Goal: Contribute content: Contribute content

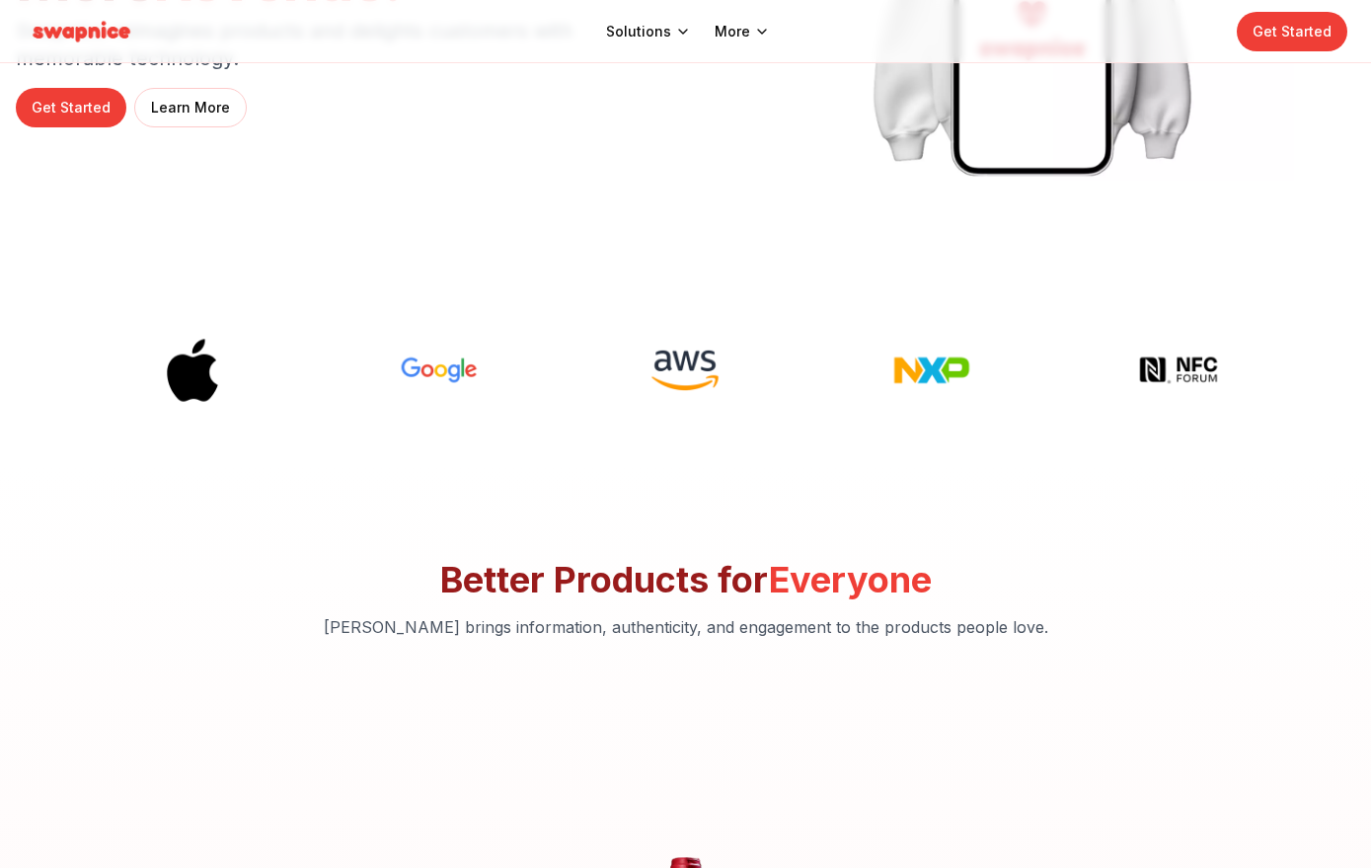
scroll to position [337, 0]
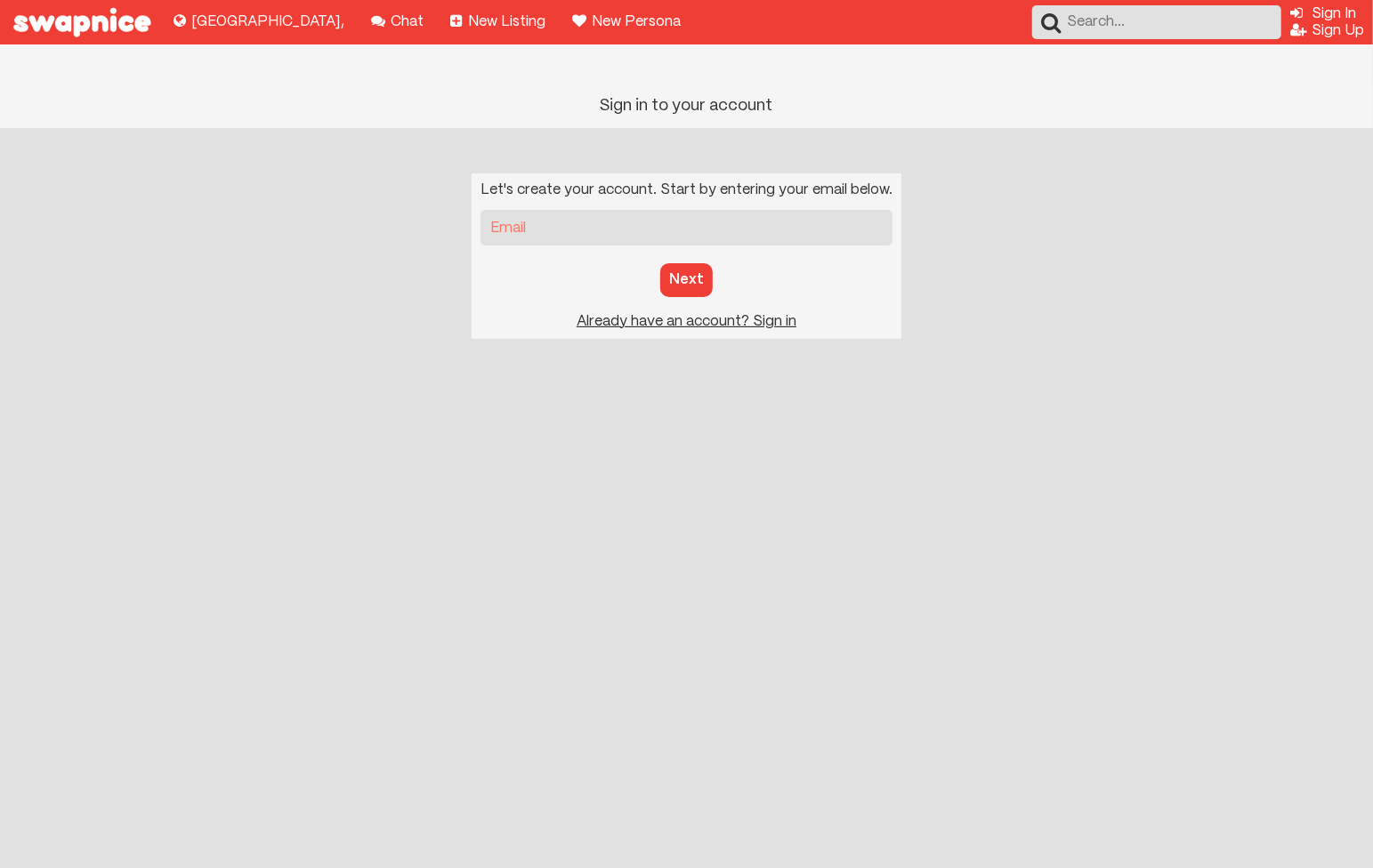
click at [685, 272] on div "Let's create your account. Start by entering your email below. Email Next Sign …" at bounding box center [686, 256] width 430 height 166
click at [686, 315] on u "Sign in to your account Already have an account? Sign in" at bounding box center [687, 321] width 220 height 14
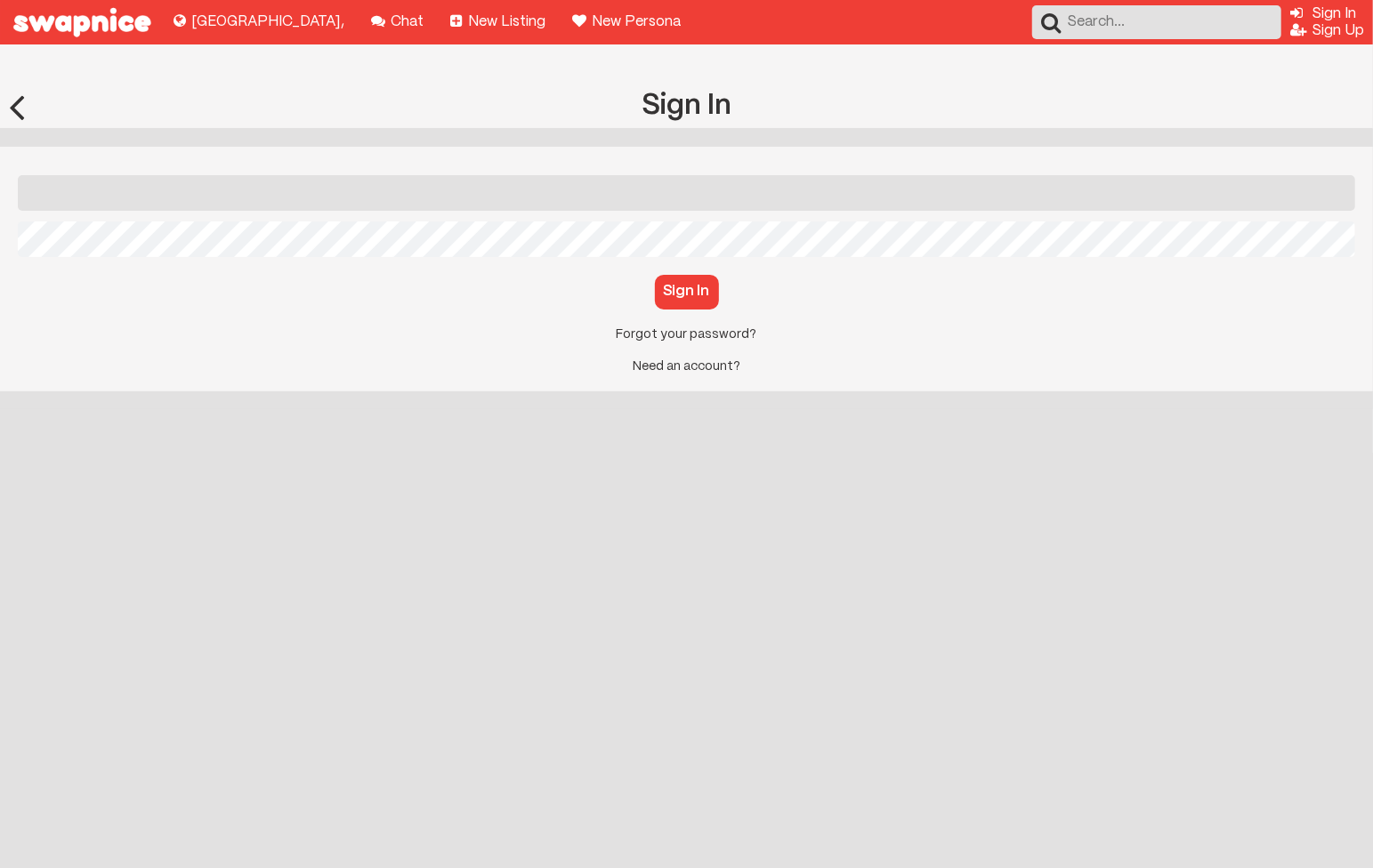
click at [615, 175] on input "Email" at bounding box center [687, 192] width 1338 height 35
type input "dobertobesso@gmail.com"
click at [688, 275] on button "Sign In" at bounding box center [686, 292] width 64 height 34
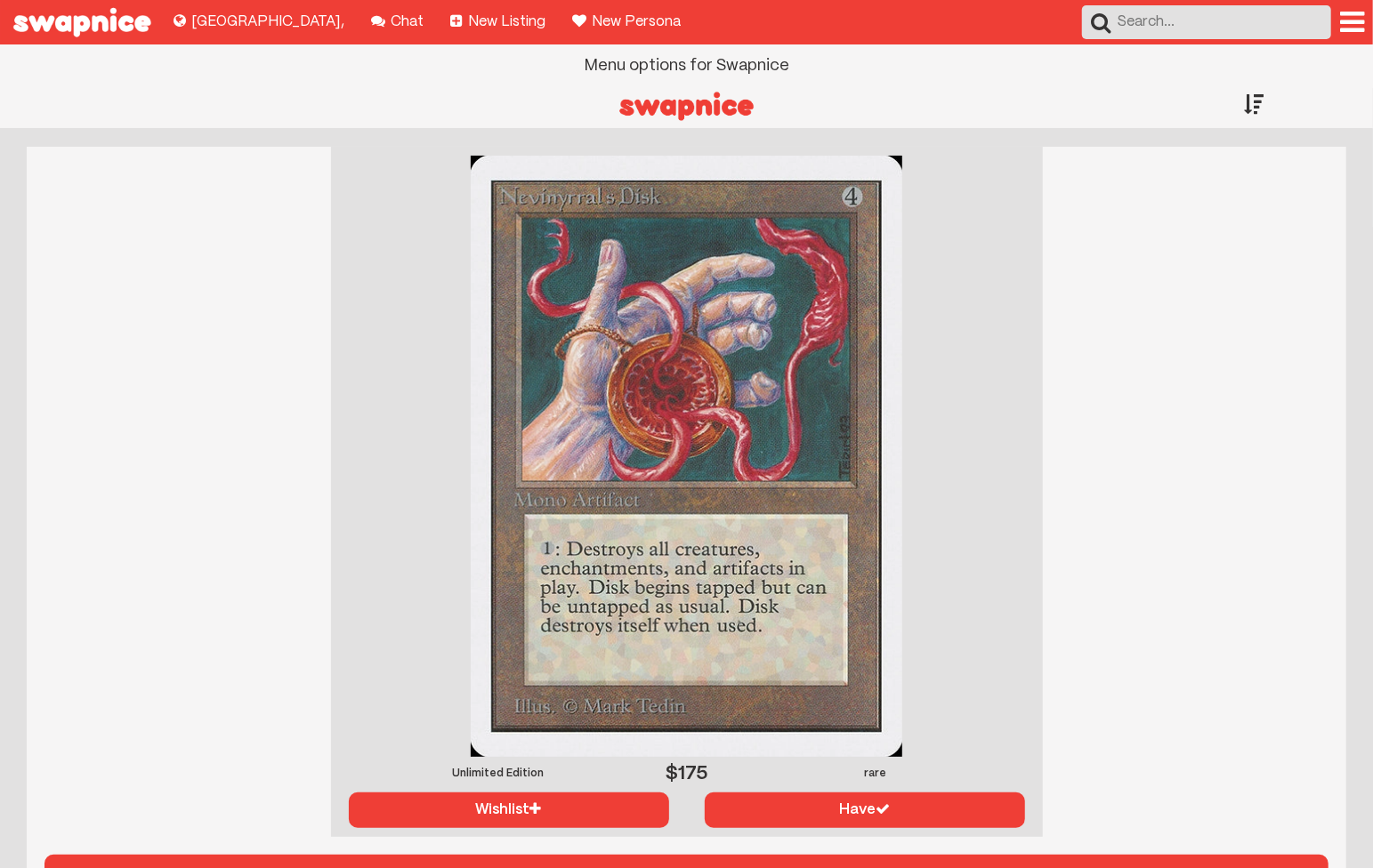
click at [1346, 32] on div at bounding box center [1351, 23] width 24 height 29
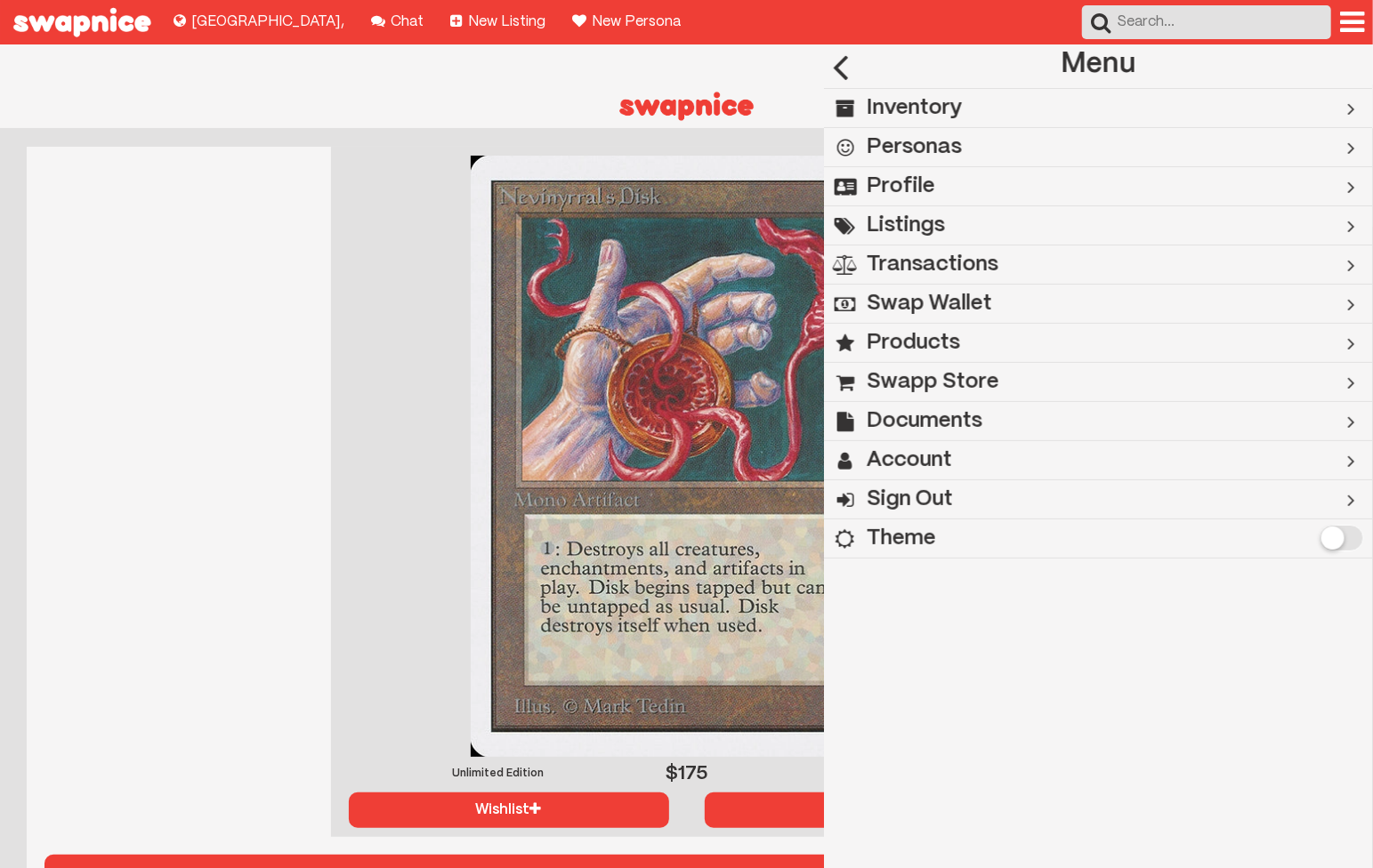
click at [922, 372] on h2 "Swapp Store" at bounding box center [932, 382] width 133 height 39
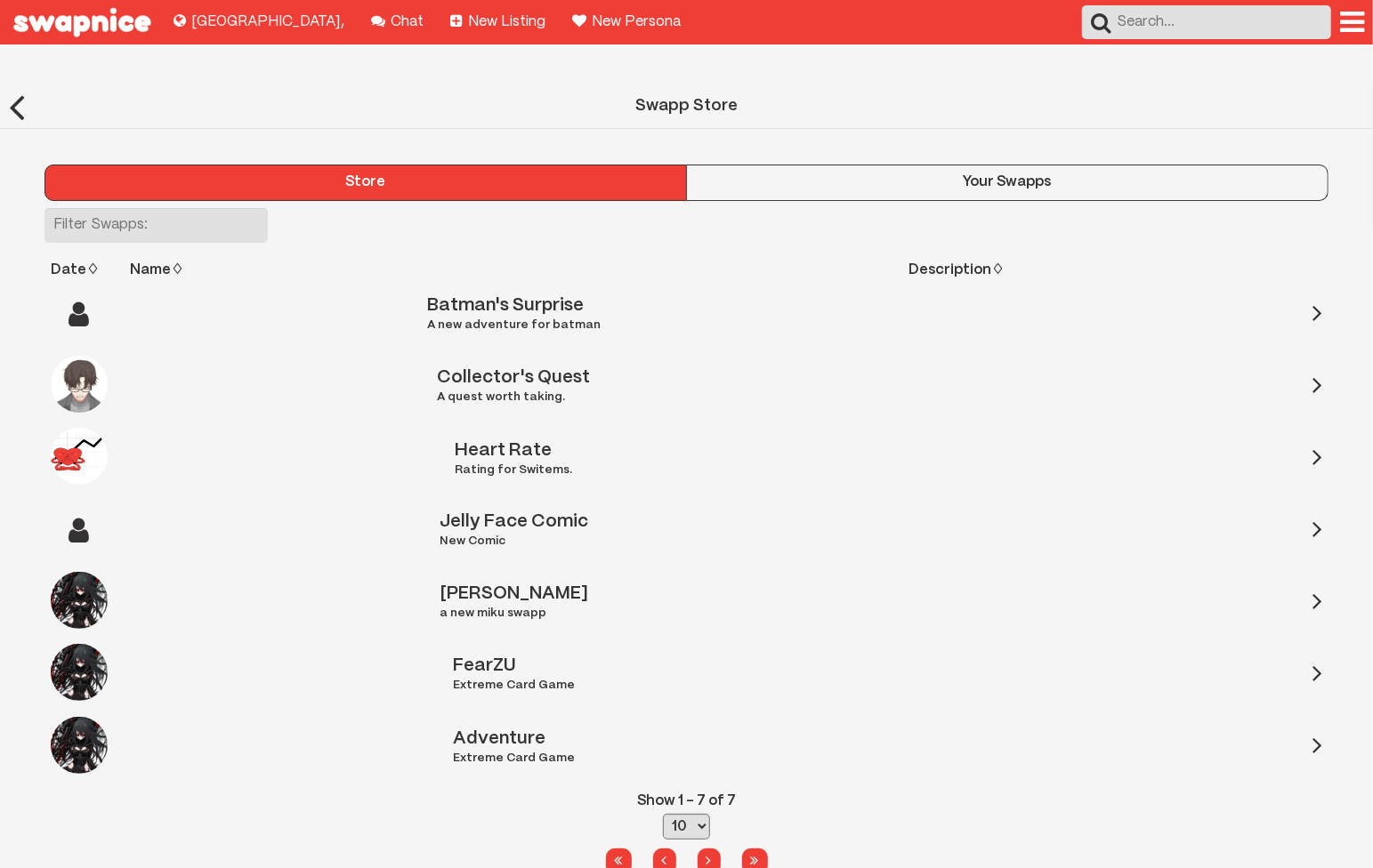
click at [792, 174] on div "Your Swapps" at bounding box center [1007, 182] width 641 height 16
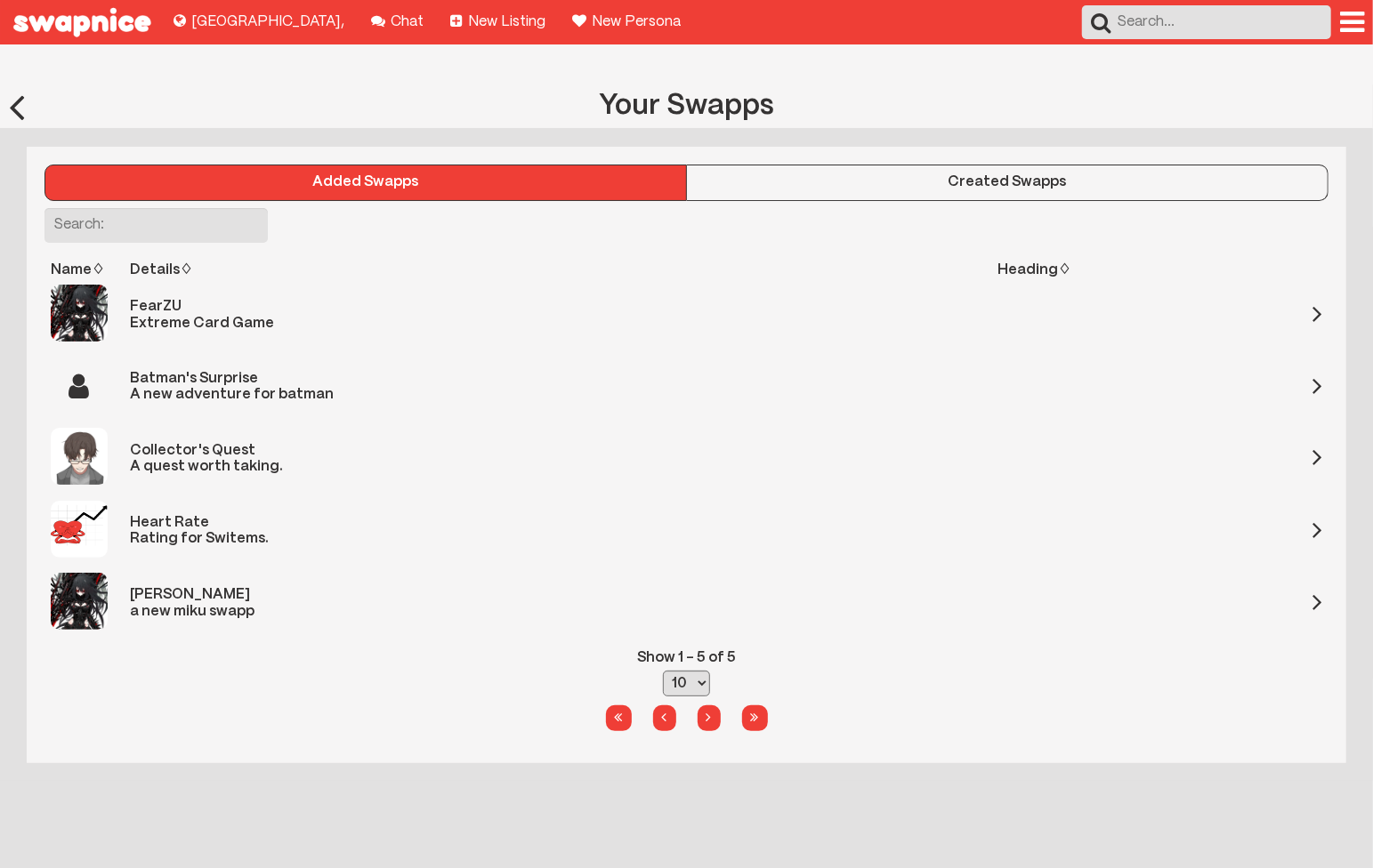
click at [983, 147] on div "Added Swapps Created Swapps Columns Show All Hide All Restore Defaults Name♢ De…" at bounding box center [687, 454] width 1320 height 616
click at [975, 174] on div "Created Swapps" at bounding box center [1007, 182] width 641 height 16
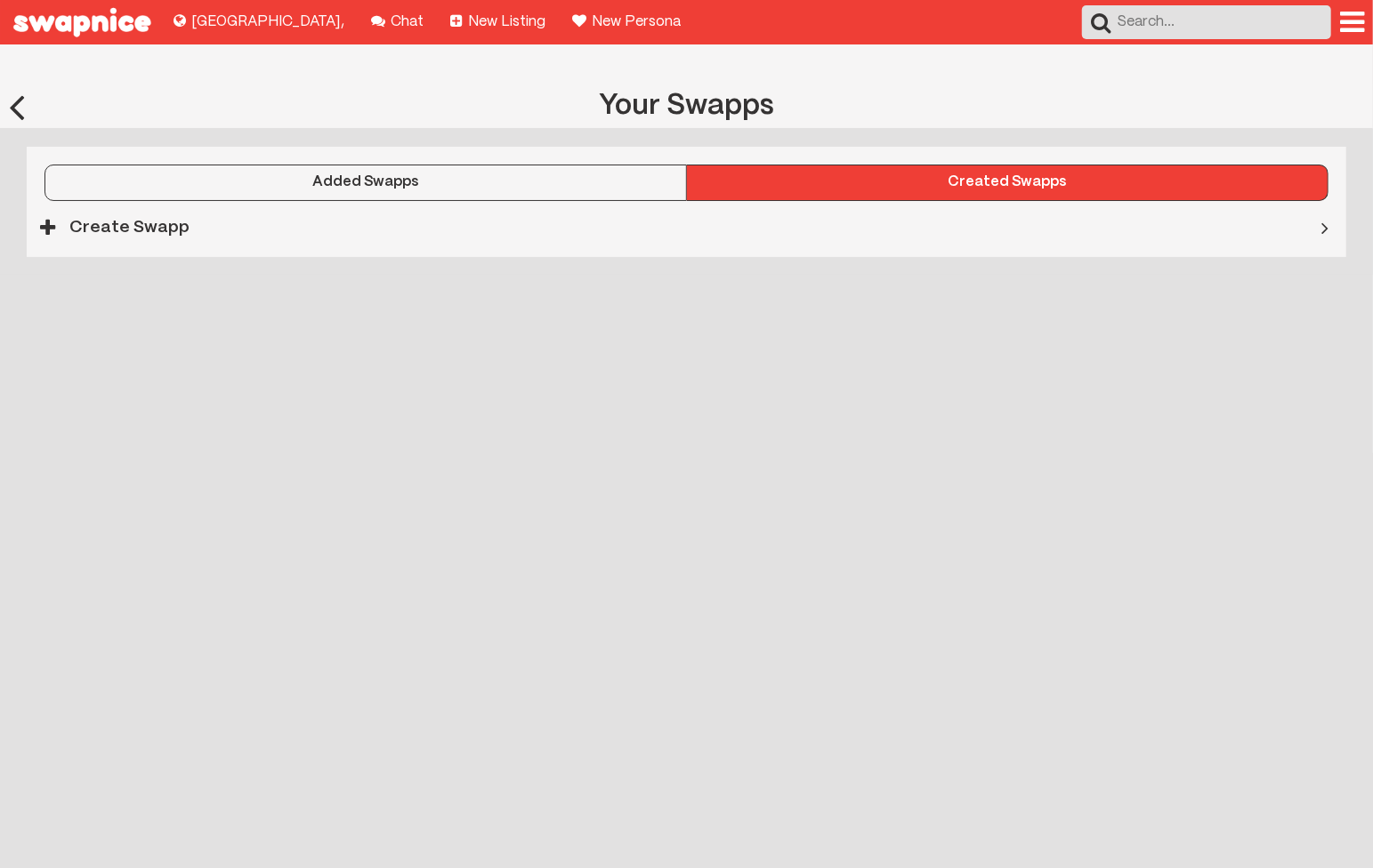
click at [278, 208] on div "Create Swapp" at bounding box center [613, 227] width 1173 height 38
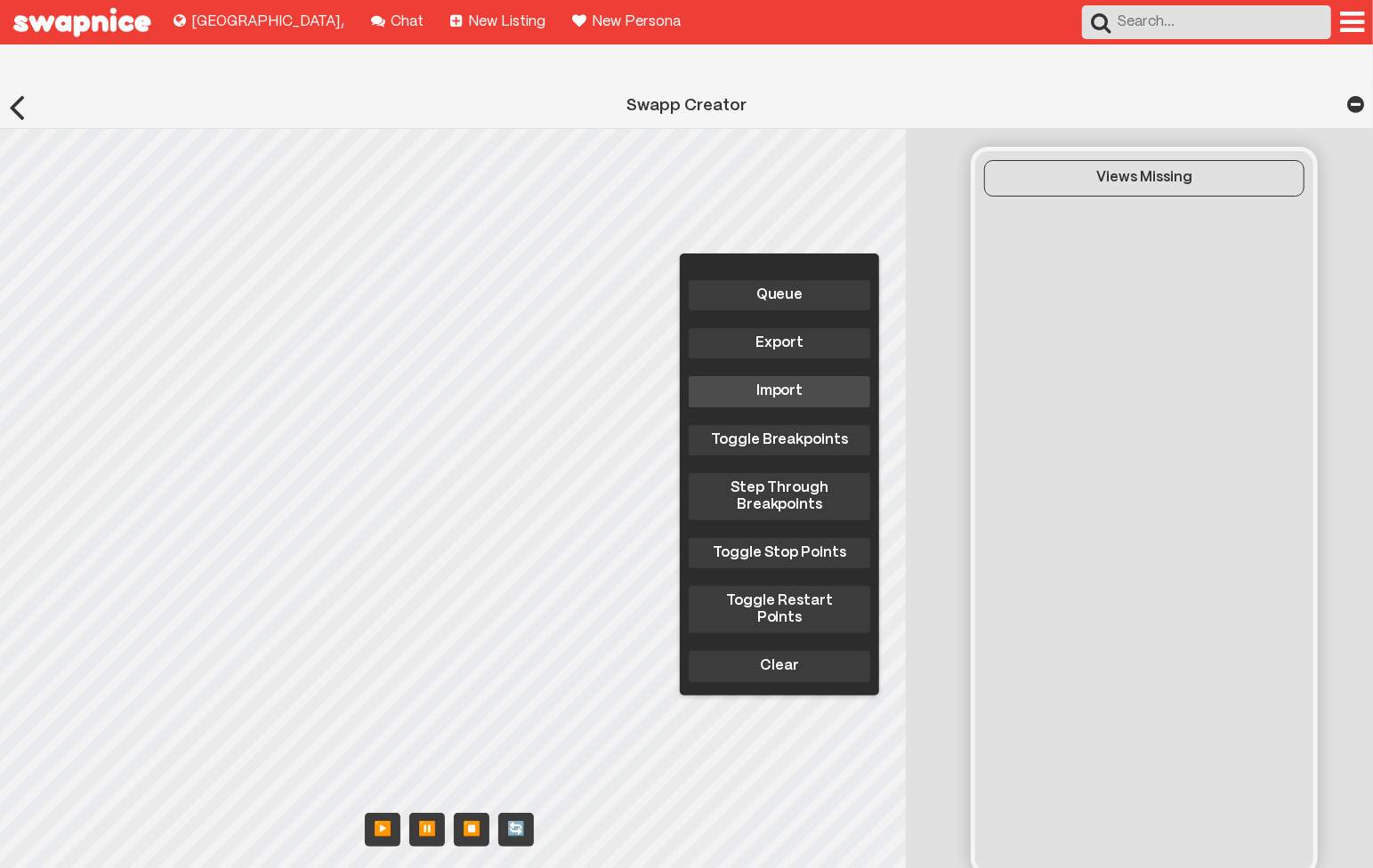
click at [797, 377] on button "Import" at bounding box center [779, 392] width 181 height 31
click at [0, 167] on html "Explore new places to buy, sell, and swap! Lima , Chat with your friends! Chat …" at bounding box center [686, 552] width 1373 height 1104
click at [790, 330] on div "Queue Export Import Toggle Breakpoints Step Through Breakpoints Toggle Stop Poi…" at bounding box center [458, 509] width 916 height 762
click at [836, 526] on div "Queue Export Import Toggle Breakpoints Step Through Breakpoints Toggle Stop Poi…" at bounding box center [458, 509] width 916 height 762
click at [741, 652] on button "Clear" at bounding box center [779, 667] width 181 height 31
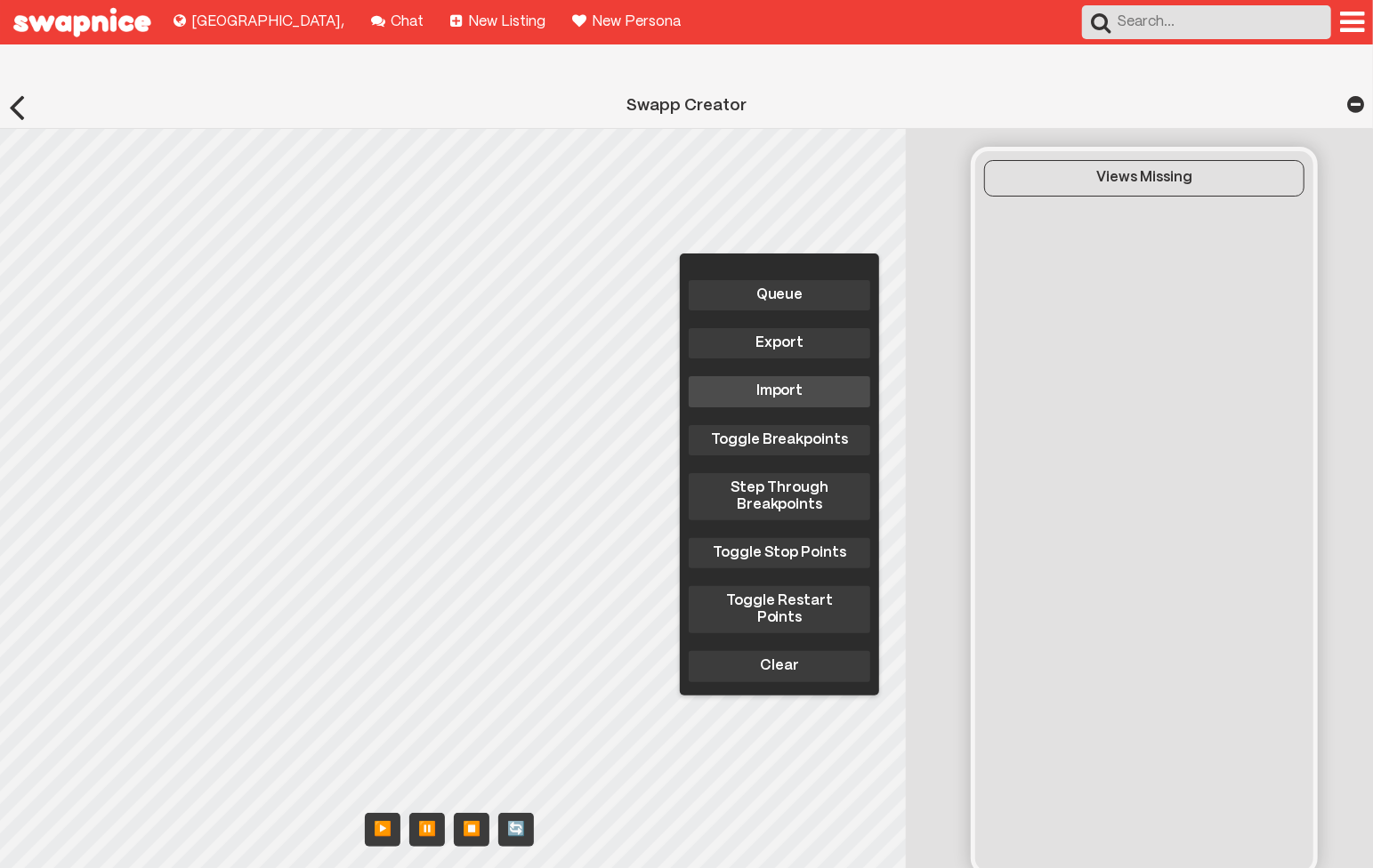
click at [755, 377] on button "Import" at bounding box center [779, 392] width 181 height 31
click at [1128, 170] on div "Views Missing" at bounding box center [1144, 178] width 318 height 16
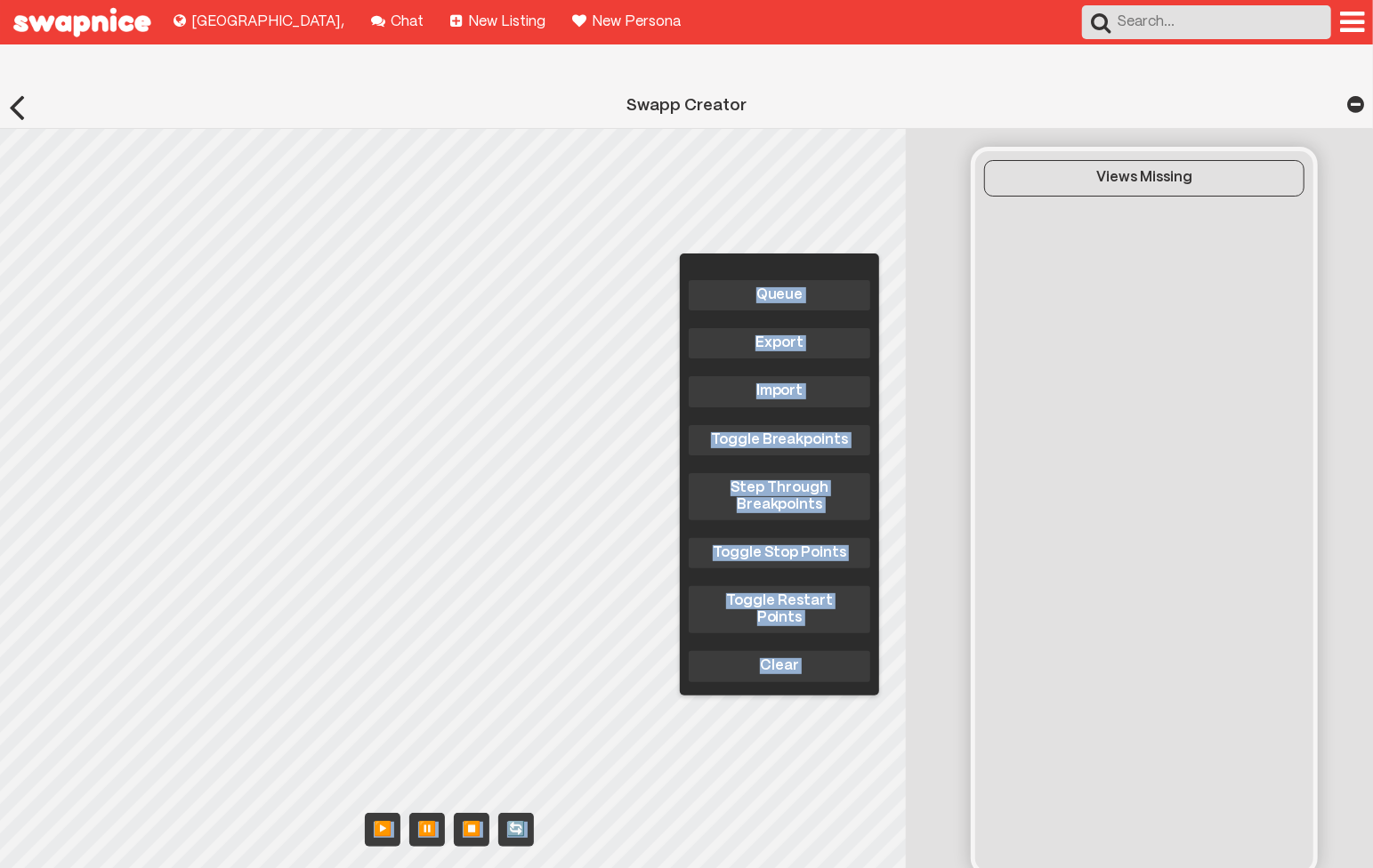
click at [627, 736] on div "Queue Export Import Toggle Breakpoints Step Through Breakpoints Toggle Stop Poi…" at bounding box center [686, 509] width 1373 height 762
click at [731, 253] on div "Queue Export Import Toggle Breakpoints Step Through Breakpoints Toggle Stop Poi…" at bounding box center [779, 474] width 199 height 443
click at [796, 652] on button "Clear" at bounding box center [779, 667] width 181 height 31
click at [639, 351] on body "Explore new places to buy, sell, and swap! Lima , Chat with your friends! Chat …" at bounding box center [686, 552] width 1373 height 1104
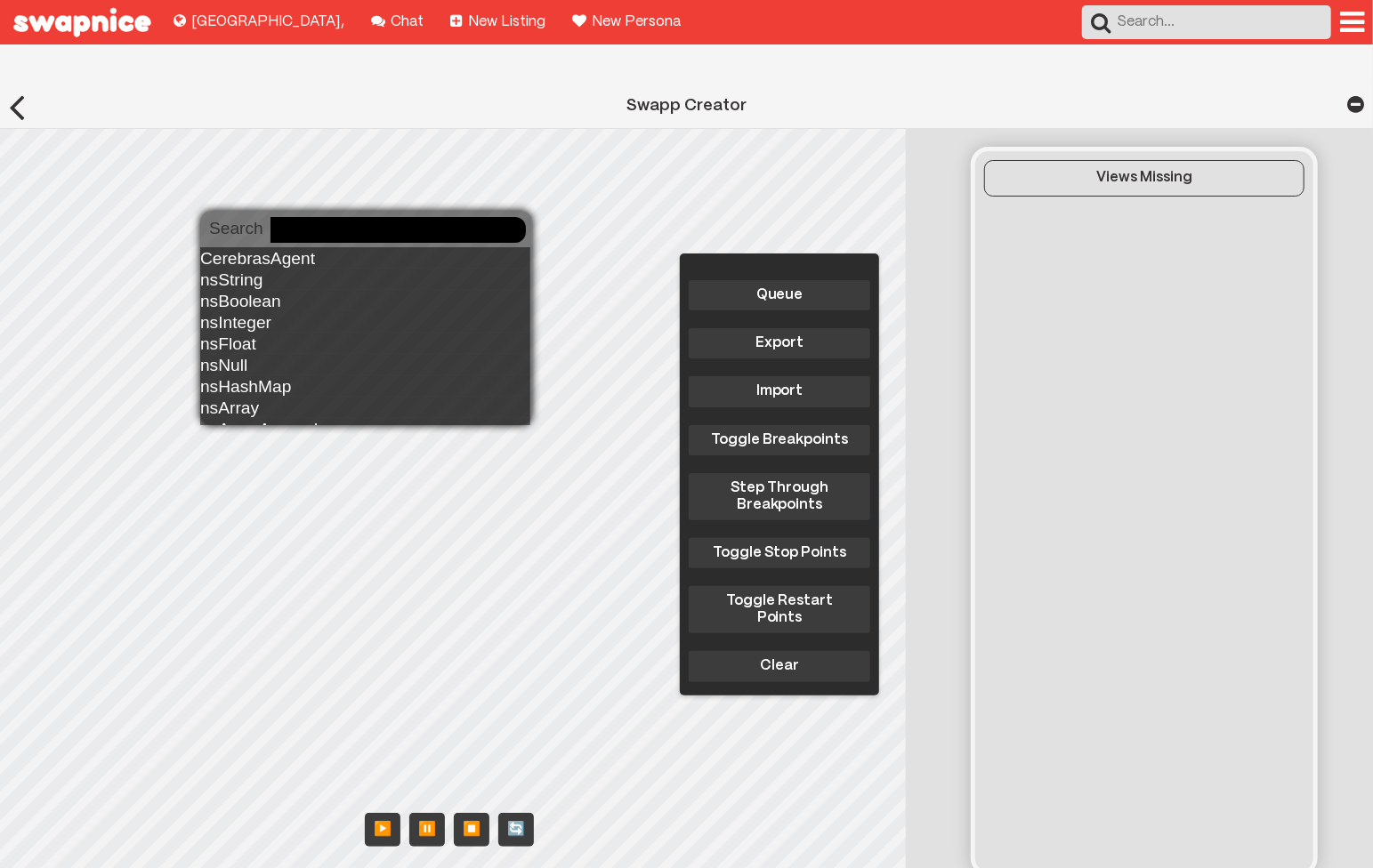
click at [271, 229] on body "Explore new places to buy, sell, and swap! Lima , Chat with your friends! Chat …" at bounding box center [686, 552] width 1373 height 1104
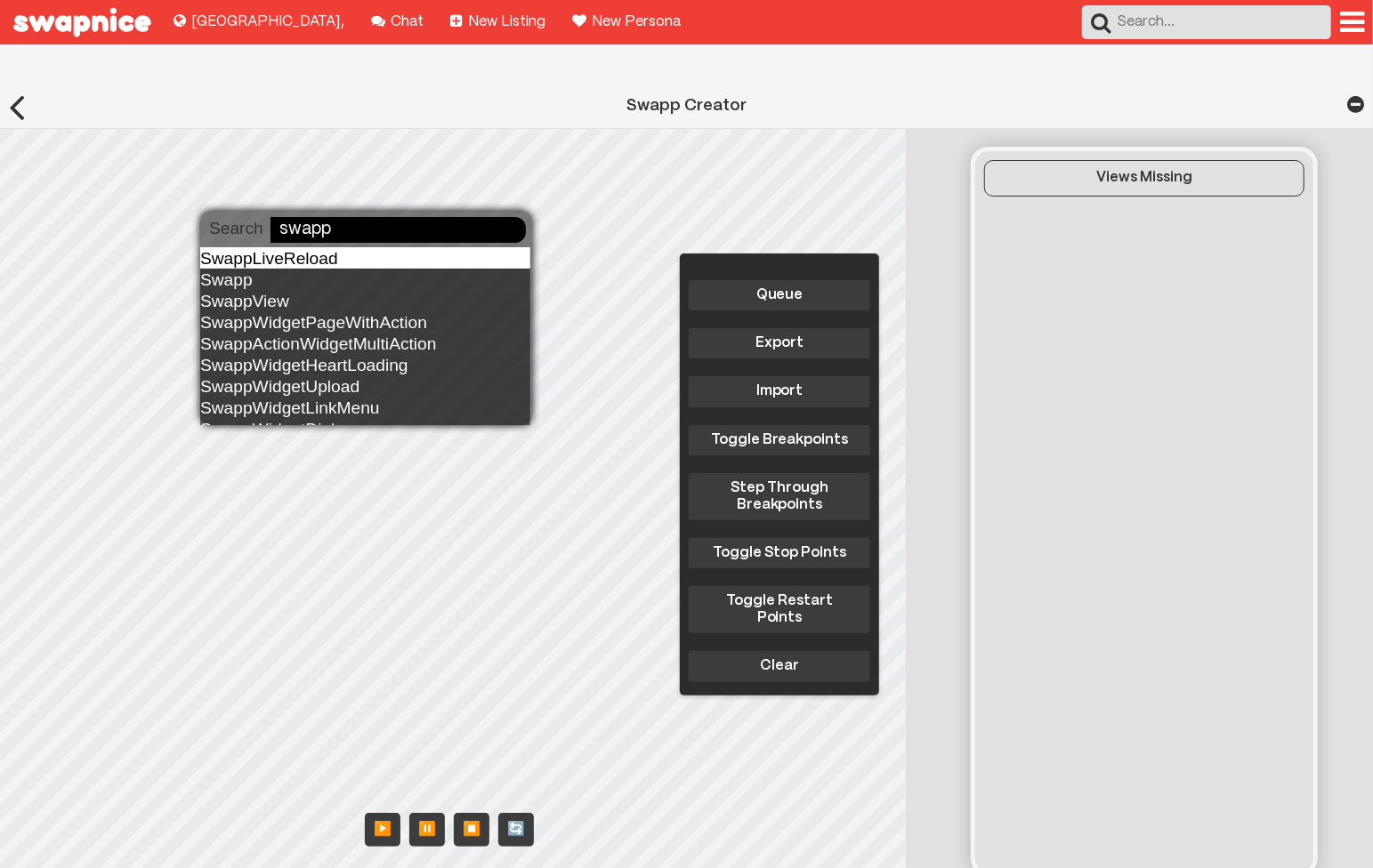
type input "swapp"
click at [316, 262] on div "SwappLiveReload" at bounding box center [365, 258] width 330 height 22
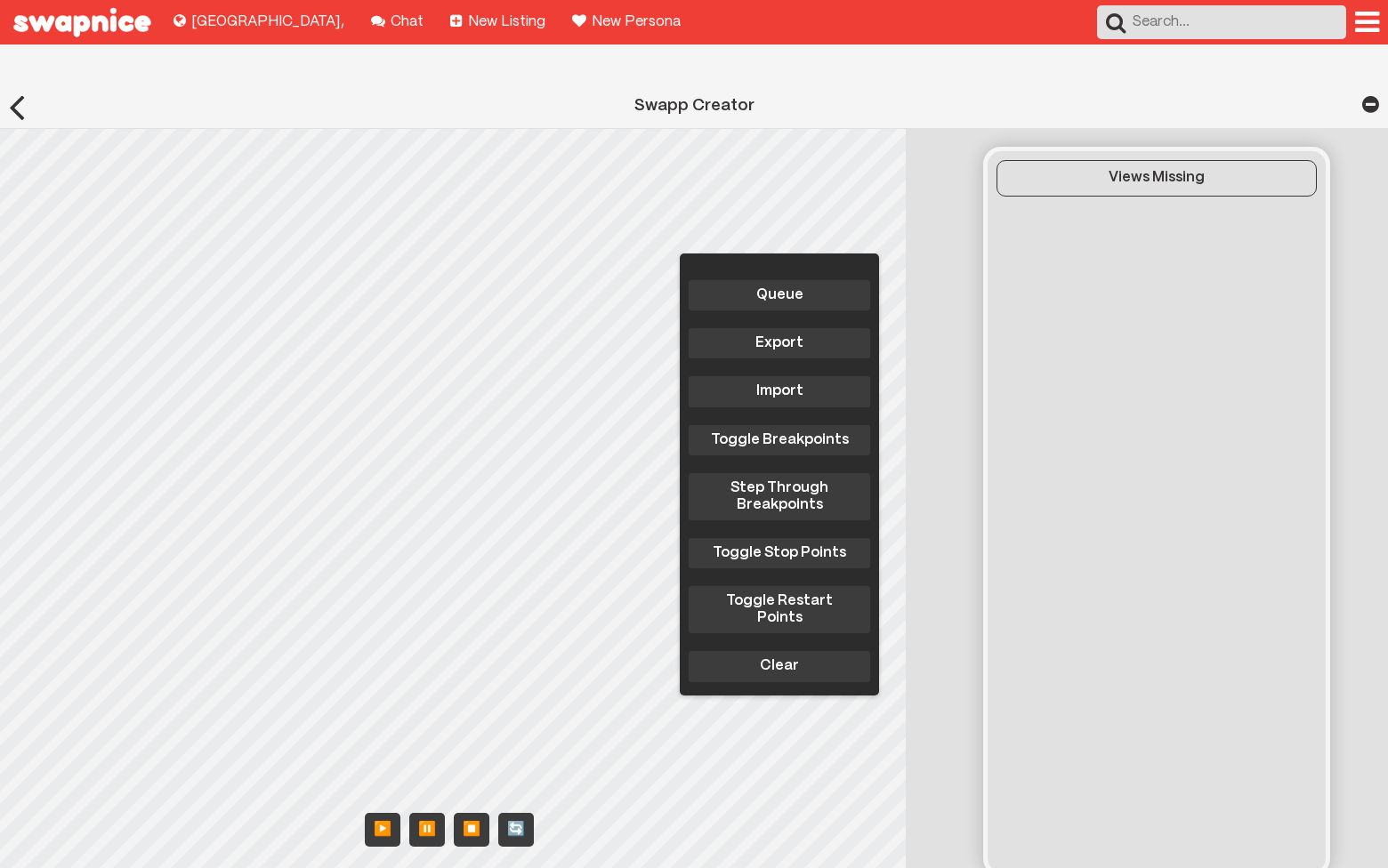
click at [481, 357] on body "Explore new places to buy, sell, and swap! Lima , Chat with your friends! Chat …" at bounding box center [694, 552] width 1388 height 1104
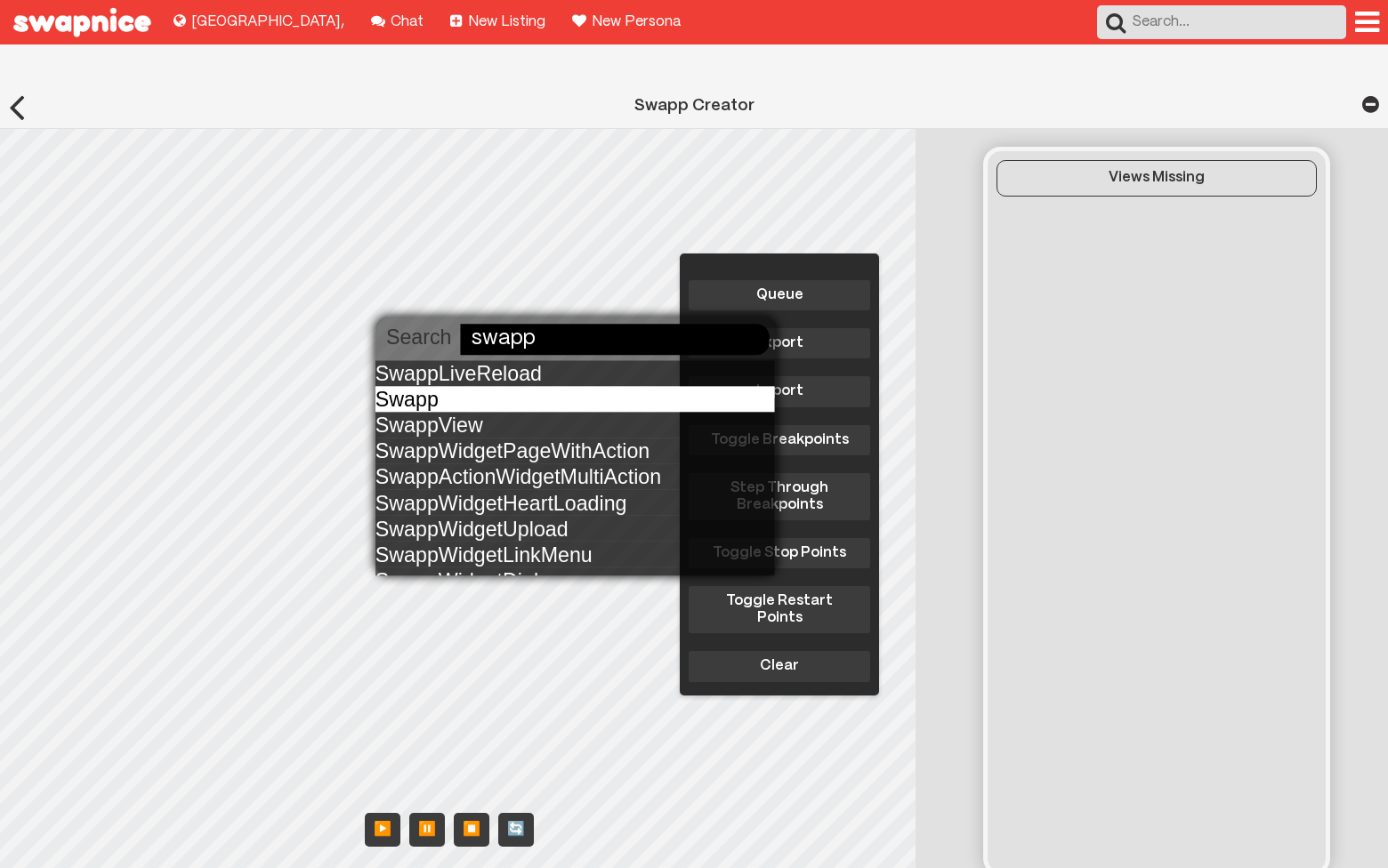
type input "swapp"
click at [487, 402] on div "Swapp" at bounding box center [575, 398] width 399 height 26
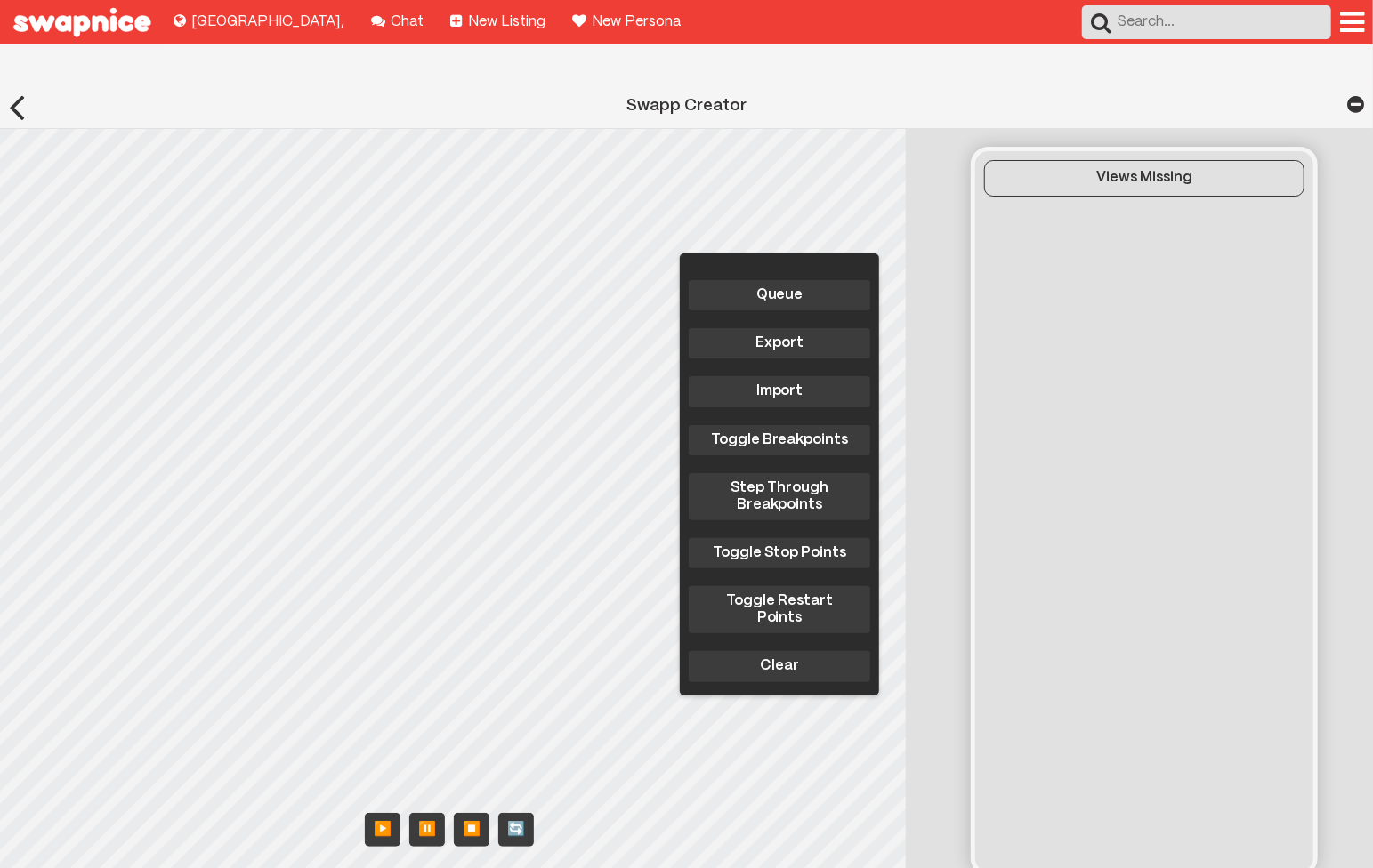
click at [0, 212] on html "Explore new places to buy, sell, and swap! Lima , Chat with your friends! Chat …" at bounding box center [686, 552] width 1373 height 1104
click at [300, 464] on div "Queue Export Import Toggle Breakpoints Step Through Breakpoints Toggle Stop Poi…" at bounding box center [458, 509] width 916 height 762
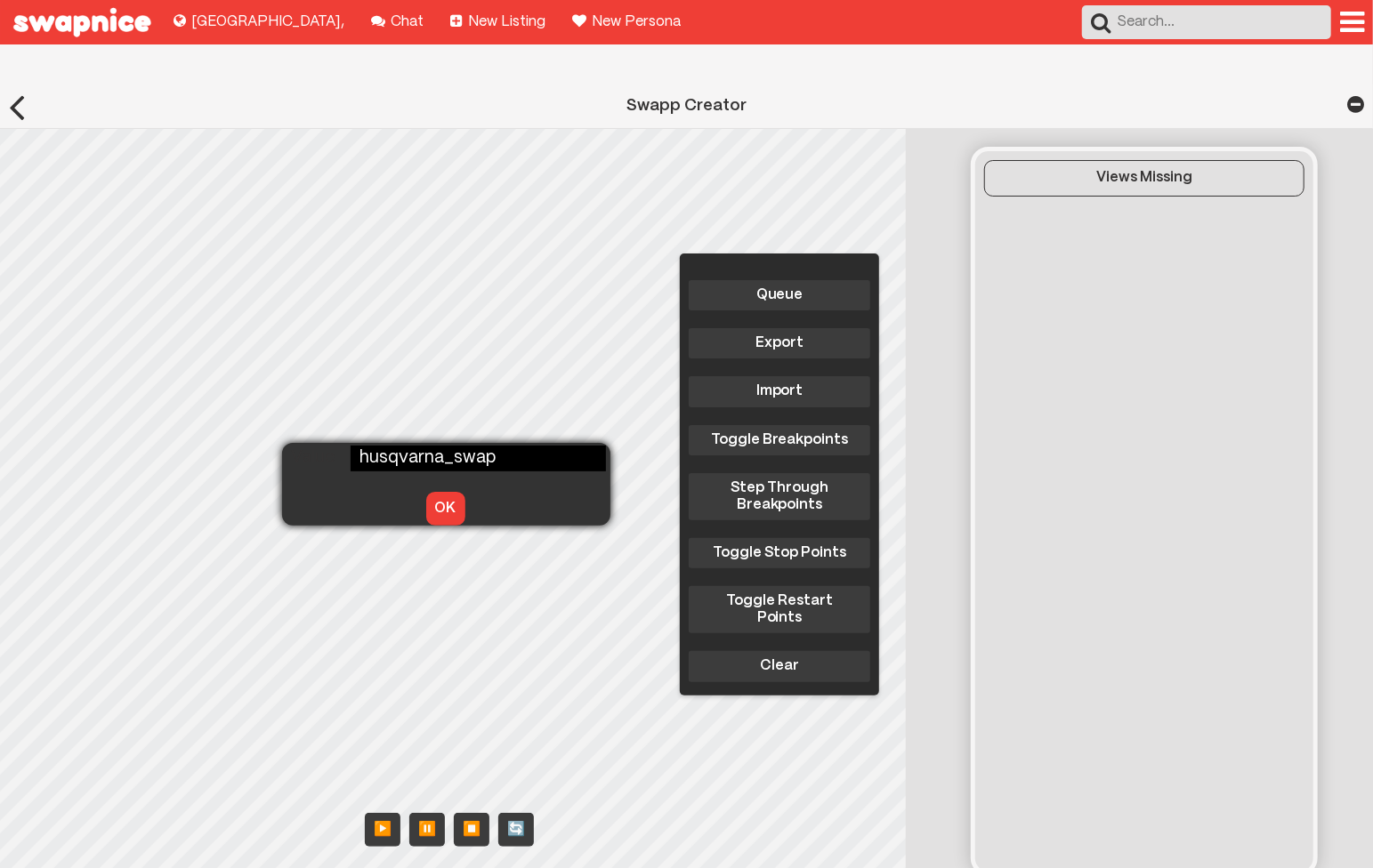
type input "husqvarna_swapp"
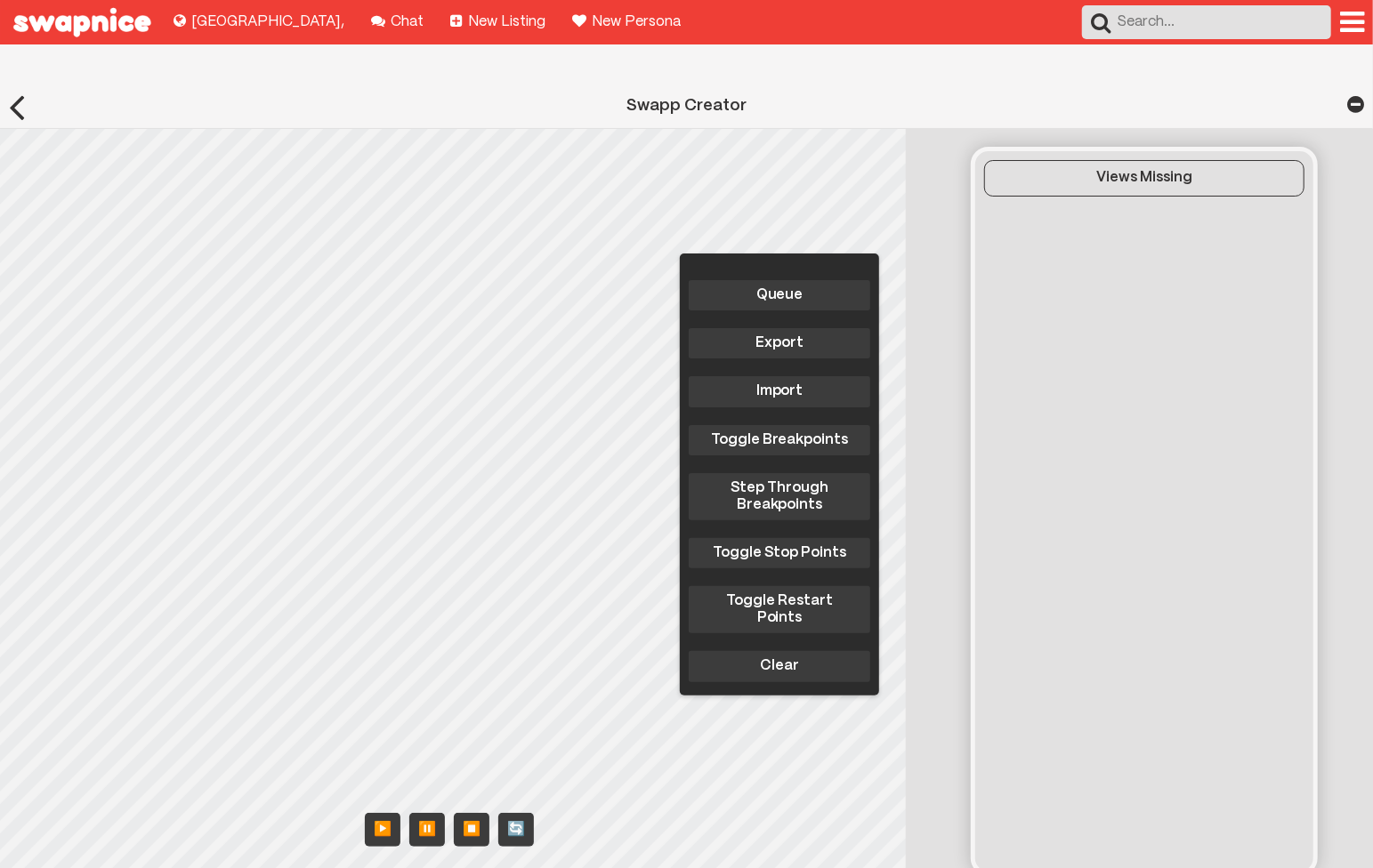
click at [311, 480] on div "Queue Export Import Toggle Breakpoints Step Through Breakpoints Toggle Stop Poi…" at bounding box center [458, 509] width 916 height 762
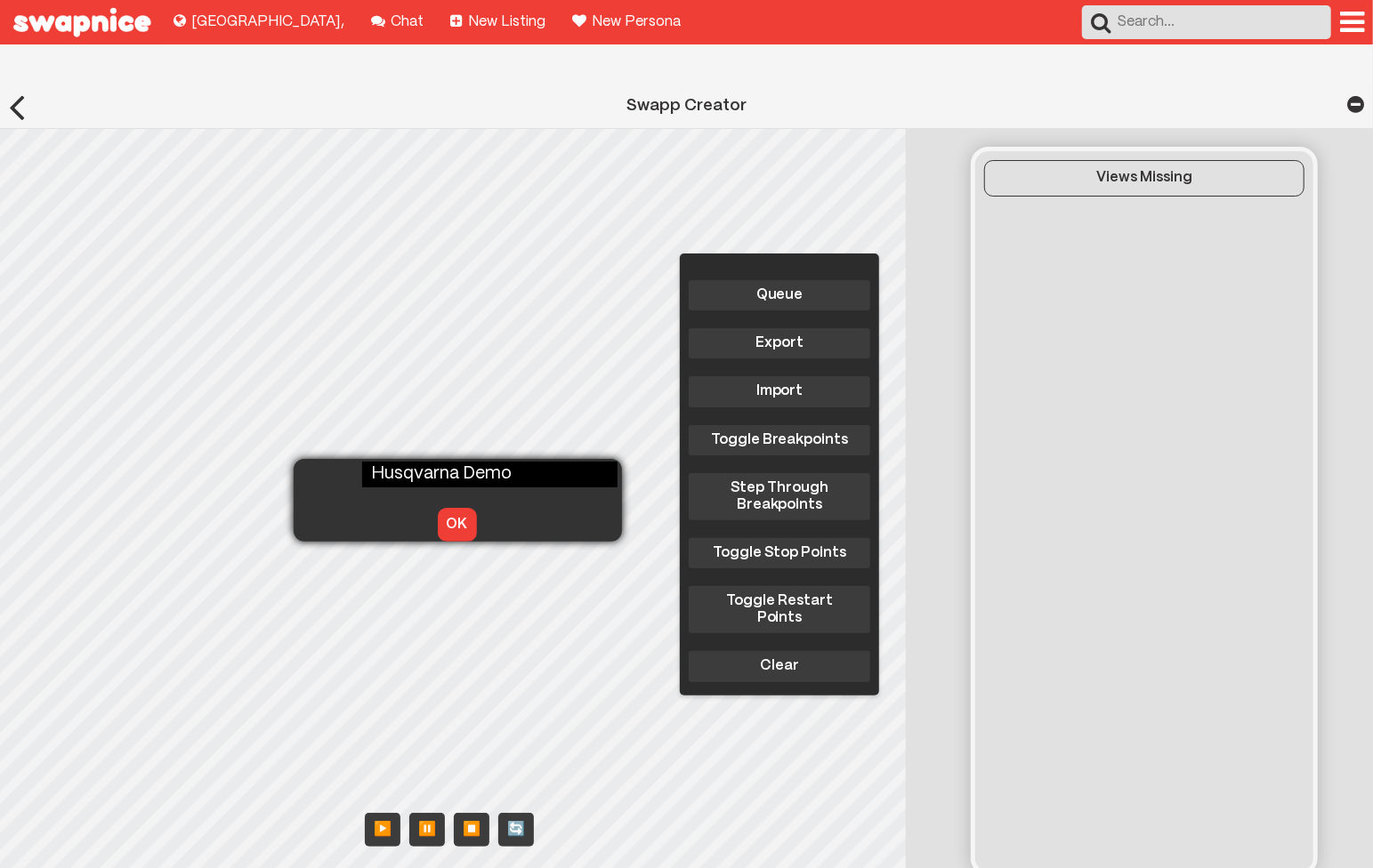
type input "Husqvarna Demo"
click at [438, 508] on button "OK" at bounding box center [457, 525] width 39 height 34
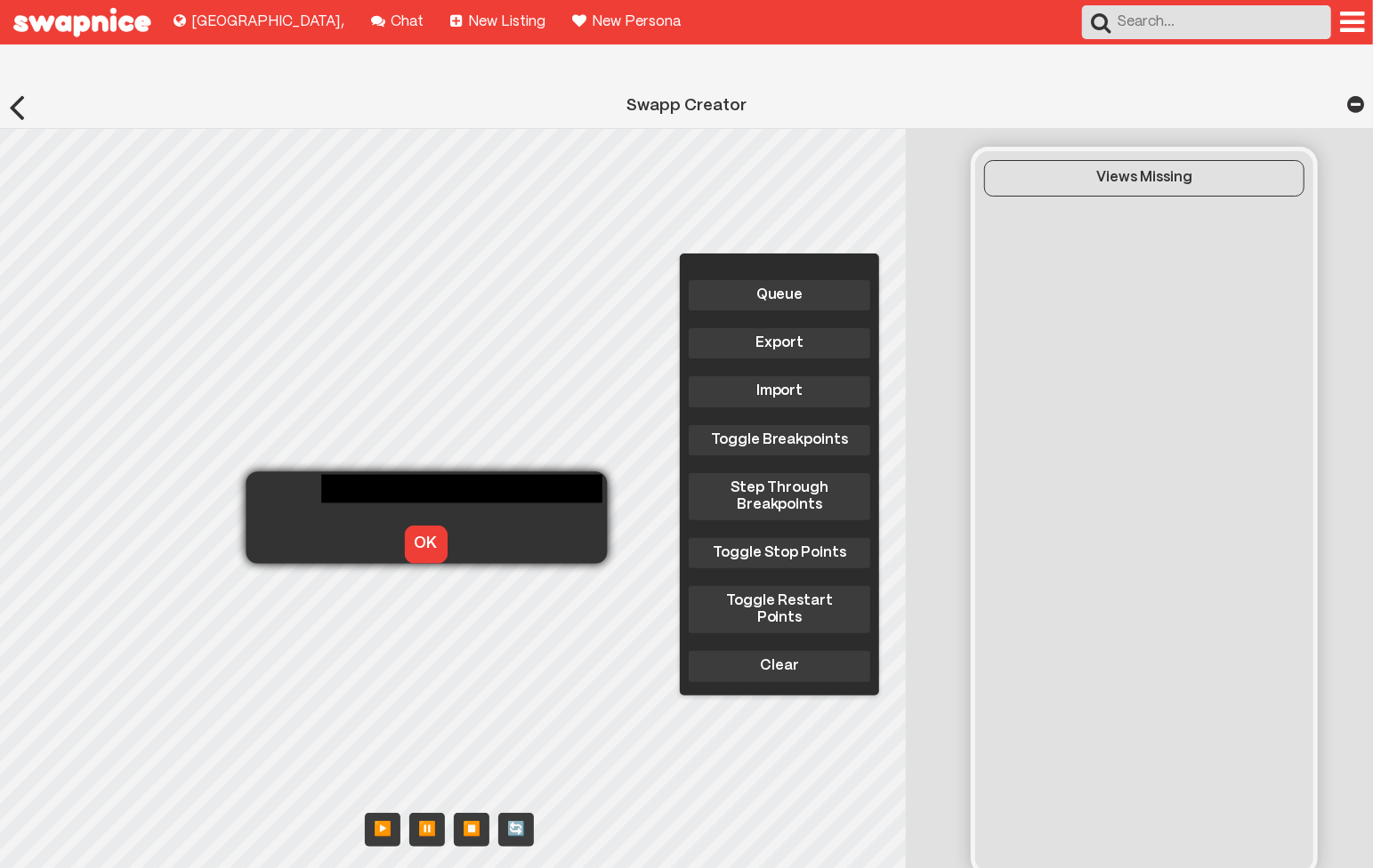
click at [280, 498] on div "Queue Export Import Toggle Breakpoints Step Through Breakpoints Toggle Stop Poi…" at bounding box center [458, 509] width 916 height 762
type input "L"
type input "Demo for Husqvarna equipment."
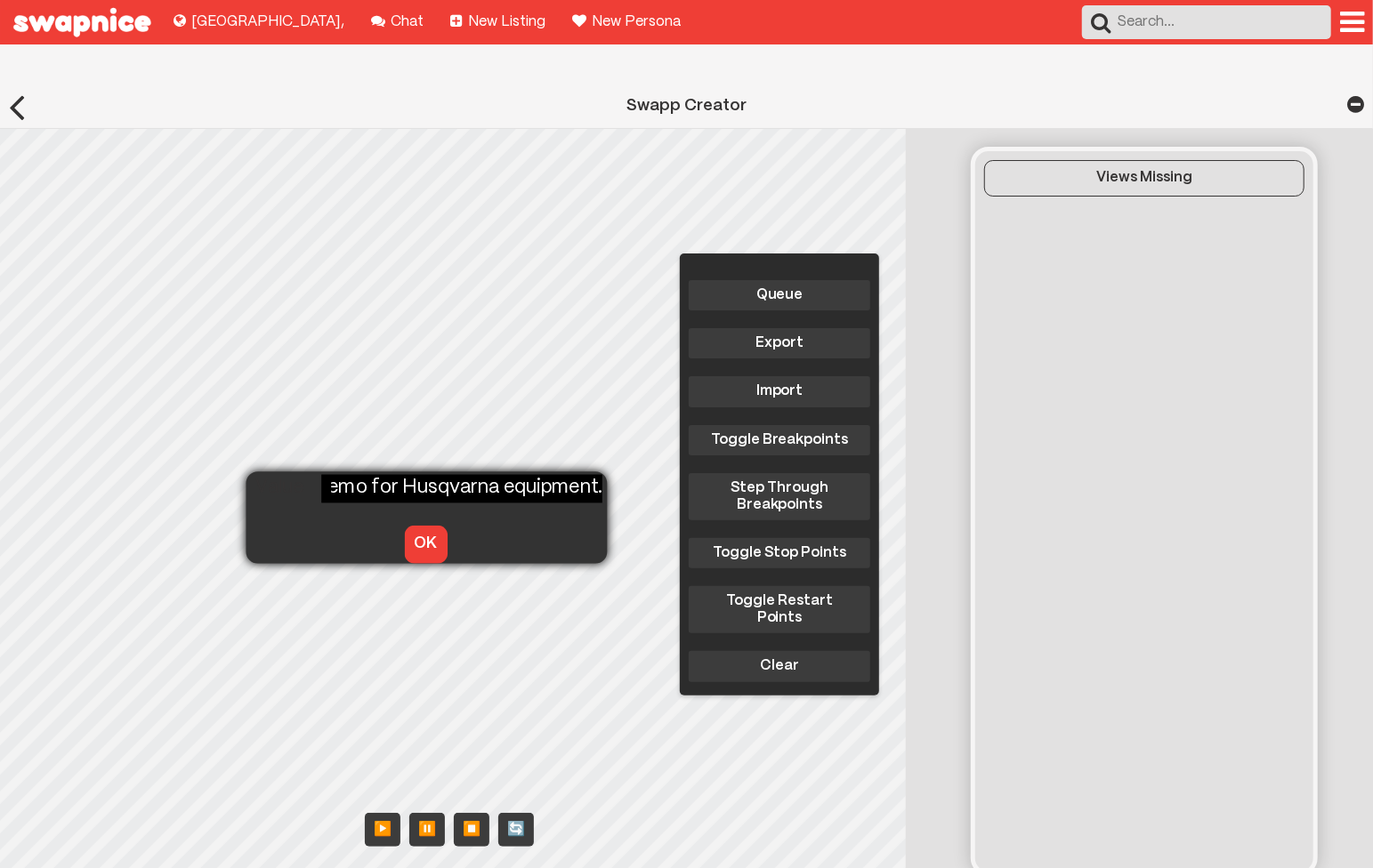
click at [426, 525] on button "OK" at bounding box center [425, 544] width 42 height 37
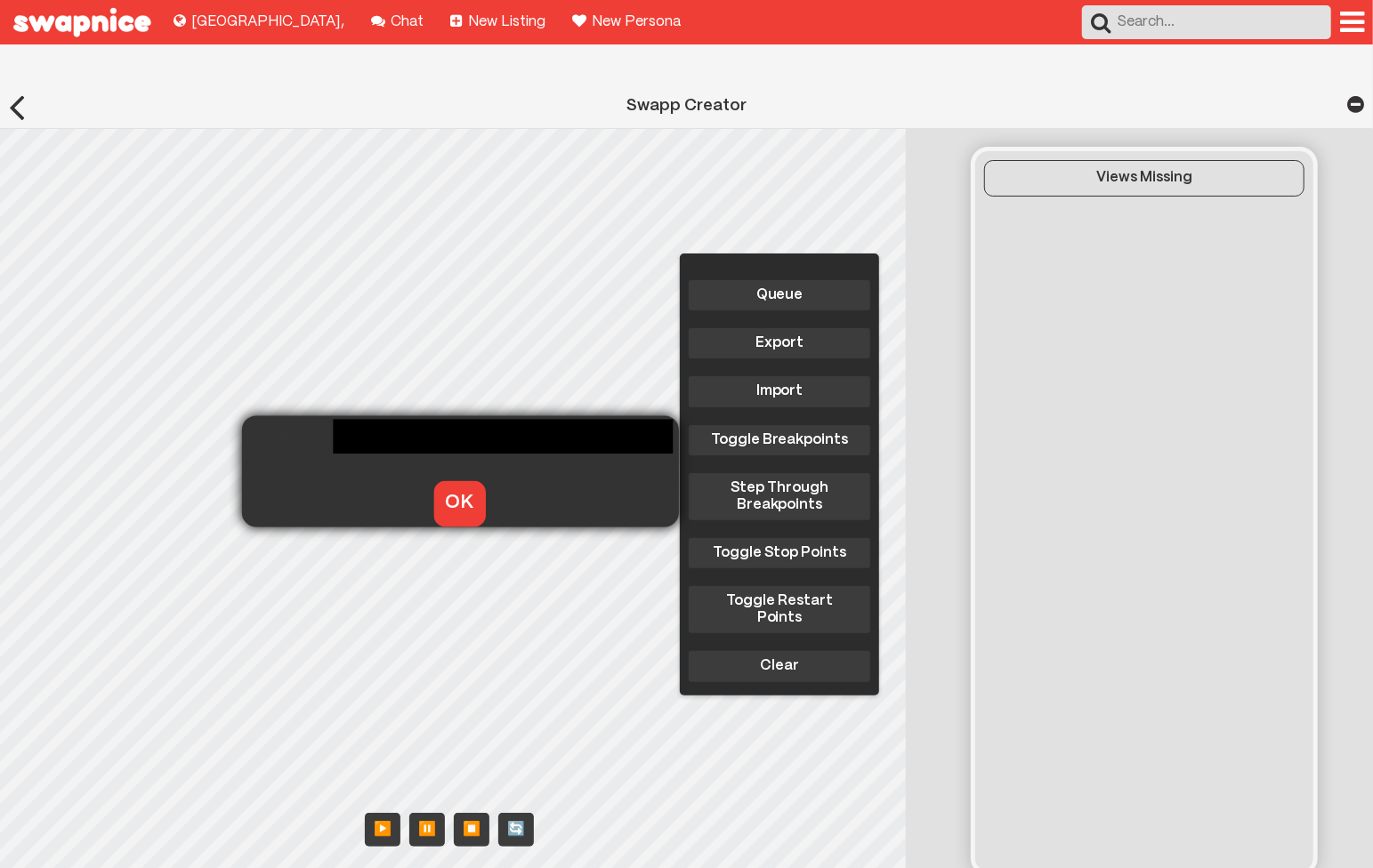
click at [314, 451] on div "Queue Export Import Toggle Breakpoints Step Through Breakpoints Toggle Stop Poi…" at bounding box center [458, 509] width 916 height 762
type input "A demo showing a custom Swapp for Husqvarna equipment."
click at [444, 481] on button "OK" at bounding box center [460, 504] width 52 height 45
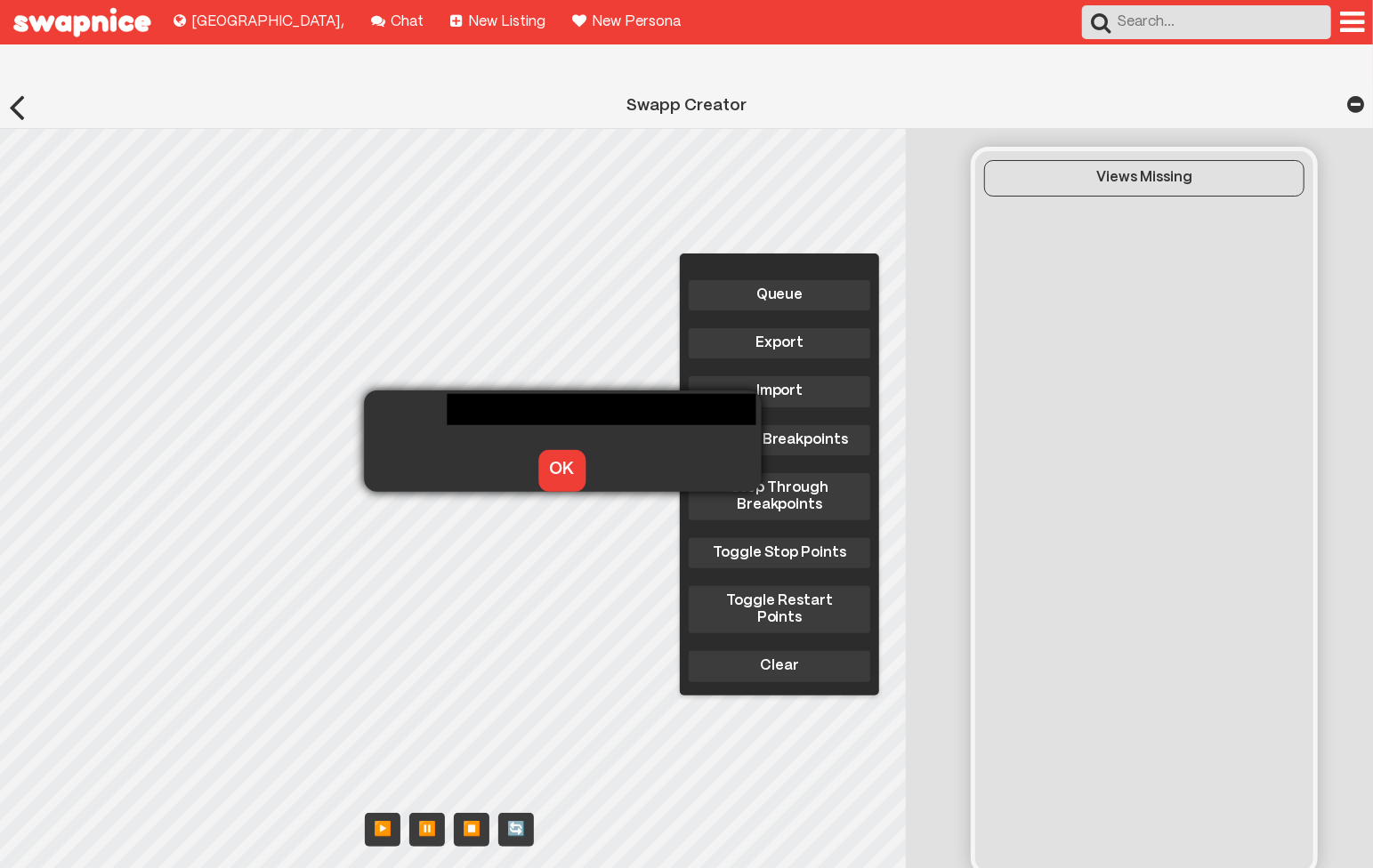
click at [416, 421] on div "Queue Export Import Toggle Breakpoints Step Through Breakpoints Toggle Stop Poi…" at bounding box center [458, 509] width 916 height 762
type input "https://firebasestorage.googleapis.com/v0/b/swapped-30519.appspot.com/o/images%…"
click at [562, 450] on button "OK" at bounding box center [562, 470] width 47 height 41
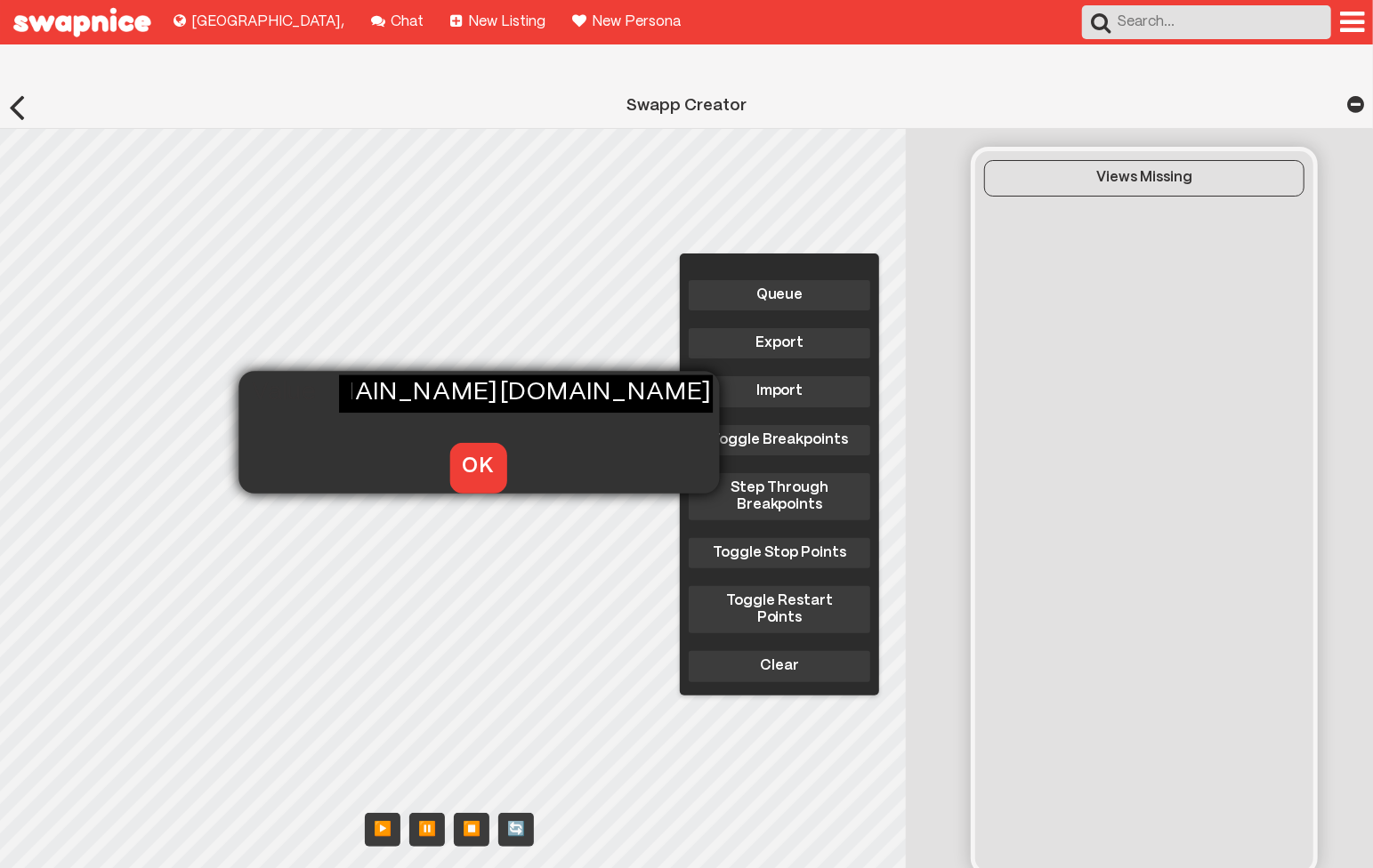
click at [333, 412] on div "Queue Export Import Toggle Breakpoints Step Through Breakpoints Toggle Stop Poi…" at bounding box center [458, 509] width 916 height 762
click at [472, 443] on button "OK" at bounding box center [477, 468] width 57 height 50
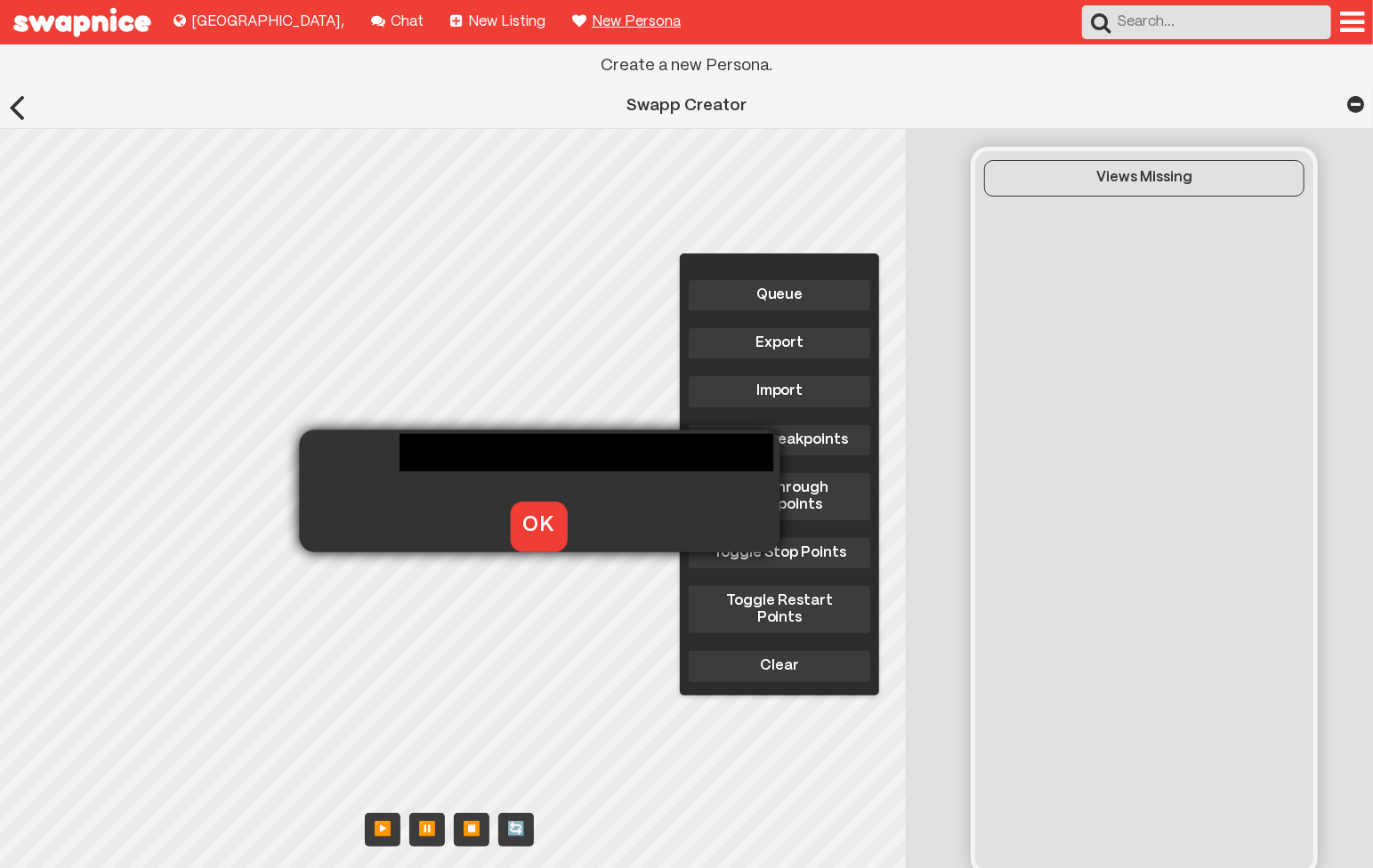
click at [393, 471] on div "Queue Export Import Toggle Breakpoints Step Through Breakpoints Toggle Stop Poi…" at bounding box center [458, 509] width 916 height 762
click at [528, 502] on button "OK" at bounding box center [538, 526] width 57 height 50
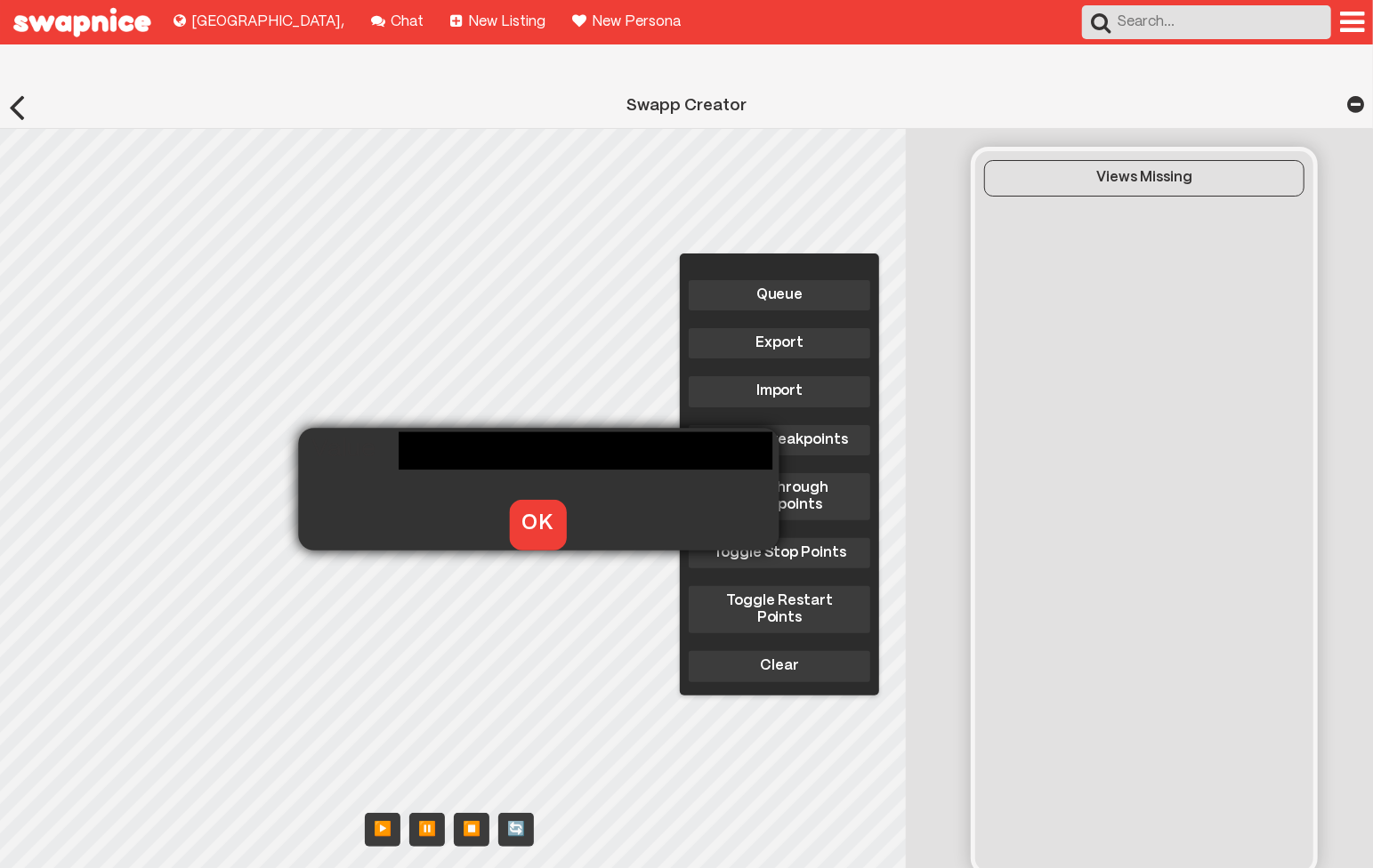
click at [392, 469] on div "Queue Export Import Toggle Breakpoints Step Through Breakpoints Toggle Stop Poi…" at bounding box center [458, 509] width 916 height 762
type input "https://firebasestorage.googleapis.com/v0/b/swapped-30519.appspot.com/o/images%…"
click at [531, 500] on button "OK" at bounding box center [537, 525] width 57 height 50
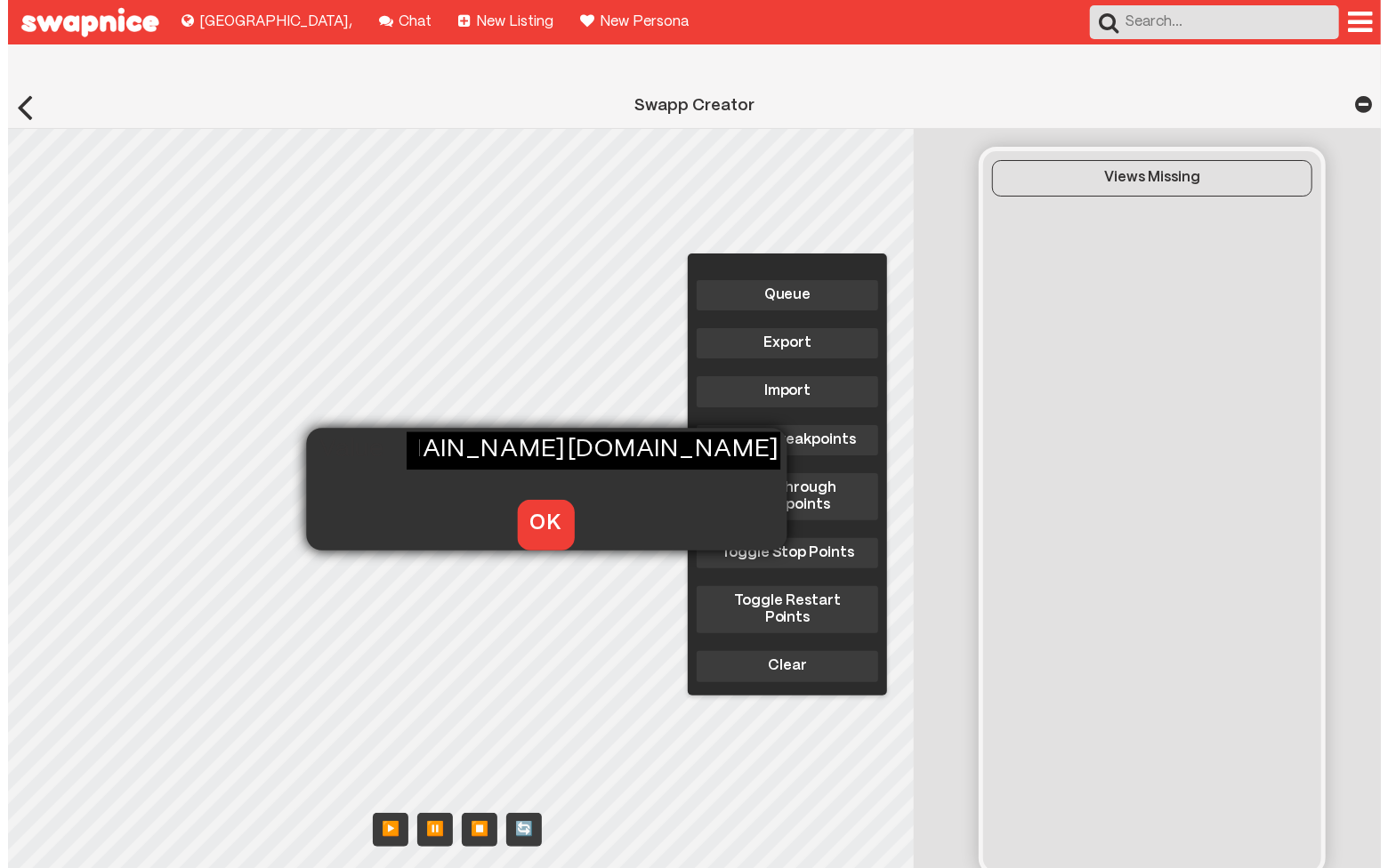
scroll to position [0, 0]
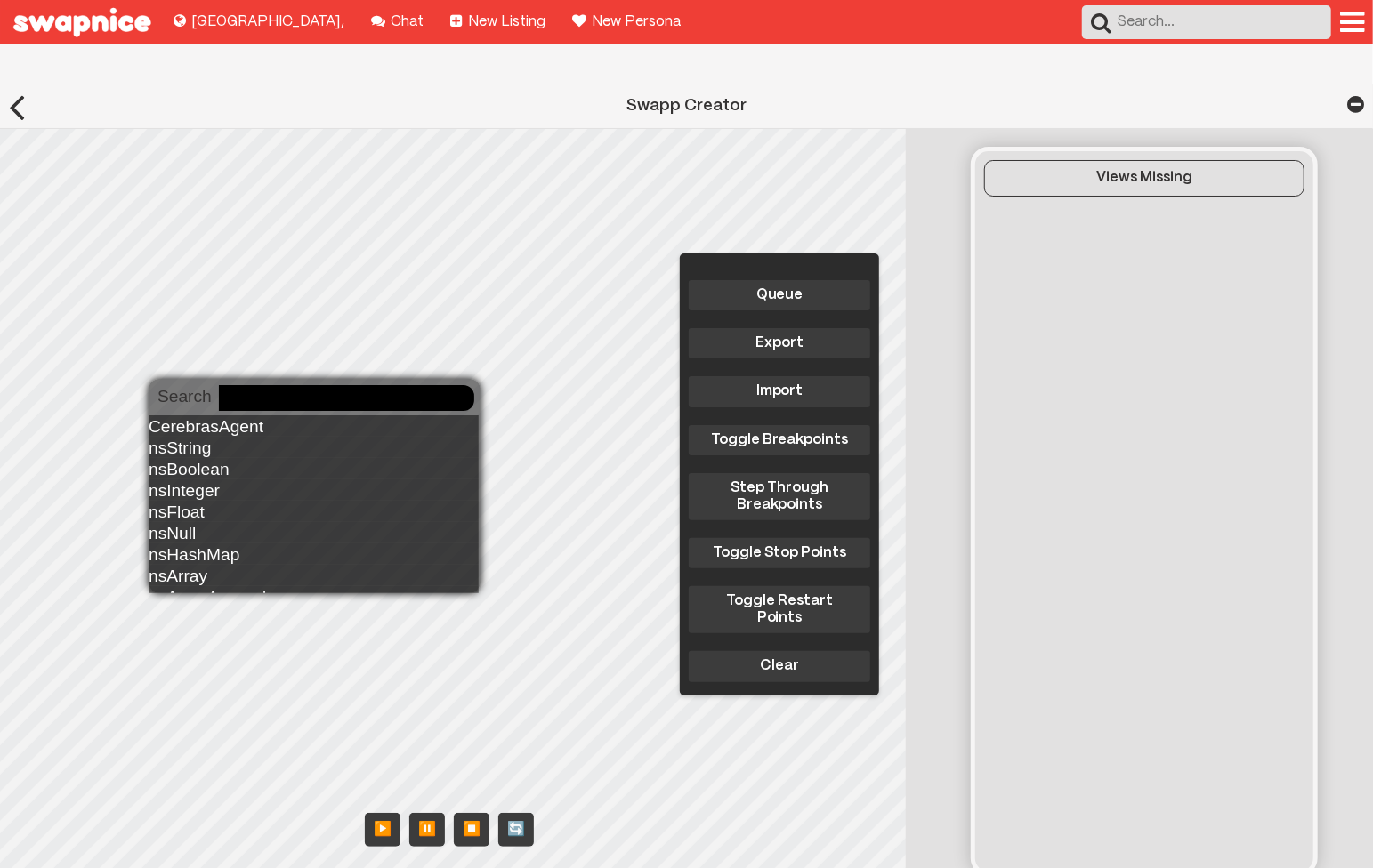
click at [220, 397] on body "Explore new places to buy, sell, and swap! Lima , Chat with your friends! Chat …" at bounding box center [686, 552] width 1373 height 1104
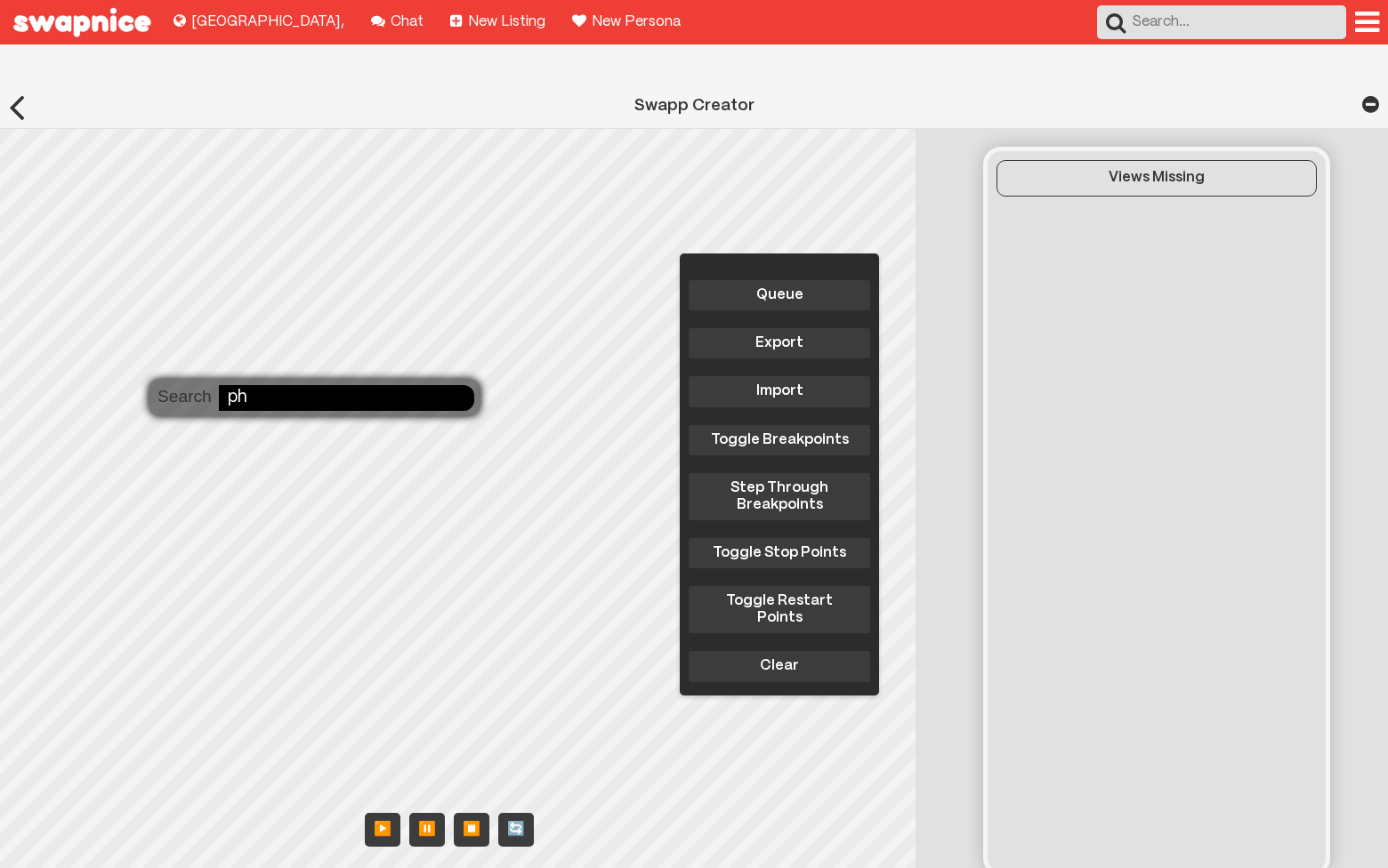
type input "p"
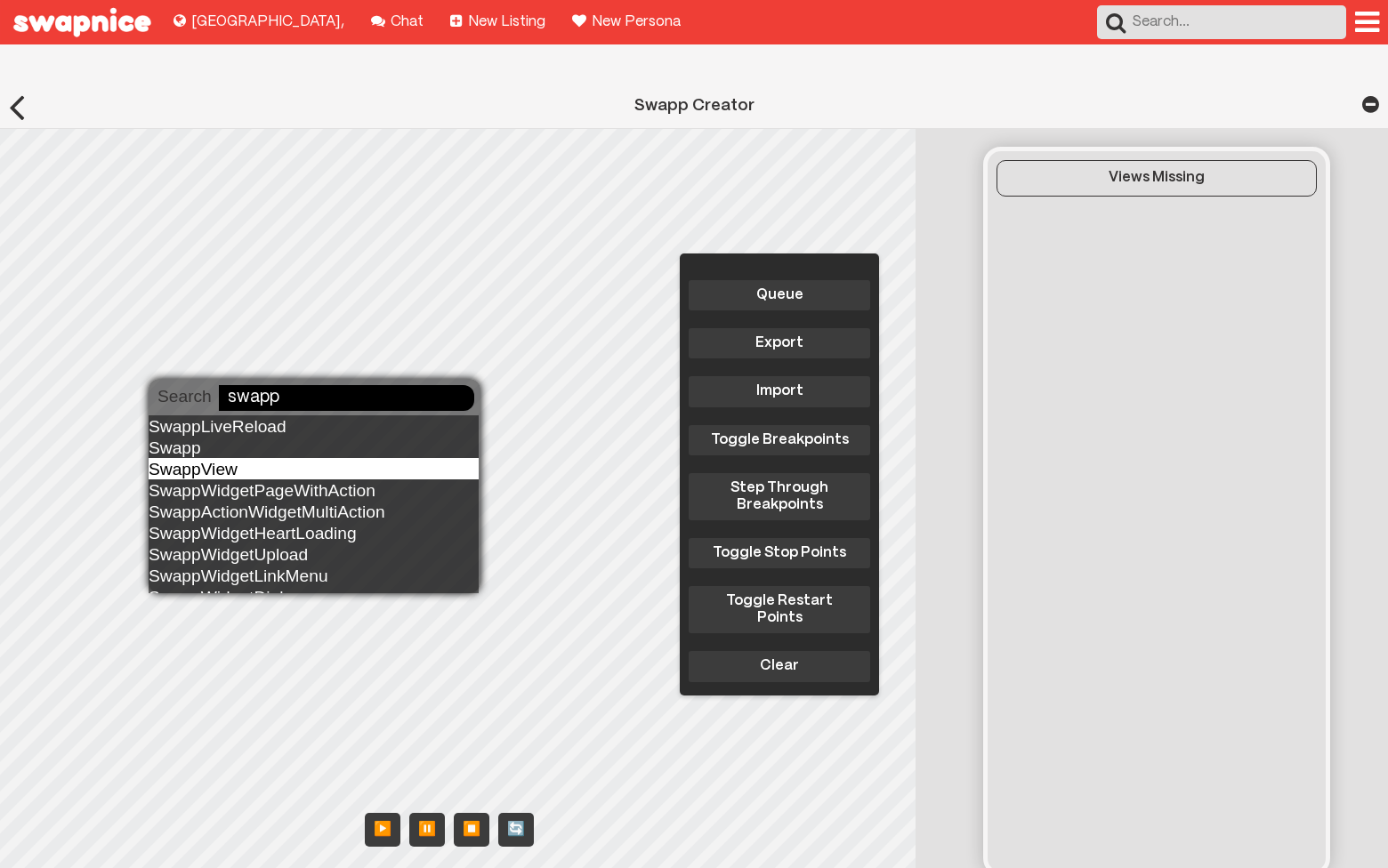
type input "swapp"
click at [257, 470] on div "SwappView" at bounding box center [314, 469] width 330 height 22
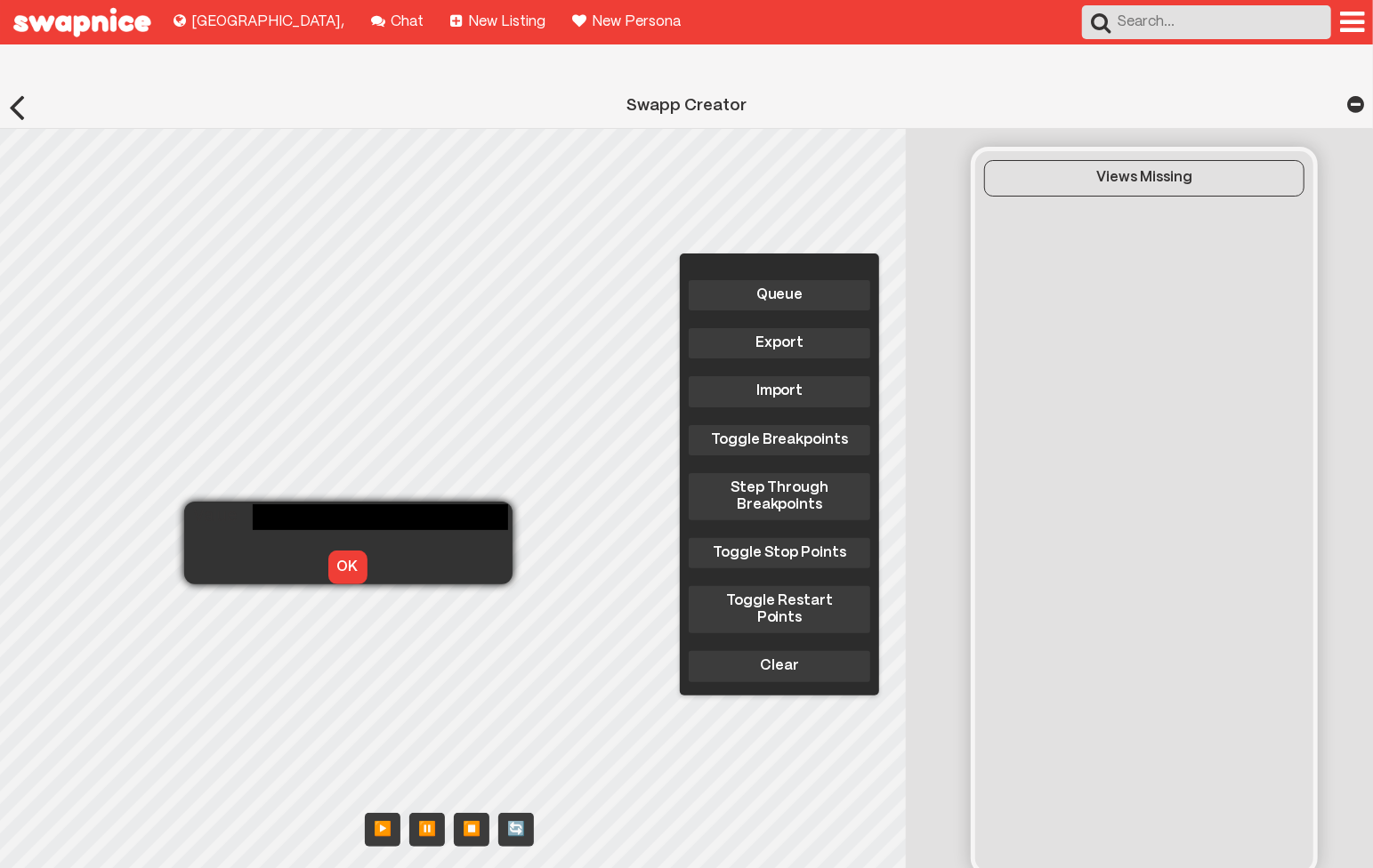
click at [202, 523] on div "Queue Export Import Toggle Breakpoints Step Through Breakpoints Toggle Stop Poi…" at bounding box center [458, 509] width 916 height 762
type input "husqvarna_swapp"
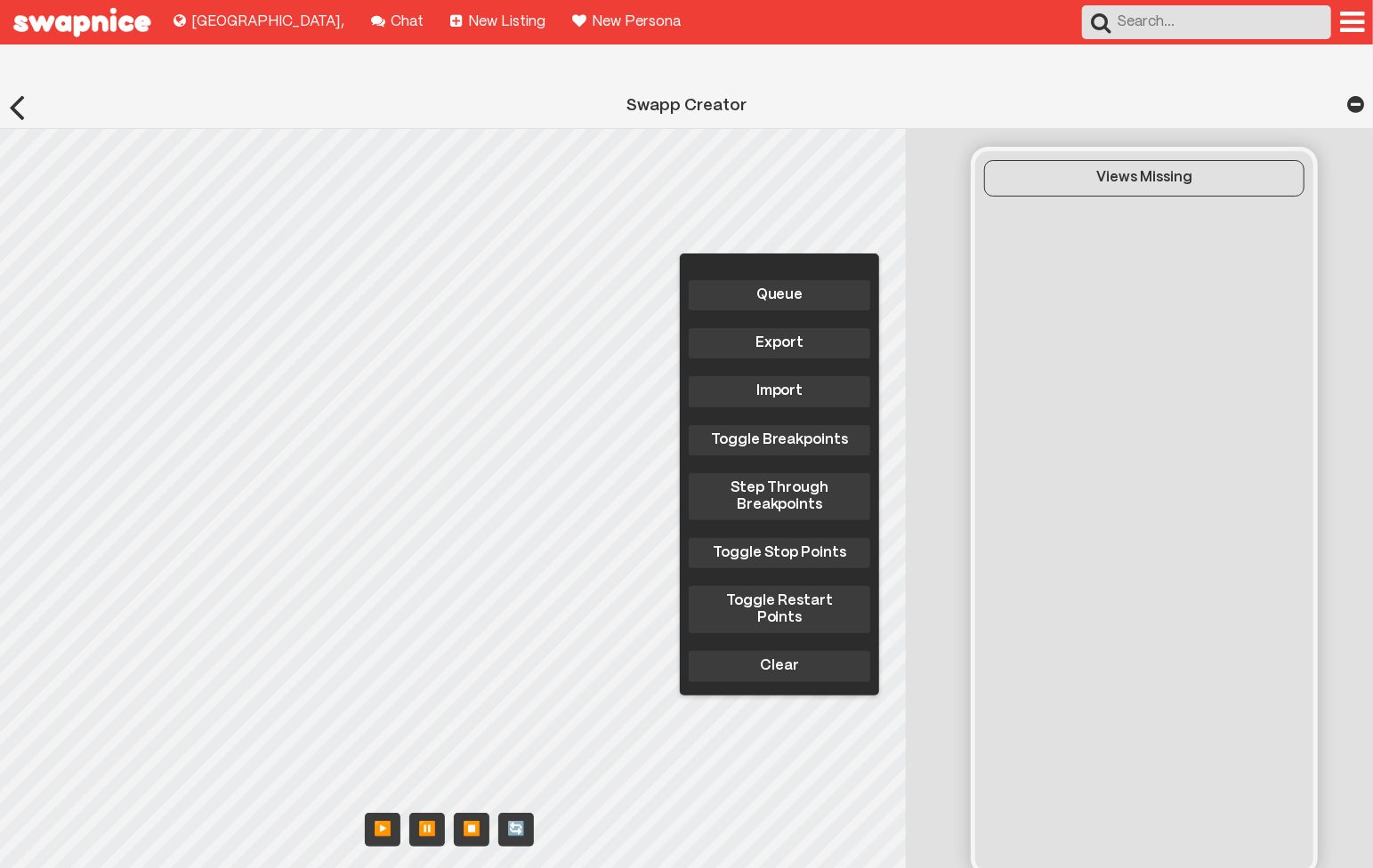
click at [193, 536] on div "Queue Export Import Toggle Breakpoints Step Through Breakpoints Toggle Stop Poi…" at bounding box center [458, 509] width 916 height 762
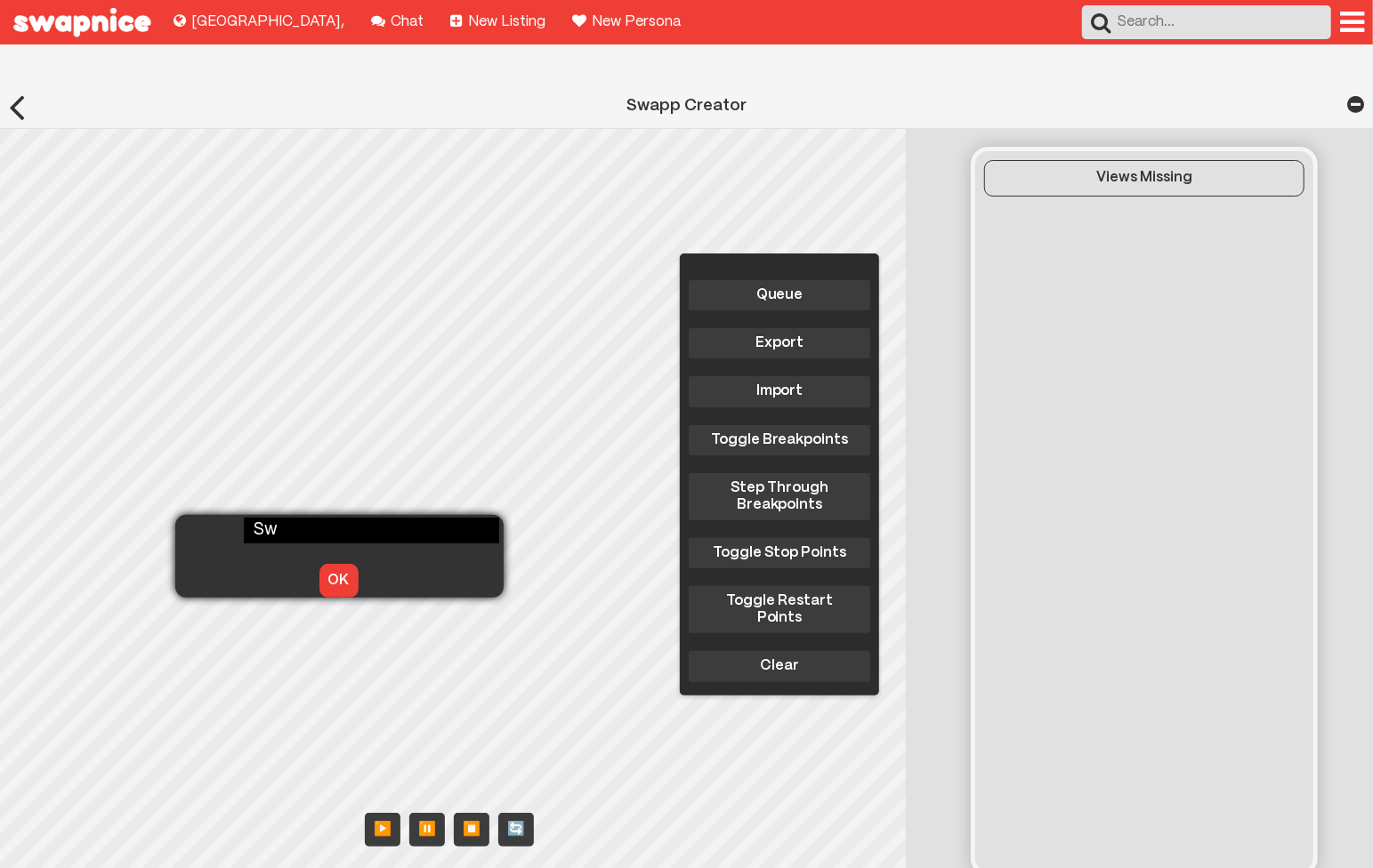
type input "S"
type input "husqvarna_swapp_page1"
click at [319, 564] on button "OK" at bounding box center [338, 581] width 39 height 34
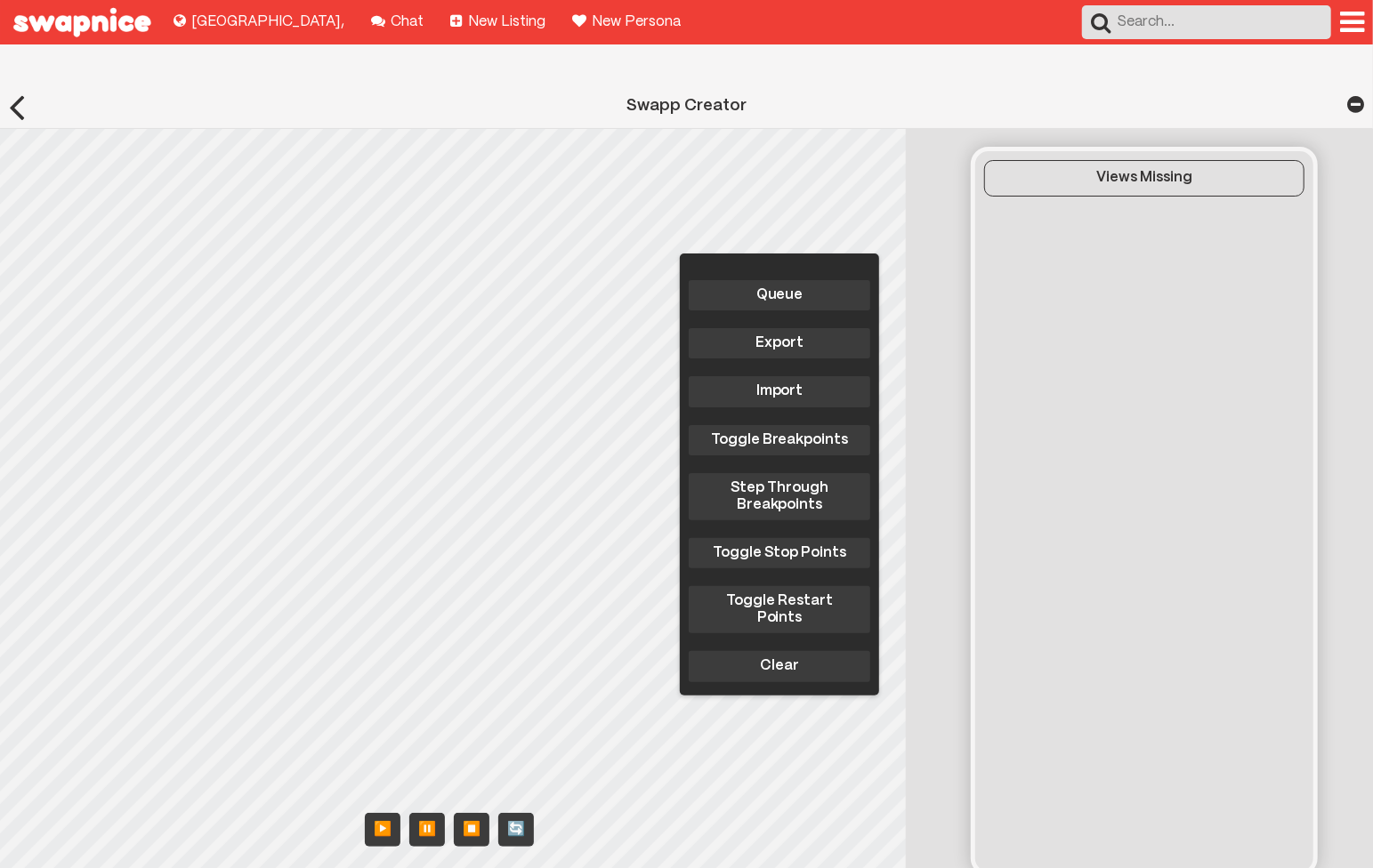
click at [200, 561] on div "Queue Export Import Toggle Breakpoints Step Through Breakpoints Toggle Stop Poi…" at bounding box center [458, 509] width 916 height 762
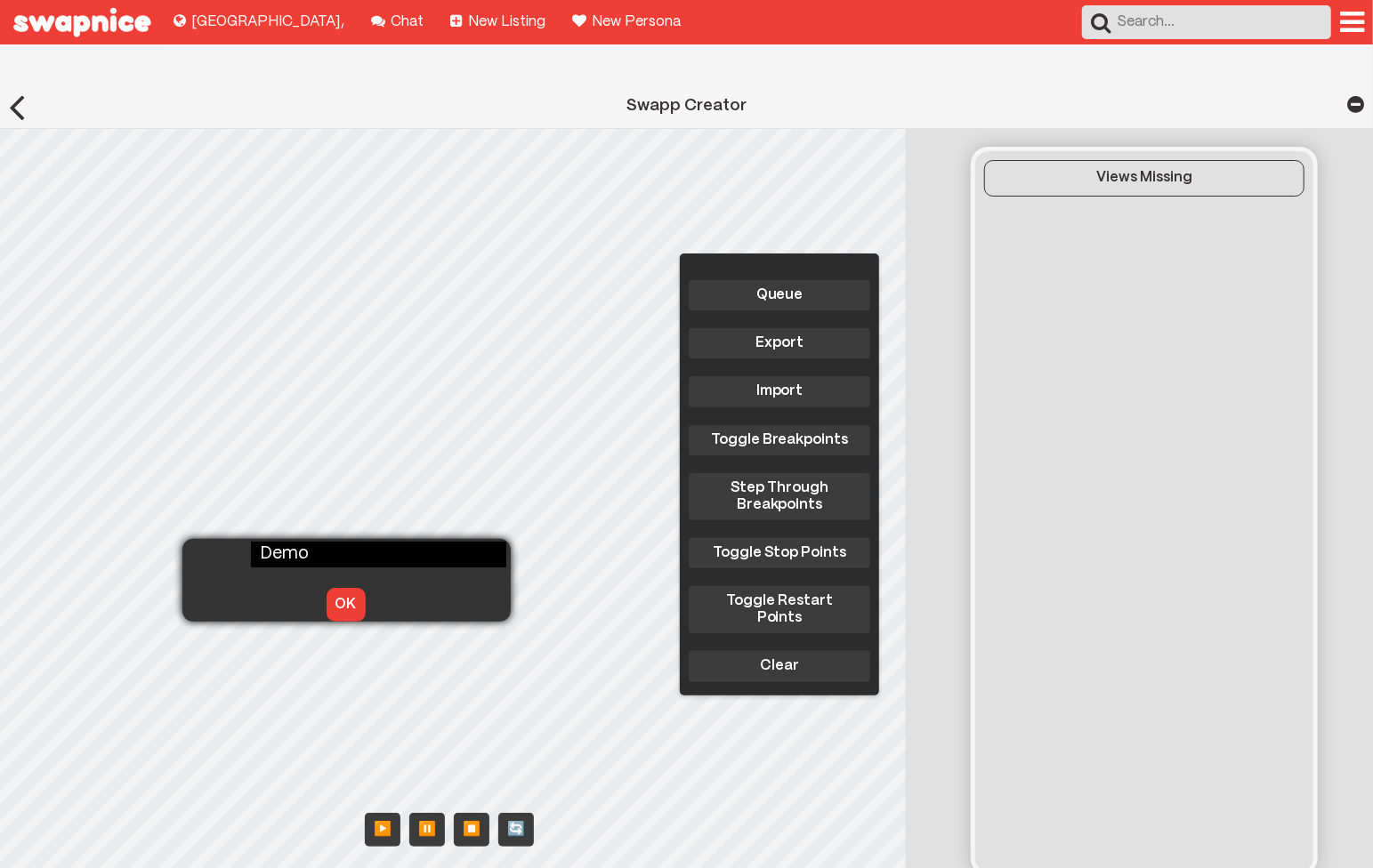
type input "Demo"
click at [334, 588] on button "OK" at bounding box center [345, 605] width 39 height 34
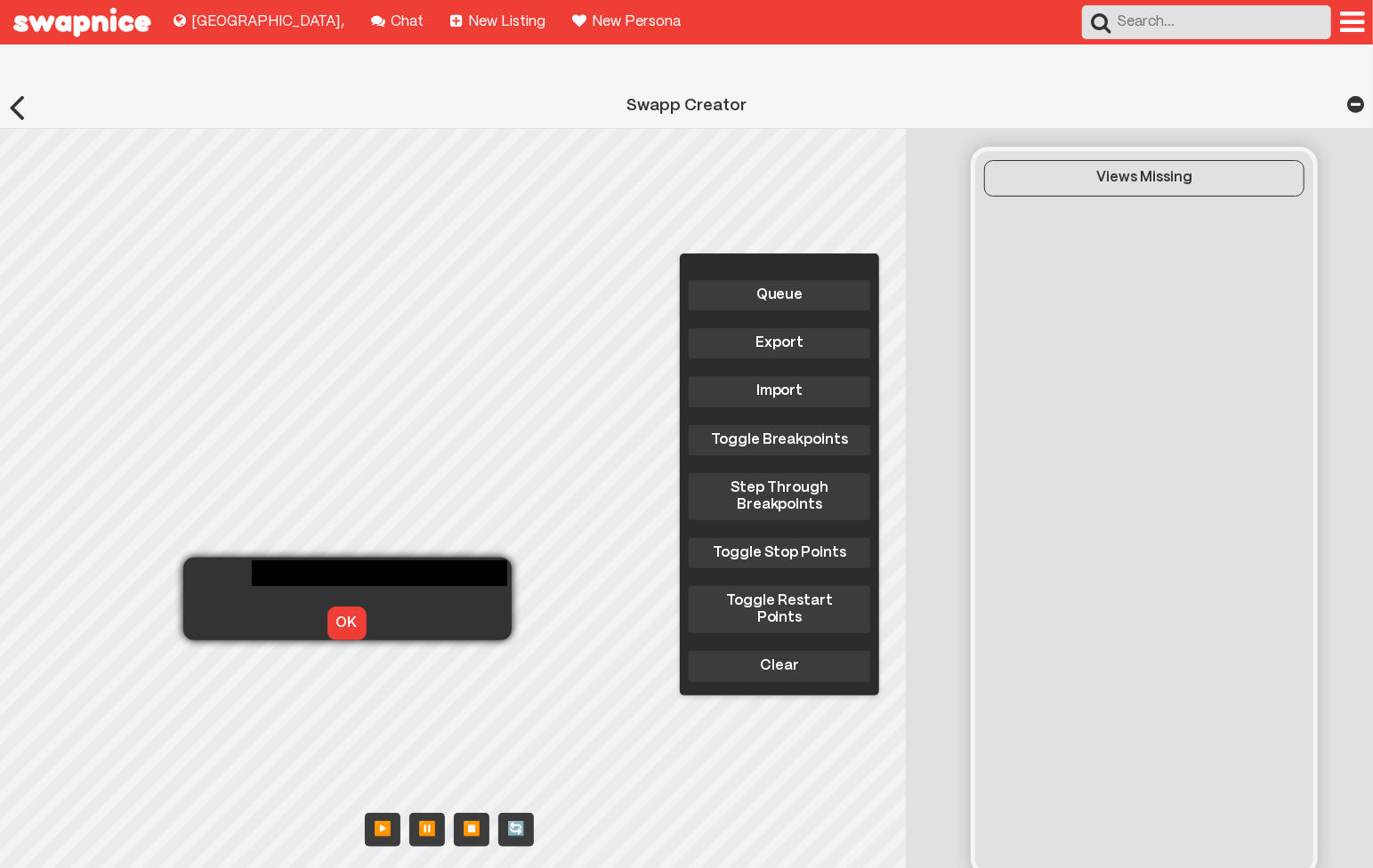
click at [201, 580] on div "Queue Export Import Toggle Breakpoints Step Through Breakpoints Toggle Stop Poi…" at bounding box center [458, 509] width 916 height 762
type input "D"
type input "F"
type input "DemoPage"
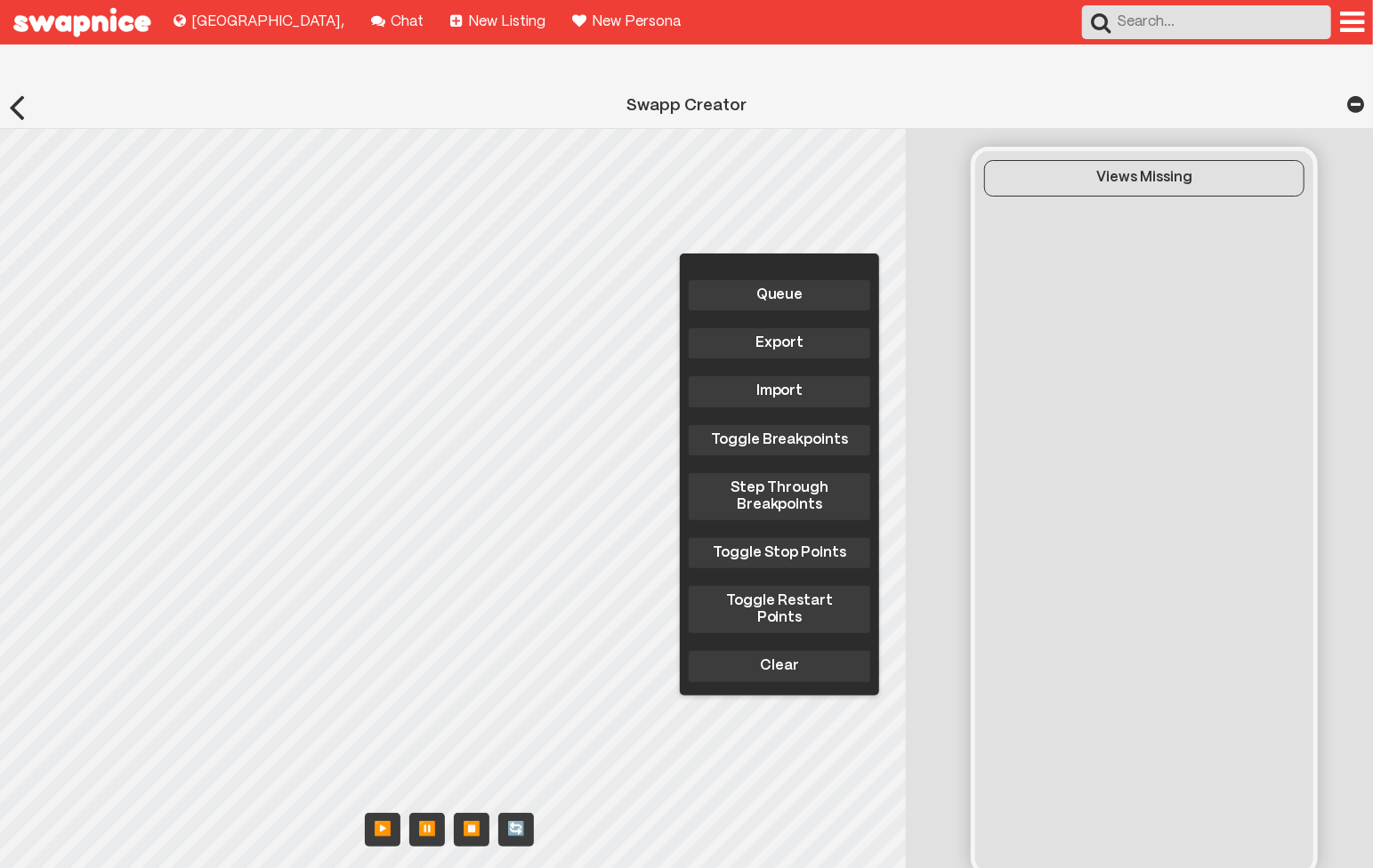
click at [213, 612] on div "Queue Export Import Toggle Breakpoints Step Through Breakpoints Toggle Stop Poi…" at bounding box center [458, 509] width 916 height 762
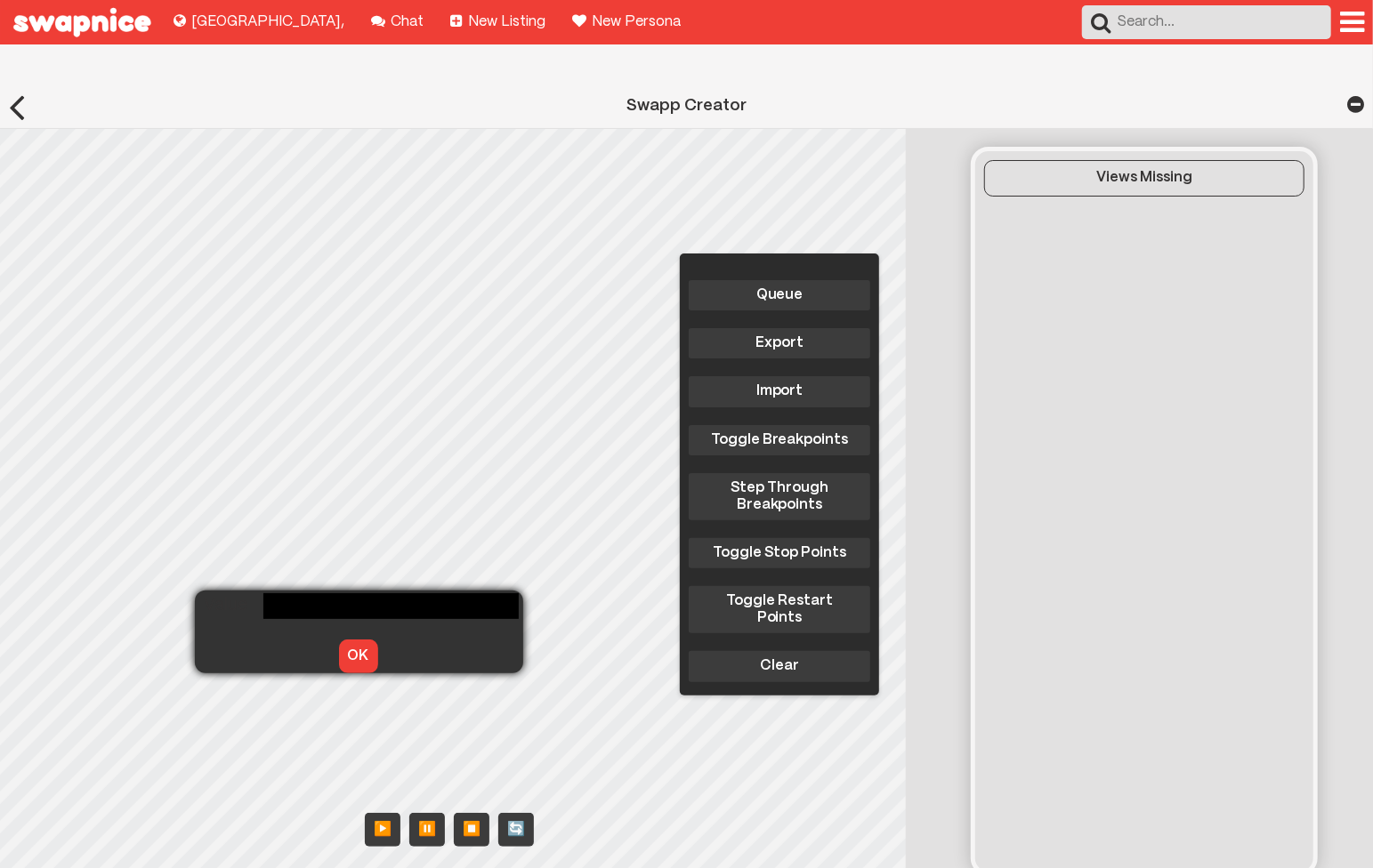
click at [348, 640] on button "OK" at bounding box center [358, 657] width 39 height 34
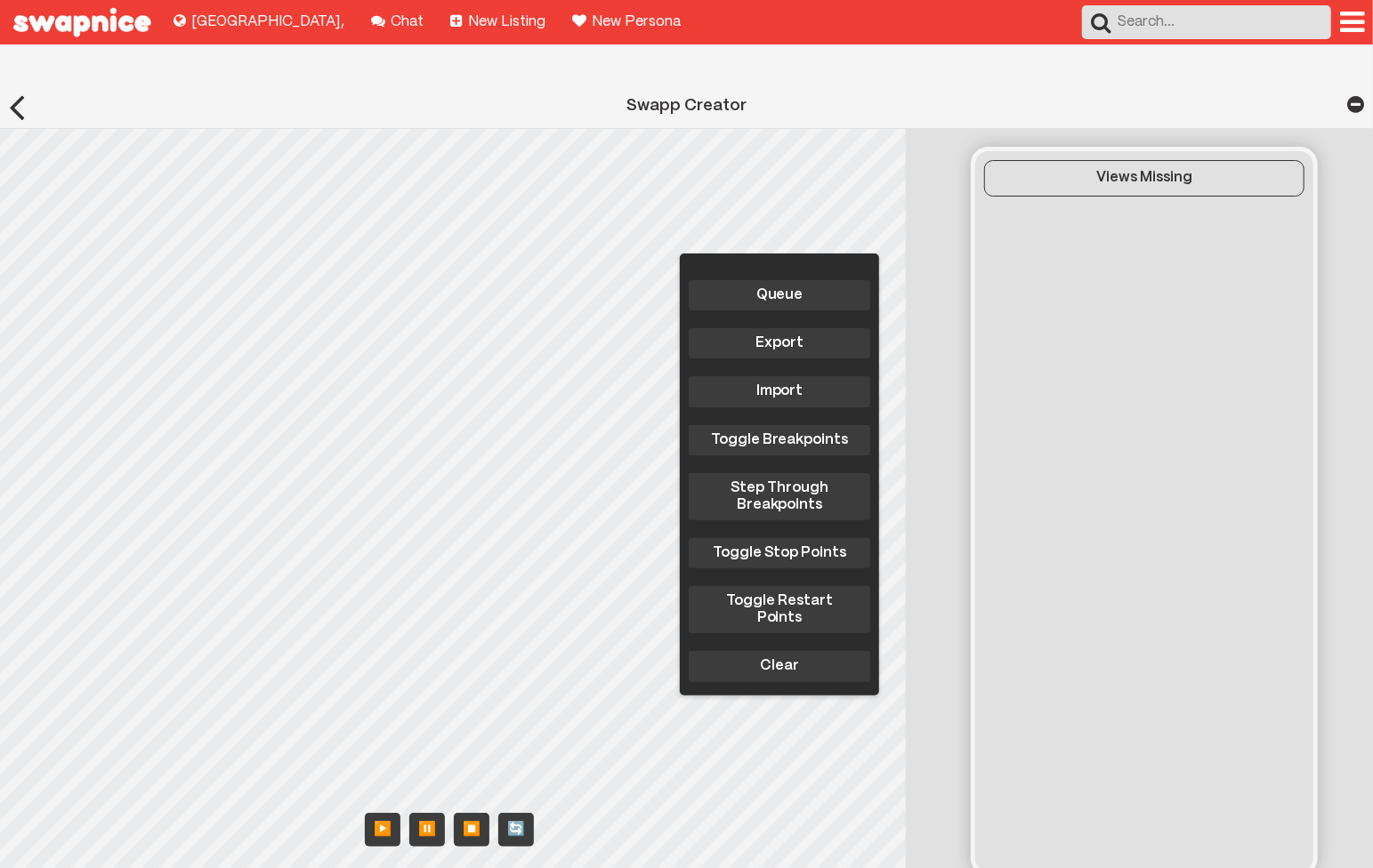
click at [196, 617] on div "Queue Export Import Toggle Breakpoints Step Through Breakpoints Toggle Stop Poi…" at bounding box center [458, 509] width 916 height 762
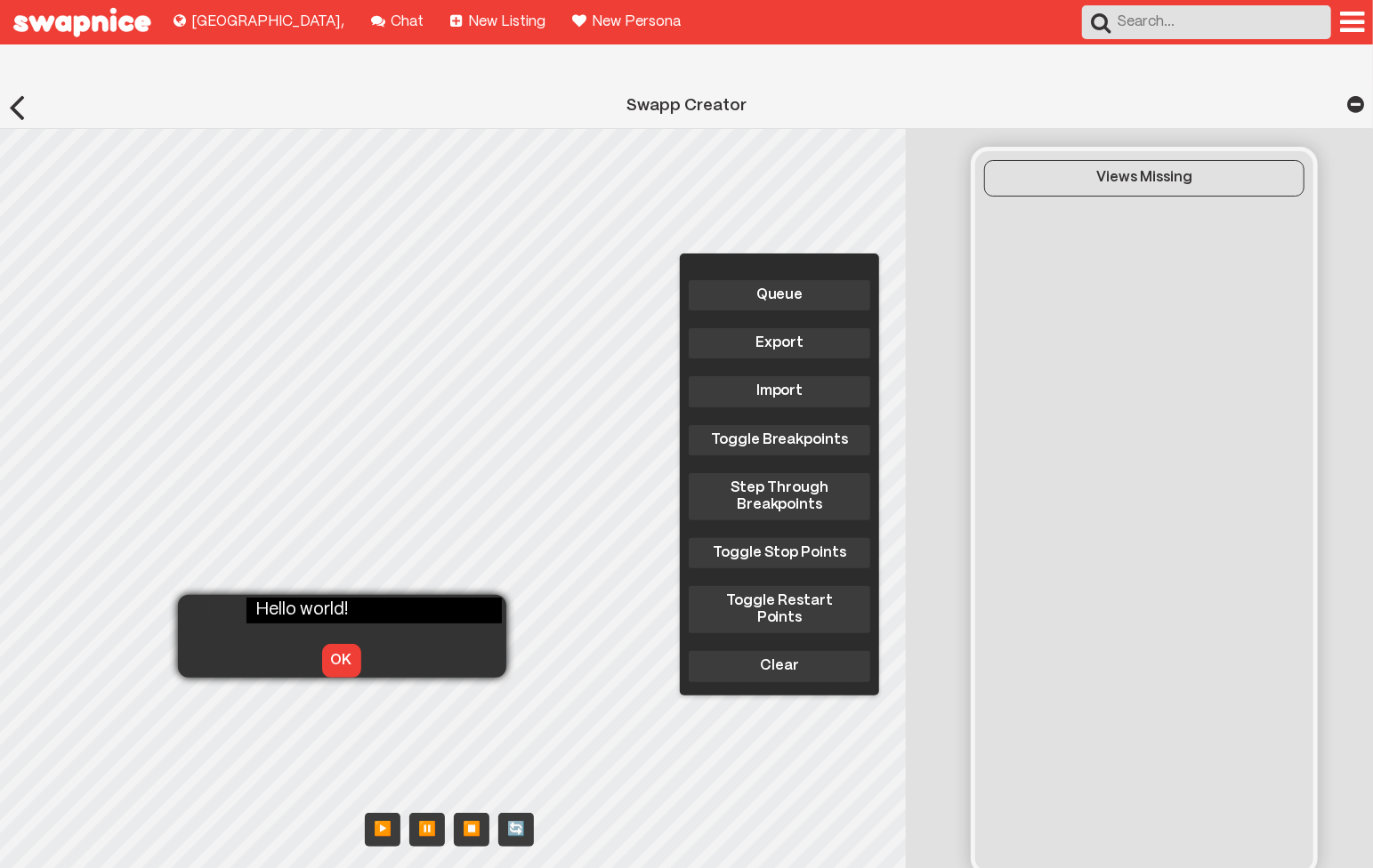
type input "Hello world!"
click at [324, 644] on button "OK" at bounding box center [341, 662] width 39 height 34
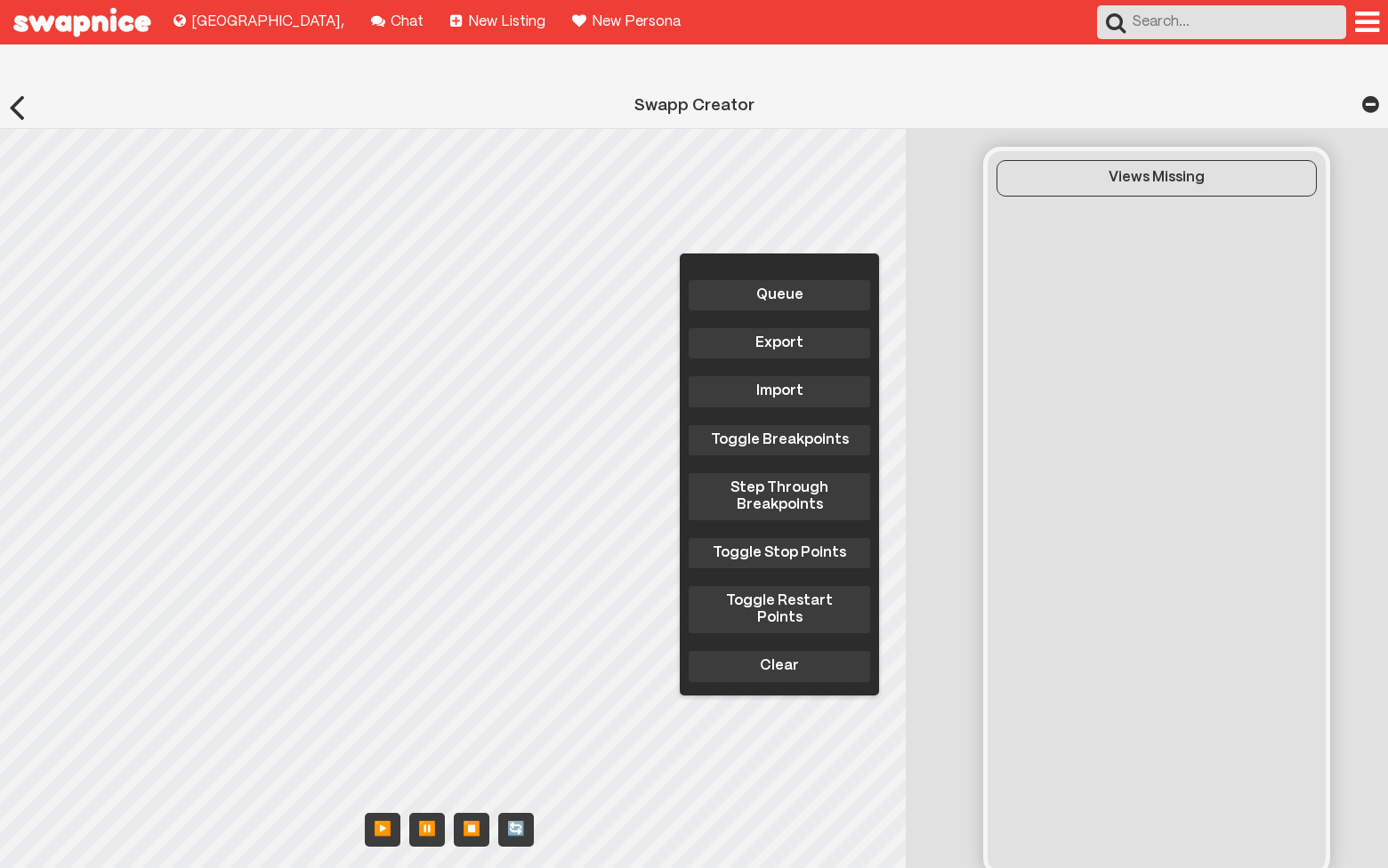
click at [398, 301] on body "Explore new places to buy, sell, and swap! Lima , Chat with your friends! Chat …" at bounding box center [694, 552] width 1388 height 1104
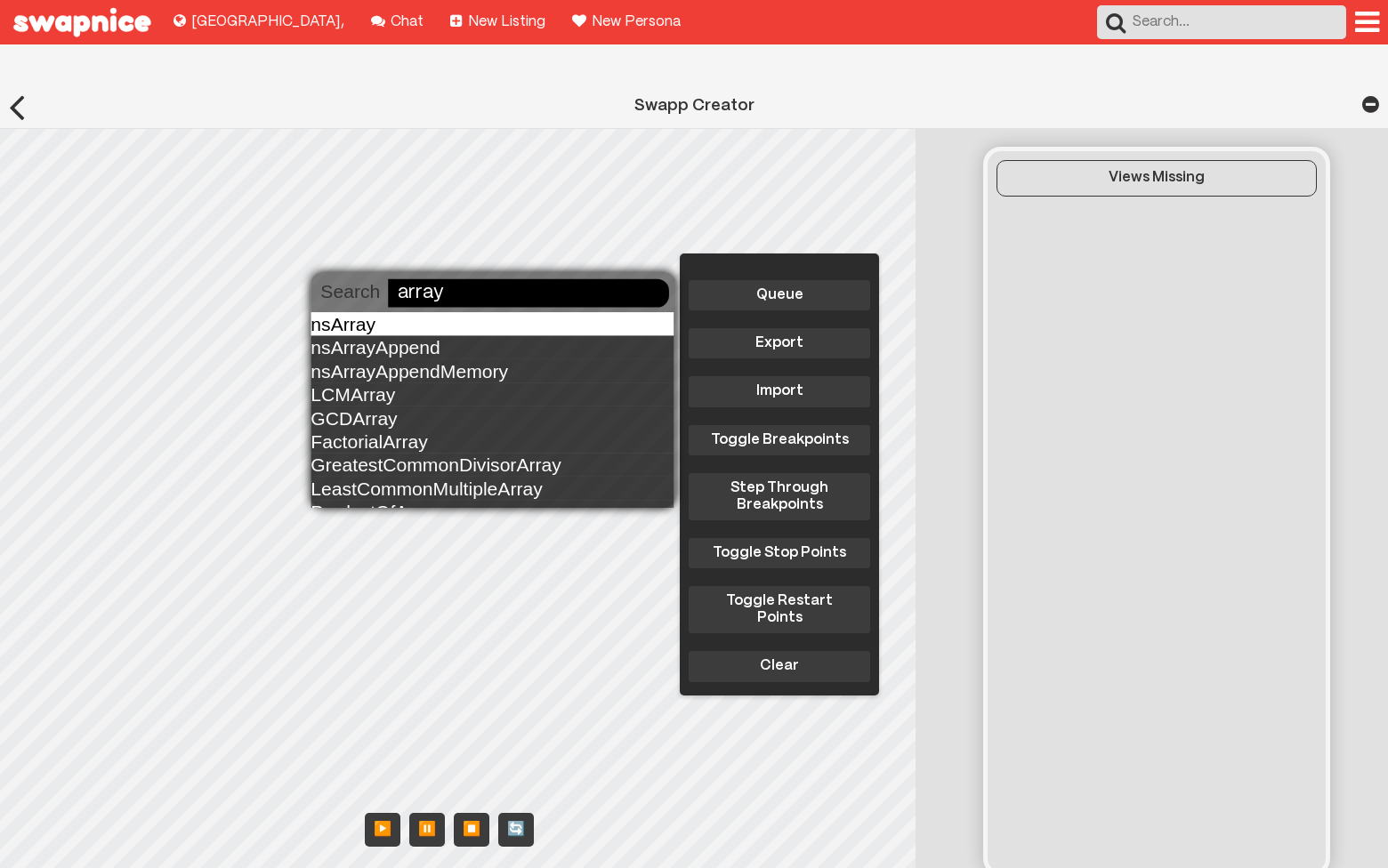
type input "array"
click at [396, 332] on div "nsArray" at bounding box center [491, 324] width 363 height 23
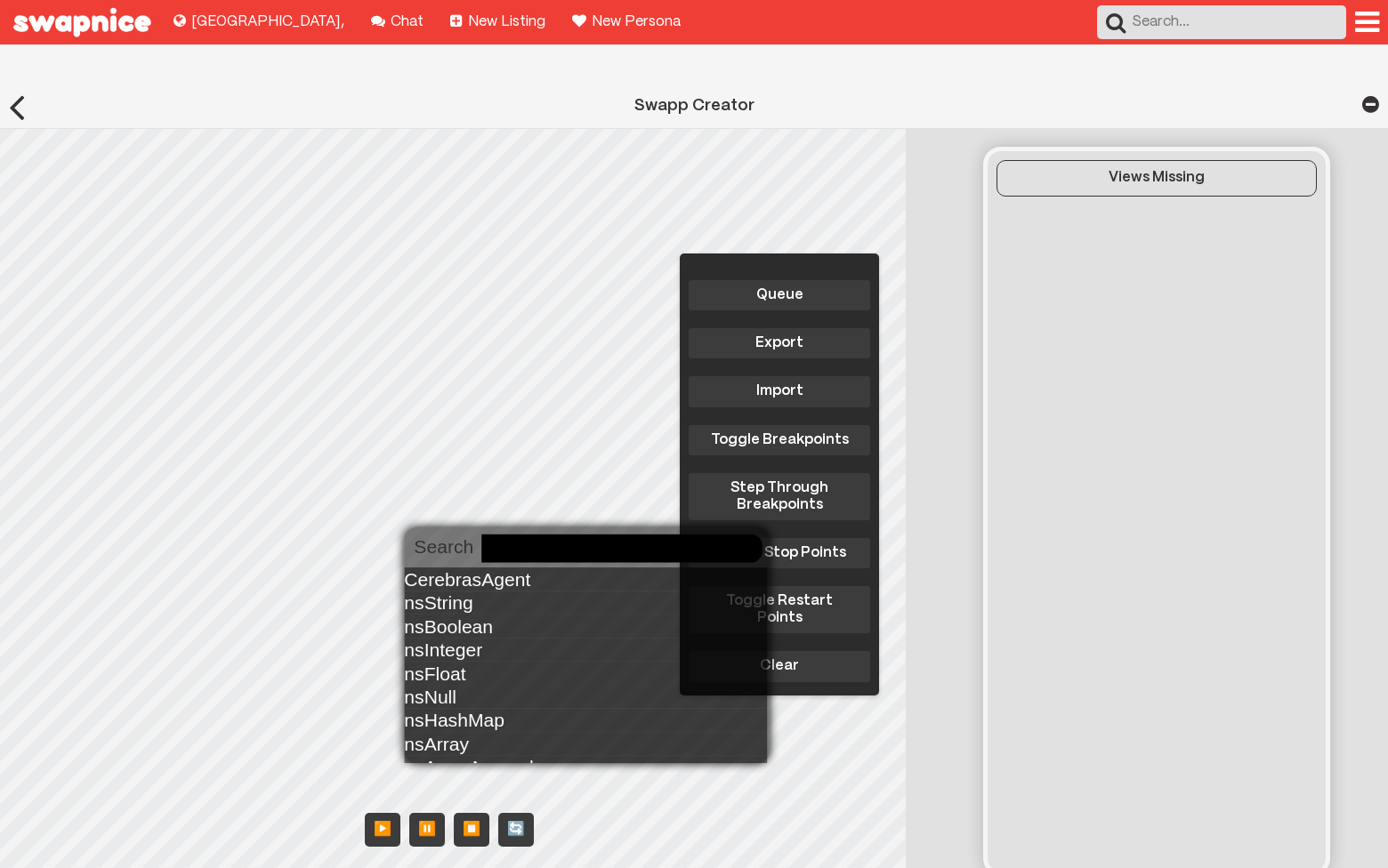
click at [492, 556] on body "Explore new places to buy, sell, and swap! Lima , Chat with your friends! Chat …" at bounding box center [694, 552] width 1388 height 1104
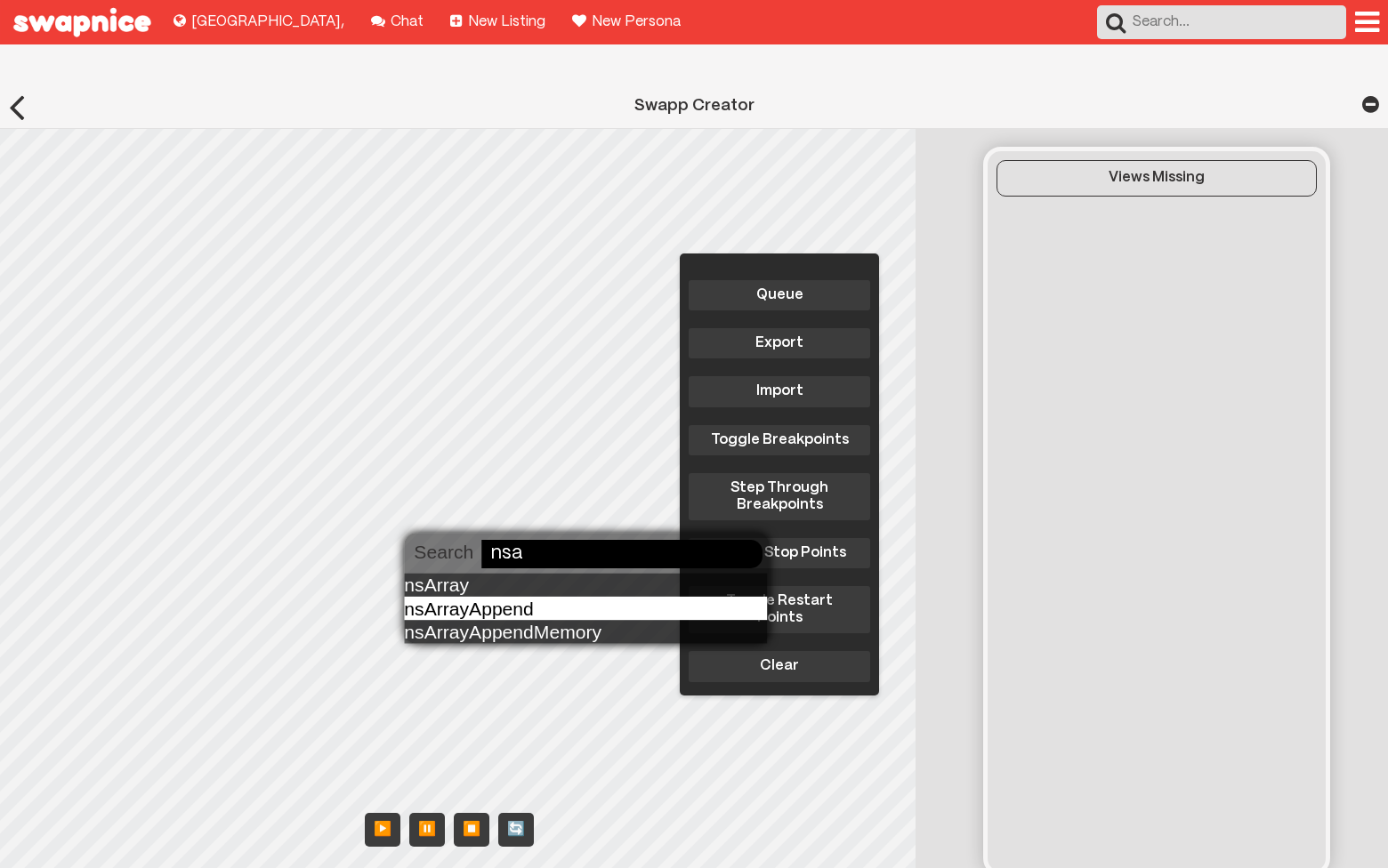
type input "nsa"
click at [487, 606] on div "nsArrayAppend" at bounding box center [585, 608] width 363 height 23
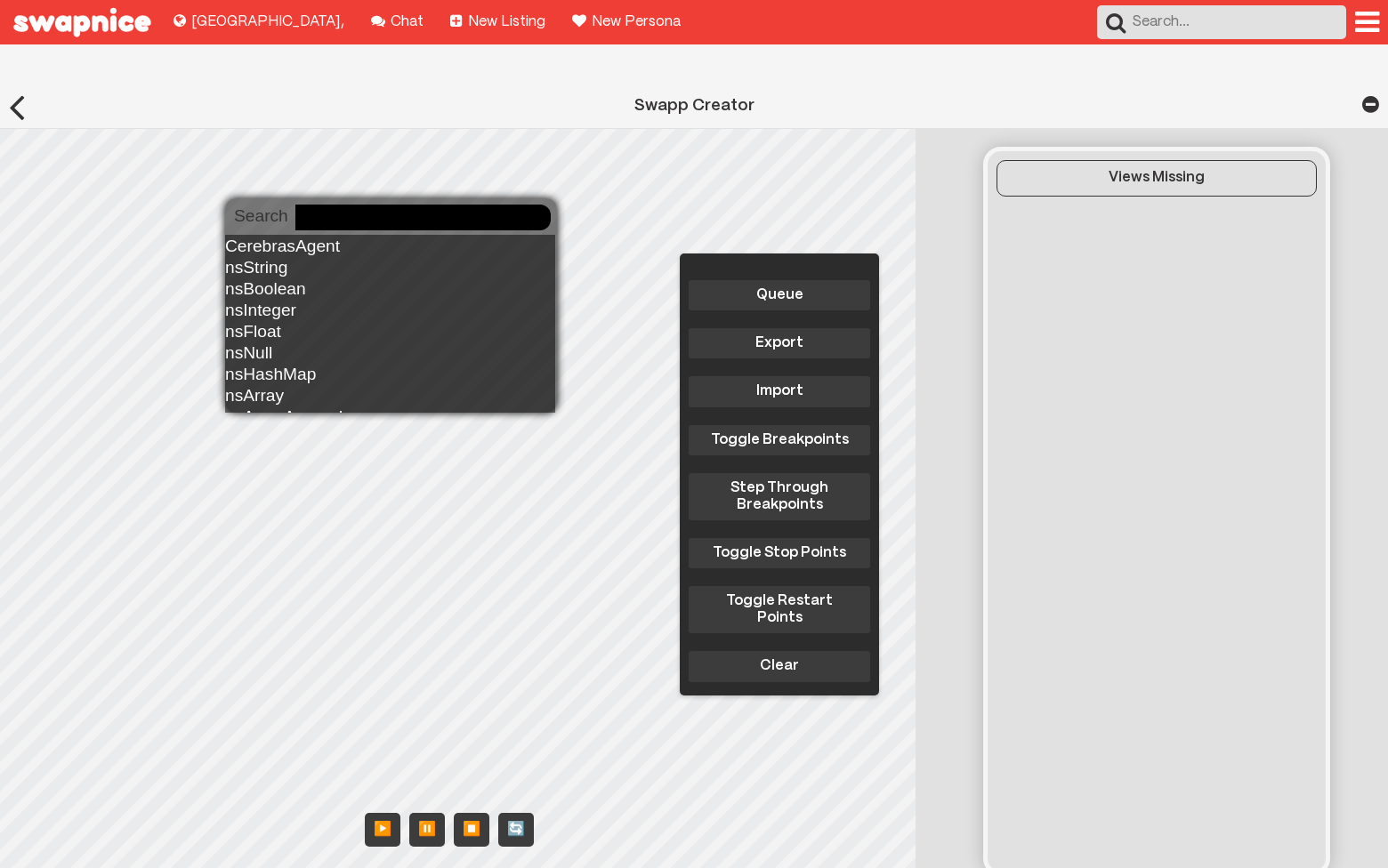
click at [297, 216] on body "Explore new places to buy, sell, and swap! Lima , Chat with your friends! Chat …" at bounding box center [694, 552] width 1388 height 1104
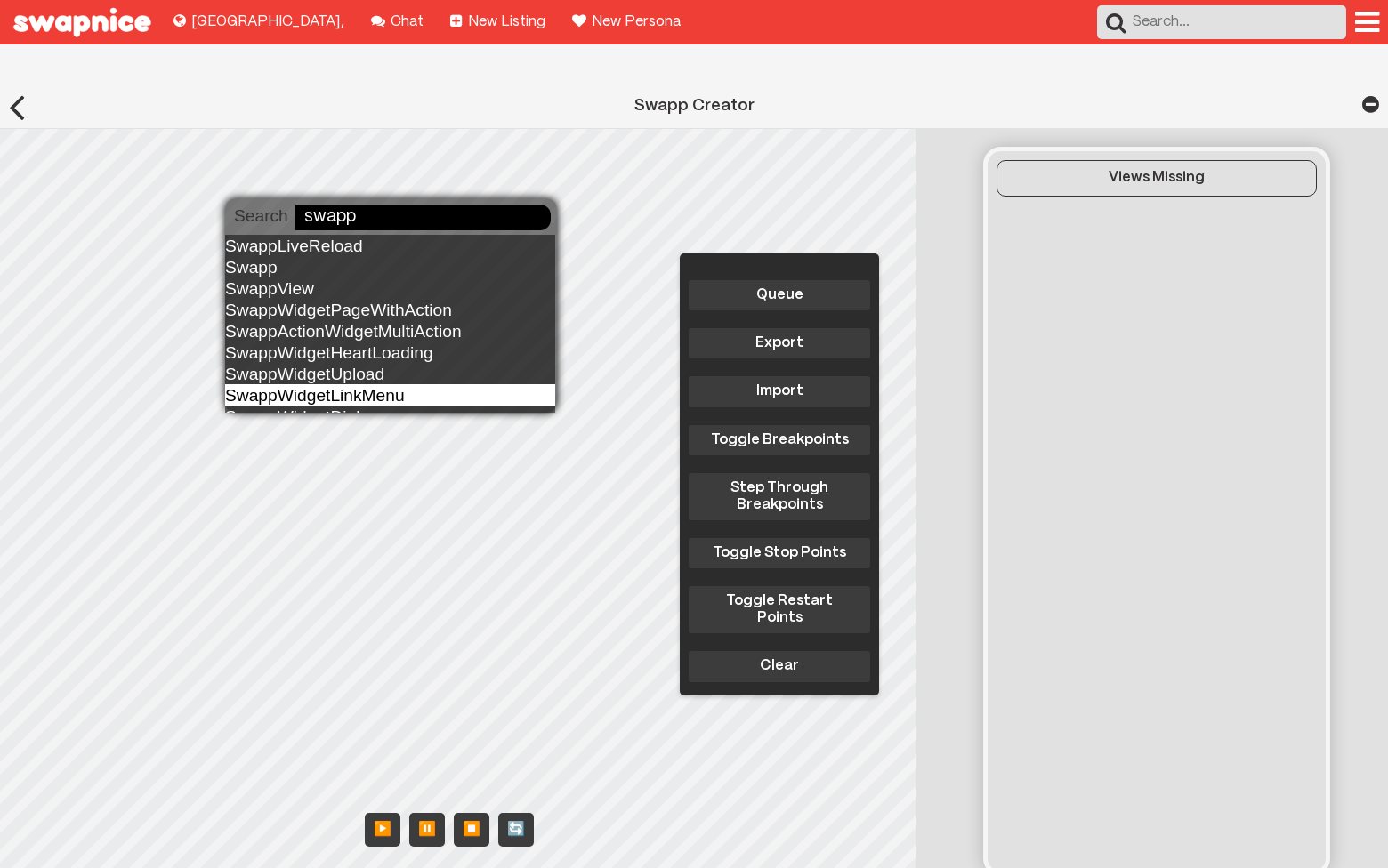
type input "swapp"
click at [403, 390] on div "SwappWidgetLinkMenu" at bounding box center [390, 395] width 330 height 22
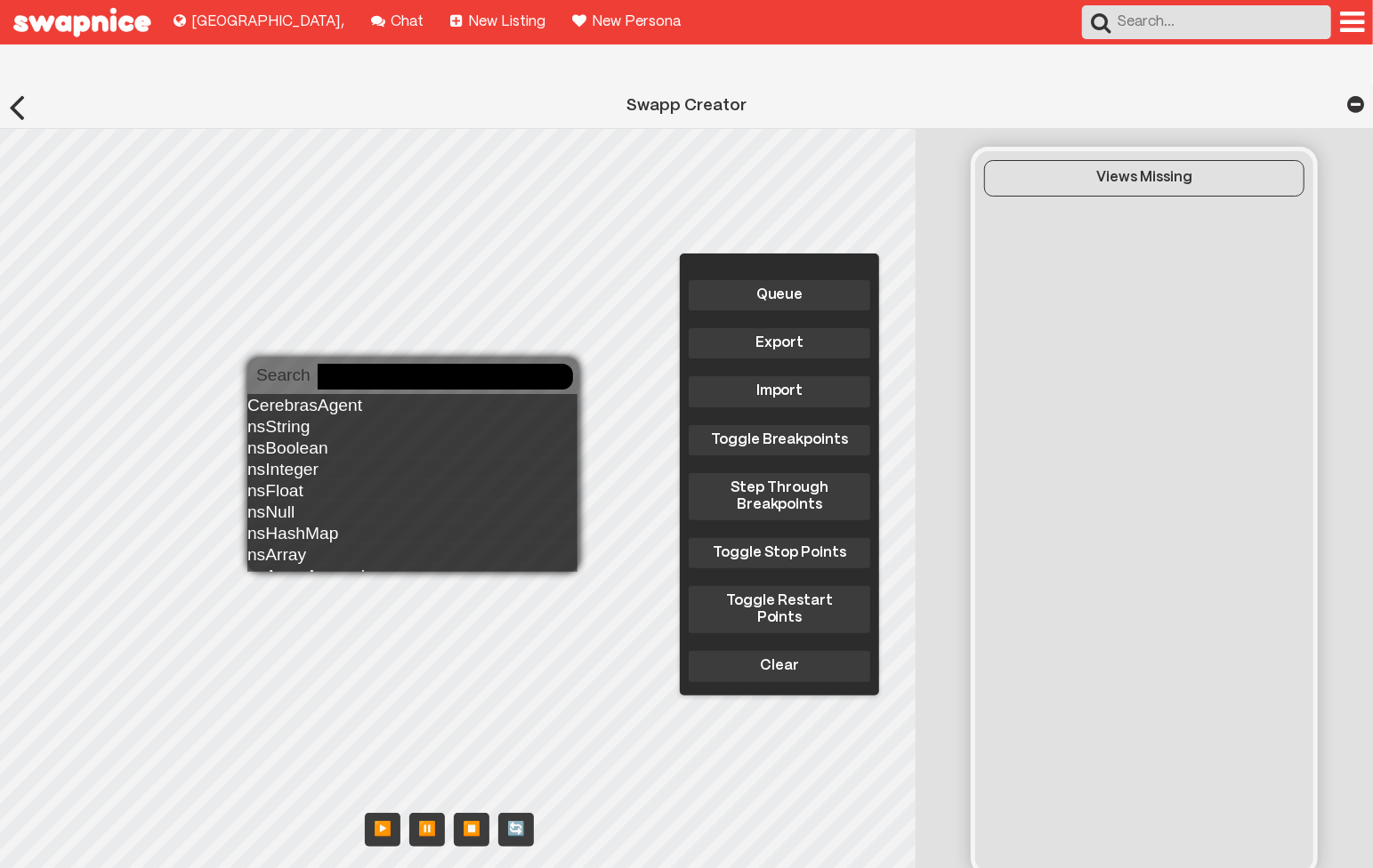
click at [318, 376] on body "Explore new places to buy, sell, and swap! Lima , Chat with your friends! Chat …" at bounding box center [686, 552] width 1373 height 1104
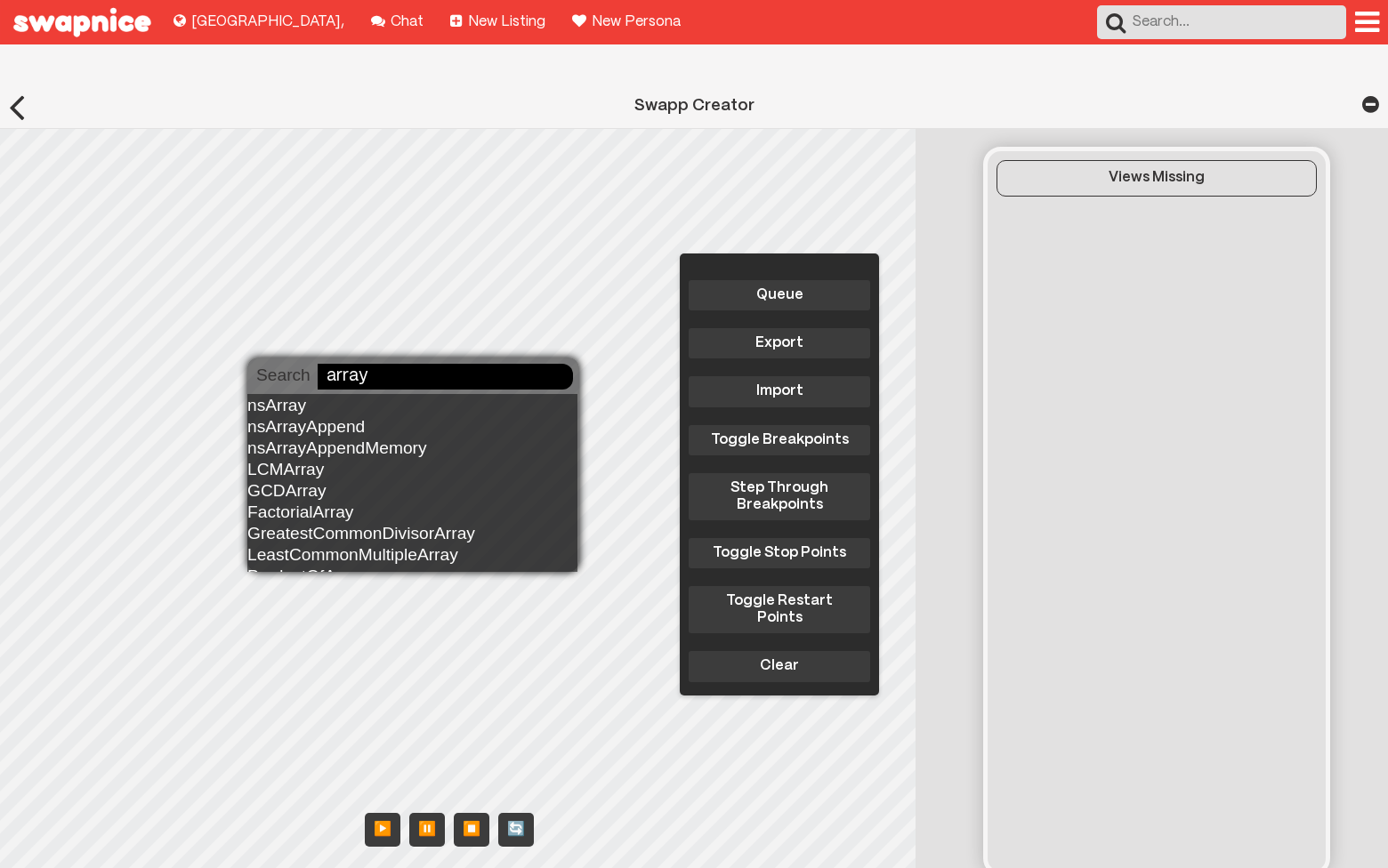
type input "array"
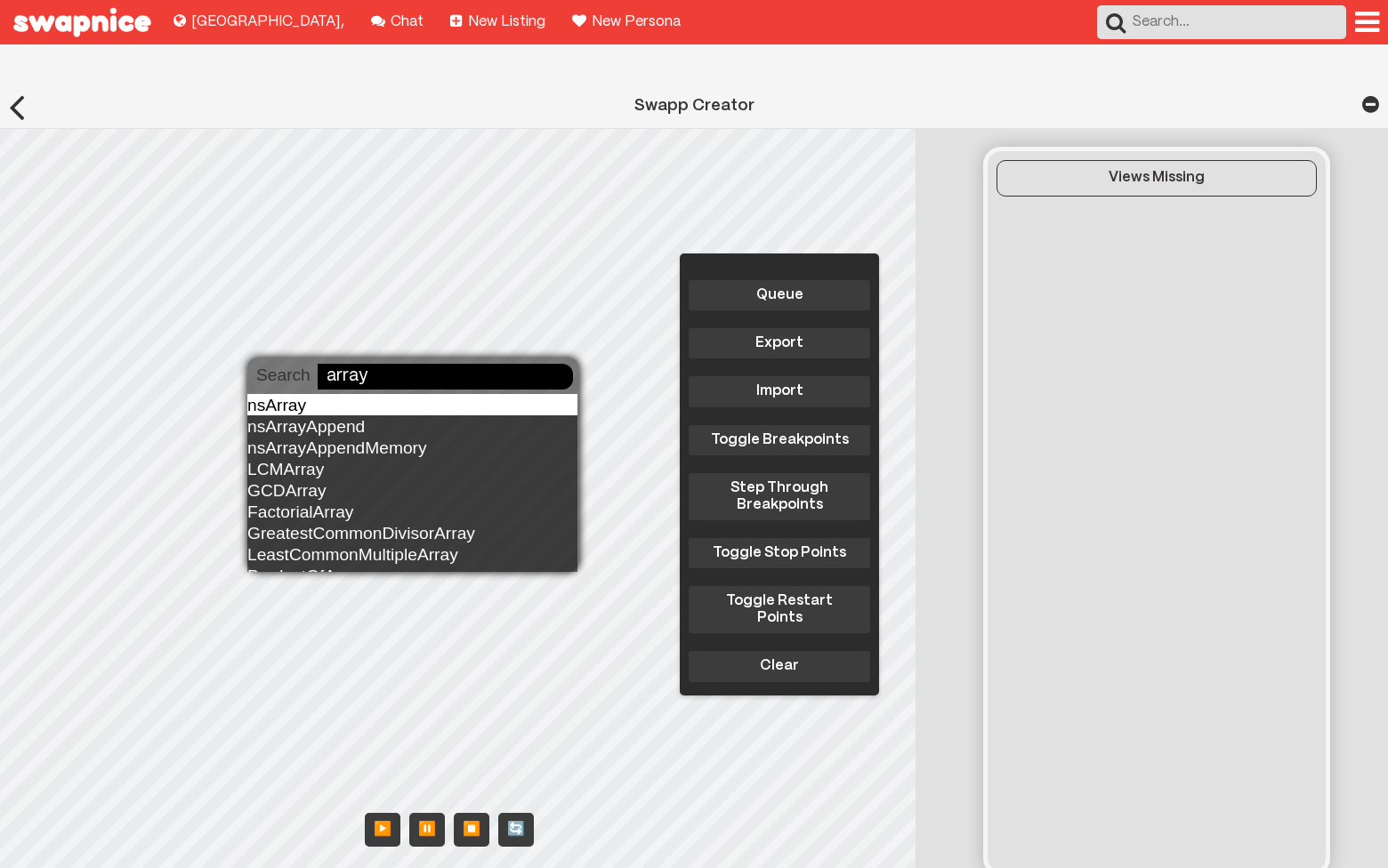
click at [316, 408] on div "nsArray" at bounding box center [412, 405] width 330 height 22
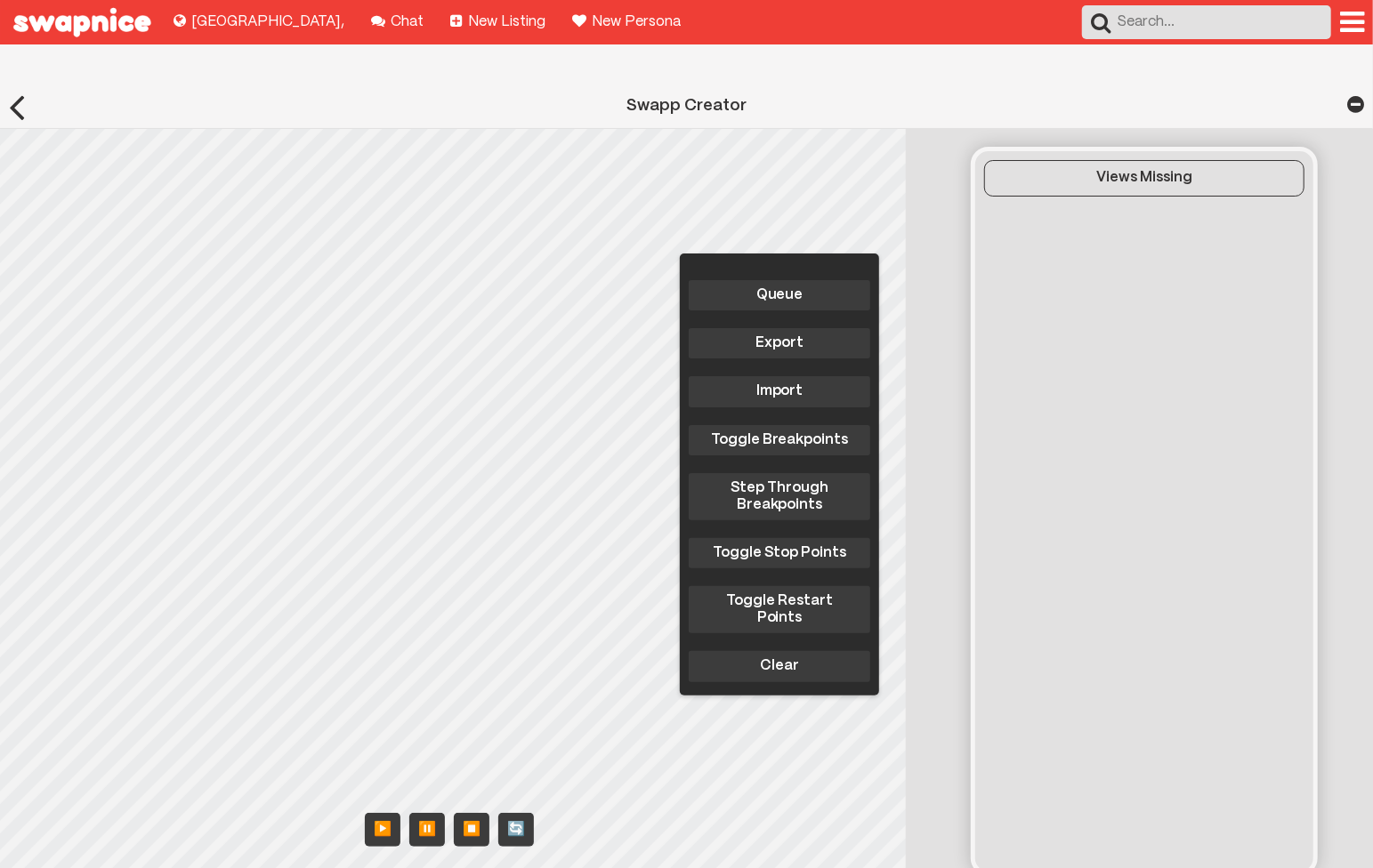
click at [285, 480] on body "Explore new places to buy, sell, and swap! Lima , Chat with your friends! Chat …" at bounding box center [686, 552] width 1373 height 1104
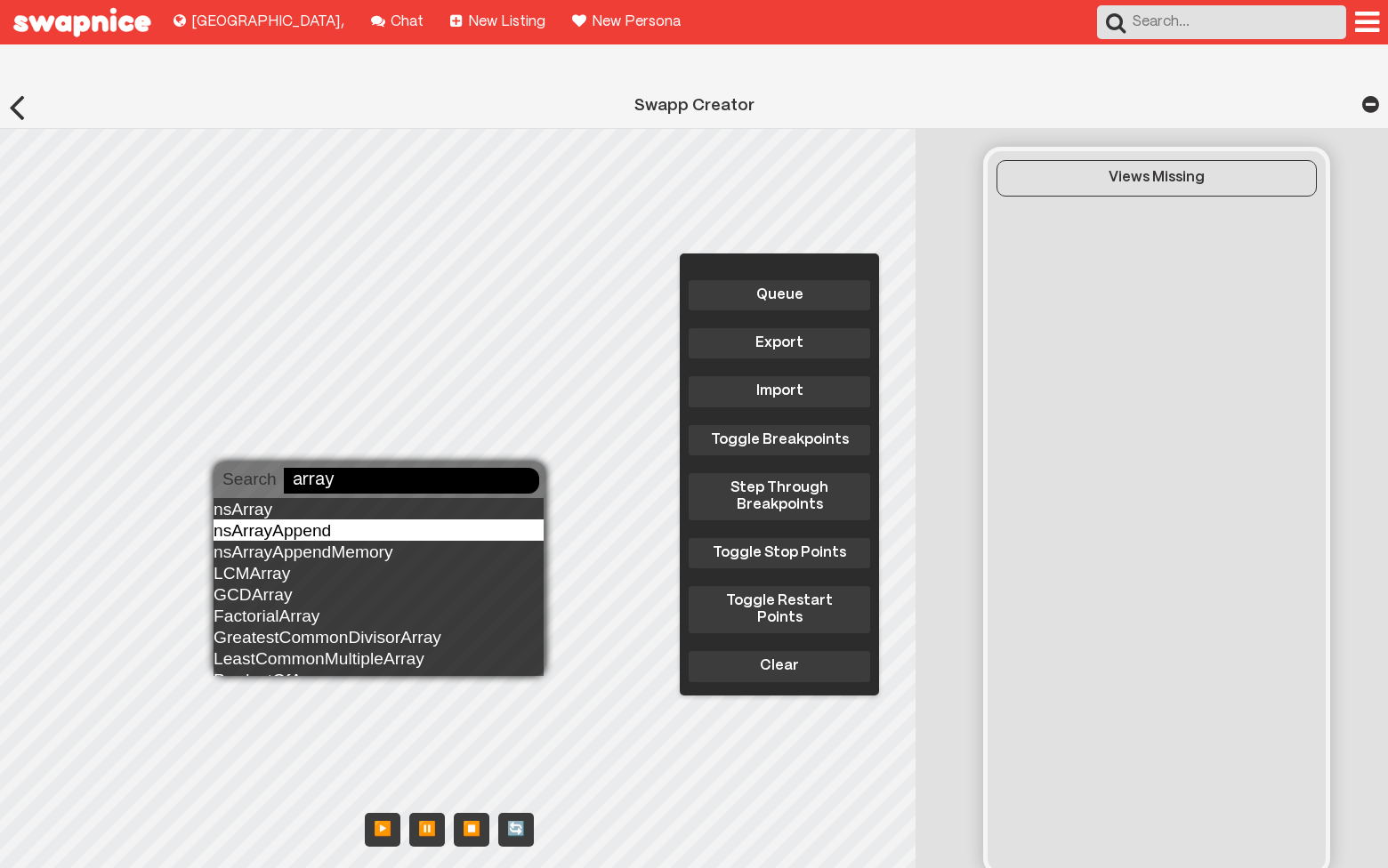
type input "array"
click at [281, 521] on div "nsArrayAppend" at bounding box center [379, 530] width 330 height 22
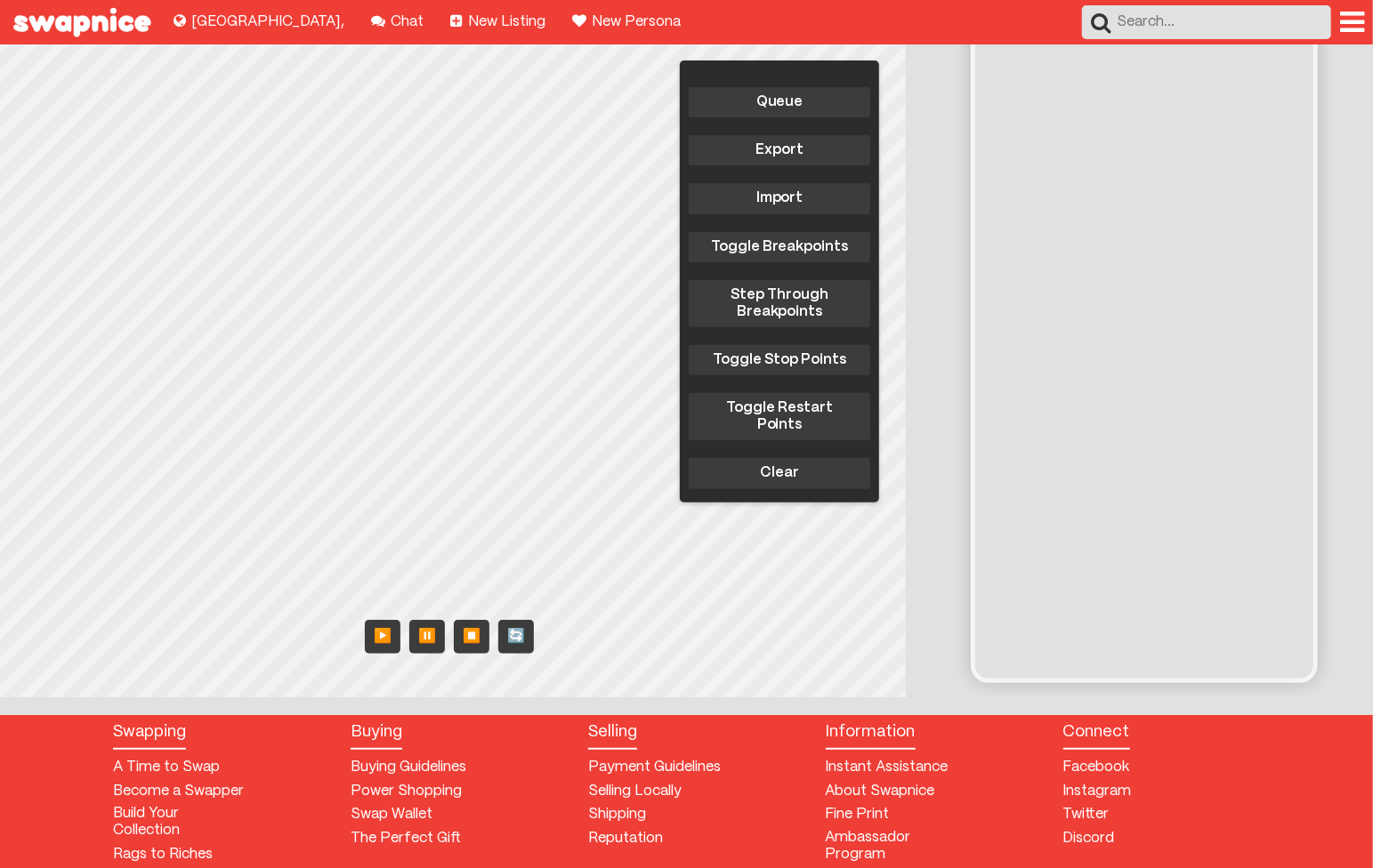
scroll to position [196, 0]
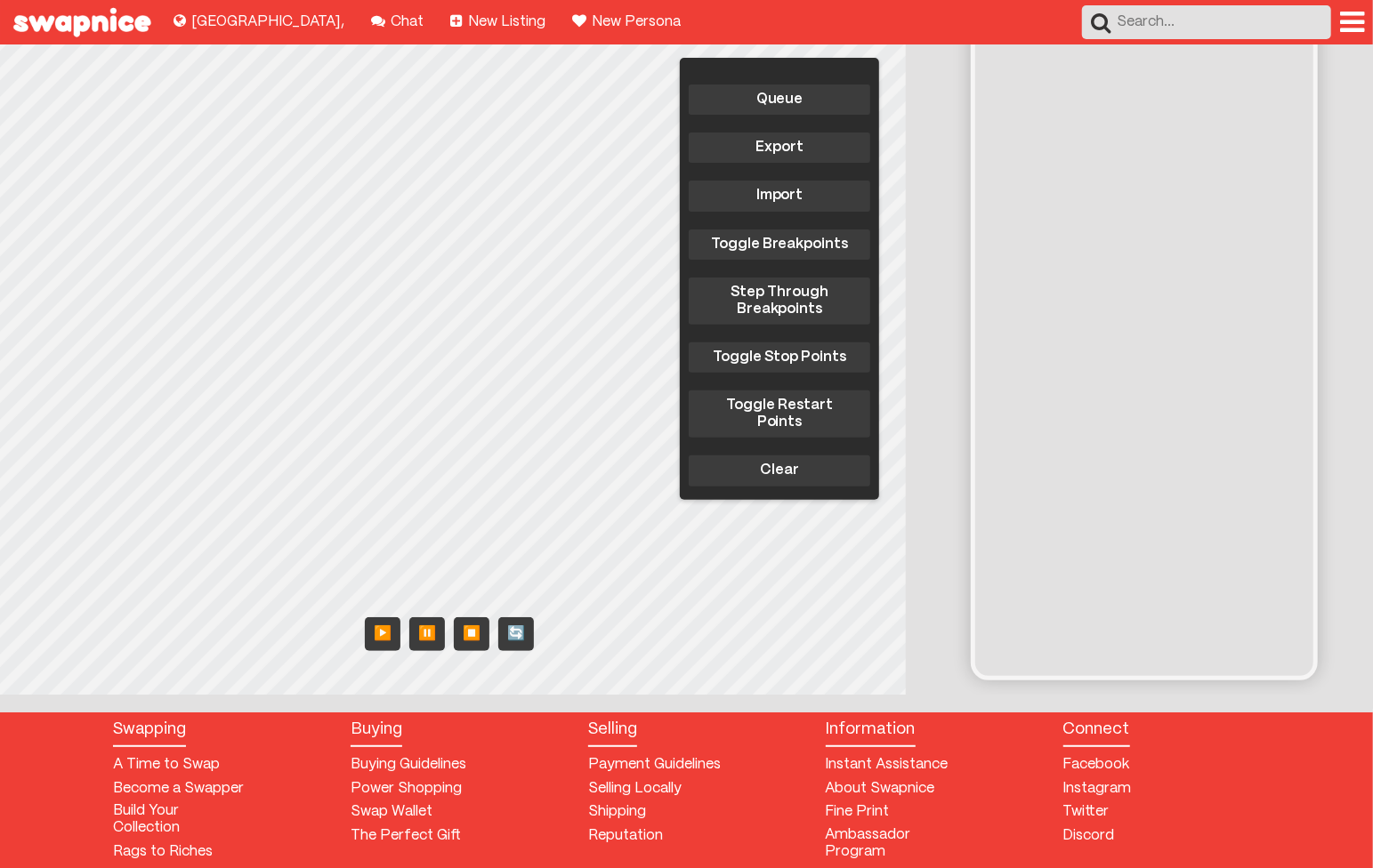
click at [387, 579] on div "Queue Export Import Toggle Breakpoints Step Through Breakpoints Toggle Stop Poi…" at bounding box center [458, 314] width 916 height 762
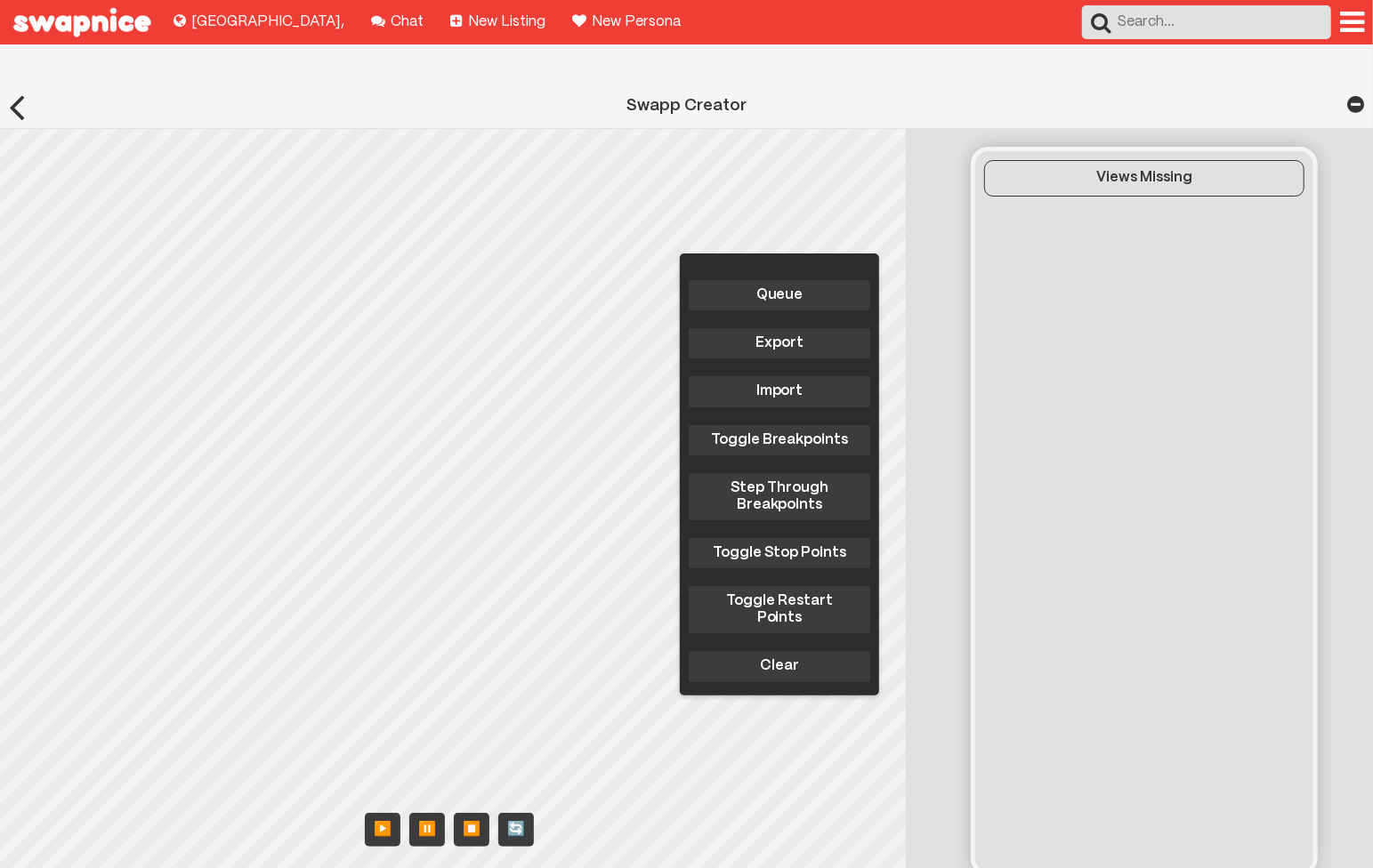
click at [322, 622] on div "Queue Export Import Toggle Breakpoints Step Through Breakpoints Toggle Stop Poi…" at bounding box center [458, 509] width 916 height 762
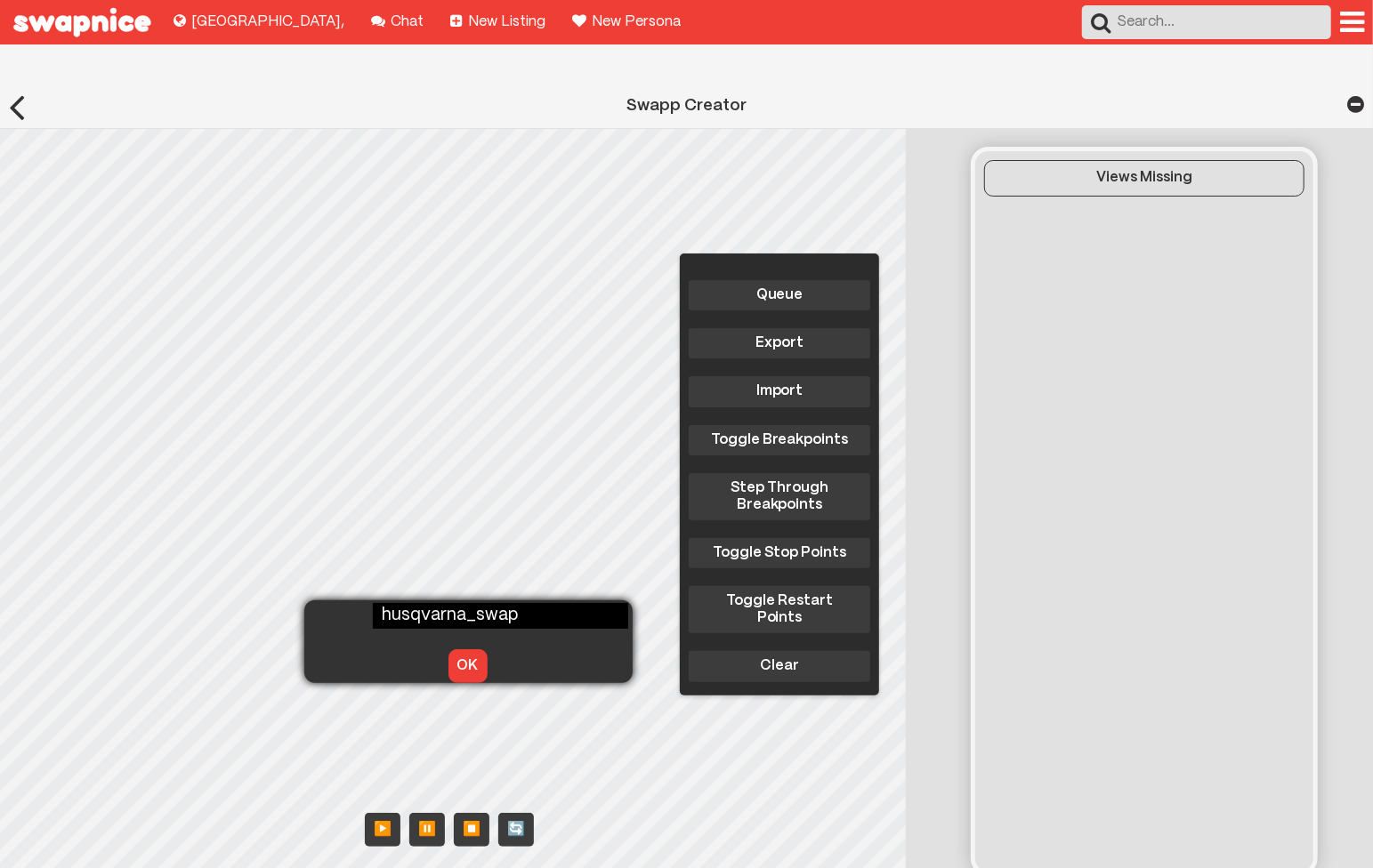
type input "husqvarna_swapp"
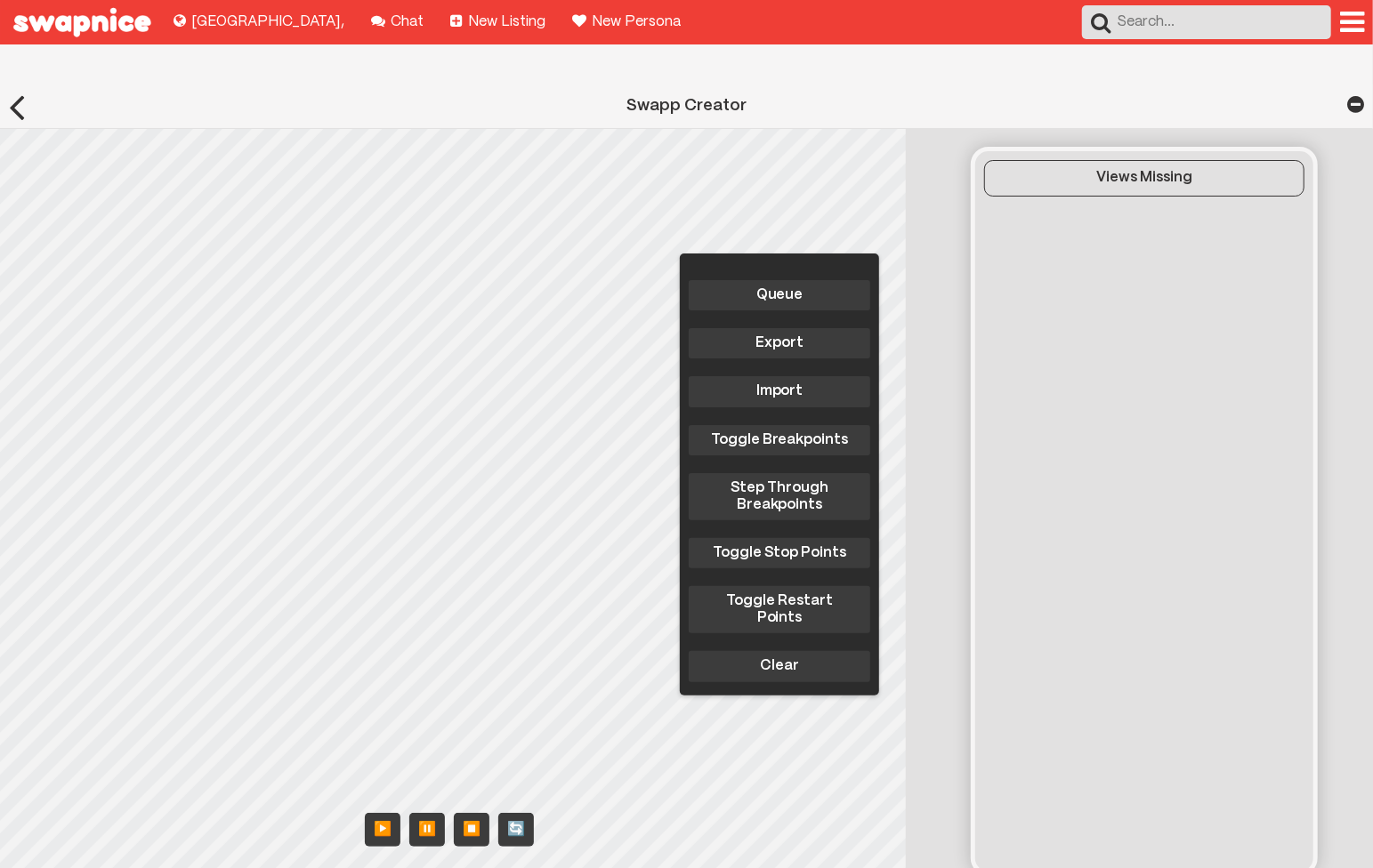
click at [313, 633] on div "Queue Export Import Toggle Breakpoints Step Through Breakpoints Toggle Stop Poi…" at bounding box center [458, 509] width 916 height 762
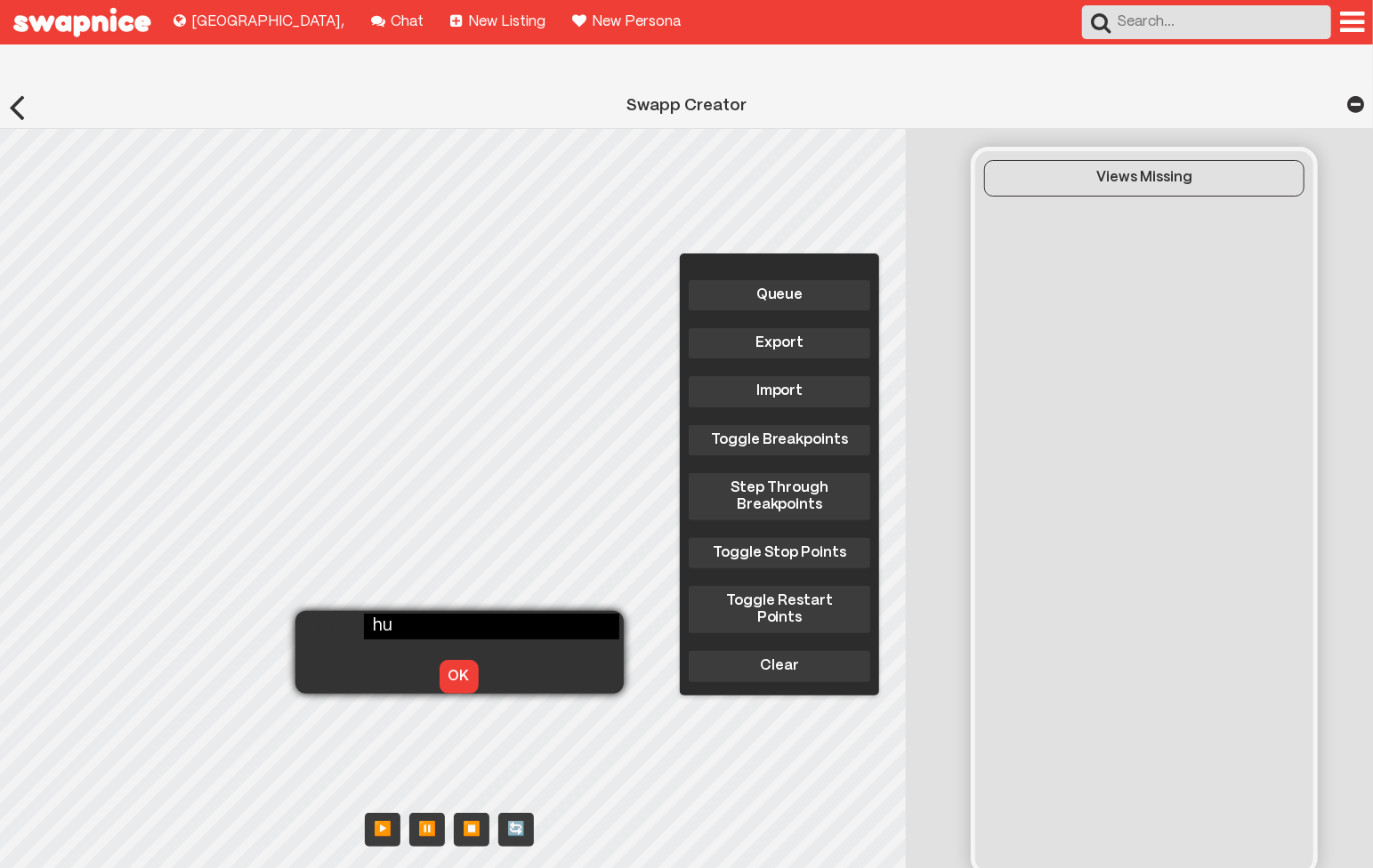
type input "h"
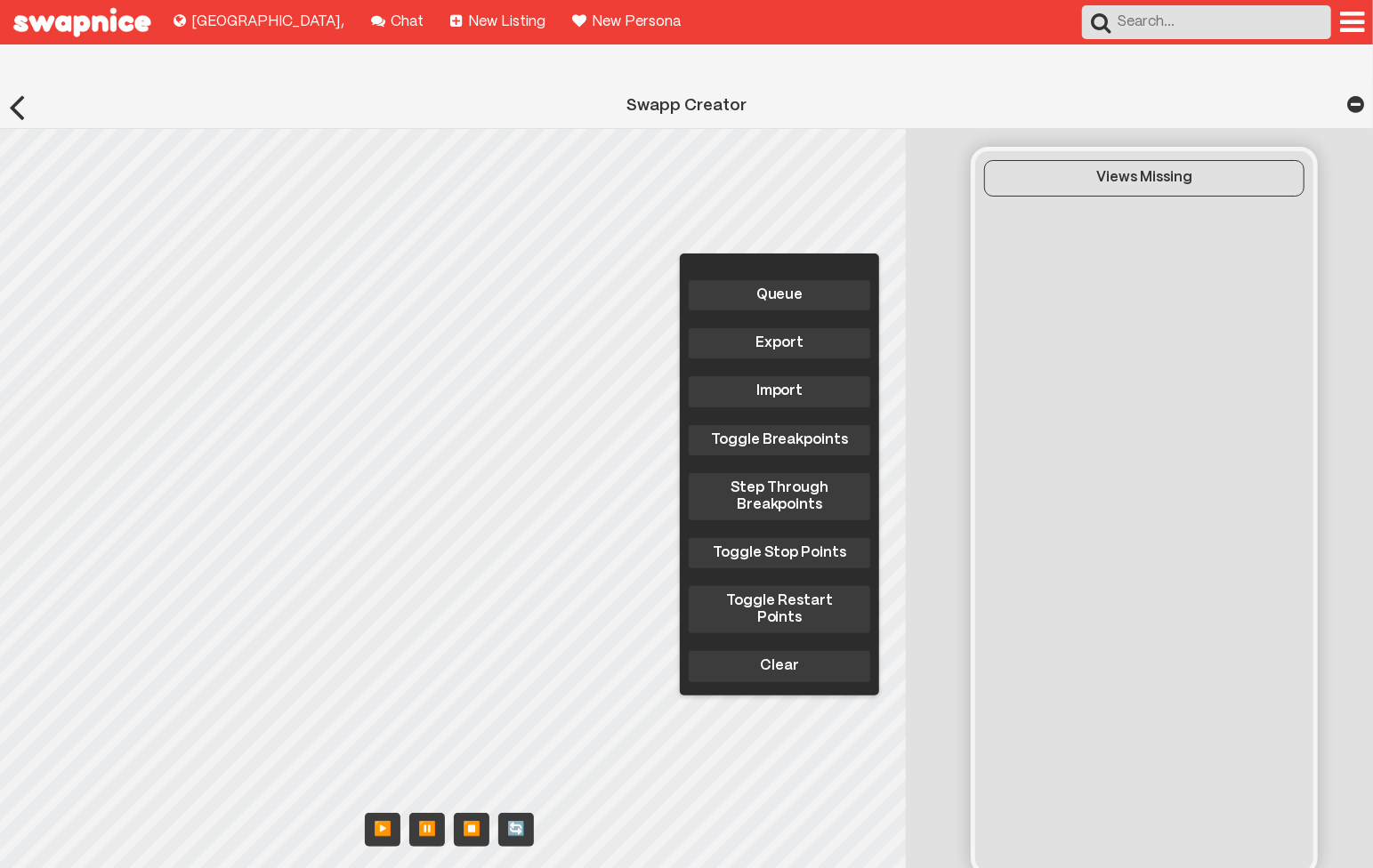
click at [506, 171] on div "Queue Export Import Toggle Breakpoints Step Through Breakpoints Toggle Stop Poi…" at bounding box center [458, 509] width 916 height 762
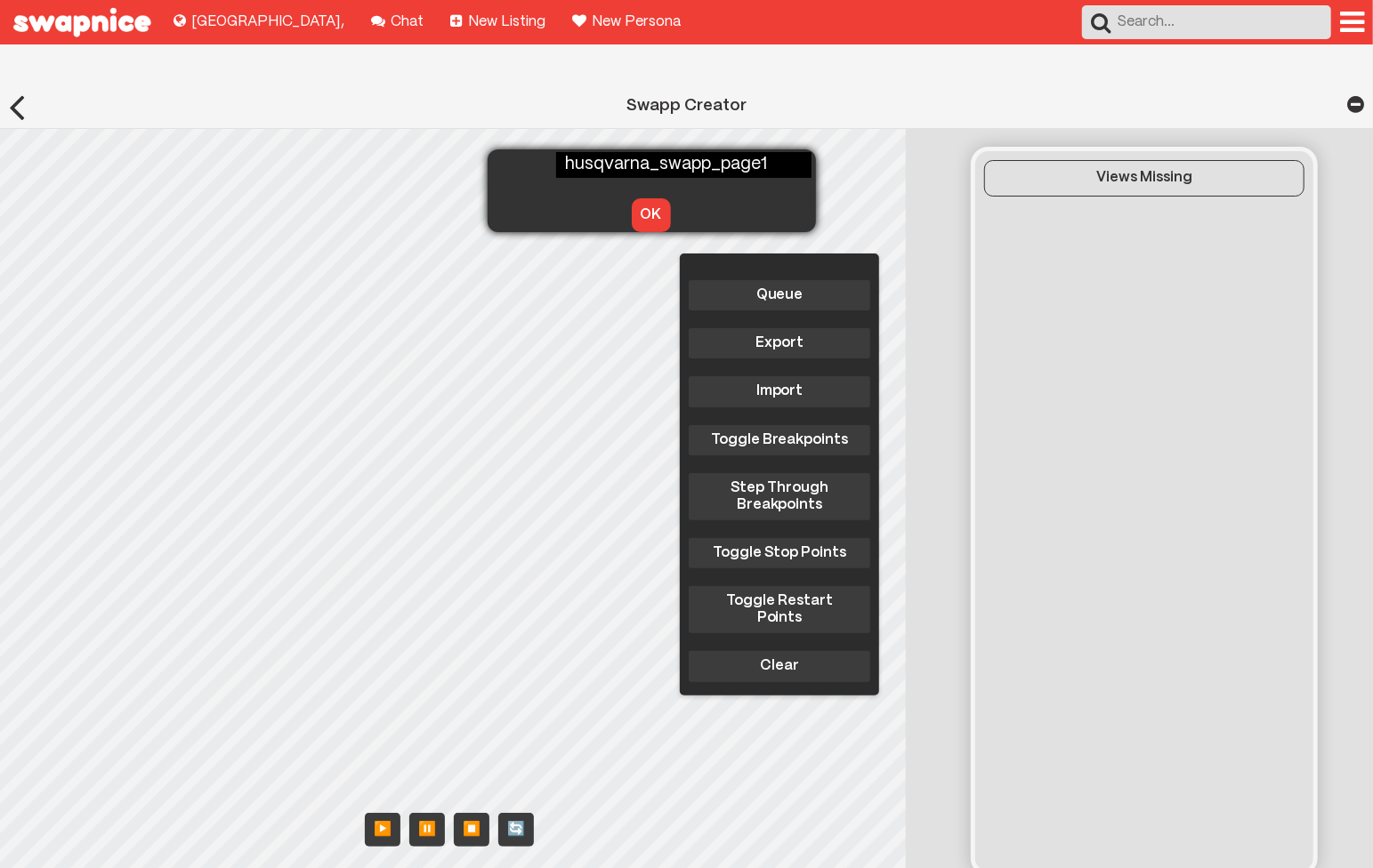
click at [632, 198] on button "OK" at bounding box center [651, 215] width 39 height 34
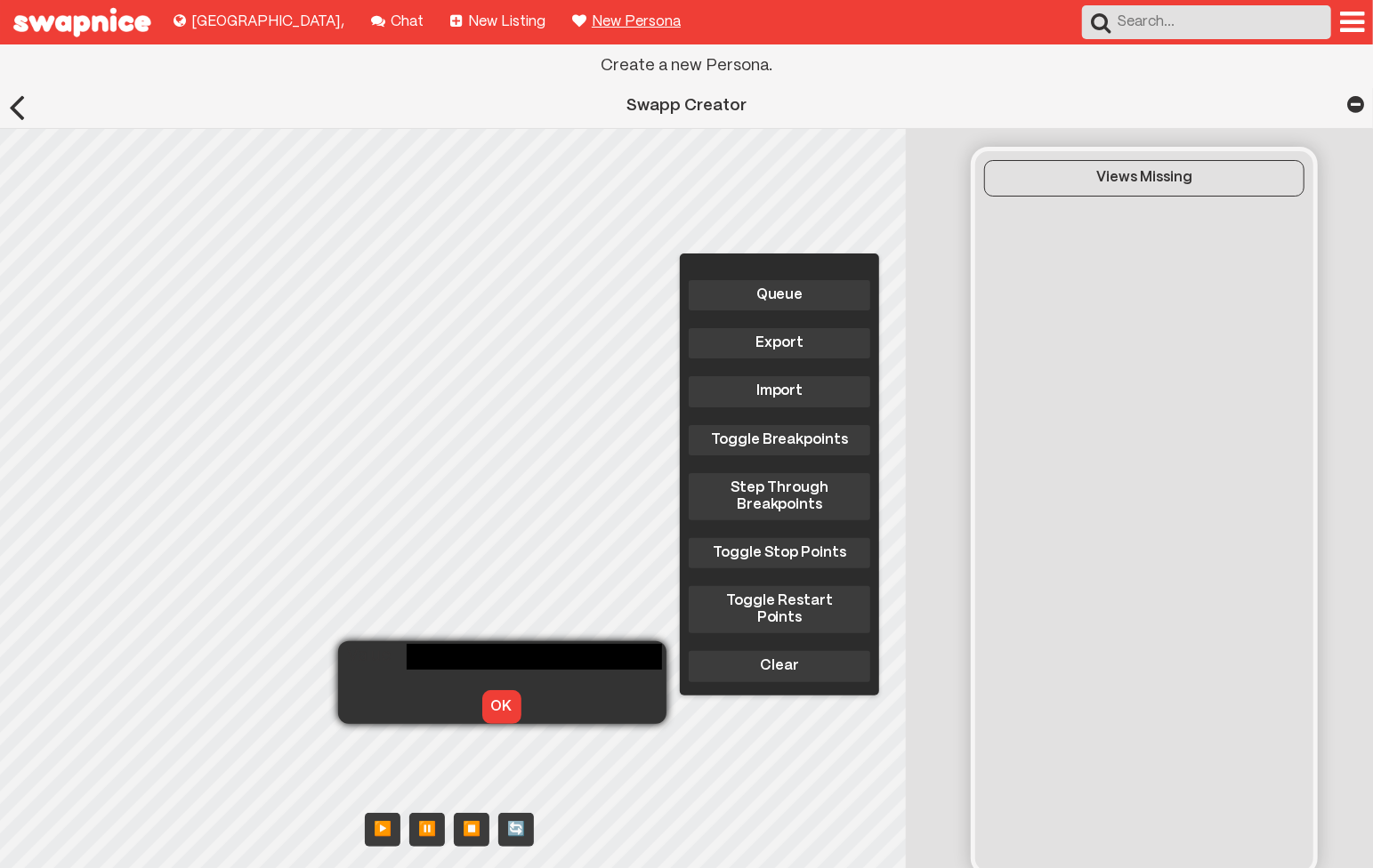
click at [356, 662] on div "Queue Export Import Toggle Breakpoints Step Through Breakpoints Toggle Stop Poi…" at bounding box center [458, 509] width 916 height 762
type input "husqvarna_swapp_widget_1"
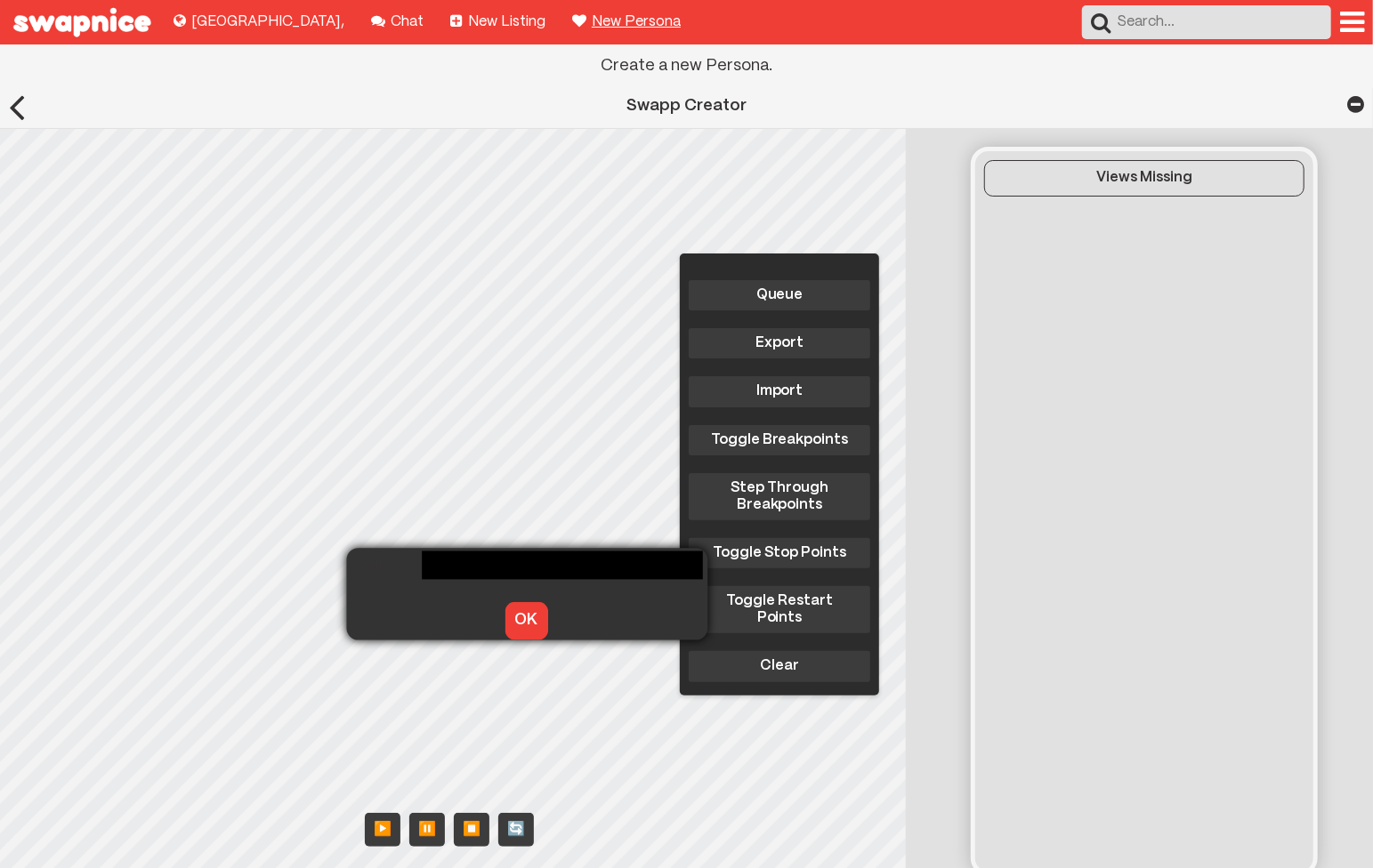
click at [380, 574] on div "Queue Export Import Toggle Breakpoints Step Through Breakpoints Toggle Stop Poi…" at bounding box center [458, 509] width 916 height 762
type input "https://firebasestorage.googleapis.com/v0/b/swapped-30519.appspot.com/o/images%…"
click at [505, 602] on button "OK" at bounding box center [526, 620] width 42 height 37
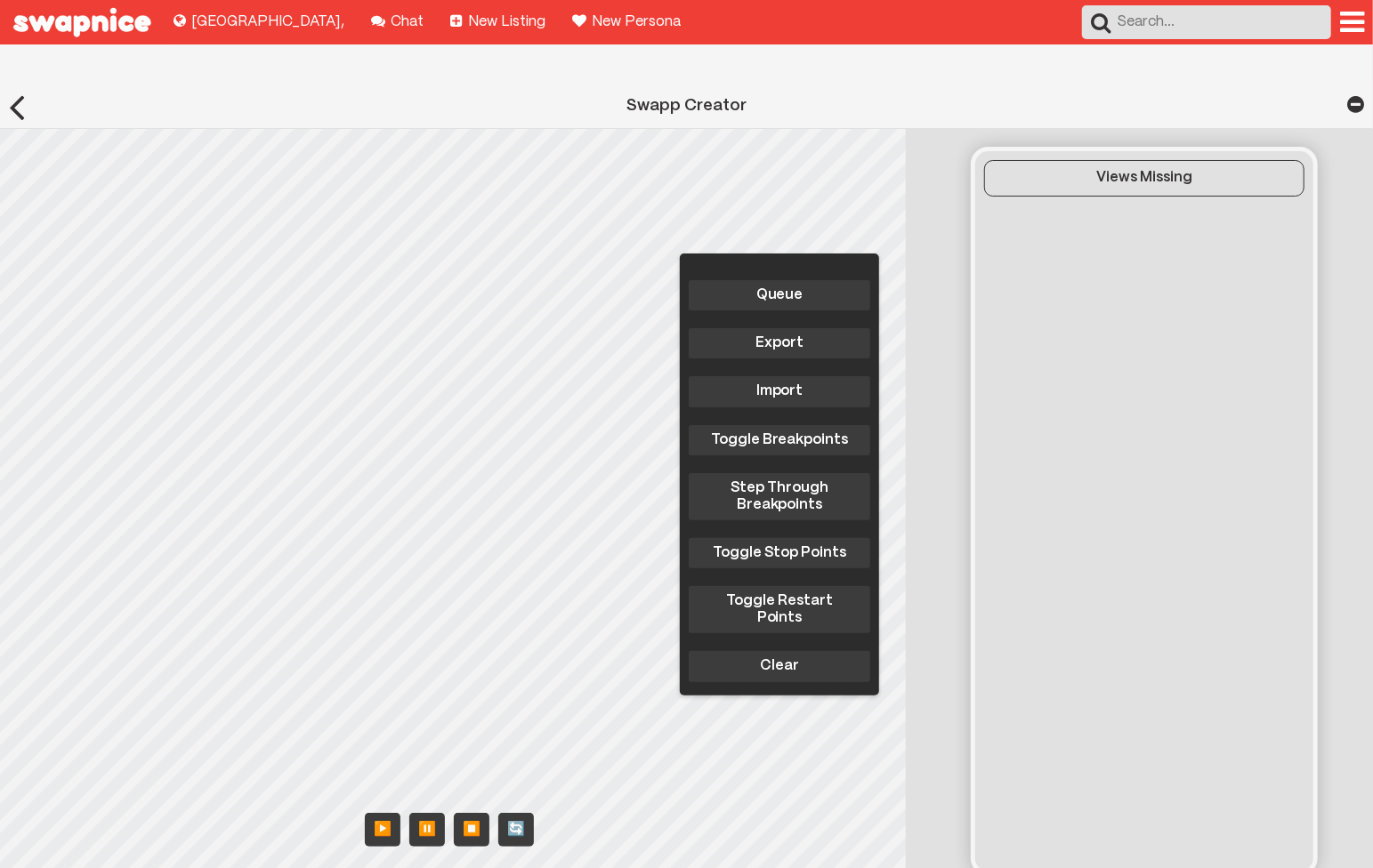
click at [375, 596] on div "Queue Export Import Toggle Breakpoints Step Through Breakpoints Toggle Stop Poi…" at bounding box center [458, 509] width 916 height 762
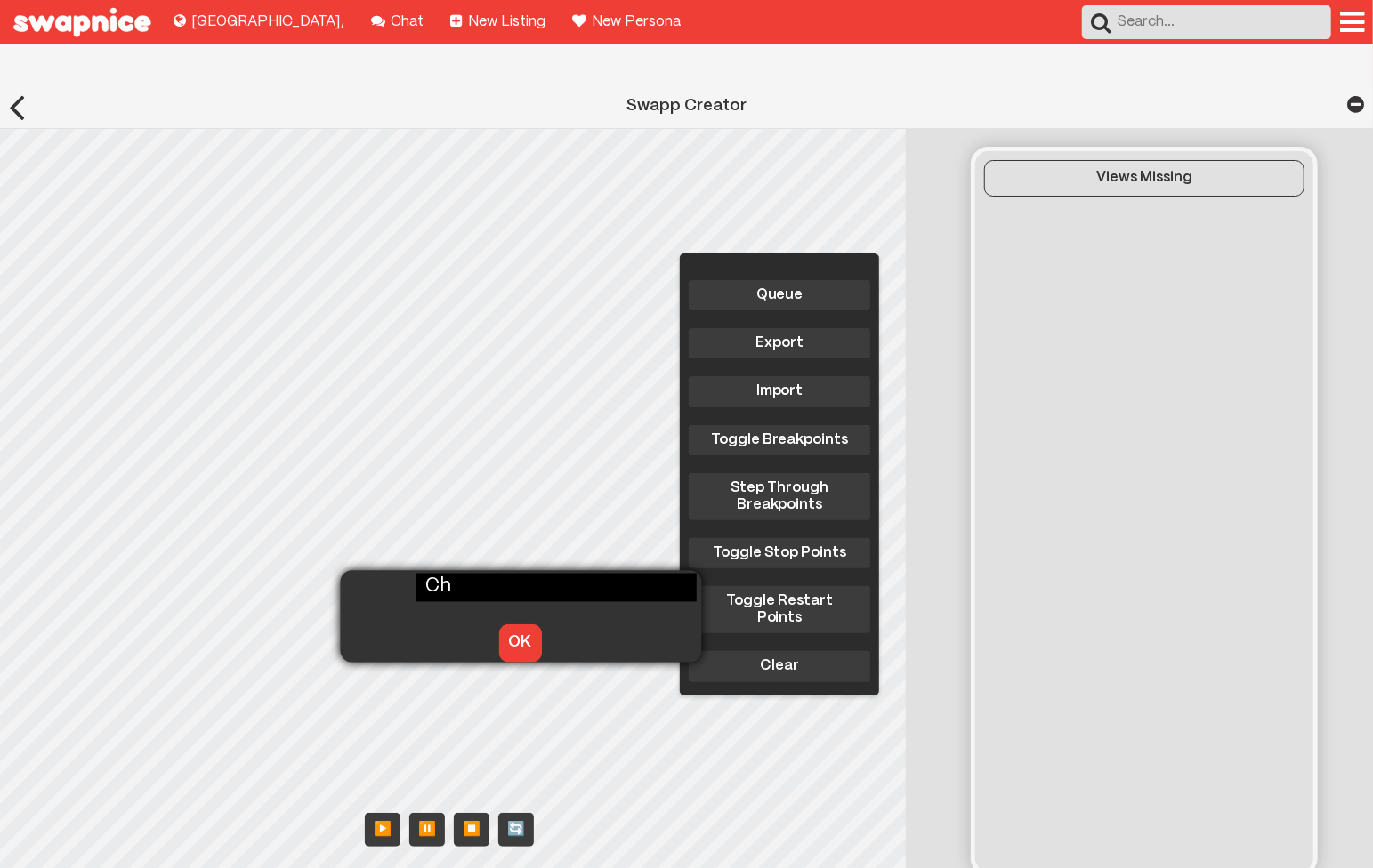
type input "C"
type input "Instructions Manual"
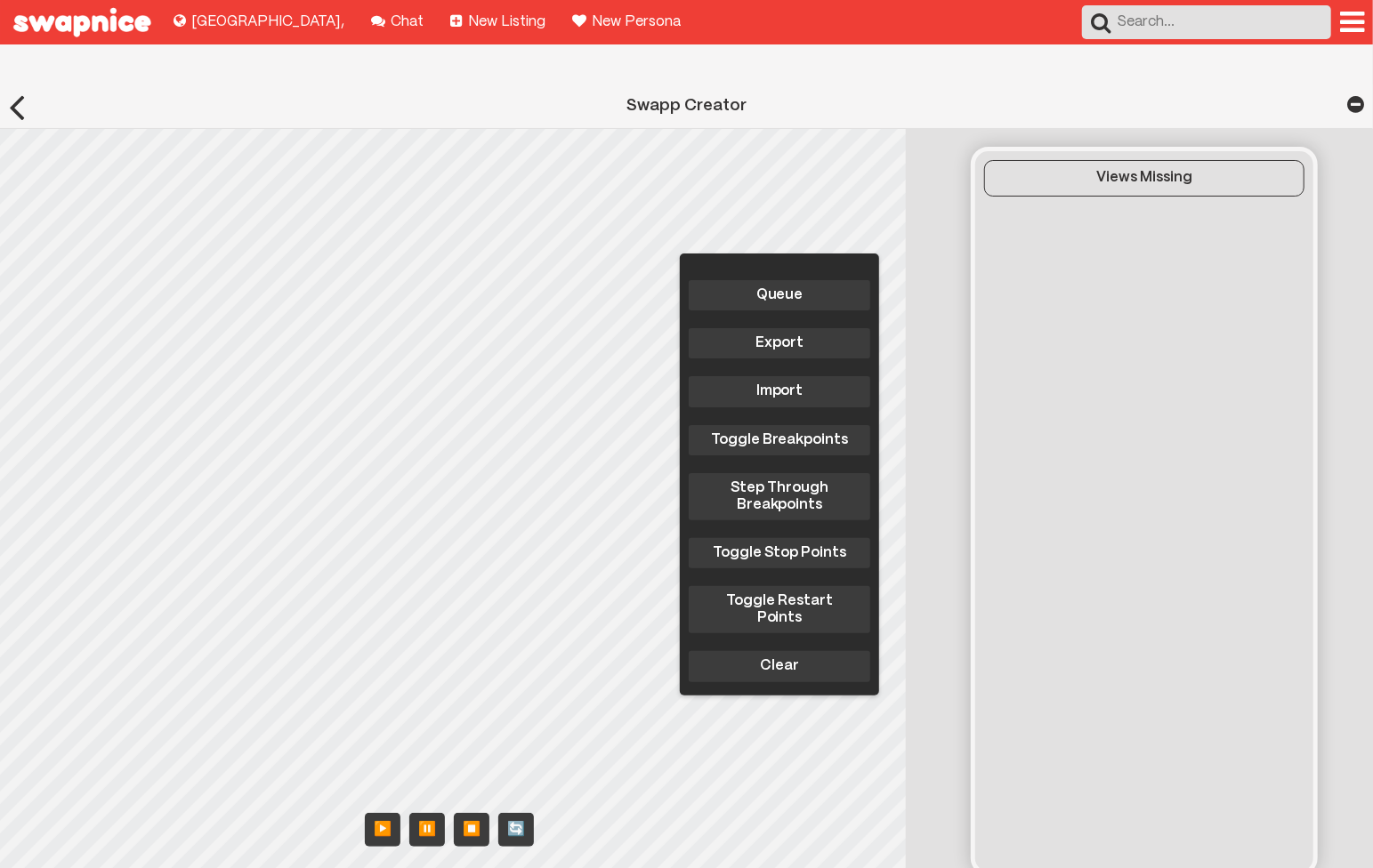
click at [386, 620] on div "Queue Export Import Toggle Breakpoints Step Through Breakpoints Toggle Stop Poi…" at bounding box center [458, 509] width 916 height 762
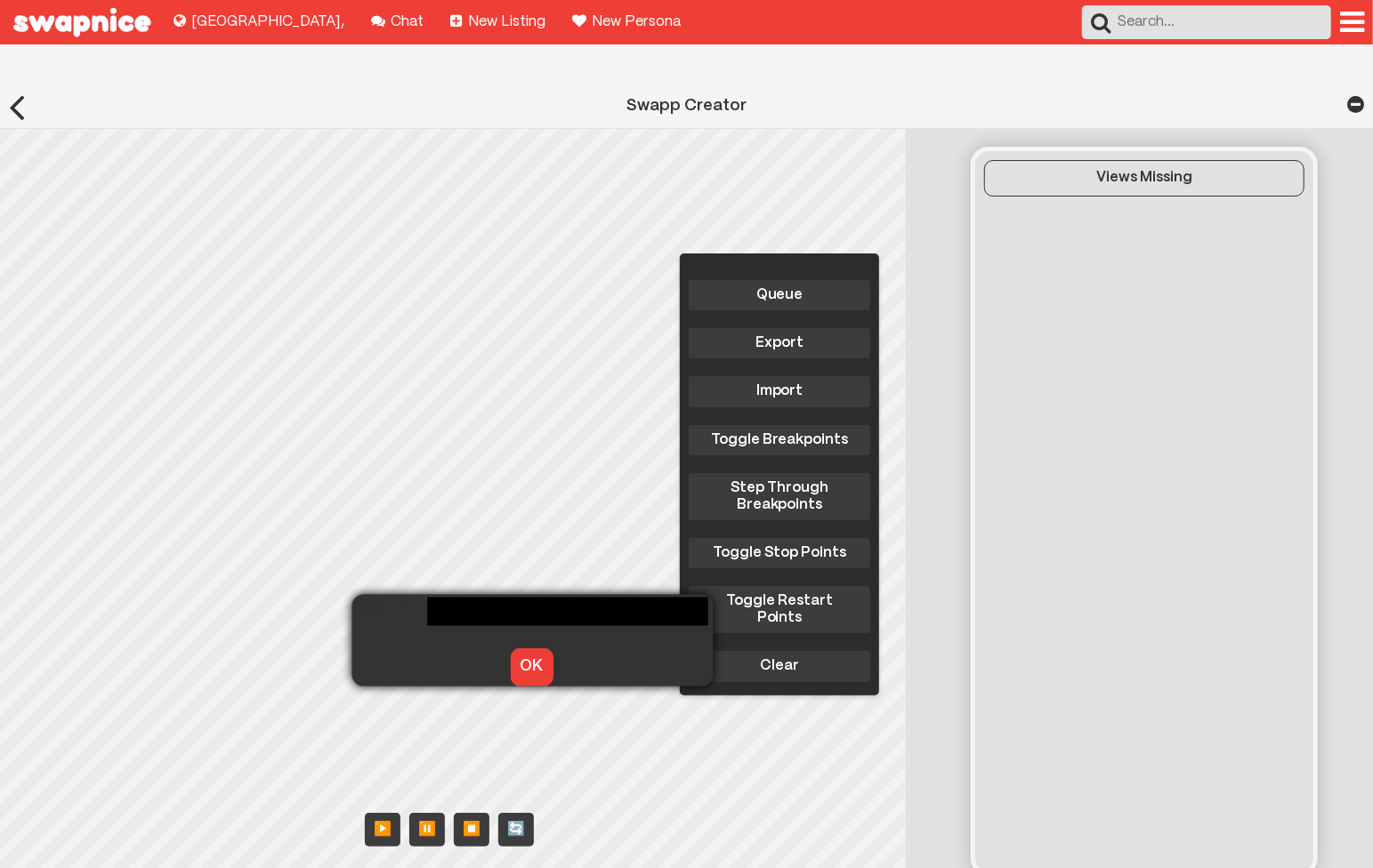
click at [526, 649] on button "OK" at bounding box center [531, 667] width 42 height 37
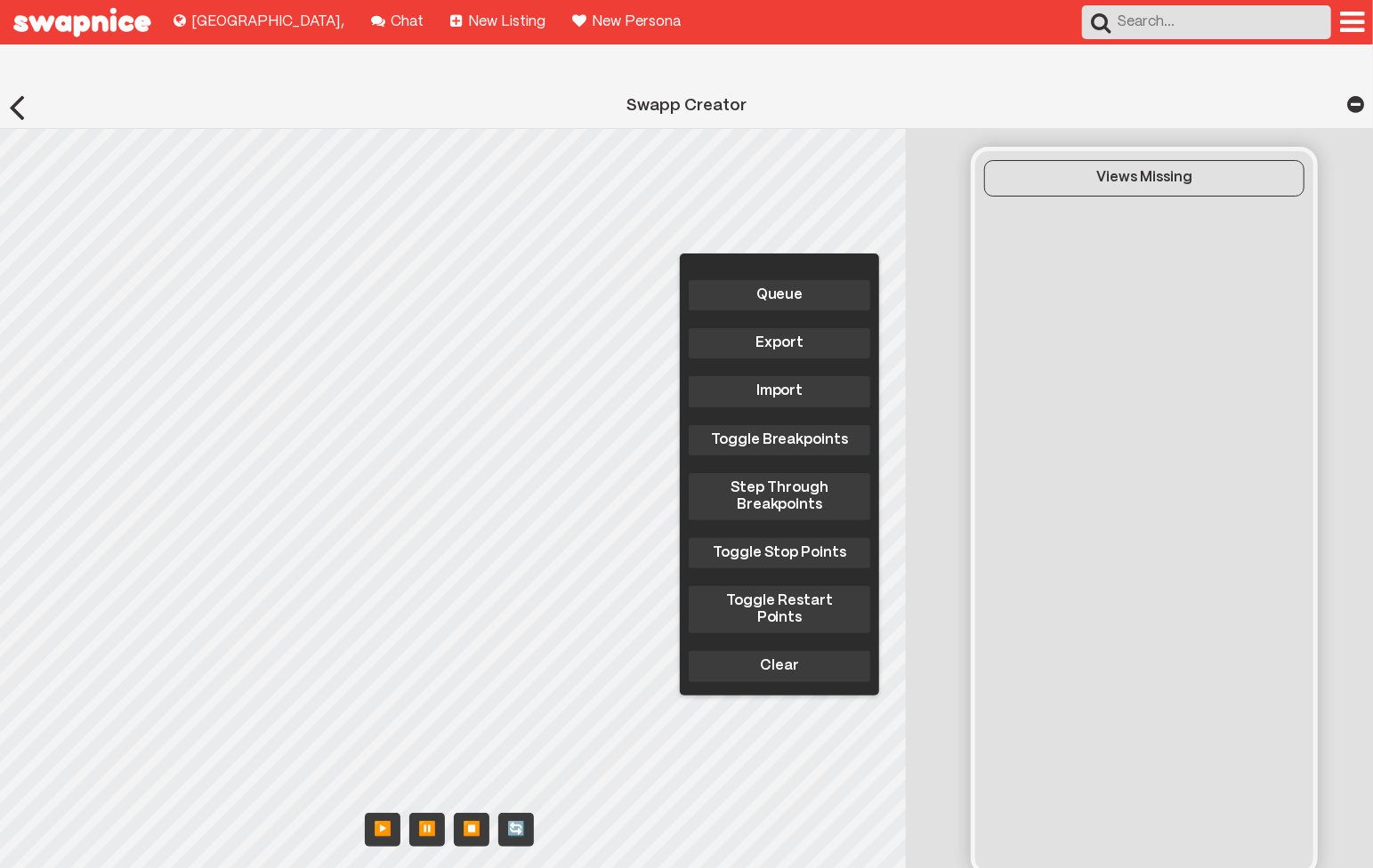
click at [376, 623] on div "Queue Export Import Toggle Breakpoints Step Through Breakpoints Toggle Stop Poi…" at bounding box center [458, 509] width 916 height 762
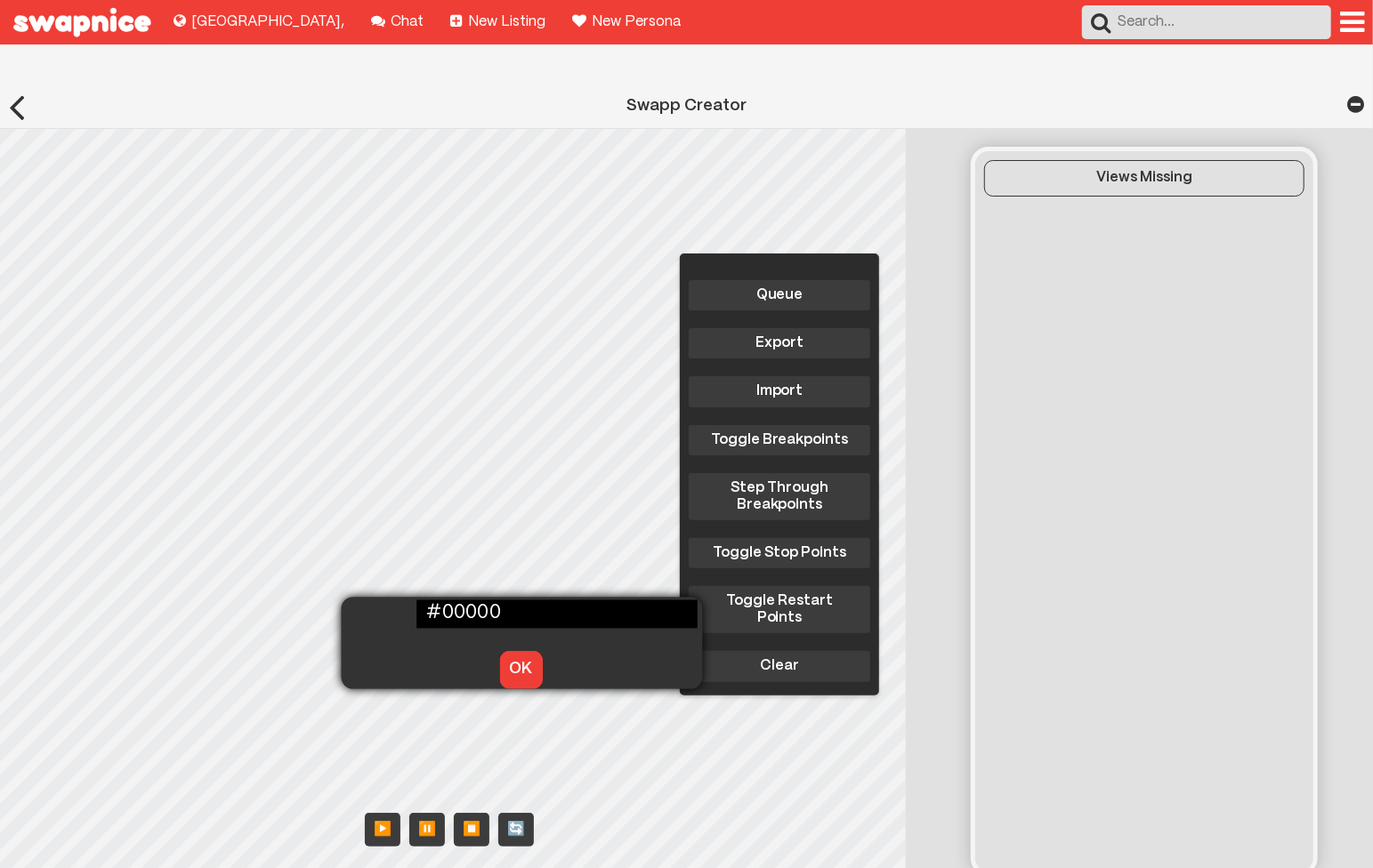
type input "#000000"
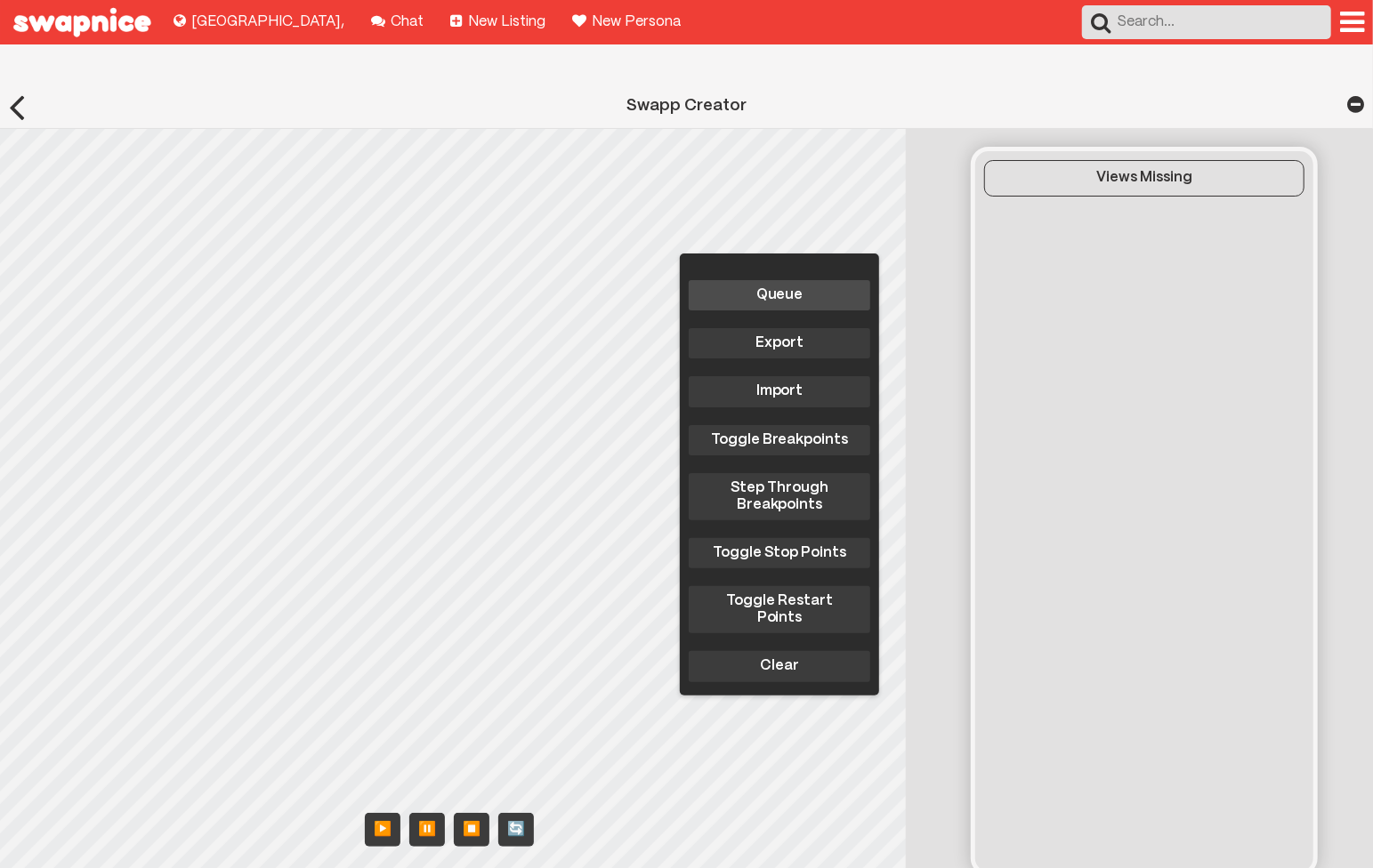
click at [807, 280] on button "Queue" at bounding box center [779, 296] width 181 height 31
click at [767, 280] on button "Queue" at bounding box center [779, 296] width 181 height 31
click at [755, 328] on button "Export" at bounding box center [779, 343] width 181 height 31
click at [763, 377] on button "Import" at bounding box center [779, 392] width 181 height 31
click at [752, 280] on button "Queue" at bounding box center [779, 296] width 181 height 31
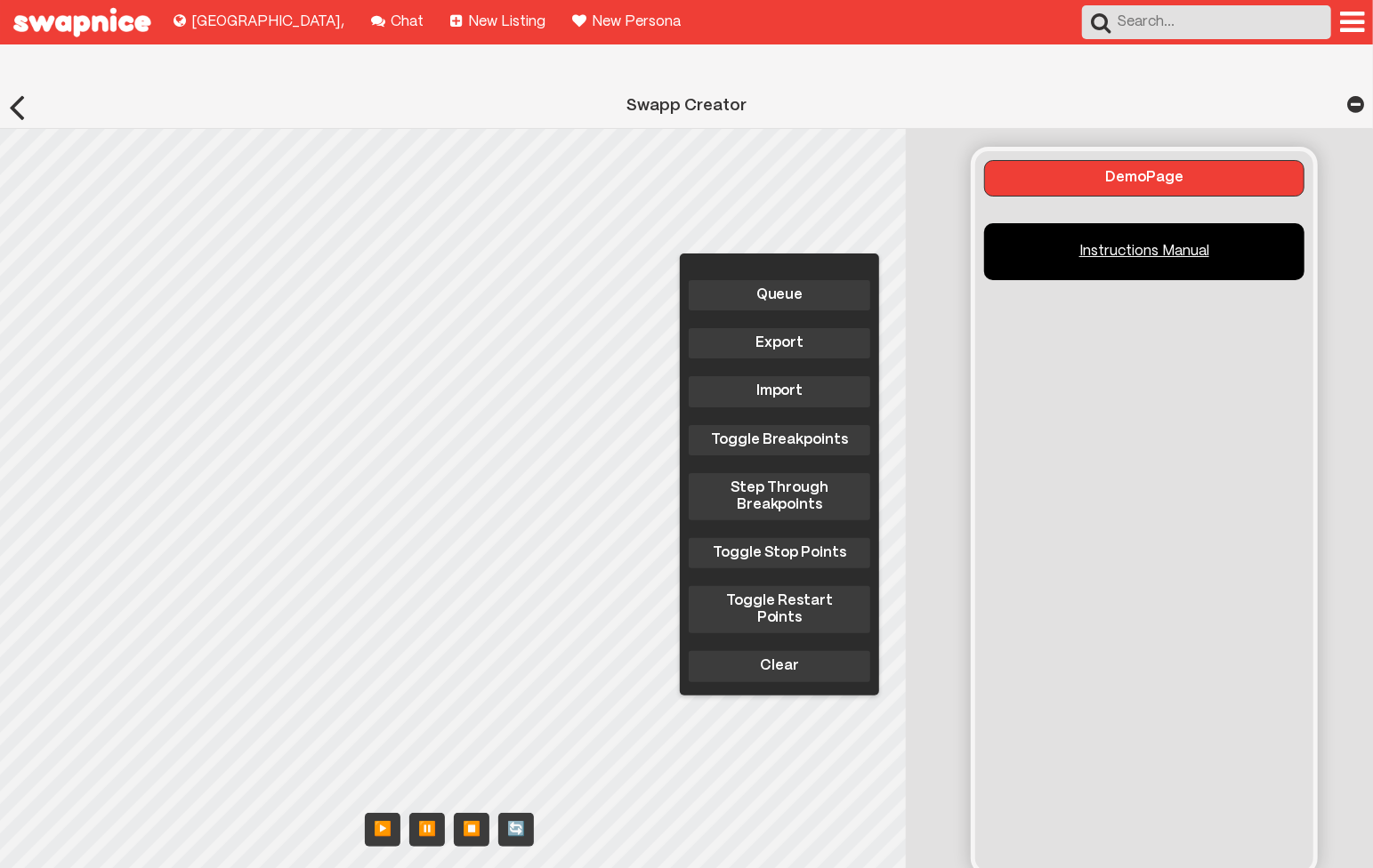
click at [1112, 224] on link "Instructions Manual" at bounding box center [1144, 251] width 320 height 57
click at [763, 377] on button "Import" at bounding box center [779, 392] width 181 height 31
click at [733, 280] on button "Queue" at bounding box center [779, 296] width 181 height 31
click at [1194, 224] on link "Instructions Manual" at bounding box center [1144, 251] width 320 height 57
click at [786, 280] on button "Queue" at bounding box center [779, 296] width 181 height 31
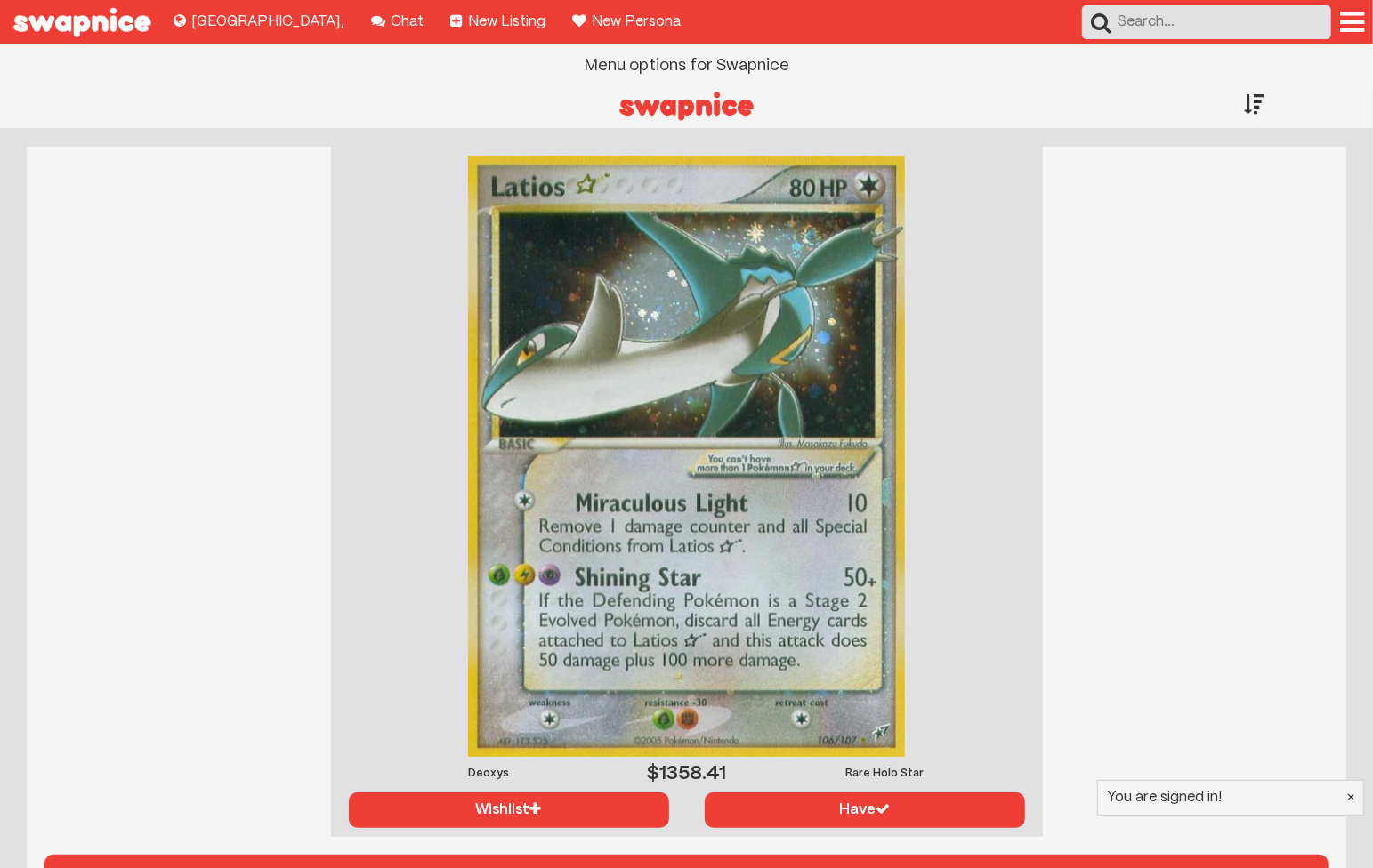
click at [1343, 21] on div at bounding box center [1351, 23] width 24 height 29
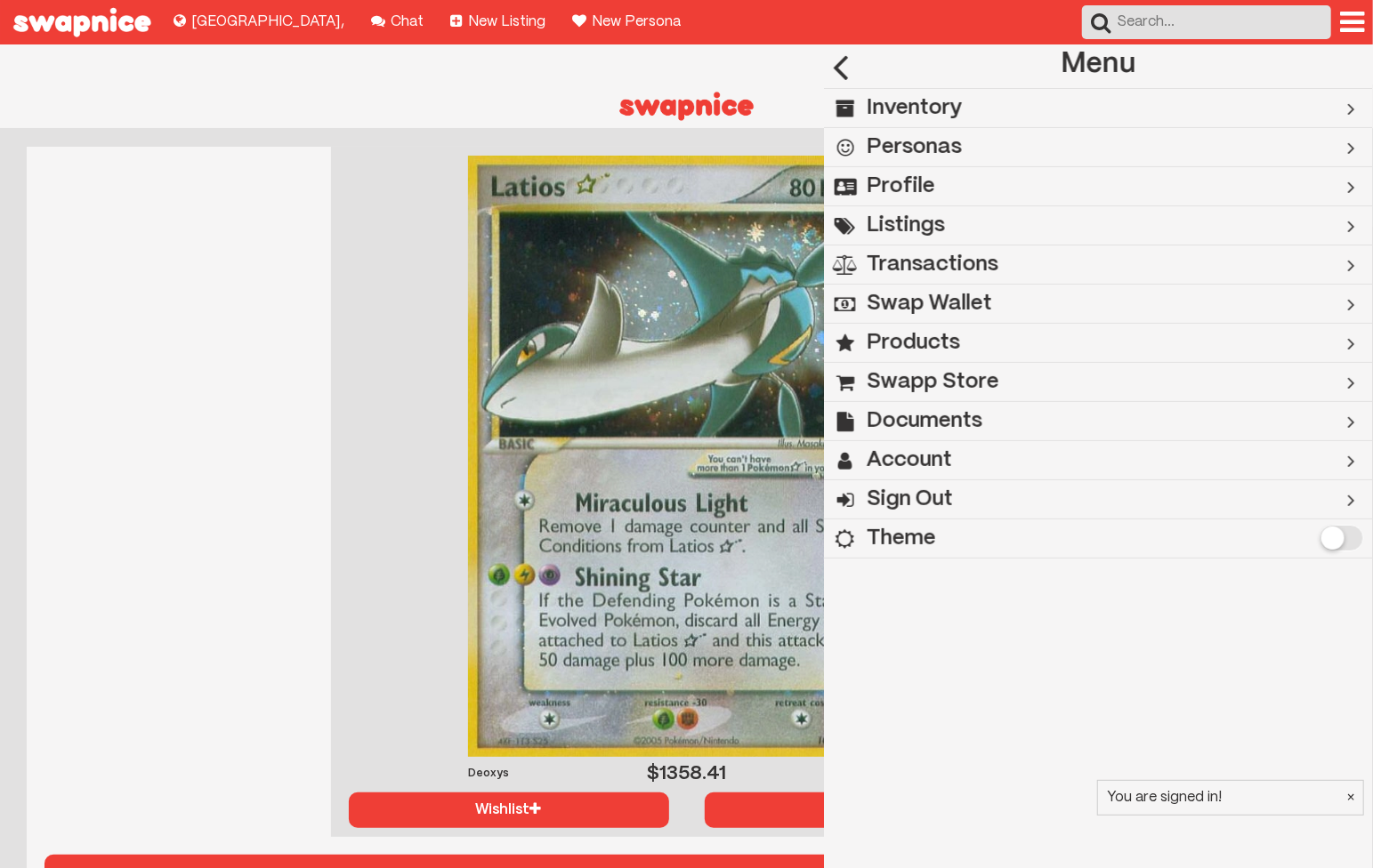
click at [935, 383] on h2 "Swapp Store" at bounding box center [932, 382] width 133 height 39
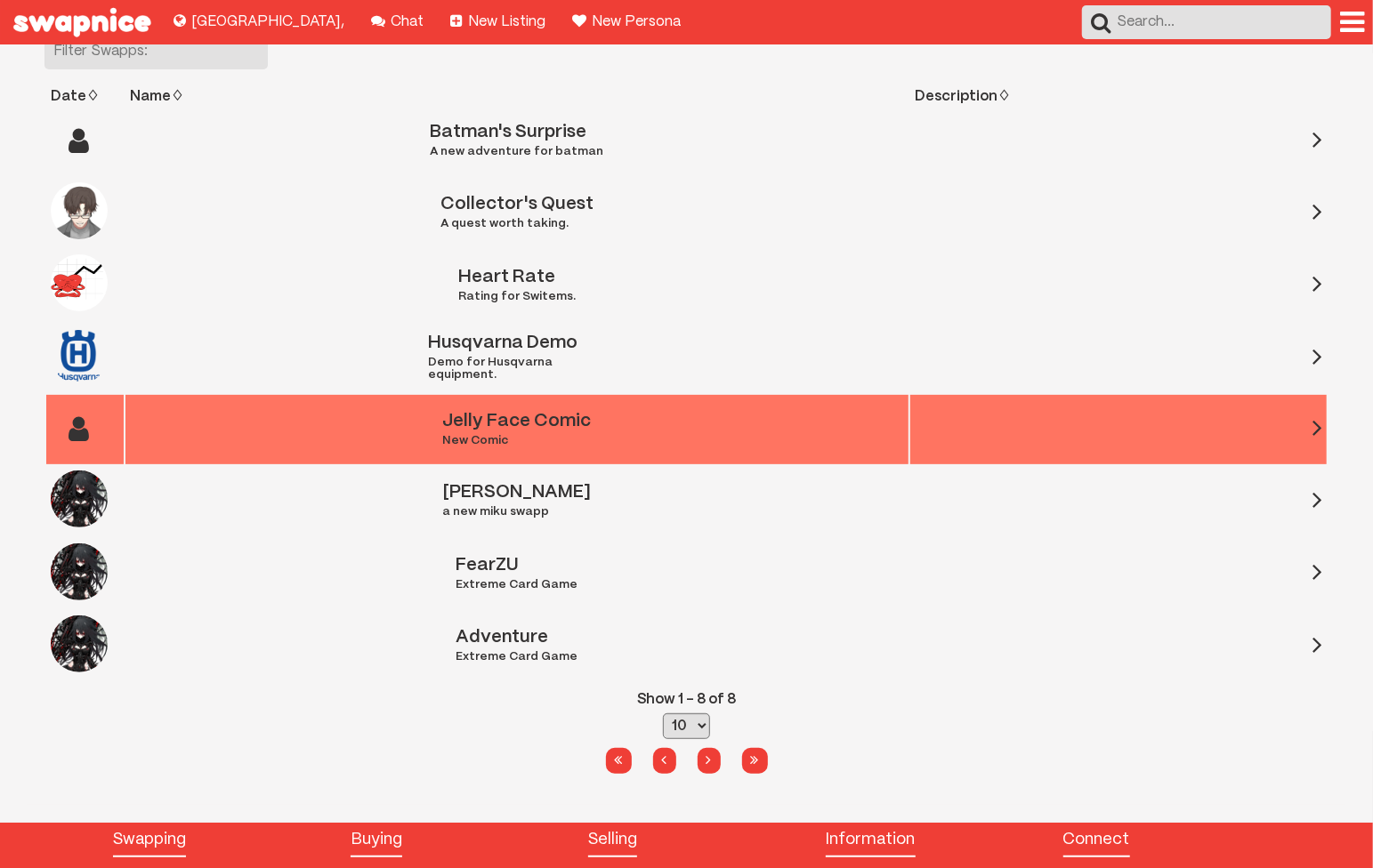
scroll to position [197, 0]
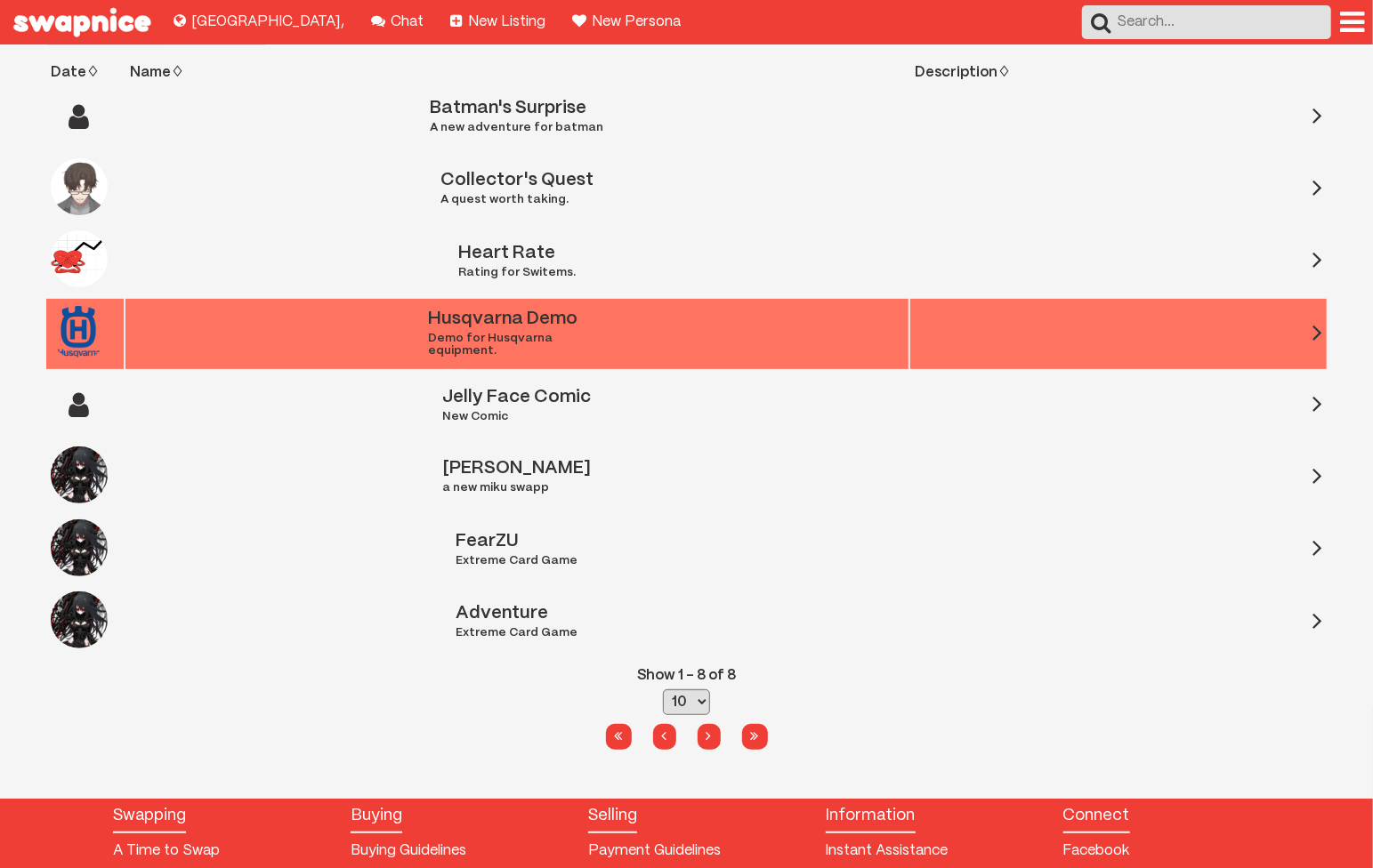
click at [349, 310] on div "Husqvarna Demo Demo for Husqvarna equipment." at bounding box center [517, 333] width 774 height 47
click at [1297, 305] on td at bounding box center [1119, 334] width 416 height 70
click at [870, 310] on div "Husqvarna Demo Demo for Husqvarna equipment." at bounding box center [517, 333] width 774 height 47
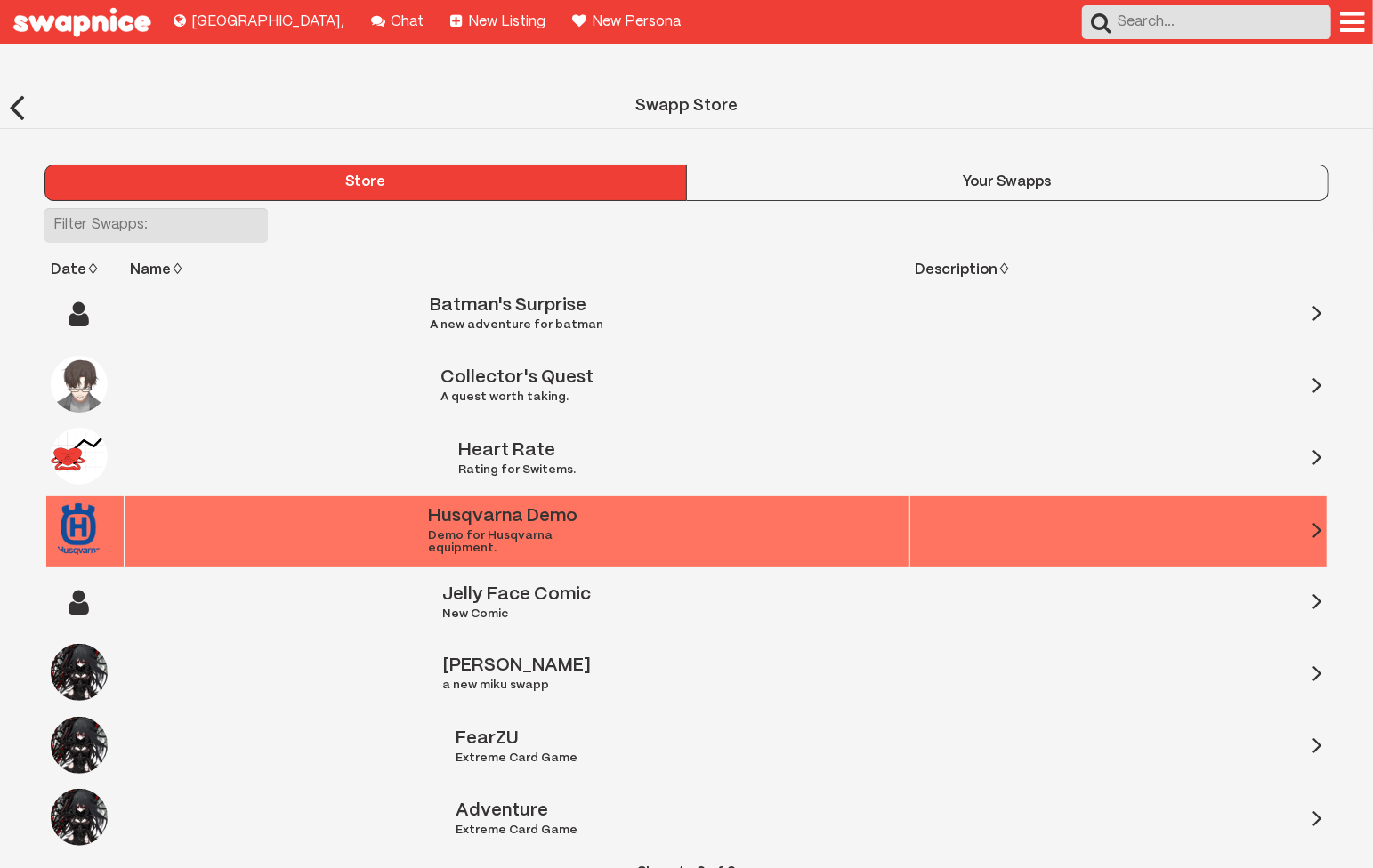
click at [87, 501] on img at bounding box center [78, 529] width 57 height 57
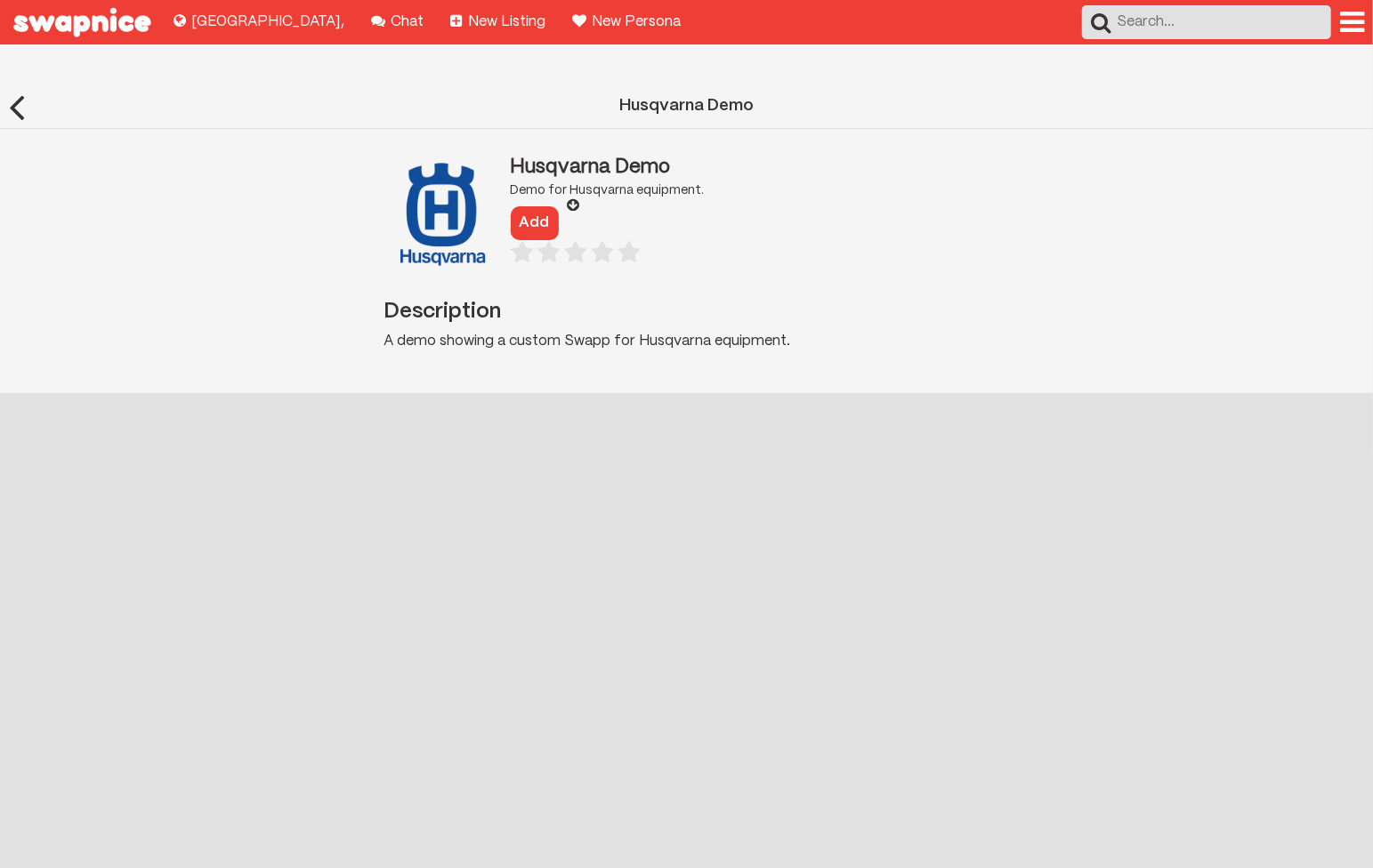
click at [554, 478] on div "Husqvarna Demo Husqvarna Demo Demo for Husqvarna equipment. Add Description A d…" at bounding box center [686, 497] width 1373 height 824
click at [543, 206] on button "Add" at bounding box center [535, 224] width 48 height 34
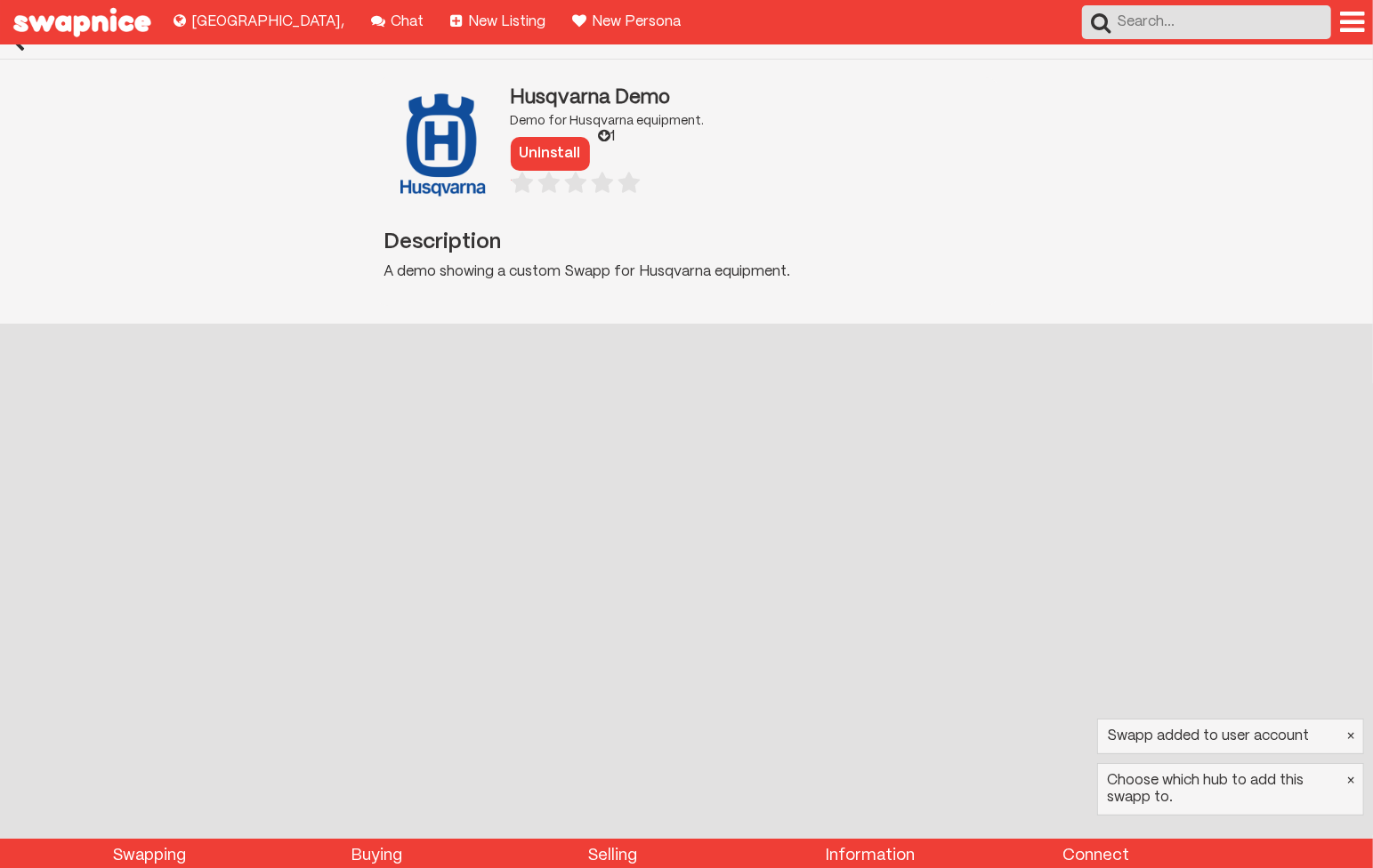
scroll to position [99, 0]
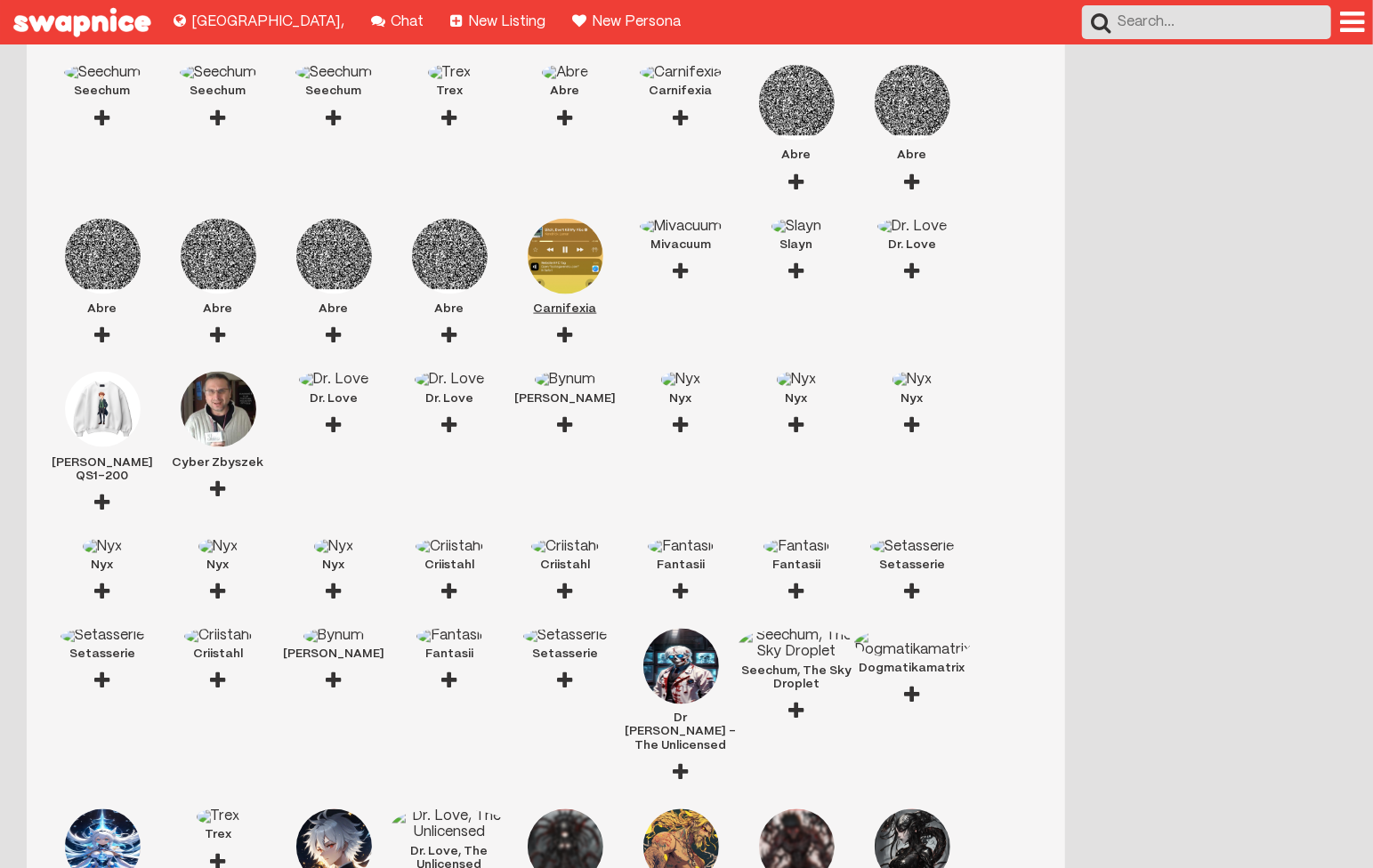
scroll to position [1581, 0]
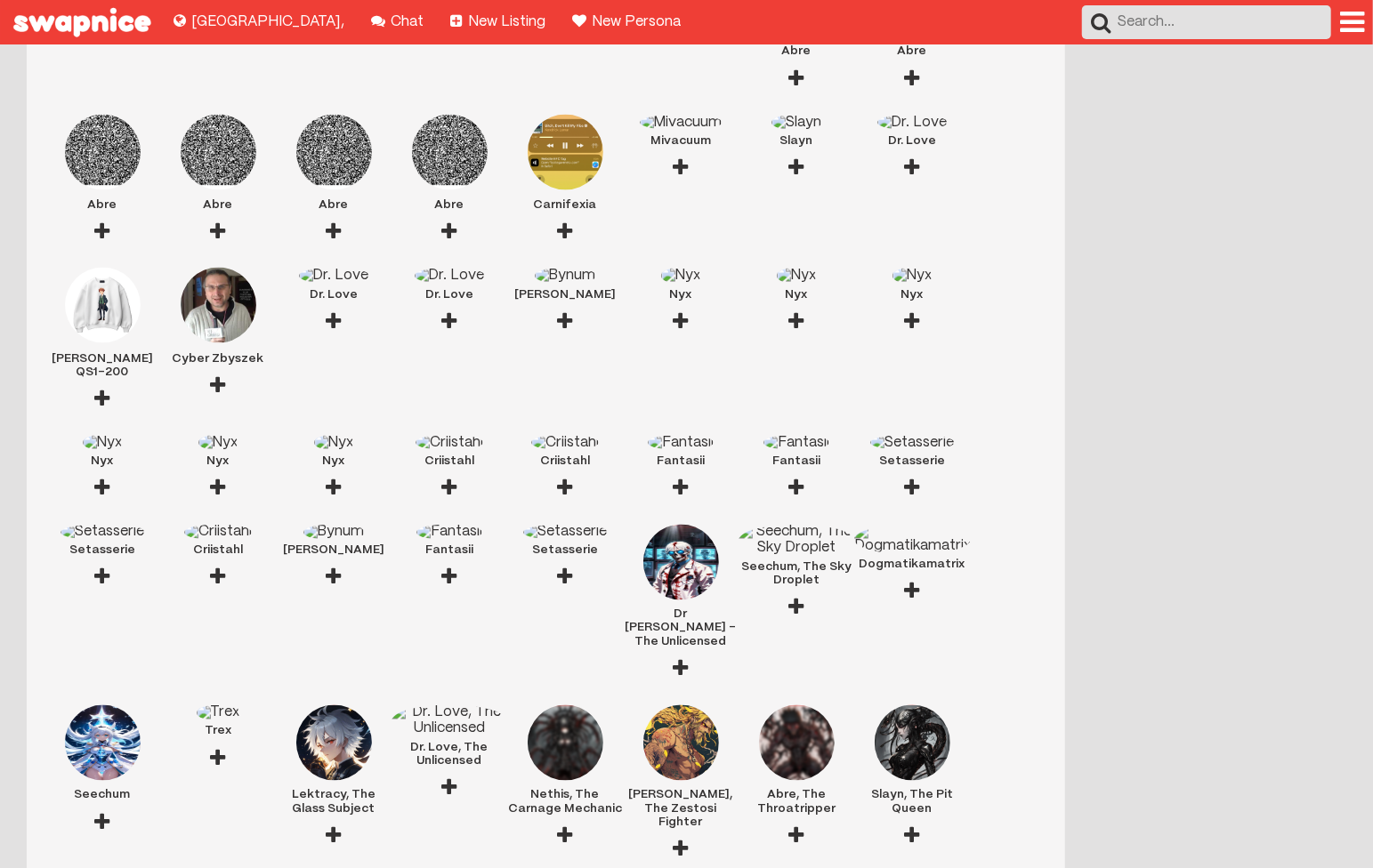
click at [103, 379] on div at bounding box center [103, 397] width 15 height 39
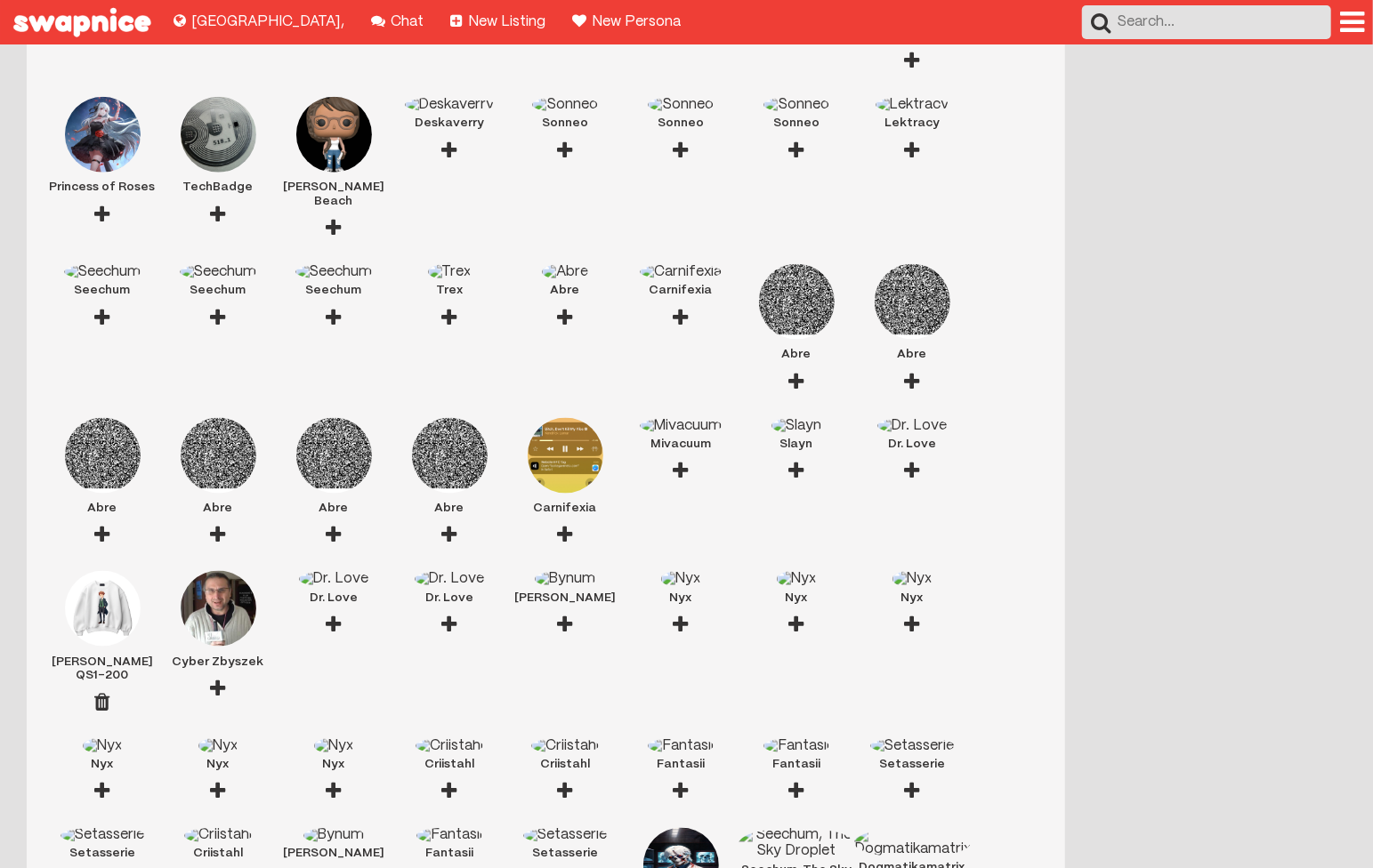
scroll to position [1284, 0]
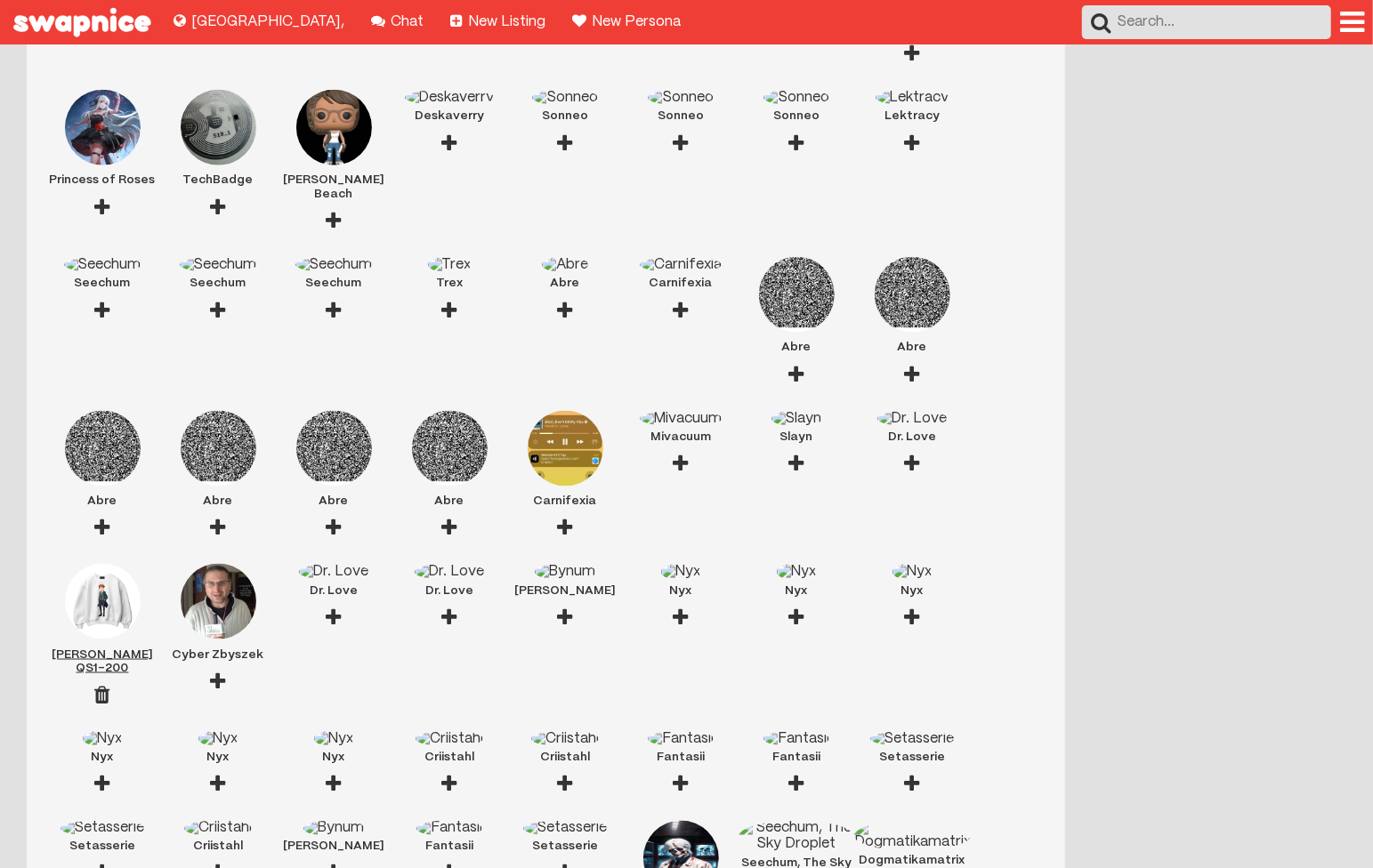
click at [118, 564] on img at bounding box center [103, 602] width 76 height 76
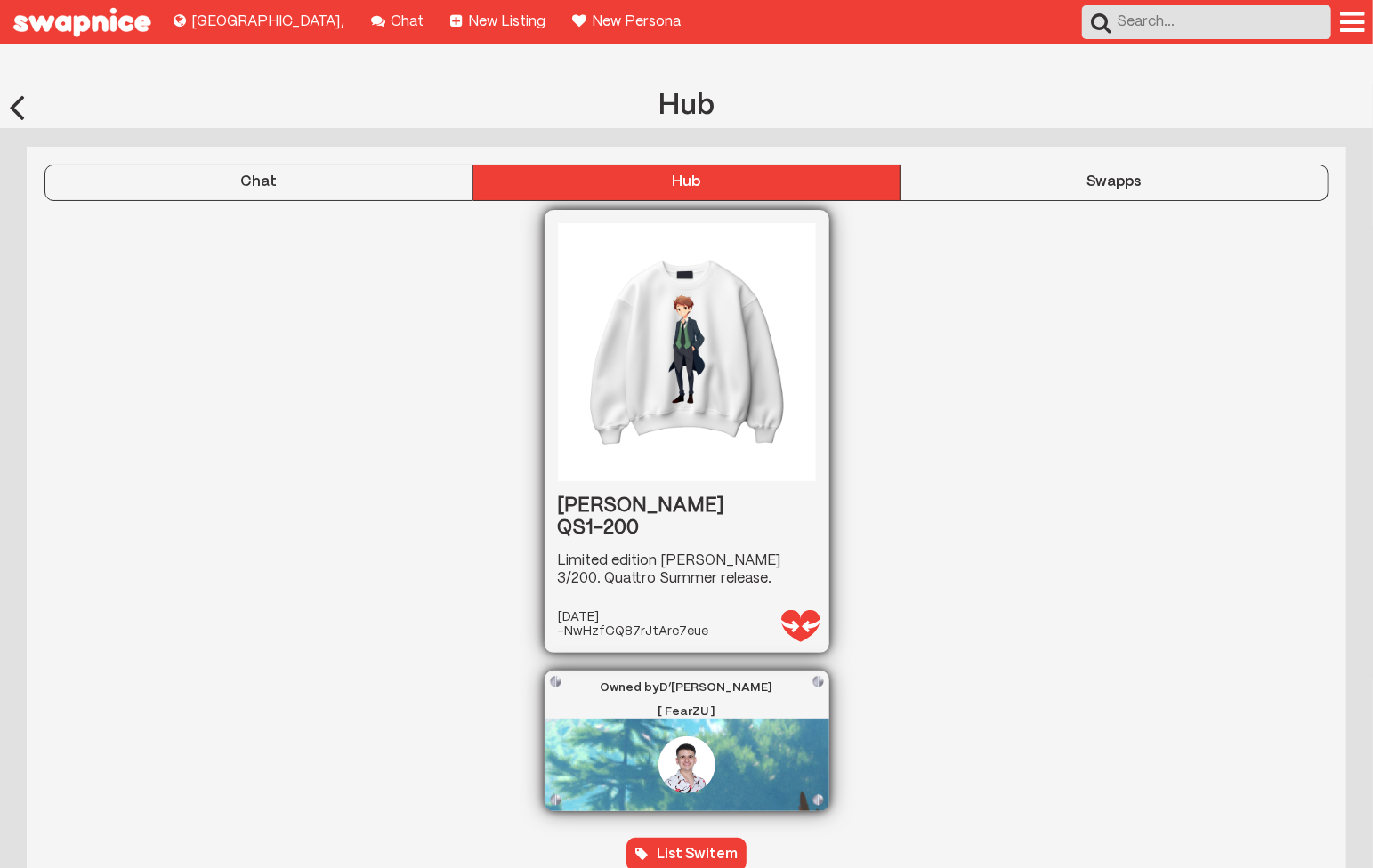
click at [981, 165] on button "Swapps" at bounding box center [1114, 182] width 428 height 35
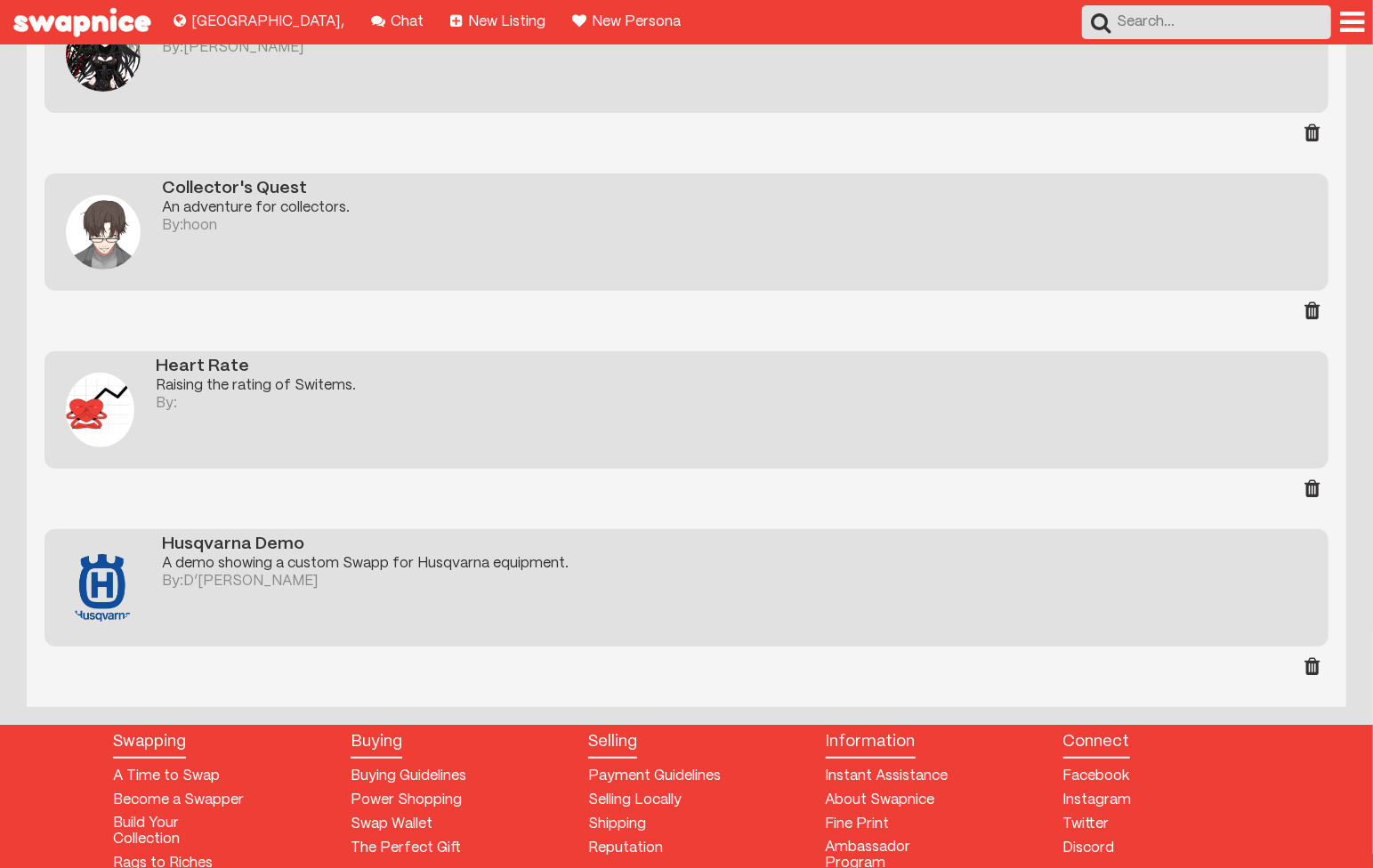
scroll to position [283, 0]
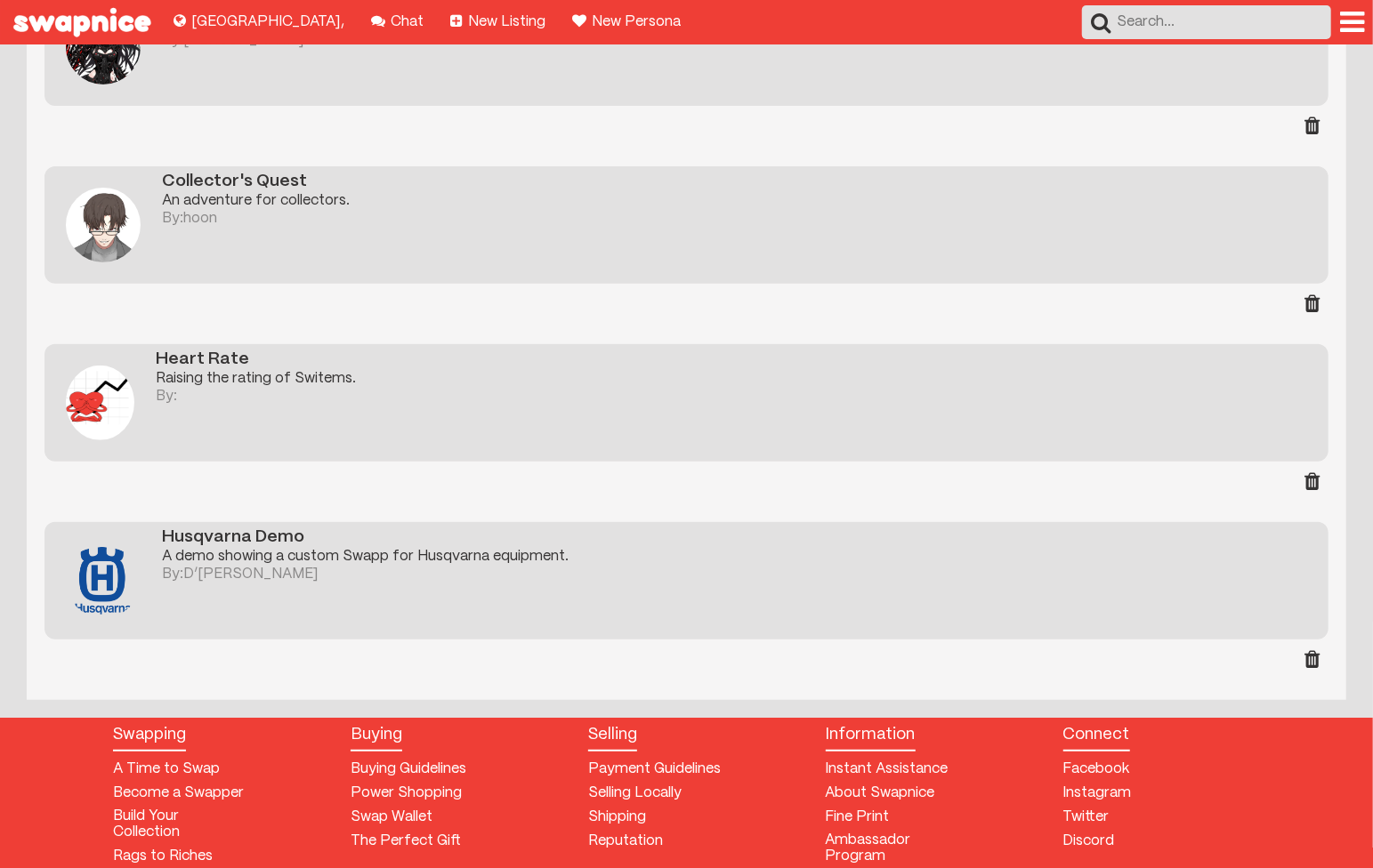
click at [830, 567] on div "By: D’Angelo Pando" at bounding box center [746, 575] width 1167 height 16
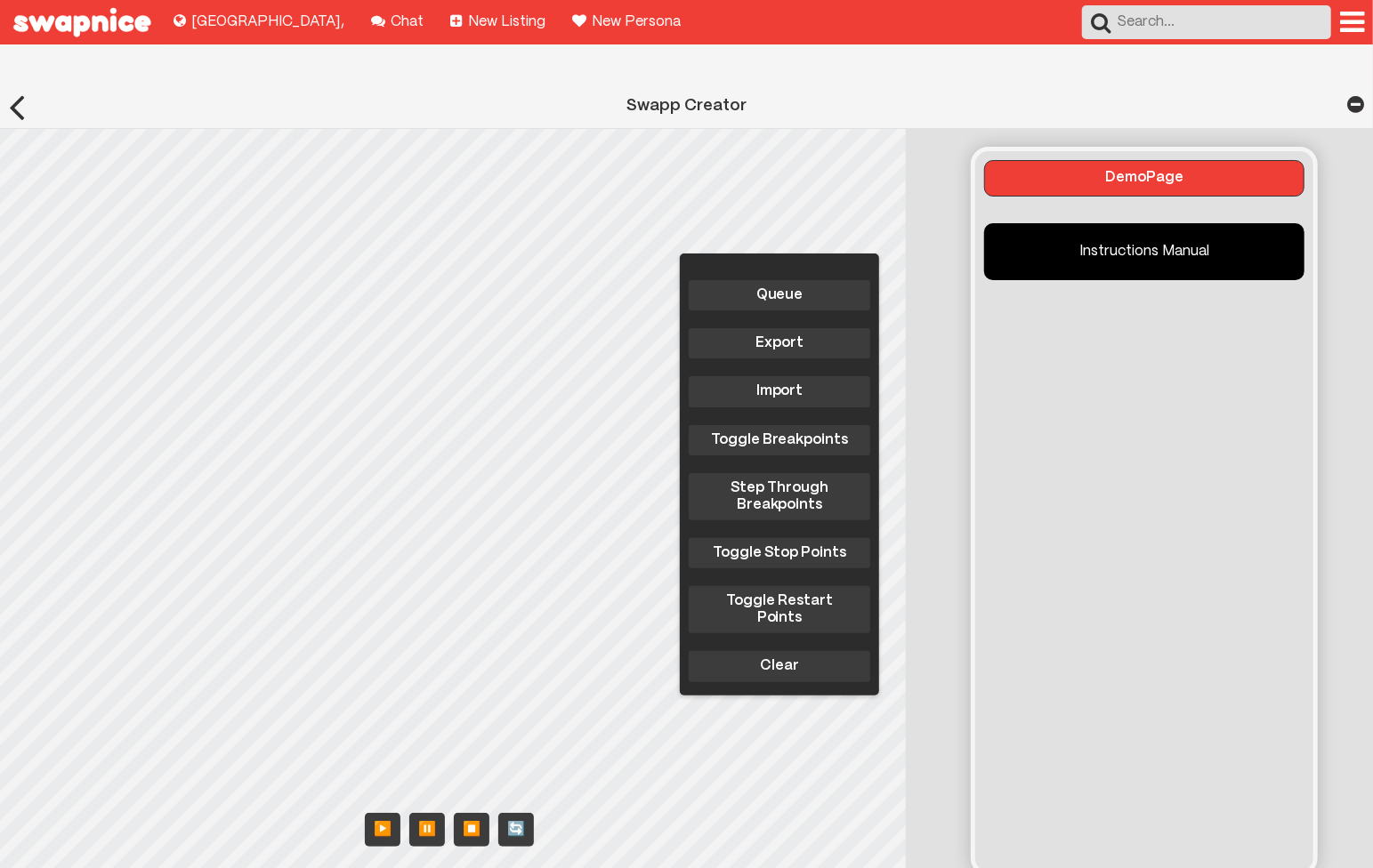
click at [339, 459] on div "Queue Export Import Toggle Breakpoints Step Through Breakpoints Toggle Stop Poi…" at bounding box center [458, 509] width 916 height 762
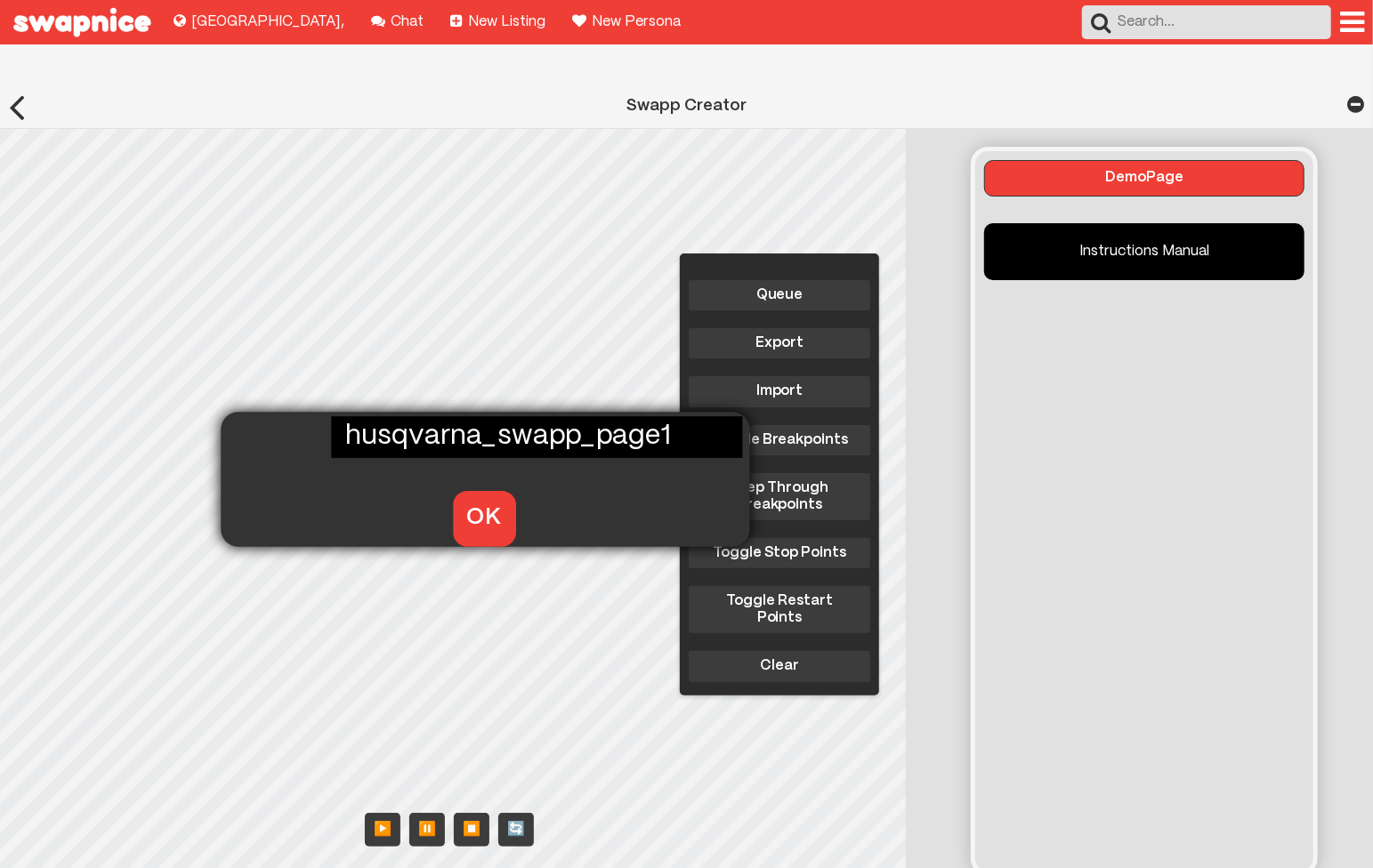
click at [478, 491] on button "OK" at bounding box center [483, 518] width 63 height 55
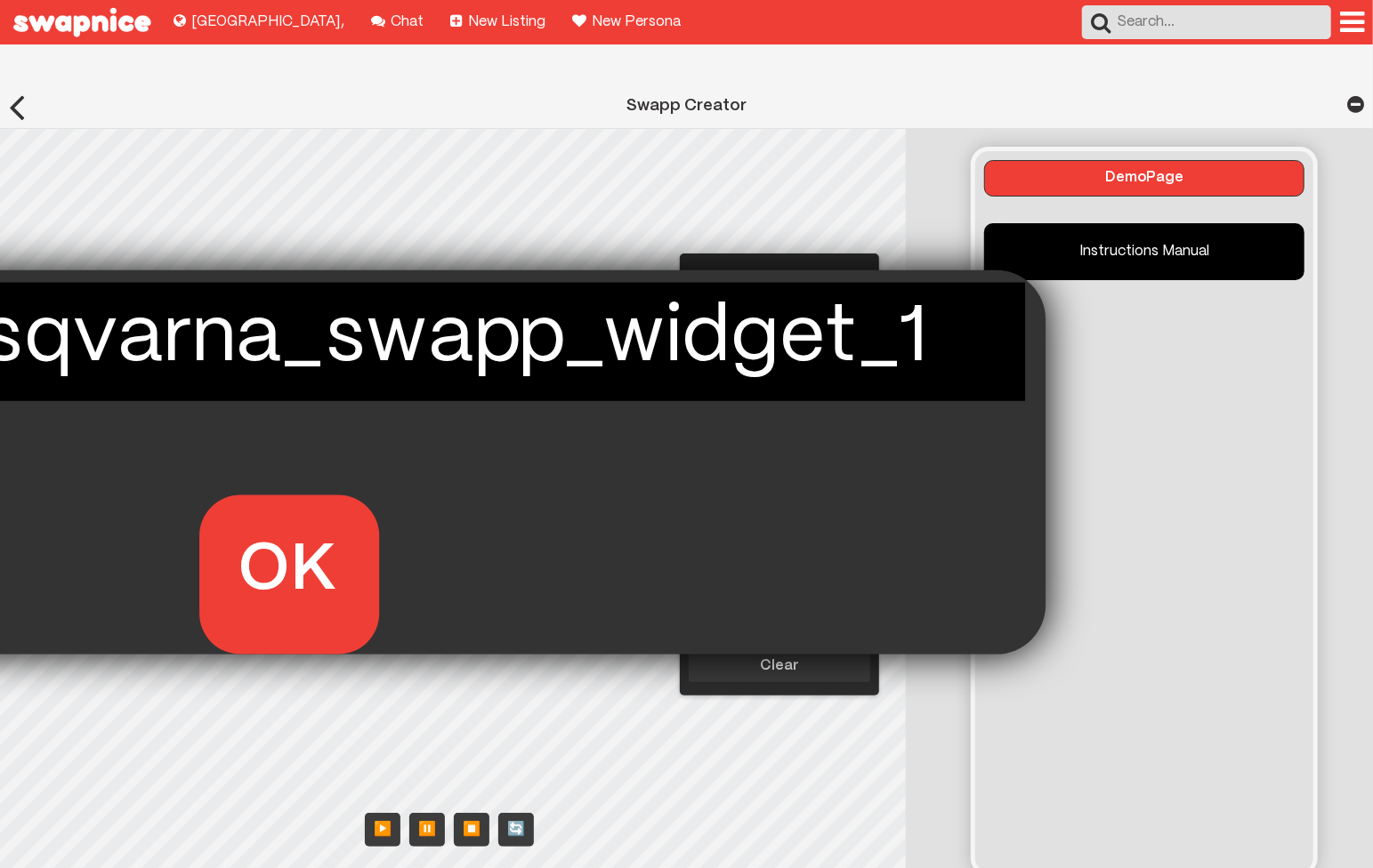
click at [145, 442] on div "Queue Export Import Toggle Breakpoints Step Through Breakpoints Toggle Stop Poi…" at bounding box center [458, 509] width 916 height 762
click at [274, 538] on button "OK" at bounding box center [287, 574] width 179 height 157
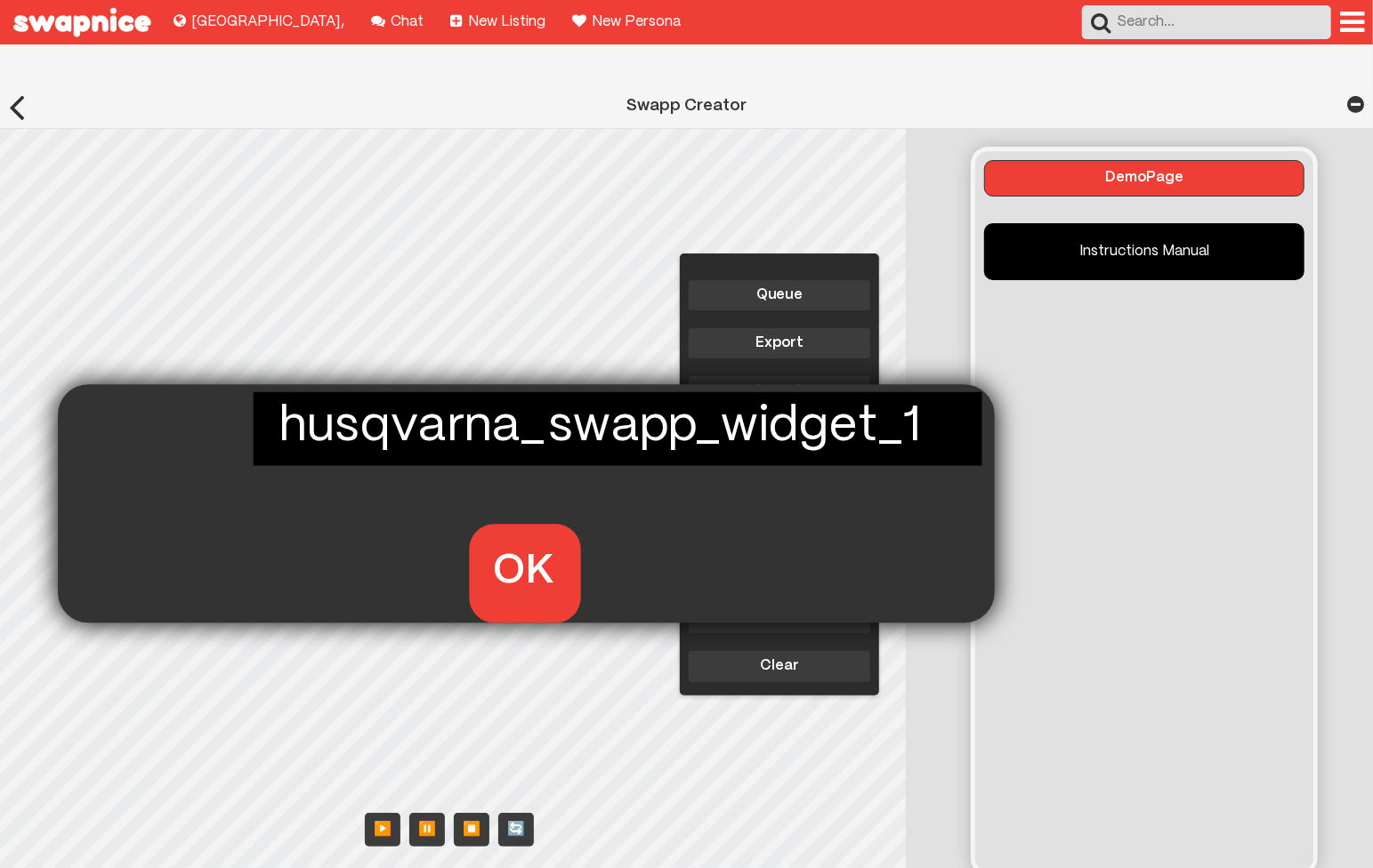
click at [379, 483] on div "Queue Export Import Toggle Breakpoints Step Through Breakpoints Toggle Stop Poi…" at bounding box center [458, 509] width 916 height 762
click at [532, 535] on button "OK" at bounding box center [524, 573] width 112 height 98
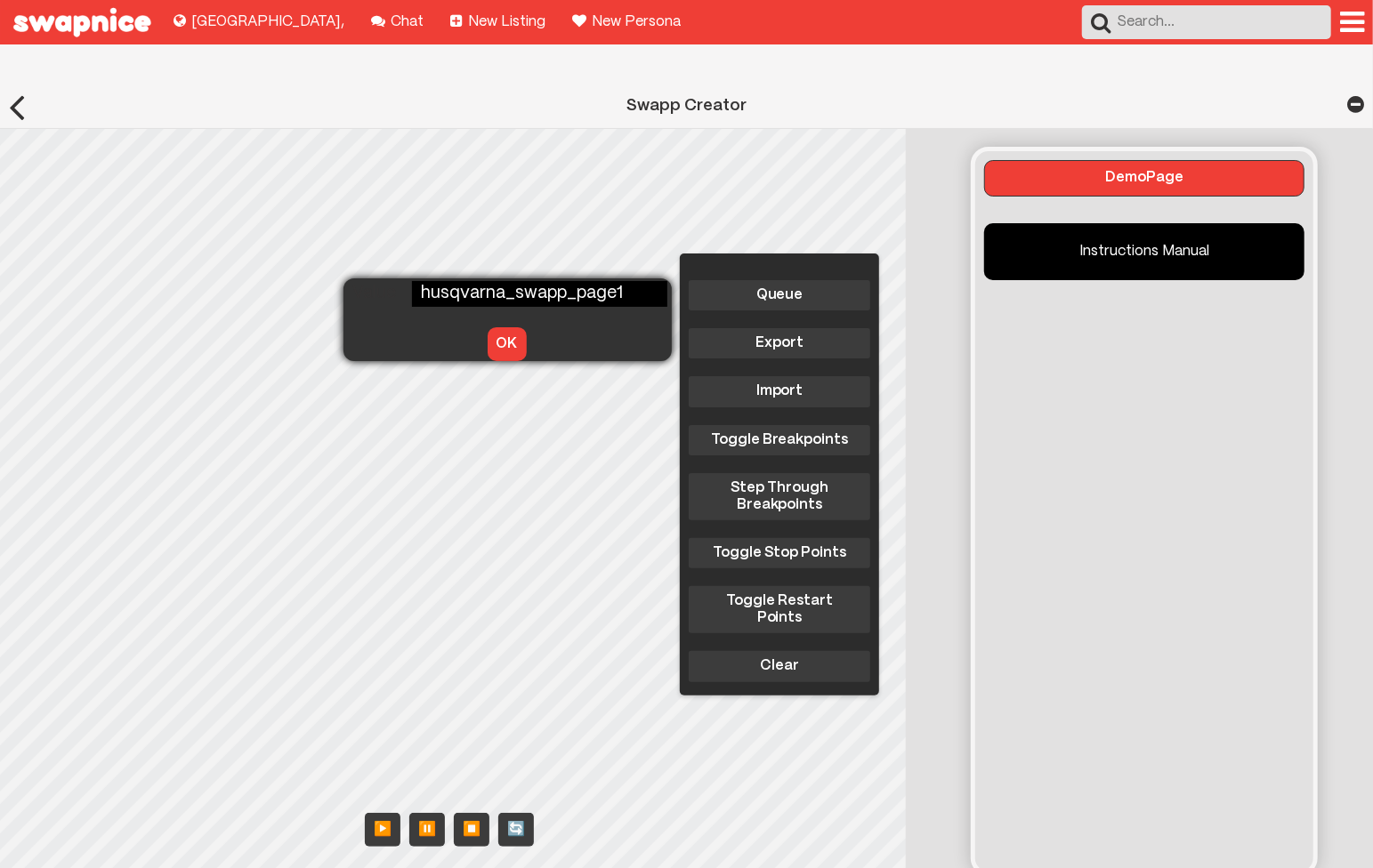
click at [362, 300] on div "Queue Export Import Toggle Breakpoints Step Through Breakpoints Toggle Stop Poi…" at bounding box center [458, 509] width 916 height 762
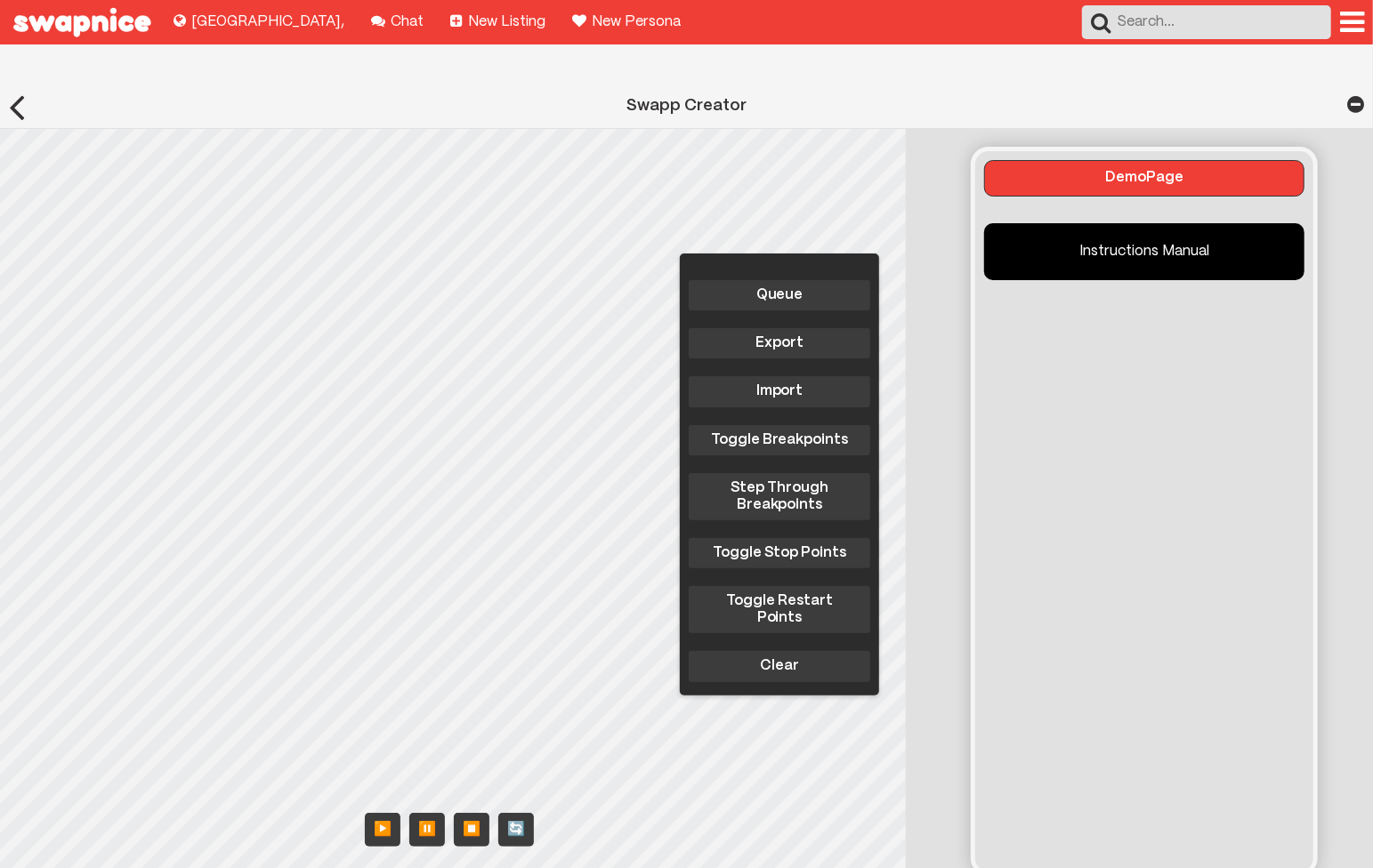
click at [131, 804] on div "Queue Export Import Toggle Breakpoints Step Through Breakpoints Toggle Stop Poi…" at bounding box center [458, 509] width 916 height 762
click at [763, 377] on button "Import" at bounding box center [779, 392] width 181 height 31
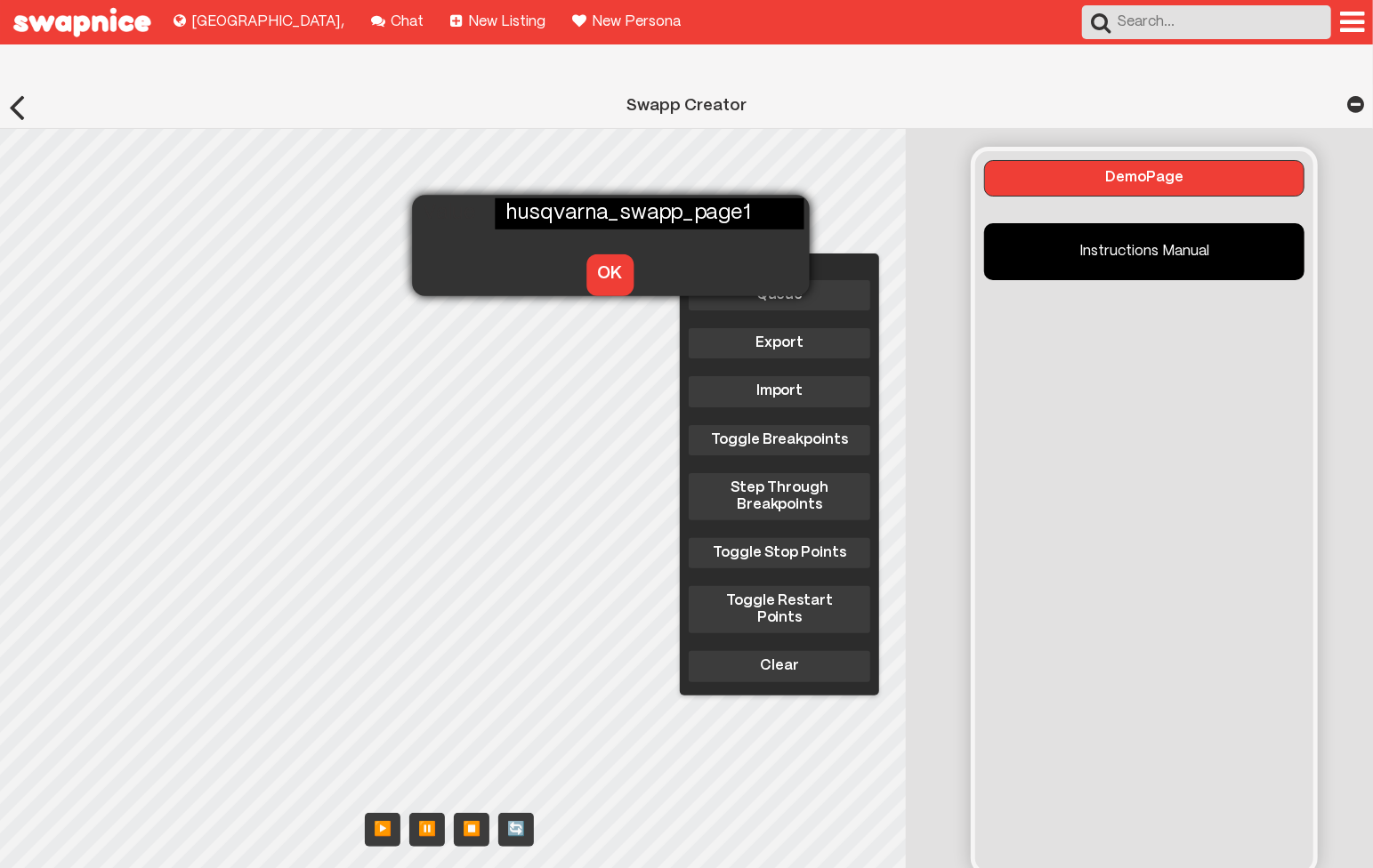
click at [464, 225] on div "Queue Export Import Toggle Breakpoints Step Through Breakpoints Toggle Stop Poi…" at bounding box center [458, 509] width 916 height 762
click at [592, 254] on button "OK" at bounding box center [609, 274] width 47 height 41
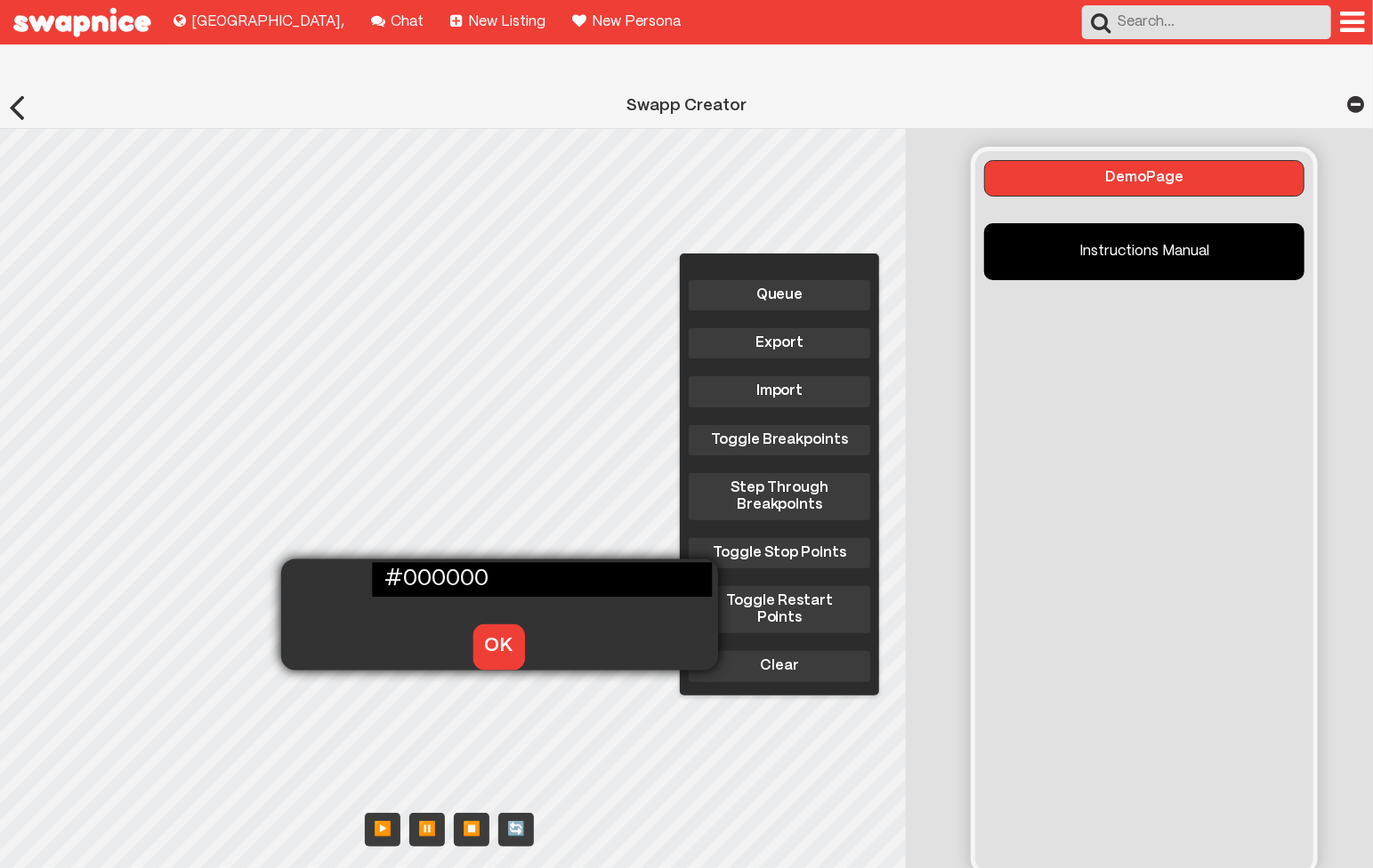
click at [353, 594] on div "Queue Export Import Toggle Breakpoints Step Through Breakpoints Toggle Stop Poi…" at bounding box center [458, 509] width 916 height 762
drag, startPoint x: 503, startPoint y: 546, endPoint x: 521, endPoint y: 538, distance: 19.7
click at [521, 562] on input "#000000" at bounding box center [542, 580] width 340 height 34
click at [483, 625] on button "OK" at bounding box center [499, 647] width 52 height 45
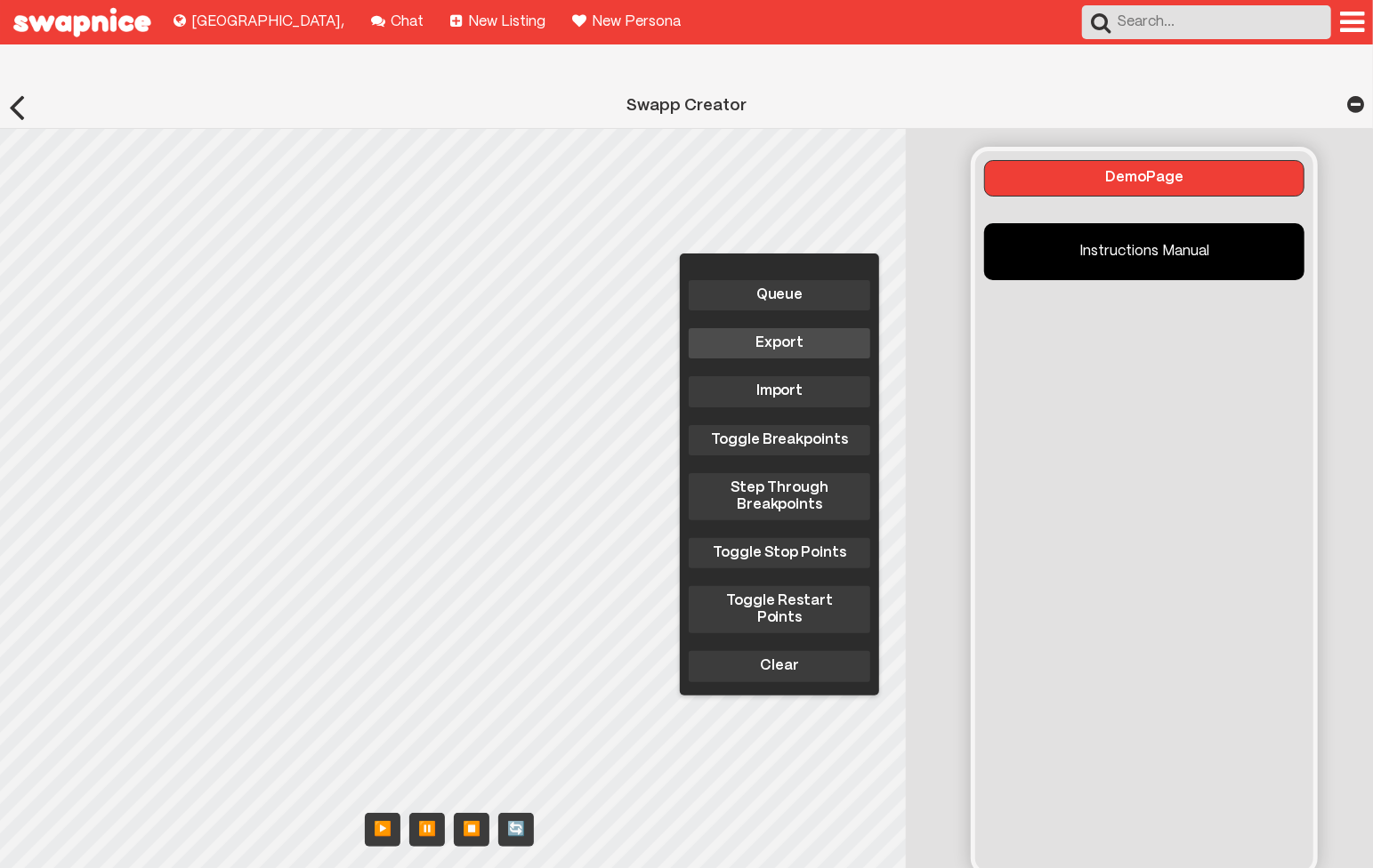
click at [784, 280] on button "Queue" at bounding box center [779, 296] width 181 height 31
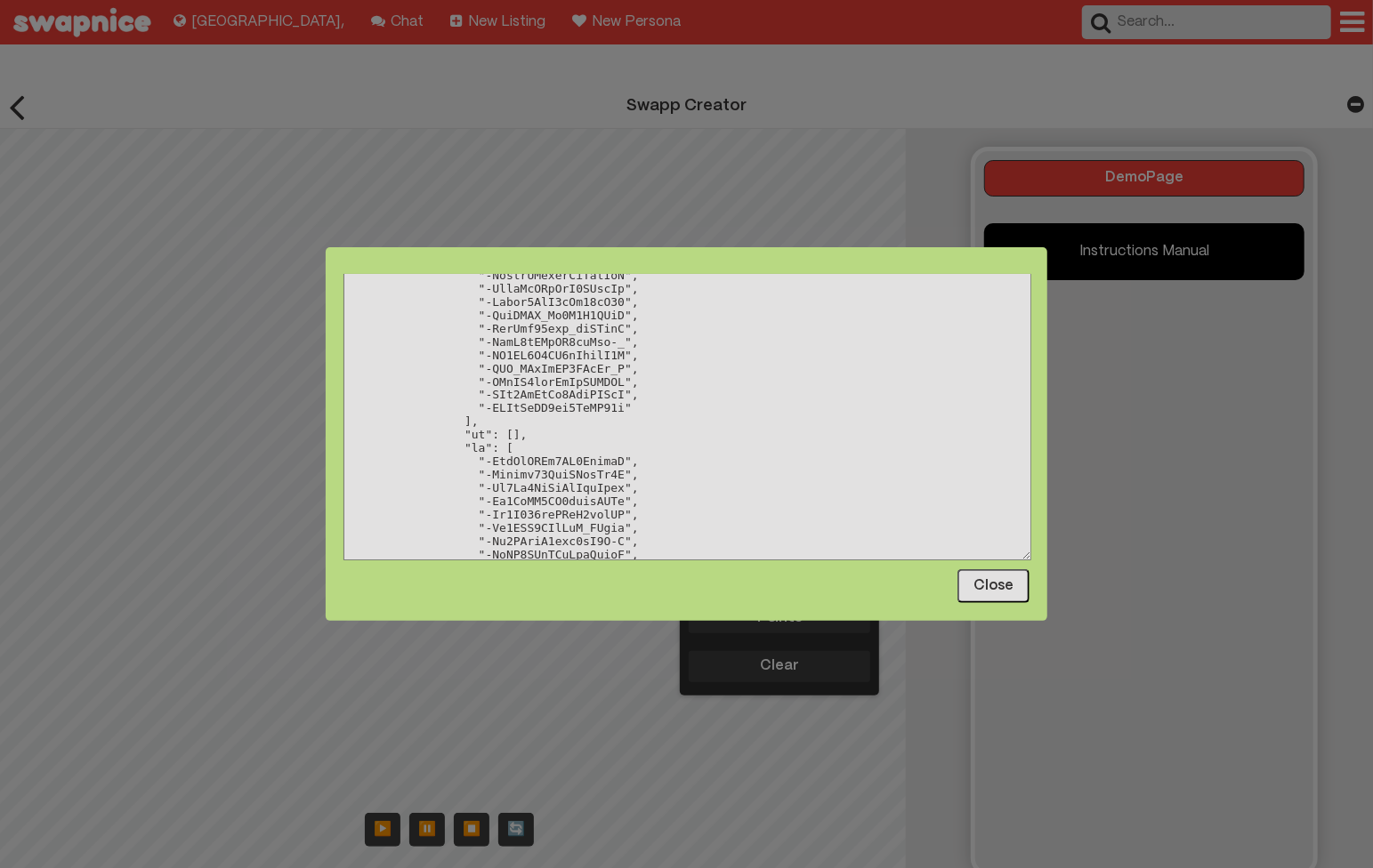
scroll to position [3559, 0]
click at [998, 580] on button "Close" at bounding box center [993, 587] width 72 height 34
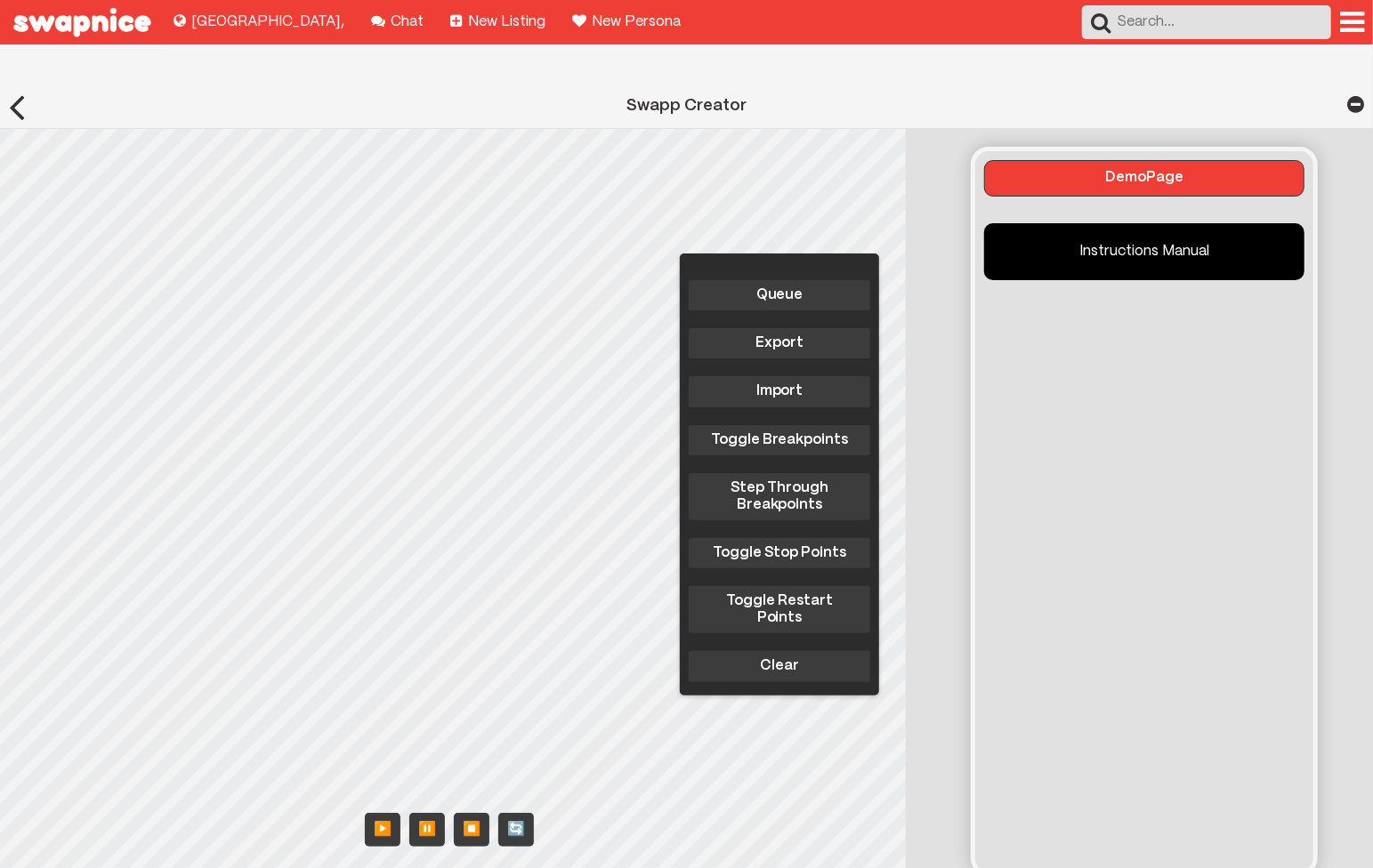
click at [553, 371] on div "Queue Export Import Toggle Breakpoints Step Through Breakpoints Toggle Stop Poi…" at bounding box center [458, 509] width 916 height 762
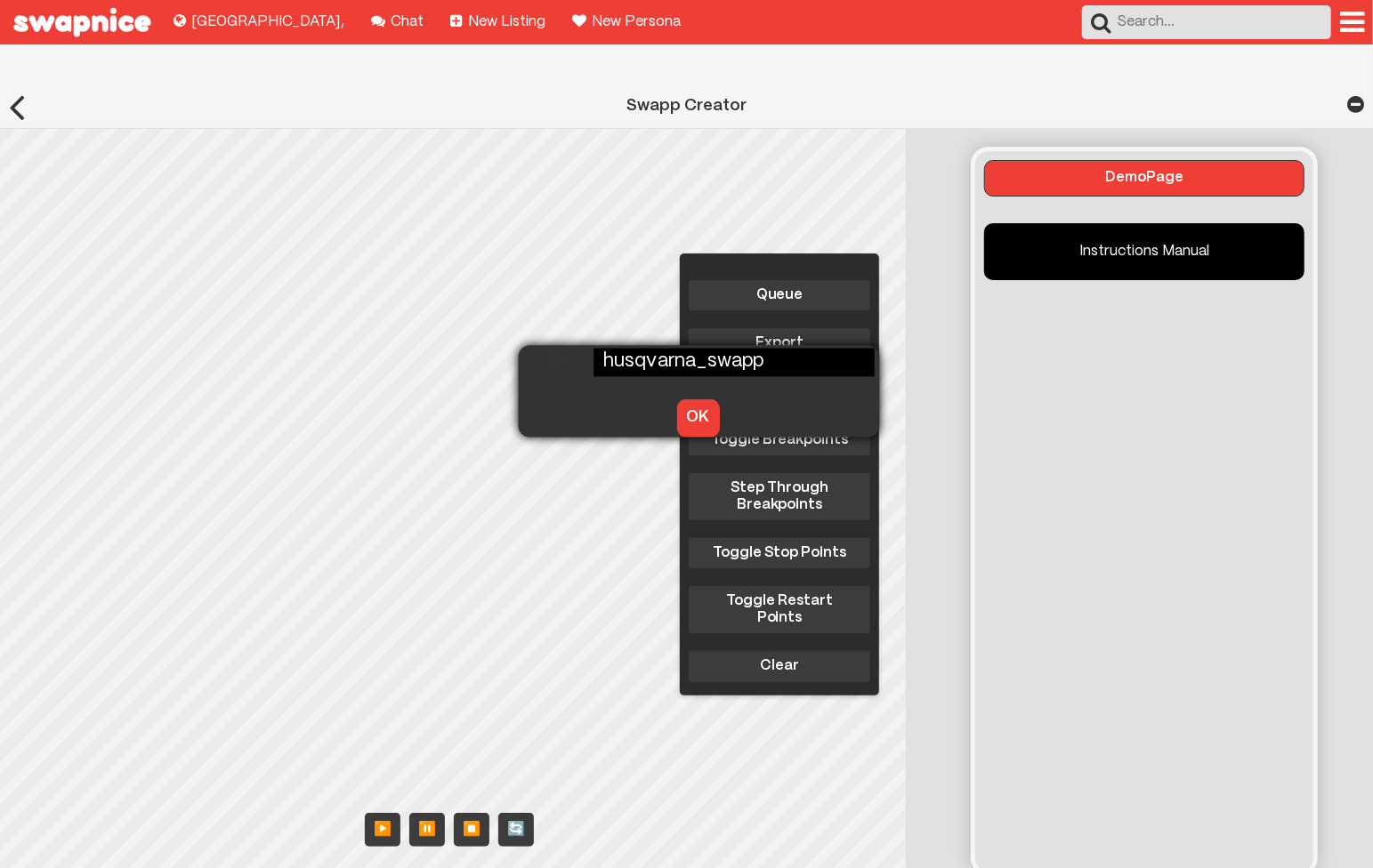
click at [684, 399] on button "OK" at bounding box center [697, 417] width 42 height 37
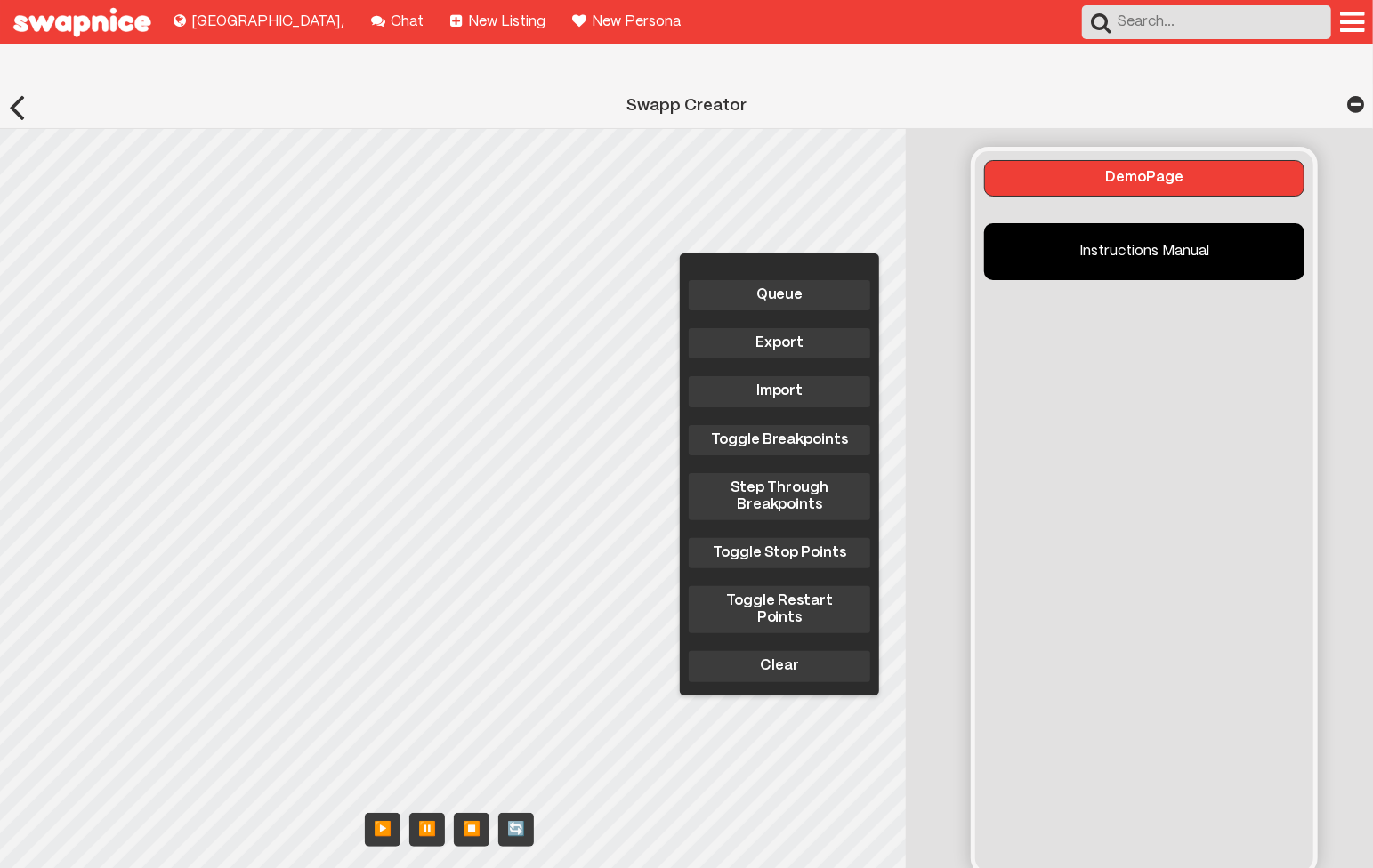
click at [183, 532] on div "Queue Export Import Toggle Breakpoints Step Through Breakpoints Toggle Stop Poi…" at bounding box center [458, 509] width 916 height 762
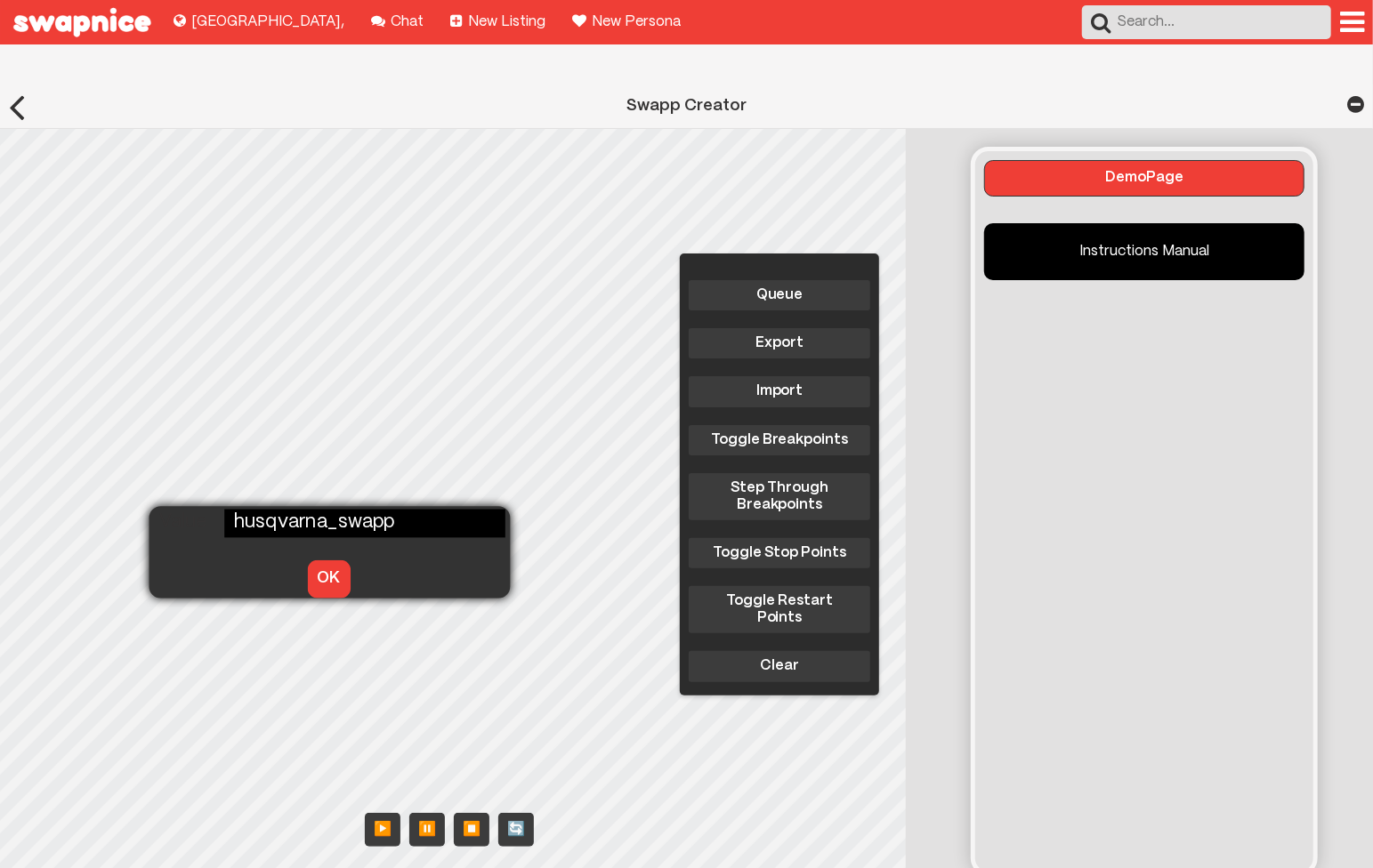
click at [307, 561] on button "OK" at bounding box center [328, 579] width 42 height 37
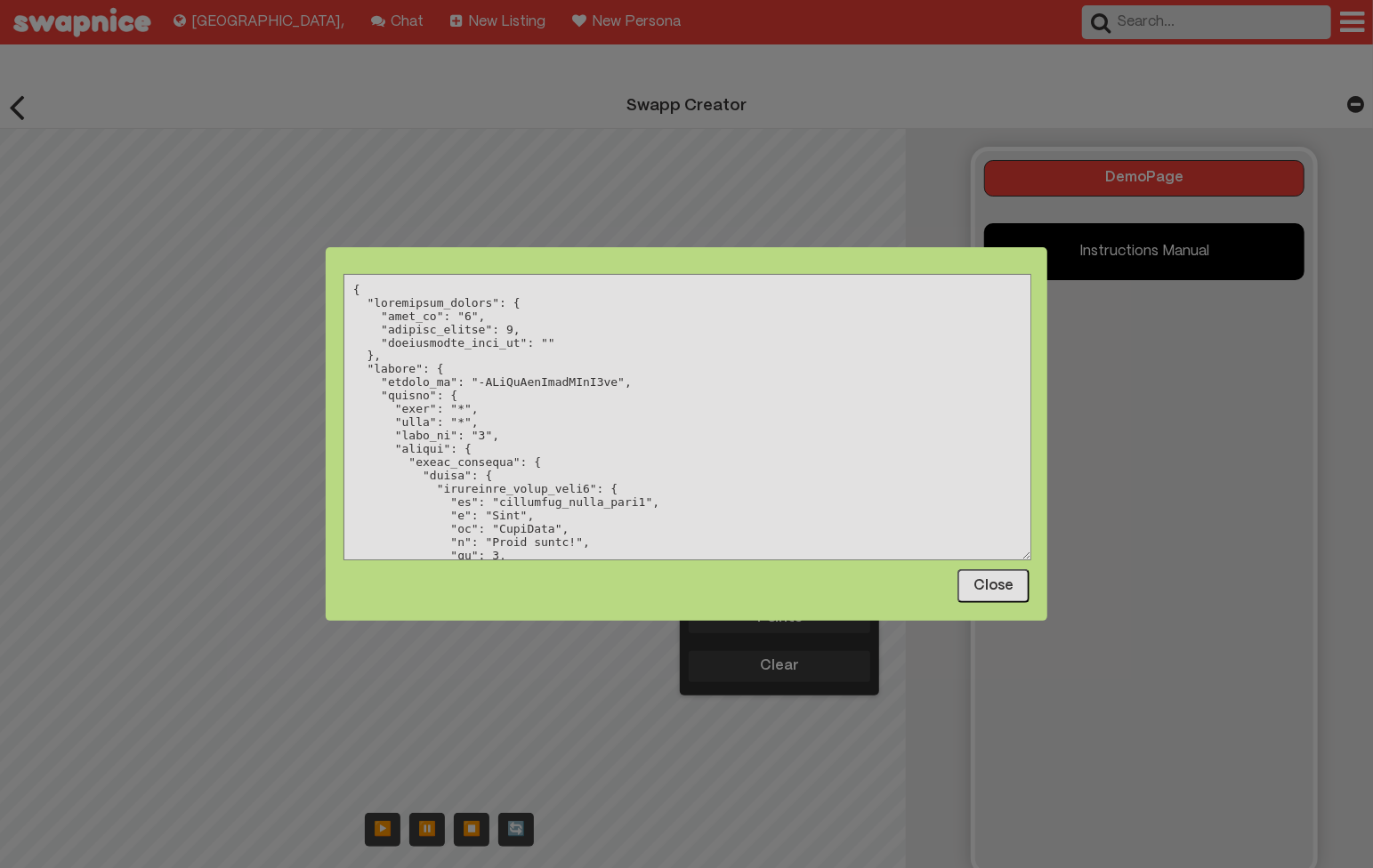
click at [986, 574] on button "Close" at bounding box center [993, 587] width 72 height 34
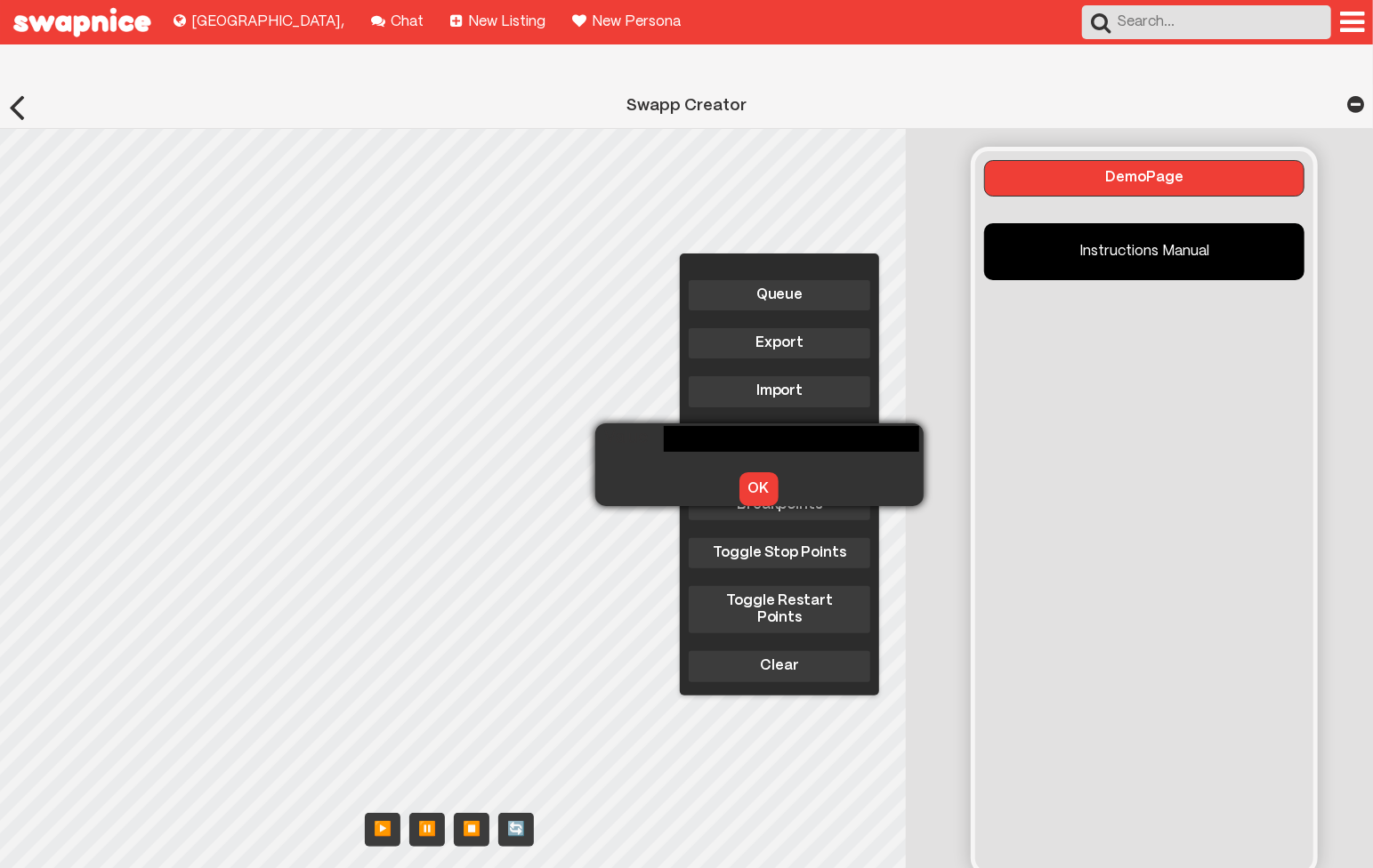
click at [613, 445] on div "Queue Export Import Toggle Breakpoints Step Through Breakpoints Toggle Stop Poi…" at bounding box center [458, 509] width 916 height 762
type input "t"
click at [749, 472] on button "OK" at bounding box center [758, 489] width 39 height 34
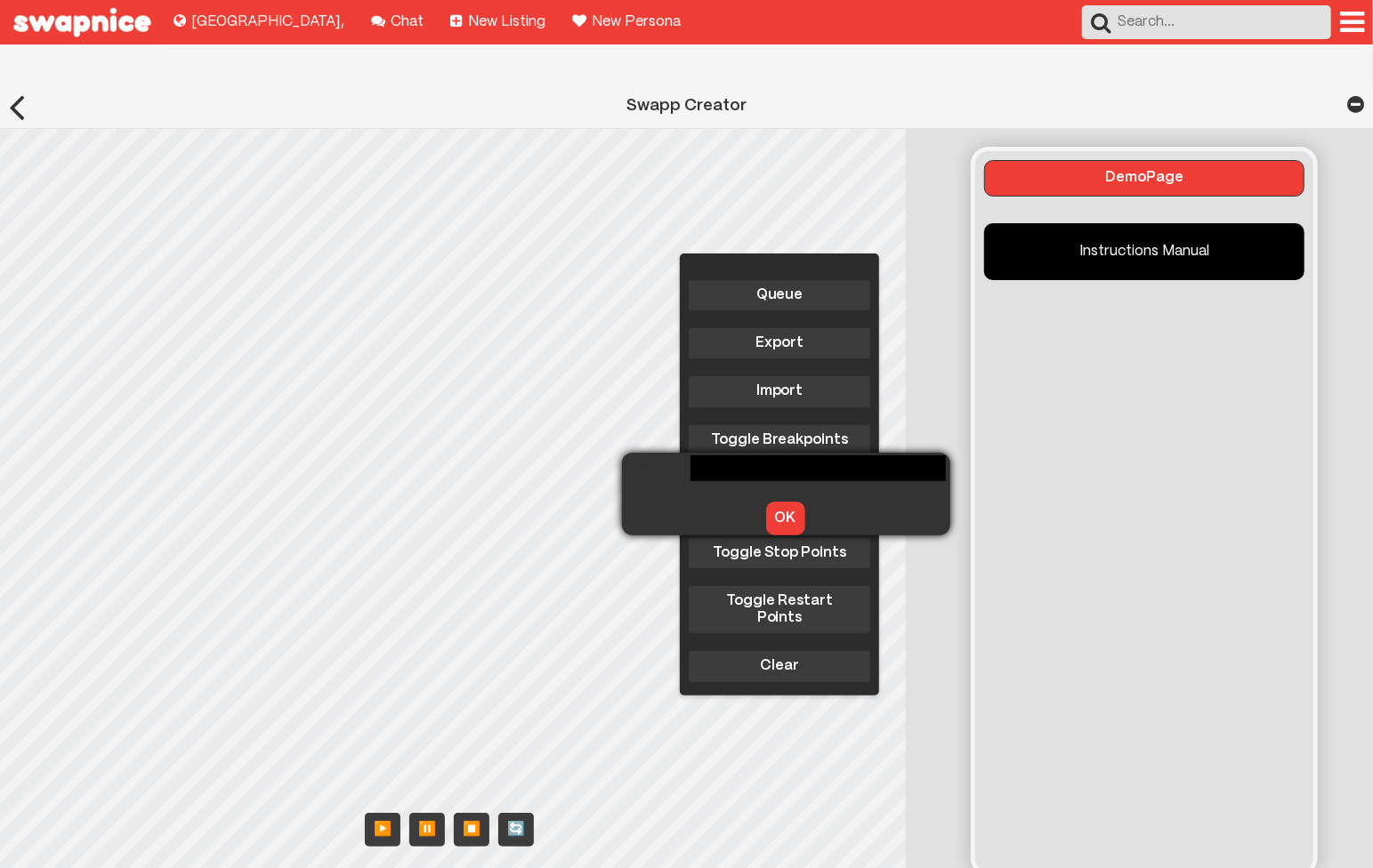
click at [640, 474] on div "Queue Export Import Toggle Breakpoints Step Through Breakpoints Toggle Stop Poi…" at bounding box center [458, 509] width 916 height 762
type input "t"
click at [766, 502] on button "OK" at bounding box center [785, 519] width 39 height 34
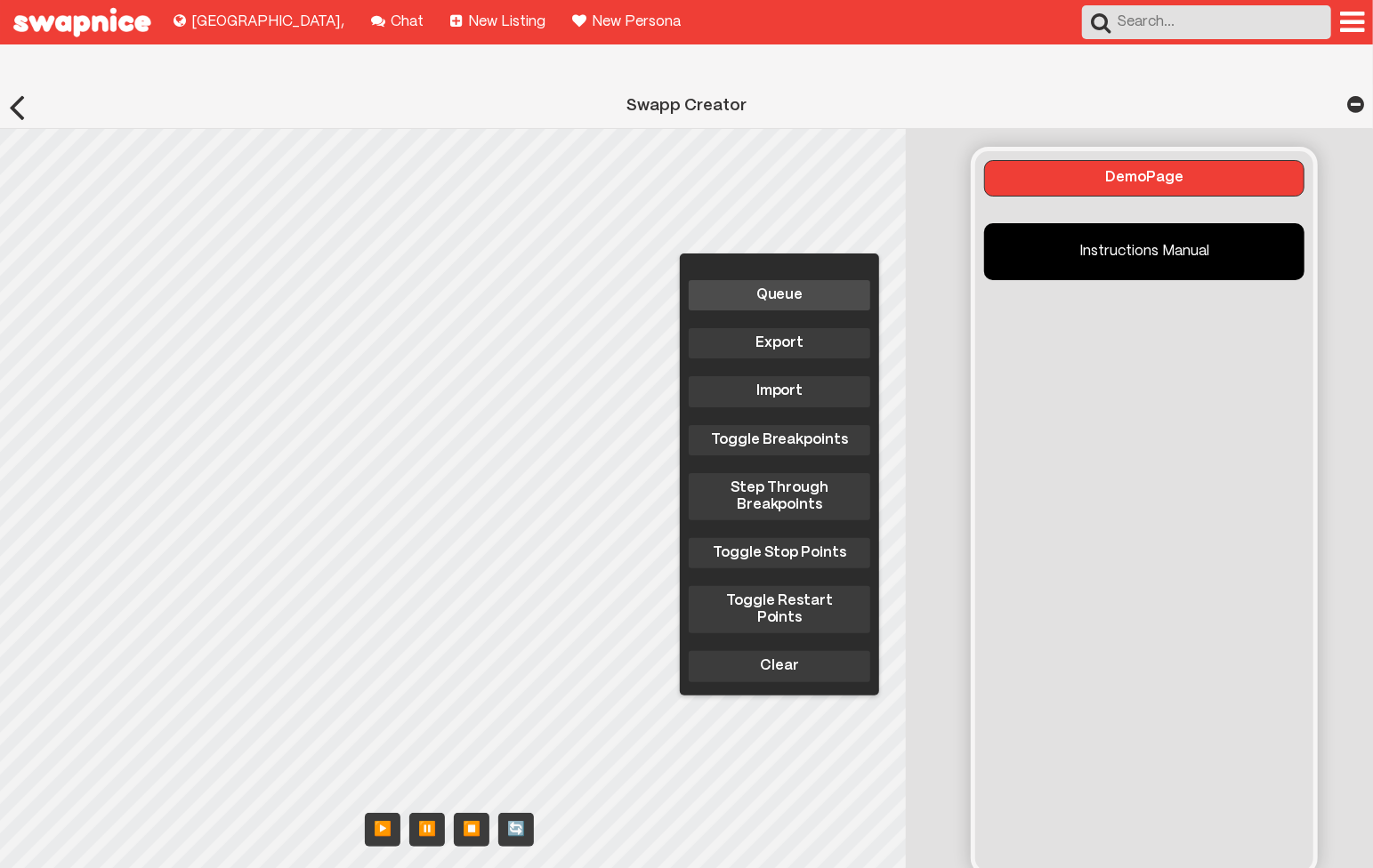
click at [793, 280] on button "Queue" at bounding box center [779, 296] width 181 height 31
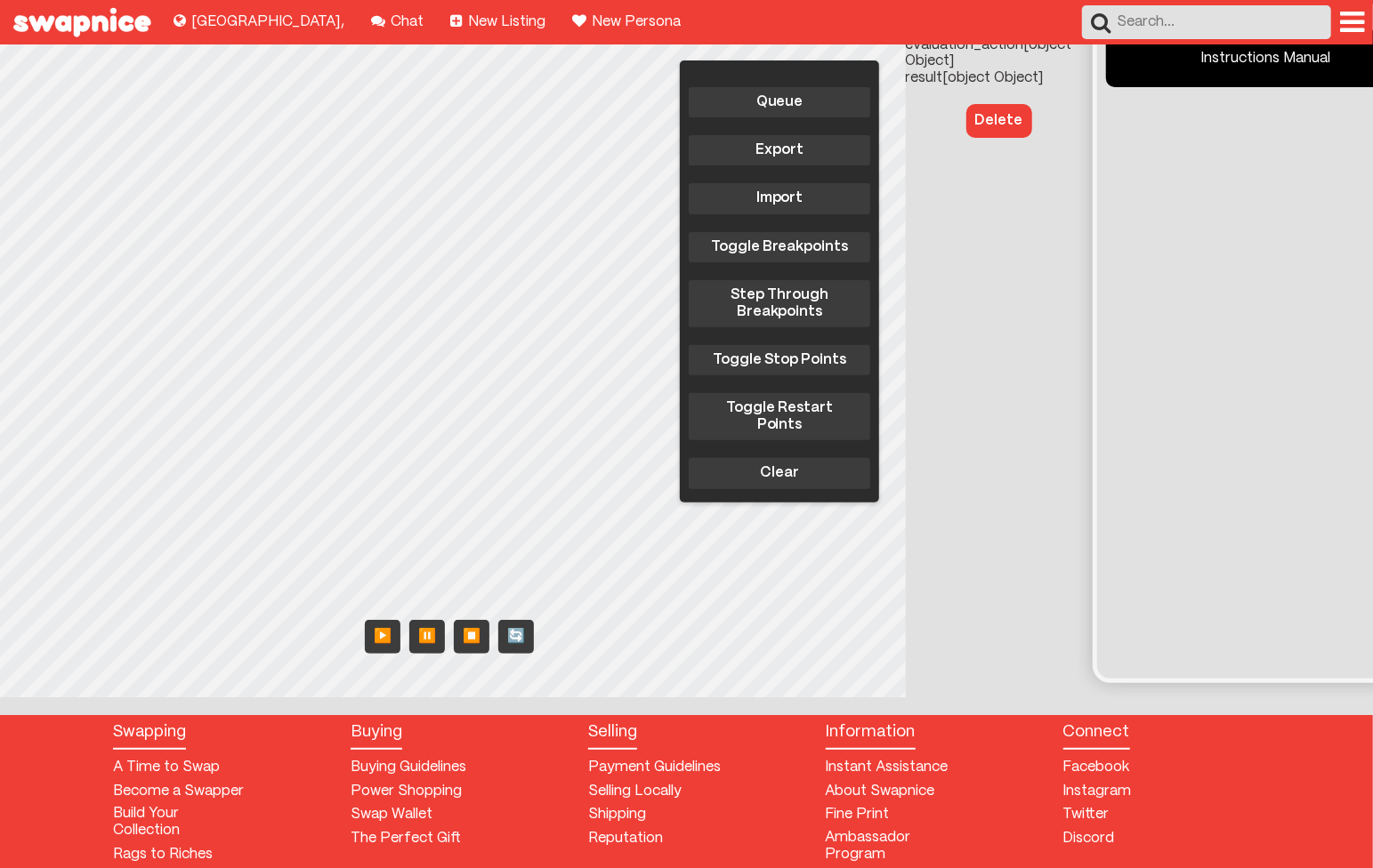
scroll to position [0, 0]
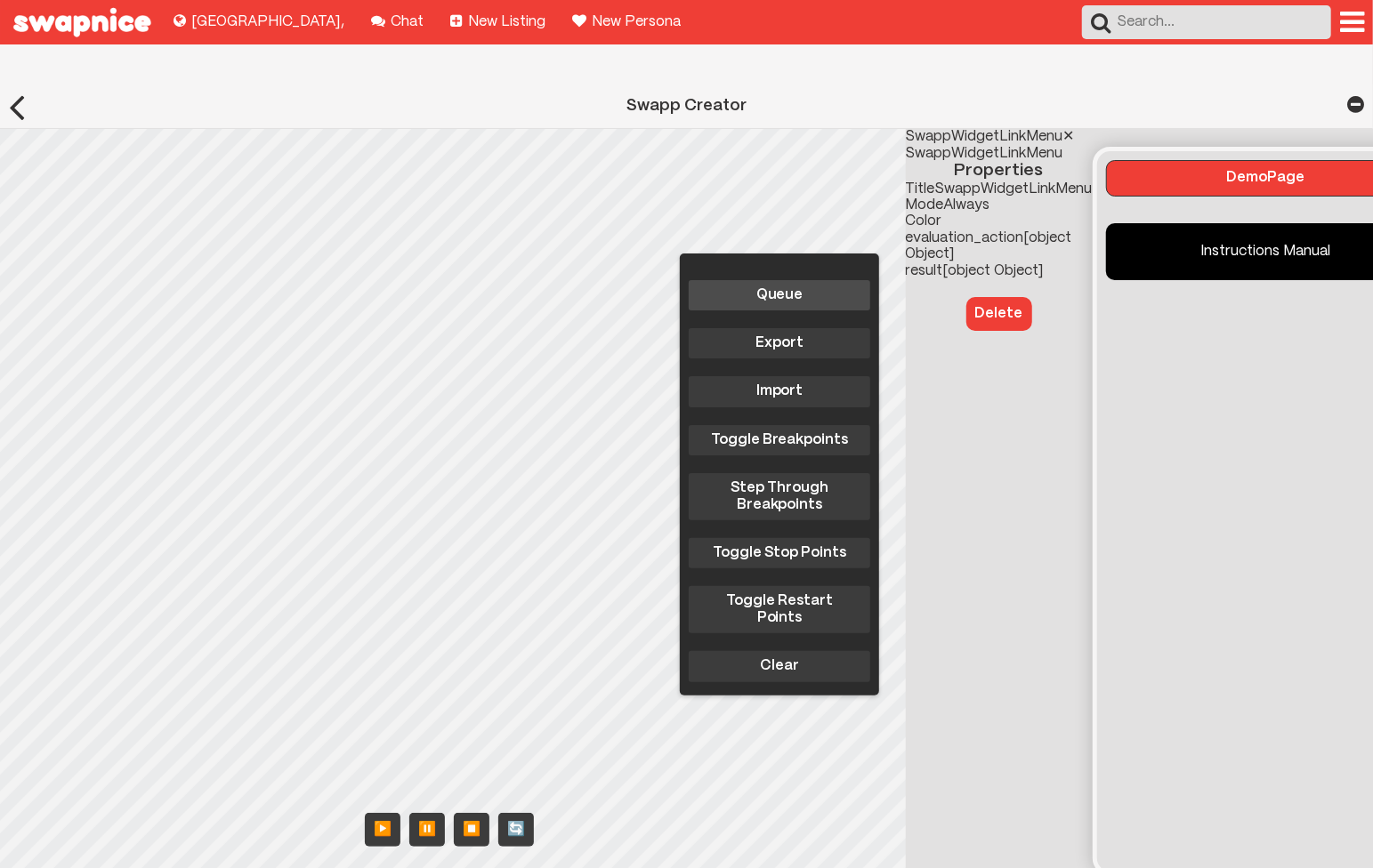
click at [816, 280] on button "Queue" at bounding box center [779, 296] width 181 height 31
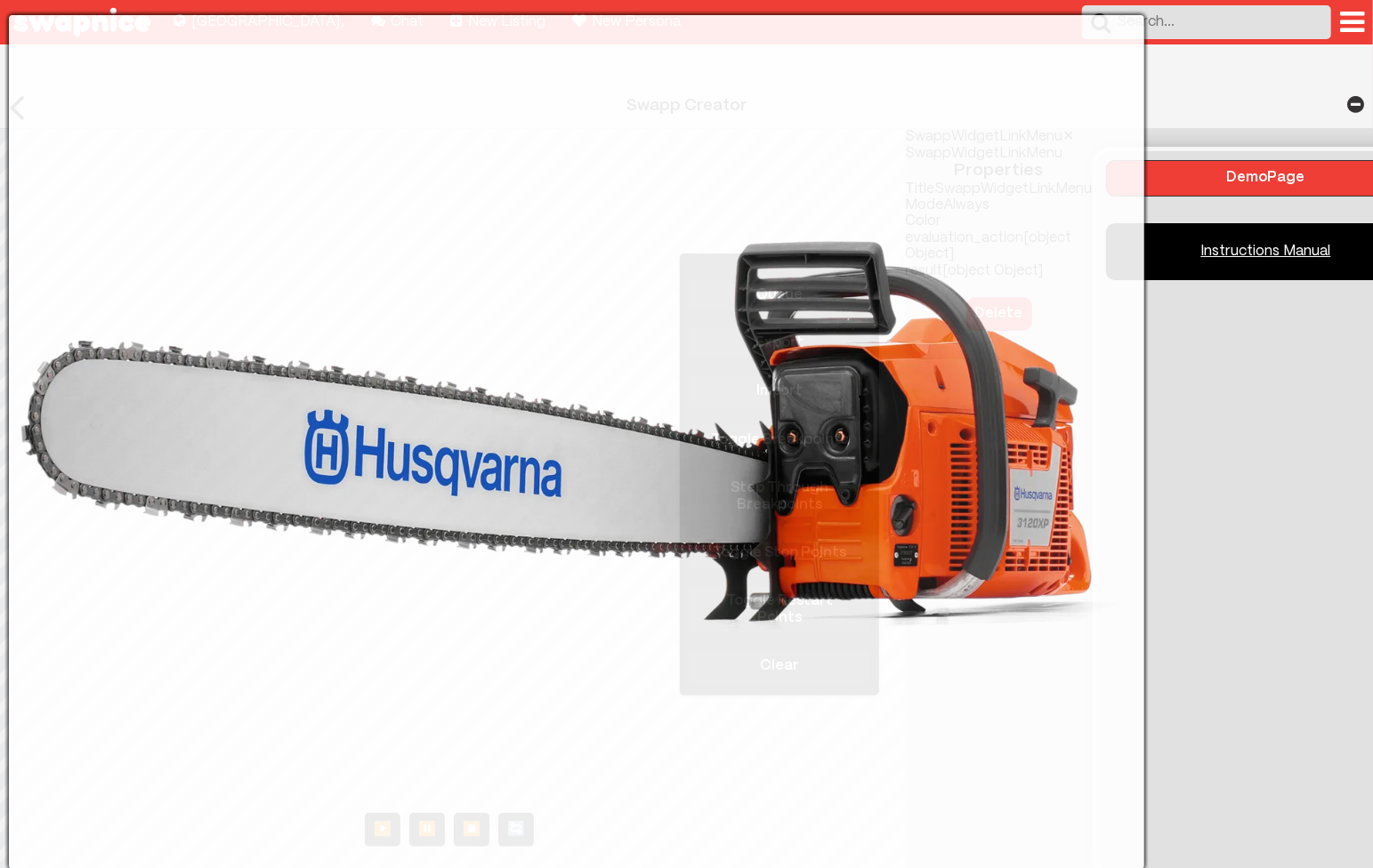
click at [1087, 210] on body "Explore new places to buy, sell, and swap! Lima , Chat with your friends! Chat …" at bounding box center [686, 552] width 1373 height 1104
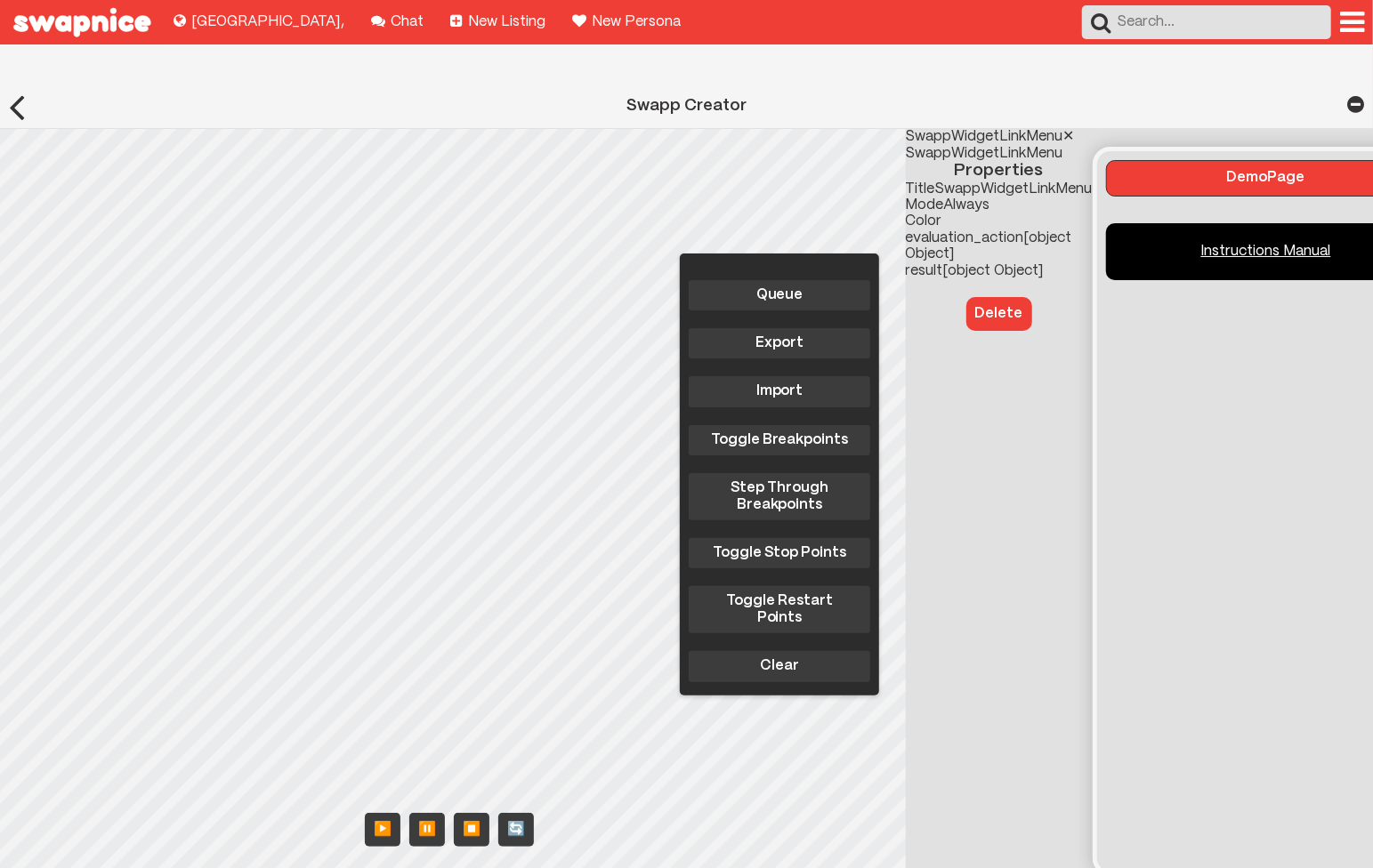
click at [1144, 224] on link "Instructions Manual" at bounding box center [1266, 251] width 320 height 57
click at [219, 340] on div "Queue Export Import Toggle Breakpoints Step Through Breakpoints Toggle Stop Poi…" at bounding box center [546, 509] width 1093 height 762
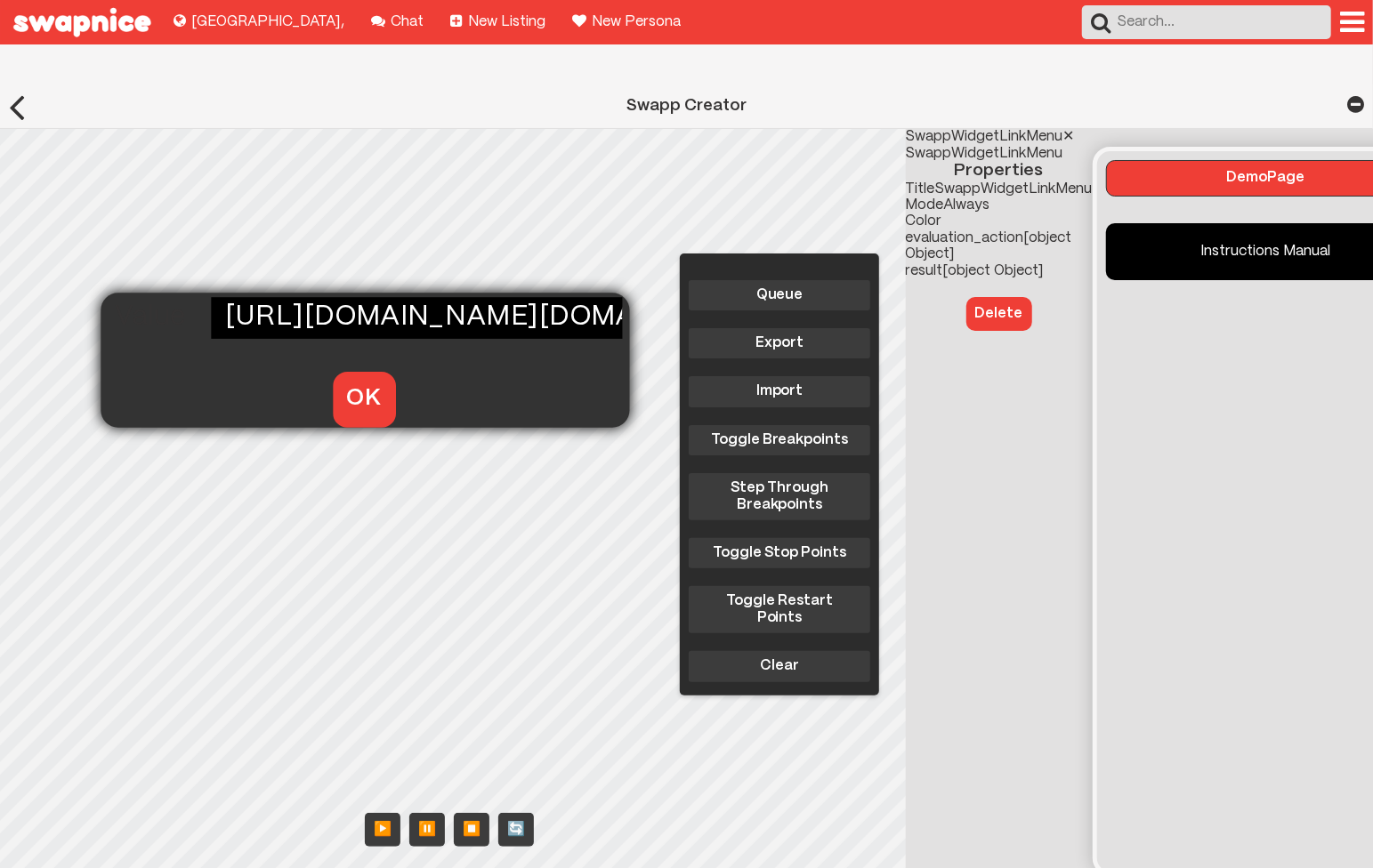
scroll to position [0, 1302]
click at [355, 372] on button "OK" at bounding box center [363, 399] width 63 height 55
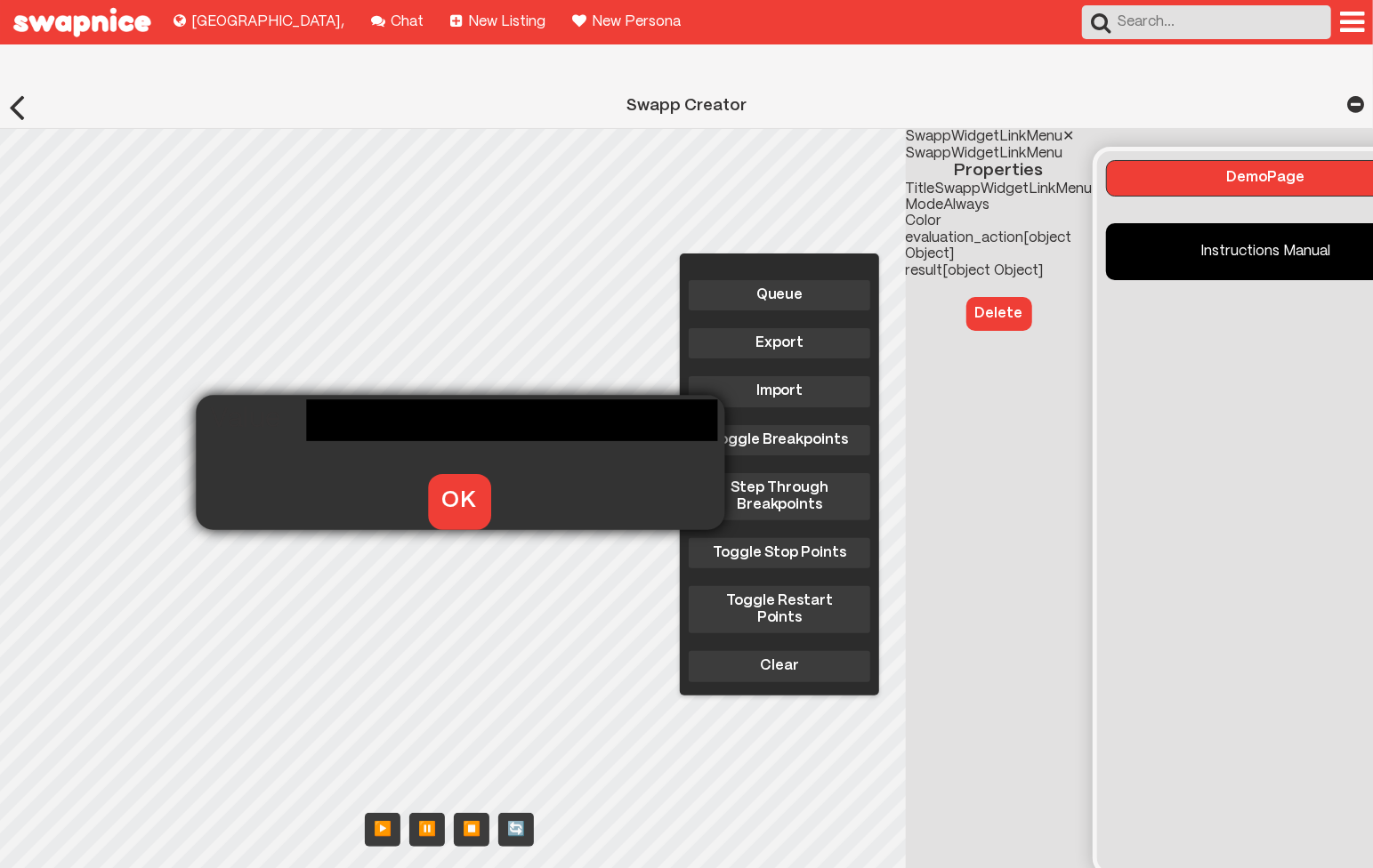
click at [314, 443] on div "Queue Export Import Toggle Breakpoints Step Through Breakpoints Toggle Stop Poi…" at bounding box center [546, 509] width 1093 height 762
type input "https://www.husqvarna.com/us/support/445/#spare-parts"
click at [435, 474] on button "OK" at bounding box center [459, 501] width 63 height 55
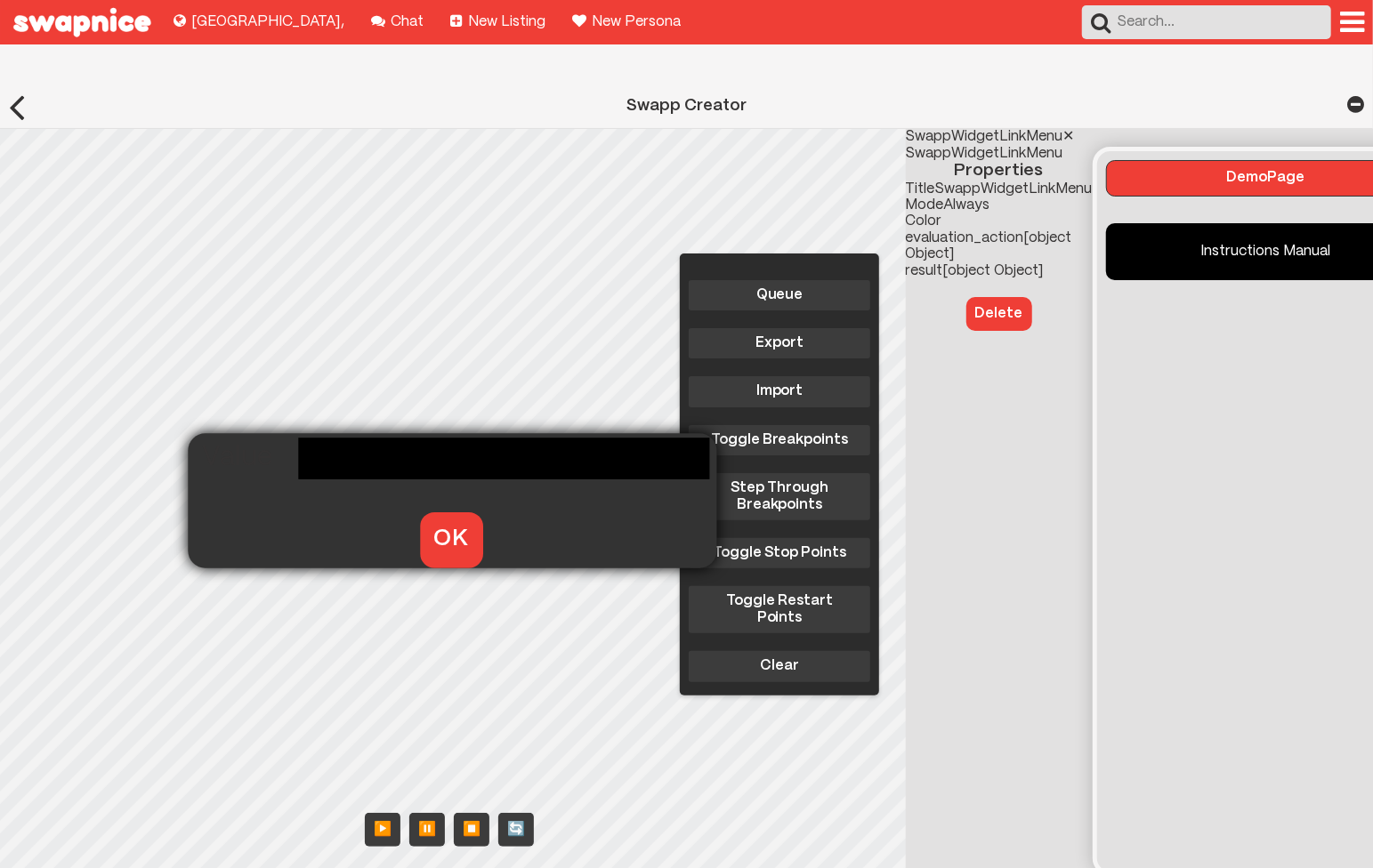
click at [307, 480] on div "Queue Export Import Toggle Breakpoints Step Through Breakpoints Toggle Stop Poi…" at bounding box center [546, 509] width 1093 height 762
type input "Owner's Manual"
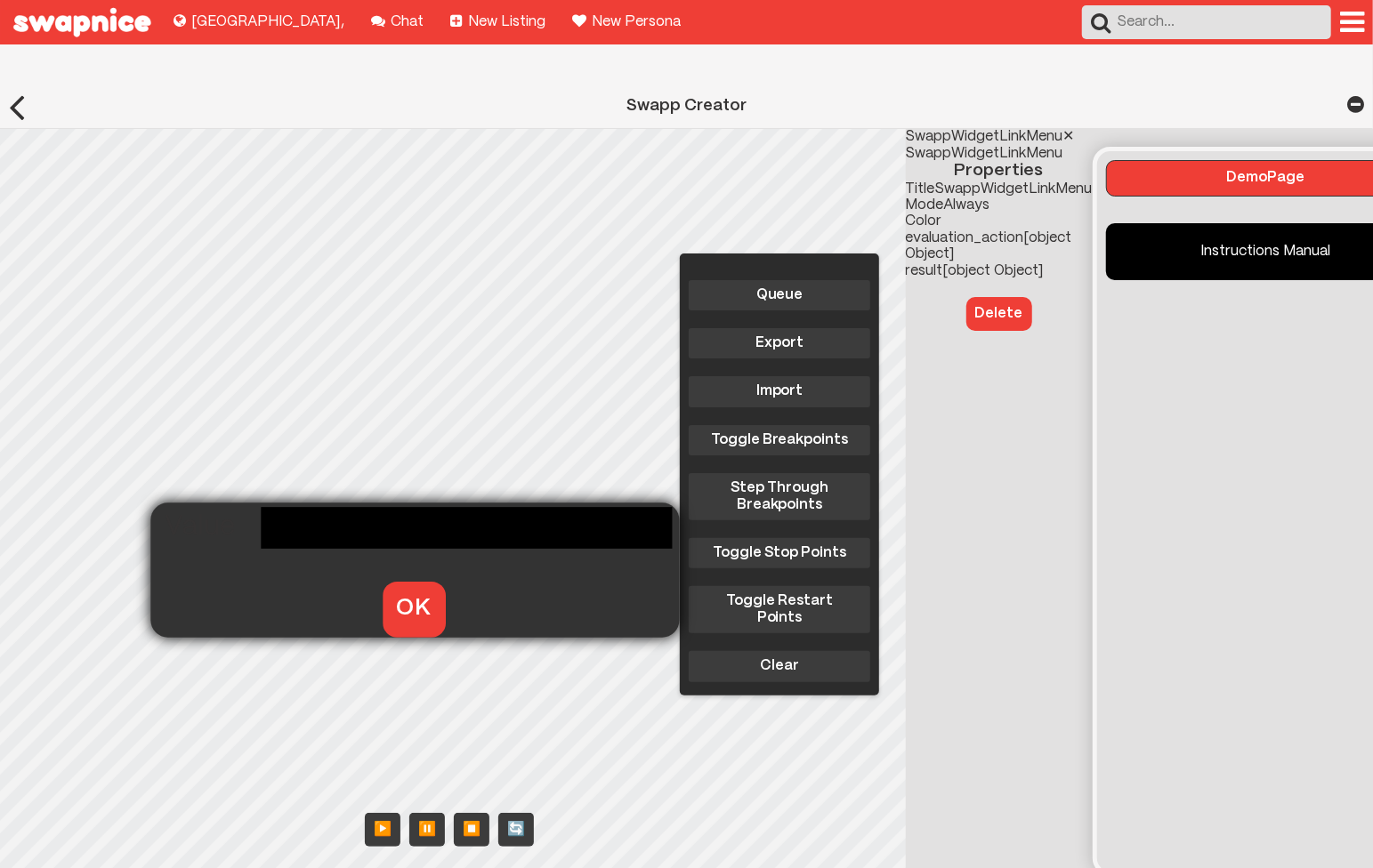
click at [269, 550] on div "Queue Export Import Toggle Breakpoints Step Through Breakpoints Toggle Stop Poi…" at bounding box center [546, 509] width 1093 height 762
paste input "https://www.husqvarna.com/us/services/services-by-husqvarna/"
type input "https://www.husqvarna.com/us/services/services-by-husqvarna/"
click at [407, 582] on button "OK" at bounding box center [413, 609] width 63 height 55
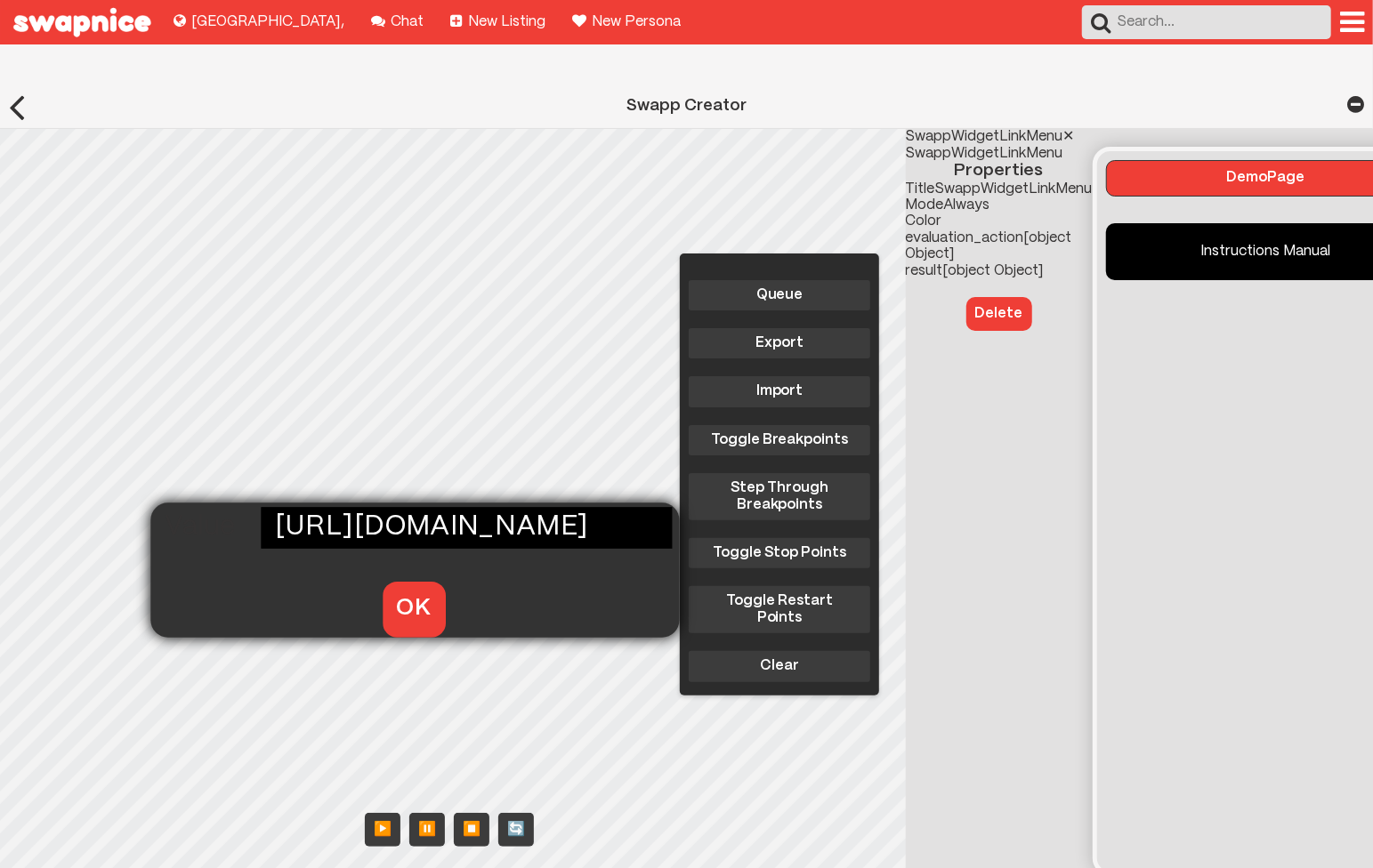
scroll to position [0, 0]
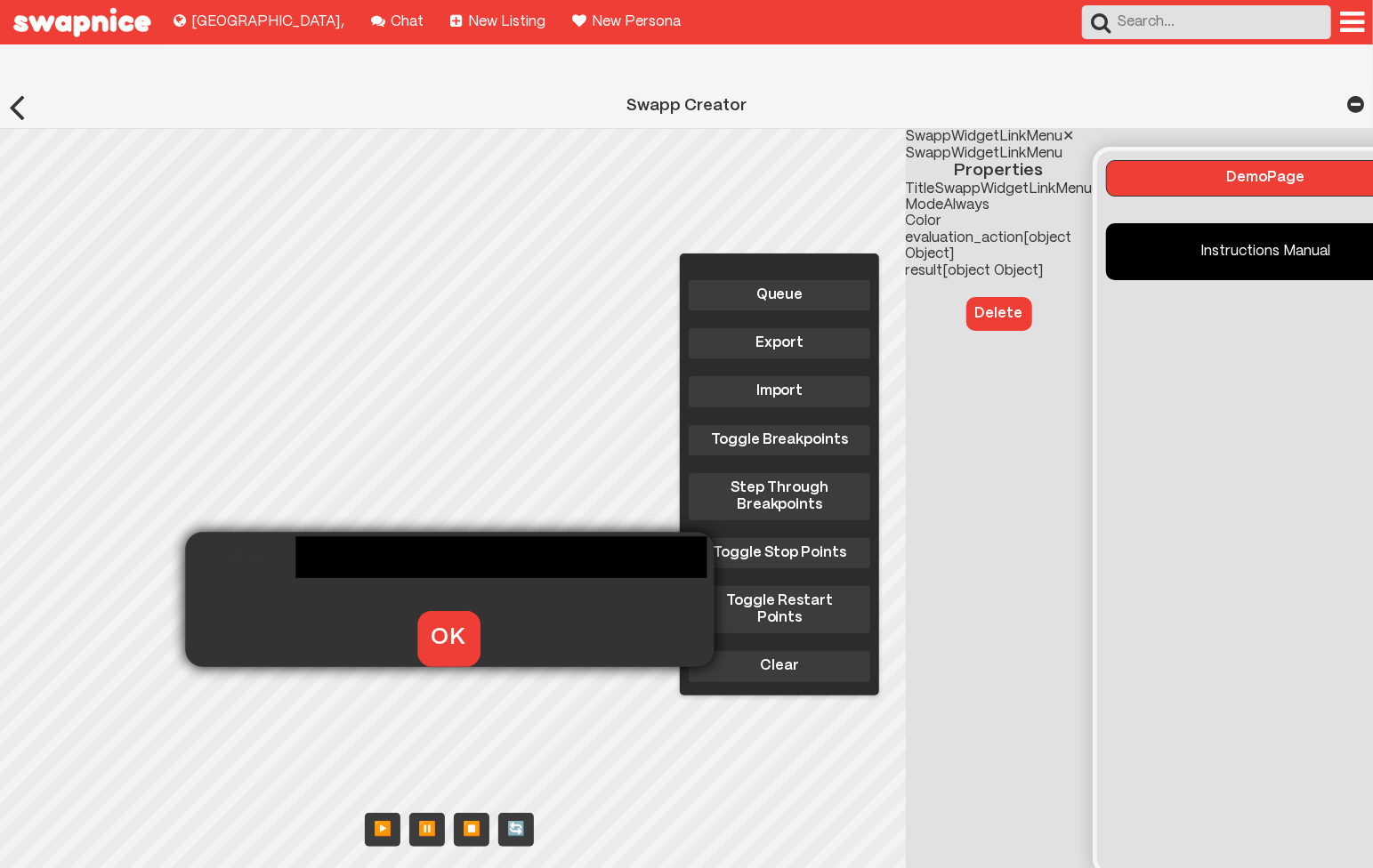
click at [304, 580] on div "Queue Export Import Toggle Breakpoints Step Through Breakpoints Toggle Stop Poi…" at bounding box center [546, 509] width 1093 height 762
type input "Services"
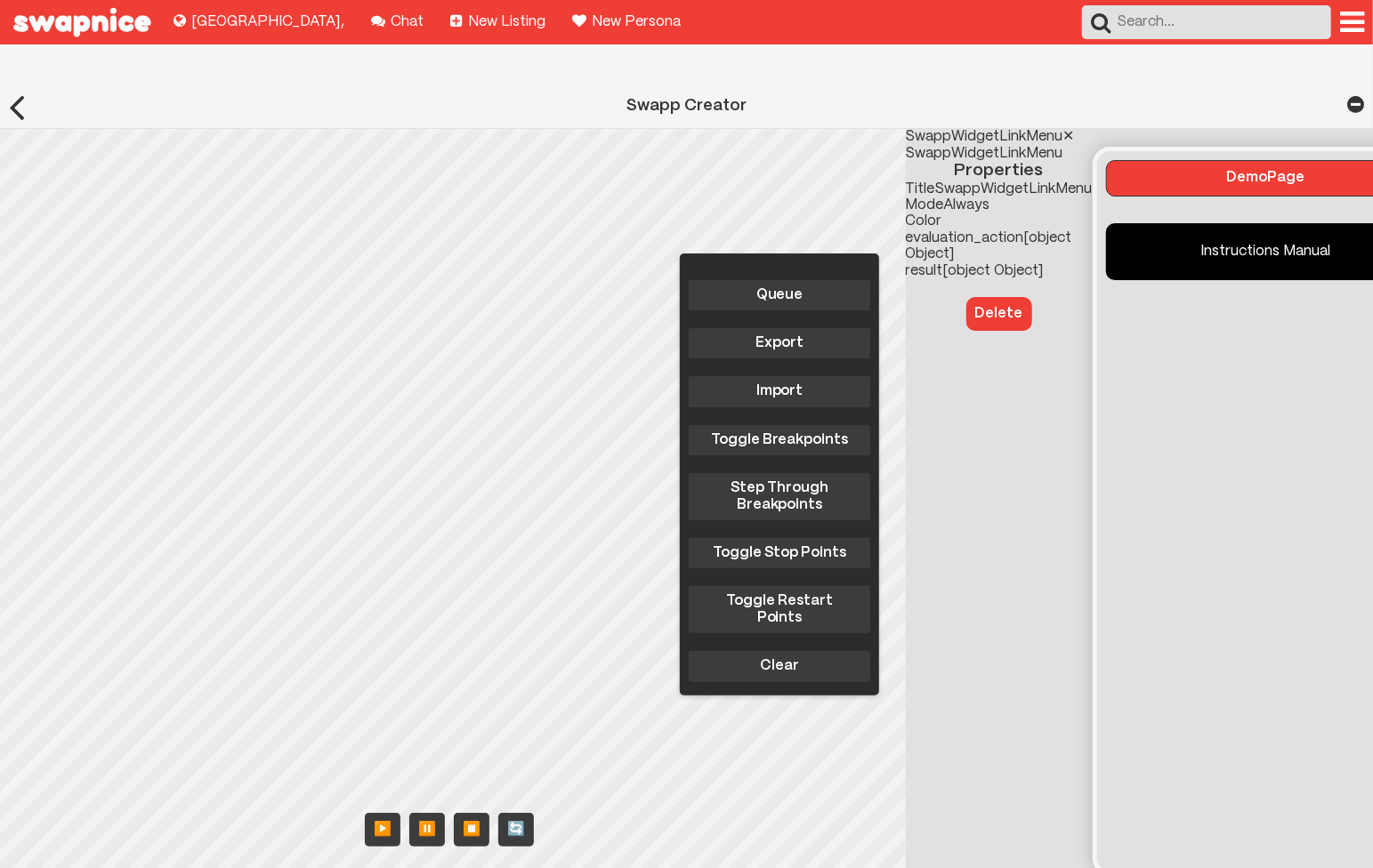
click at [335, 512] on div "Queue Export Import Toggle Breakpoints Step Through Breakpoints Toggle Stop Poi…" at bounding box center [546, 509] width 1093 height 762
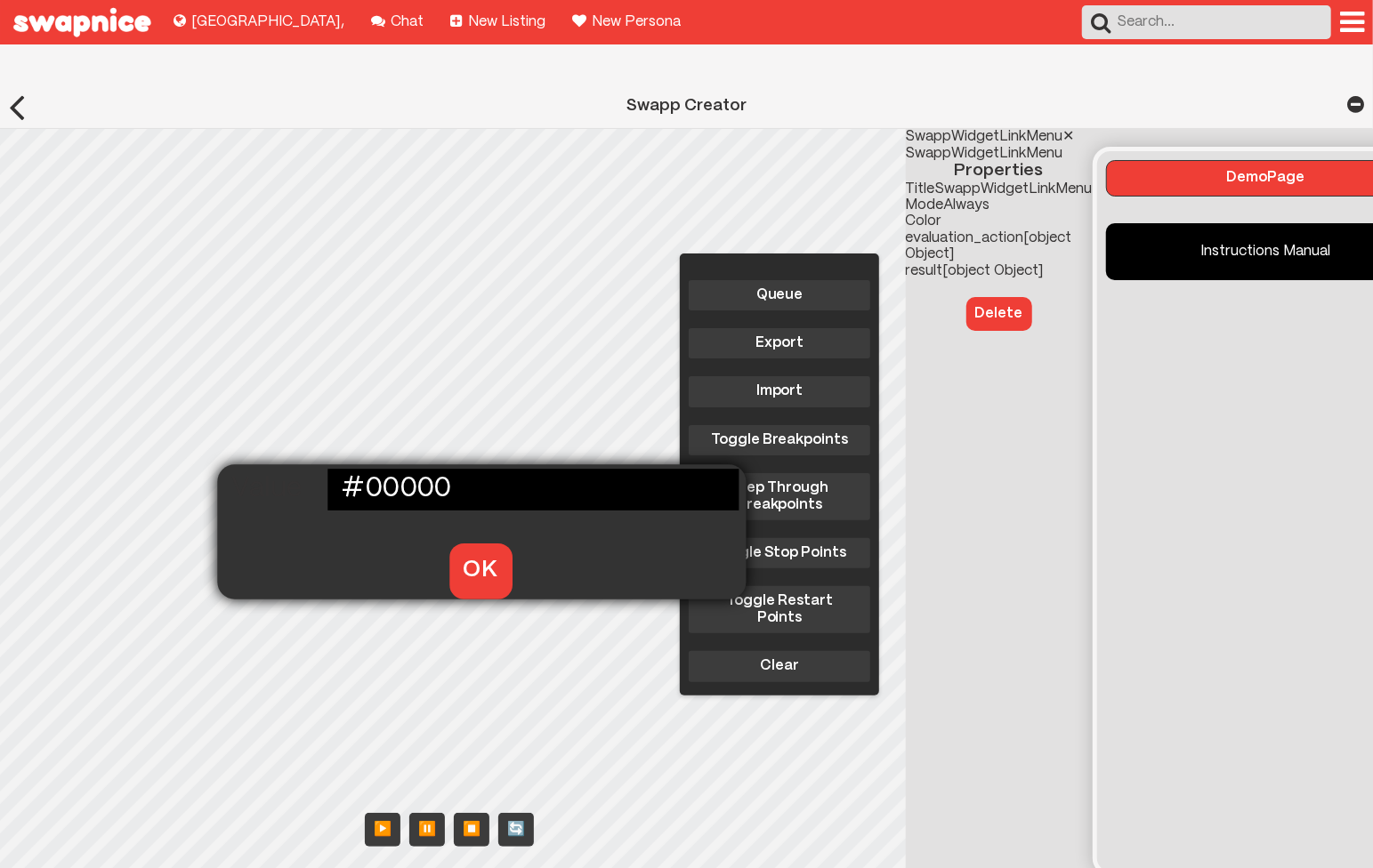
type input "#000000"
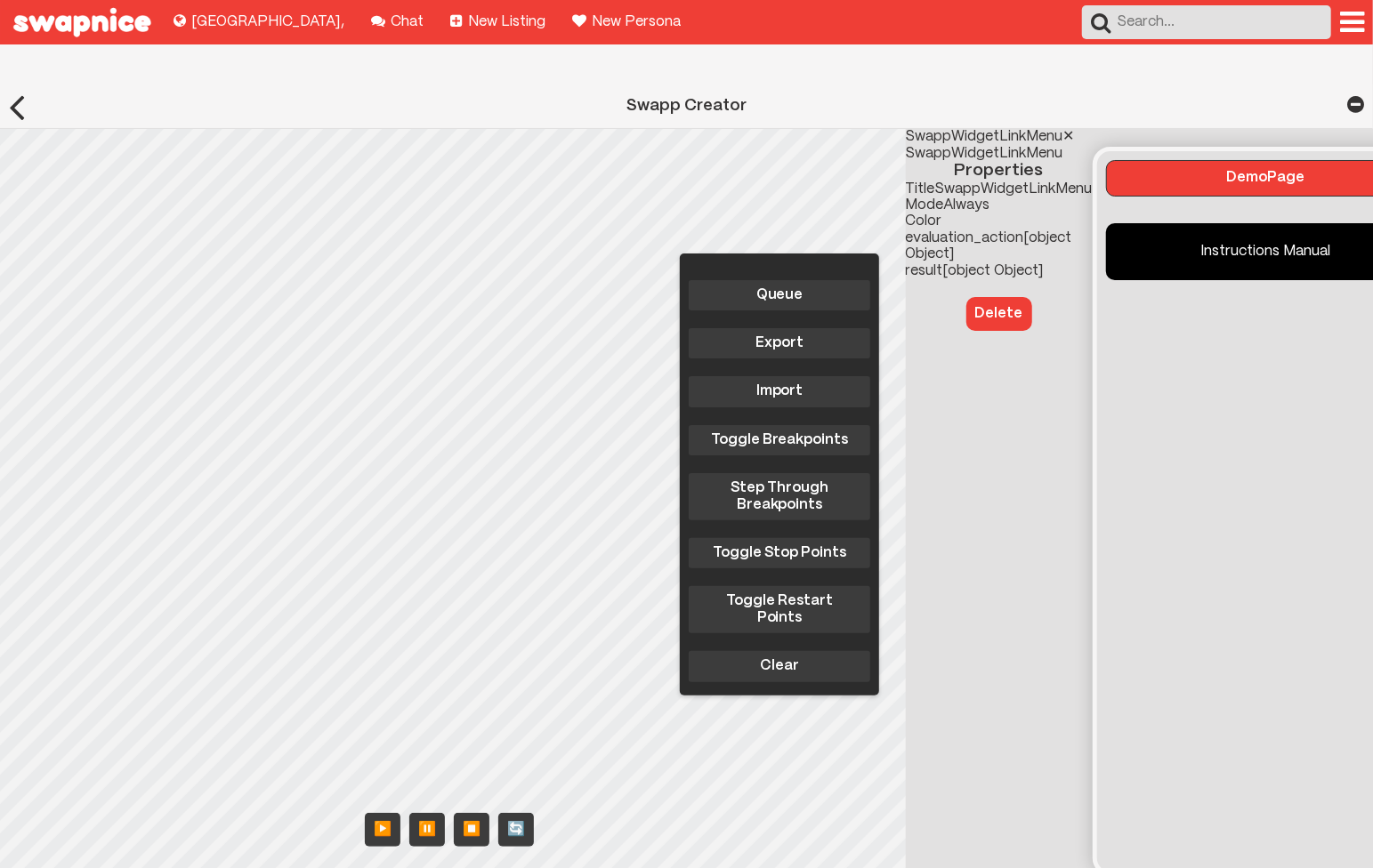
click at [297, 617] on div "Queue Export Import Toggle Breakpoints Step Through Breakpoints Toggle Stop Poi…" at bounding box center [546, 509] width 1093 height 762
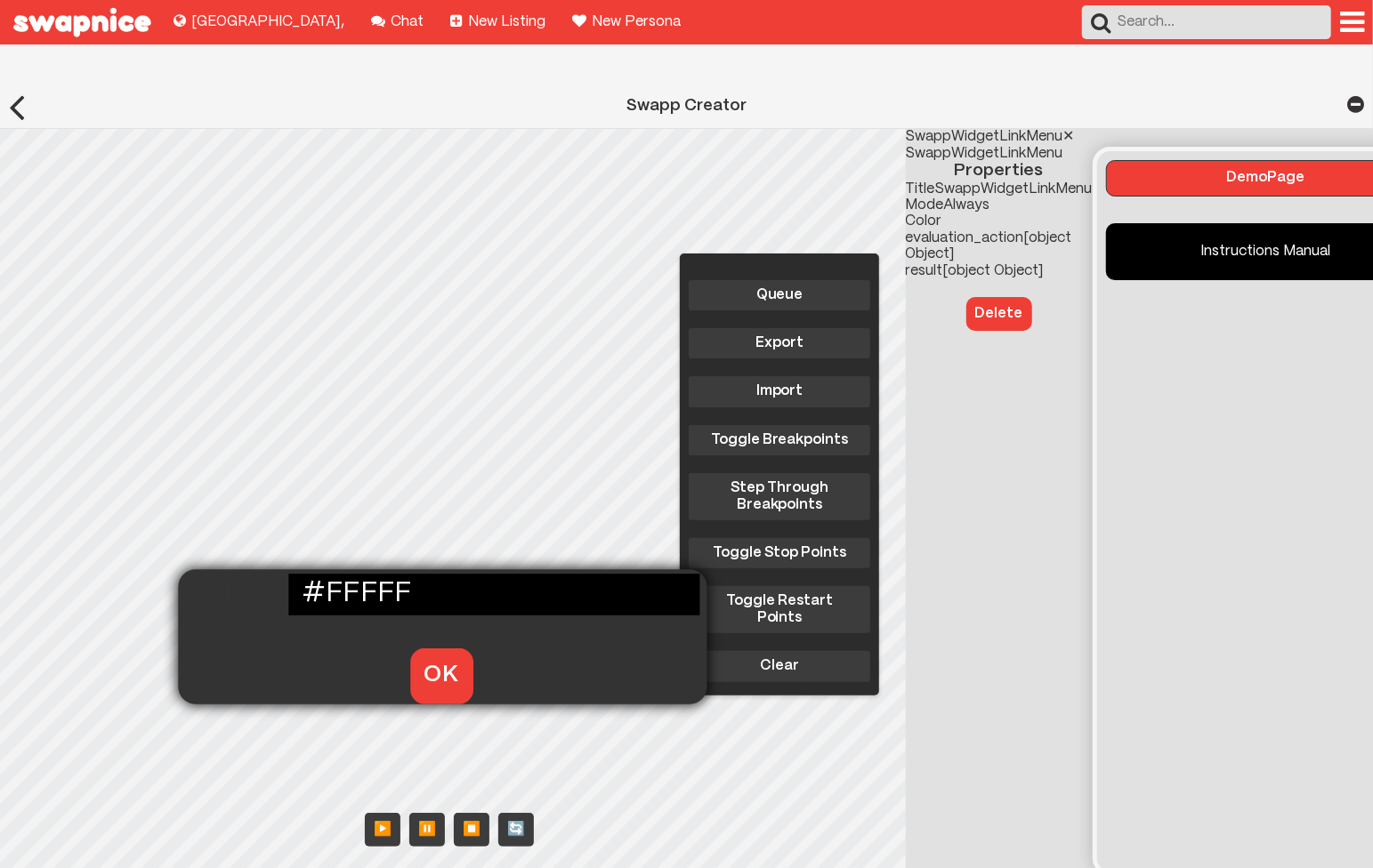
type input "#FFFFFF"
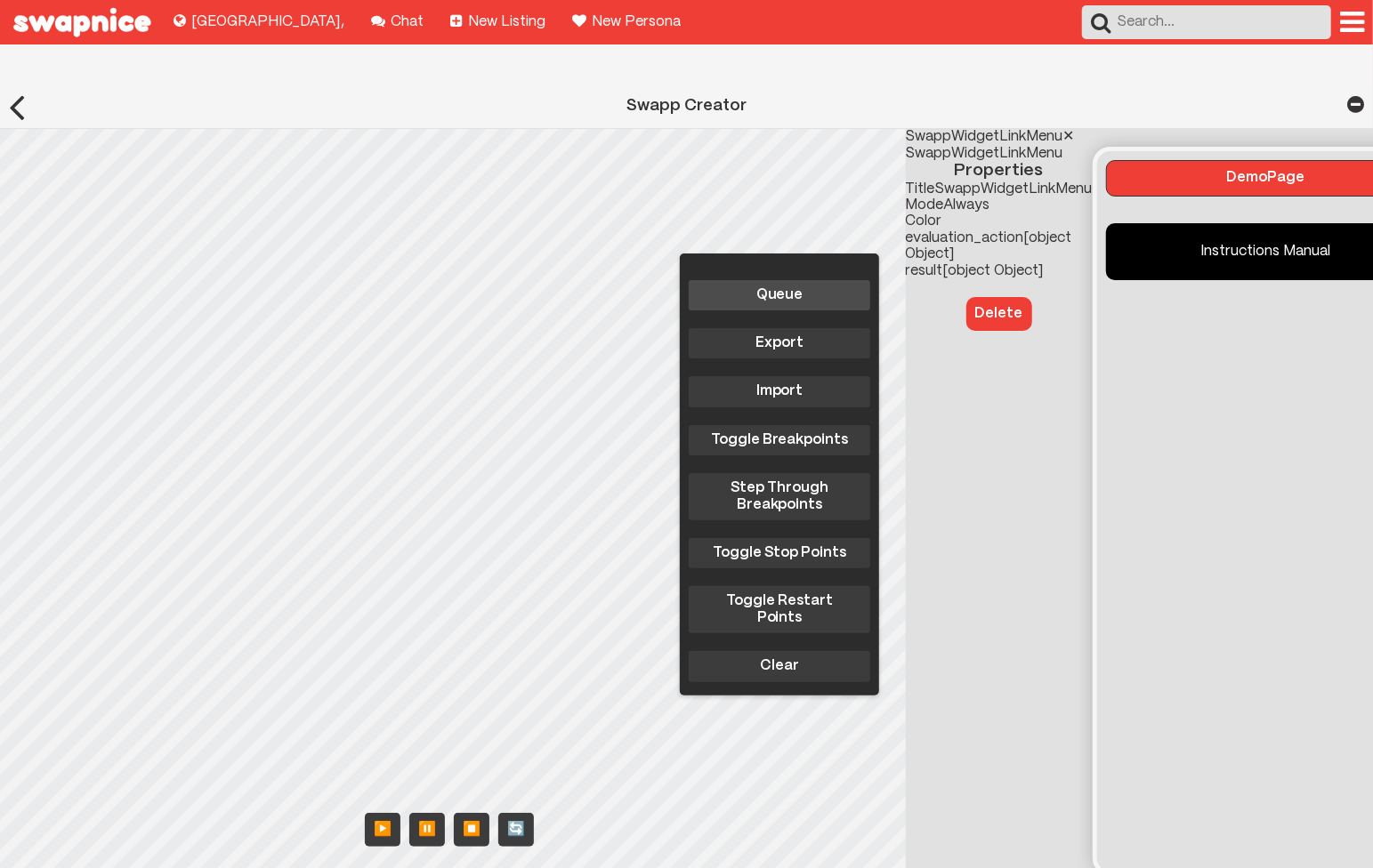
click at [842, 253] on div "Queue Export Import Toggle Breakpoints Step Through Breakpoints Toggle Stop Poi…" at bounding box center [779, 474] width 199 height 443
click at [840, 280] on button "Queue" at bounding box center [779, 296] width 181 height 31
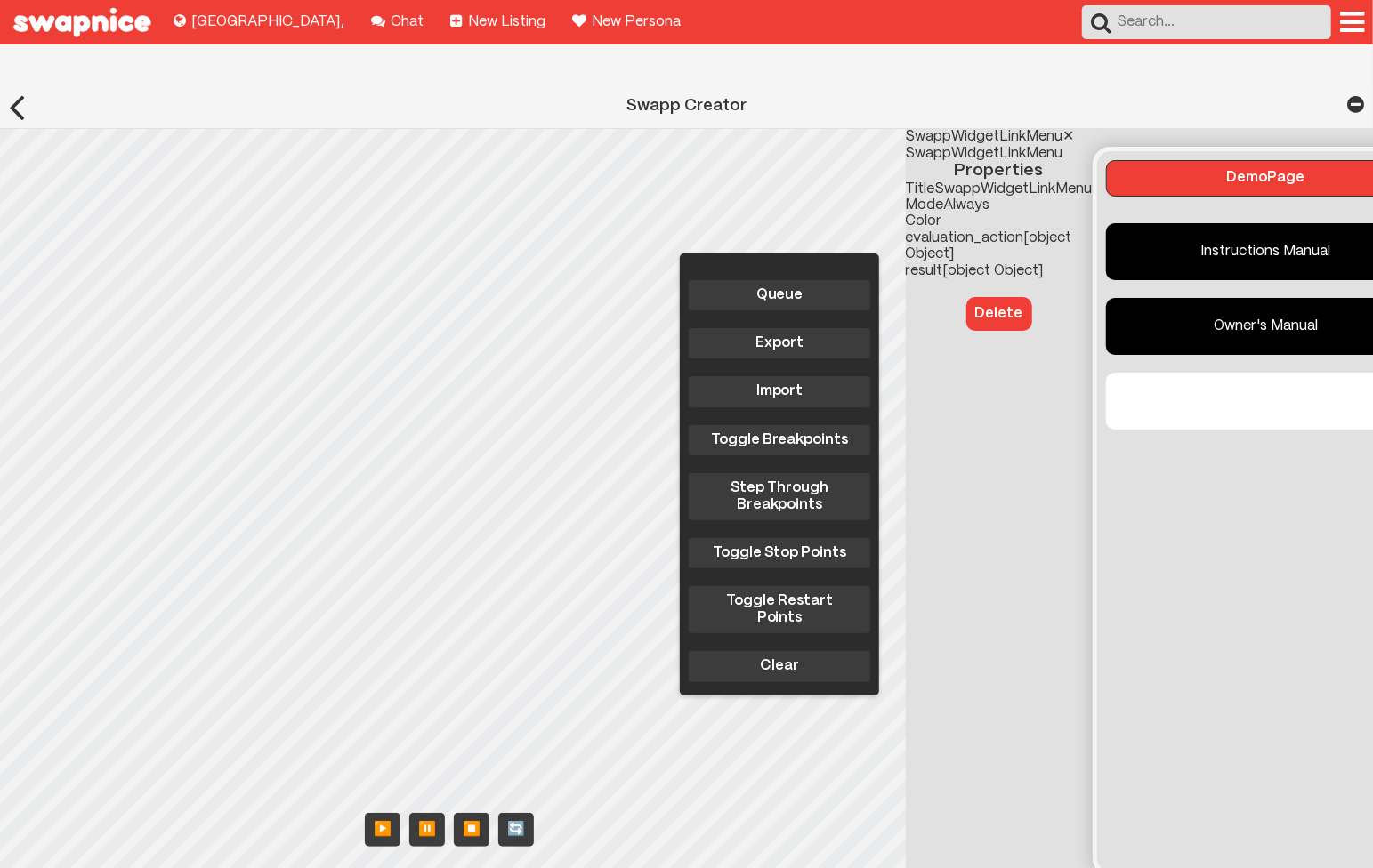
click at [316, 503] on div "Queue Export Import Toggle Breakpoints Step Through Breakpoints Toggle Stop Poi…" at bounding box center [546, 509] width 1093 height 762
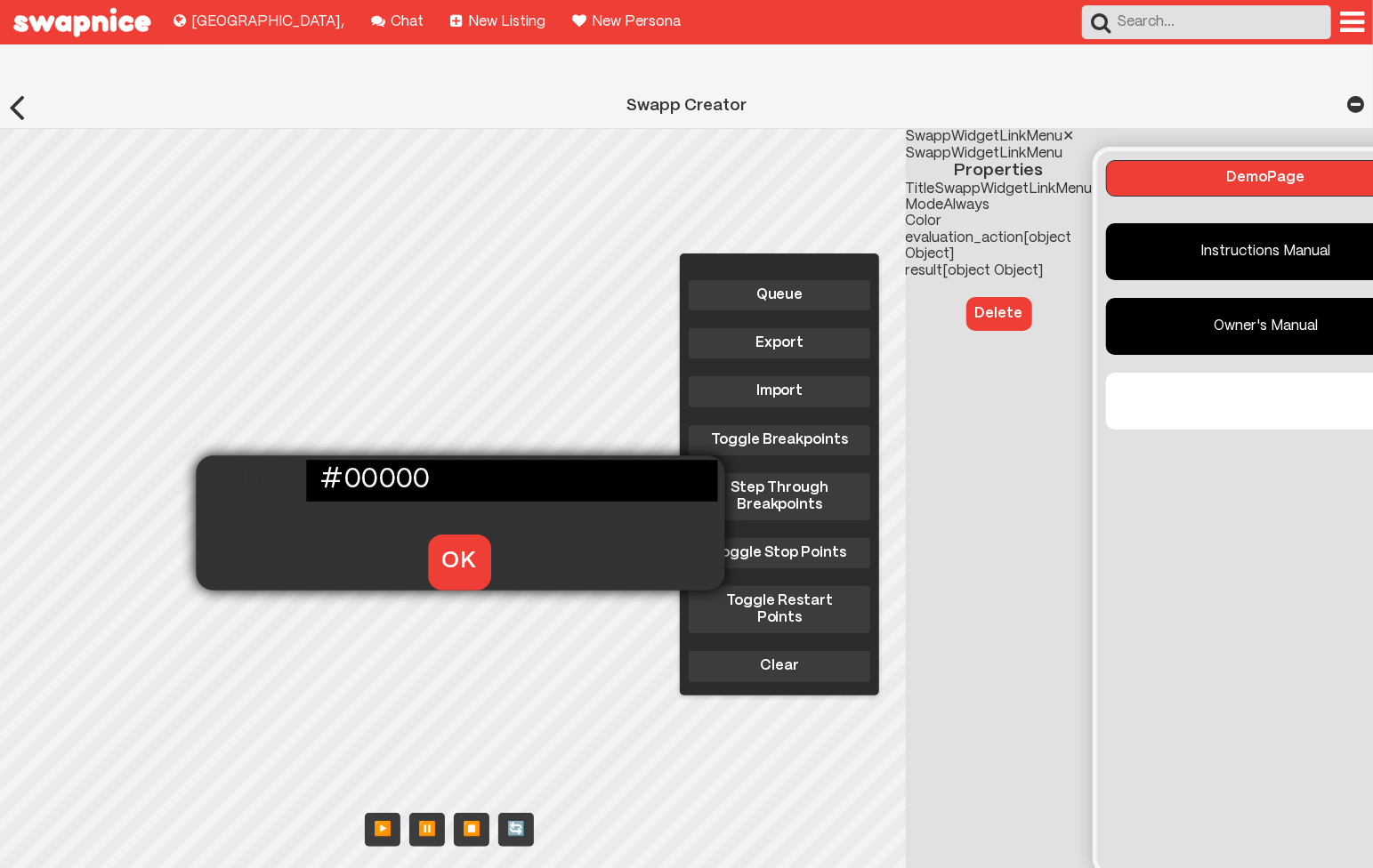
type input "#000000"
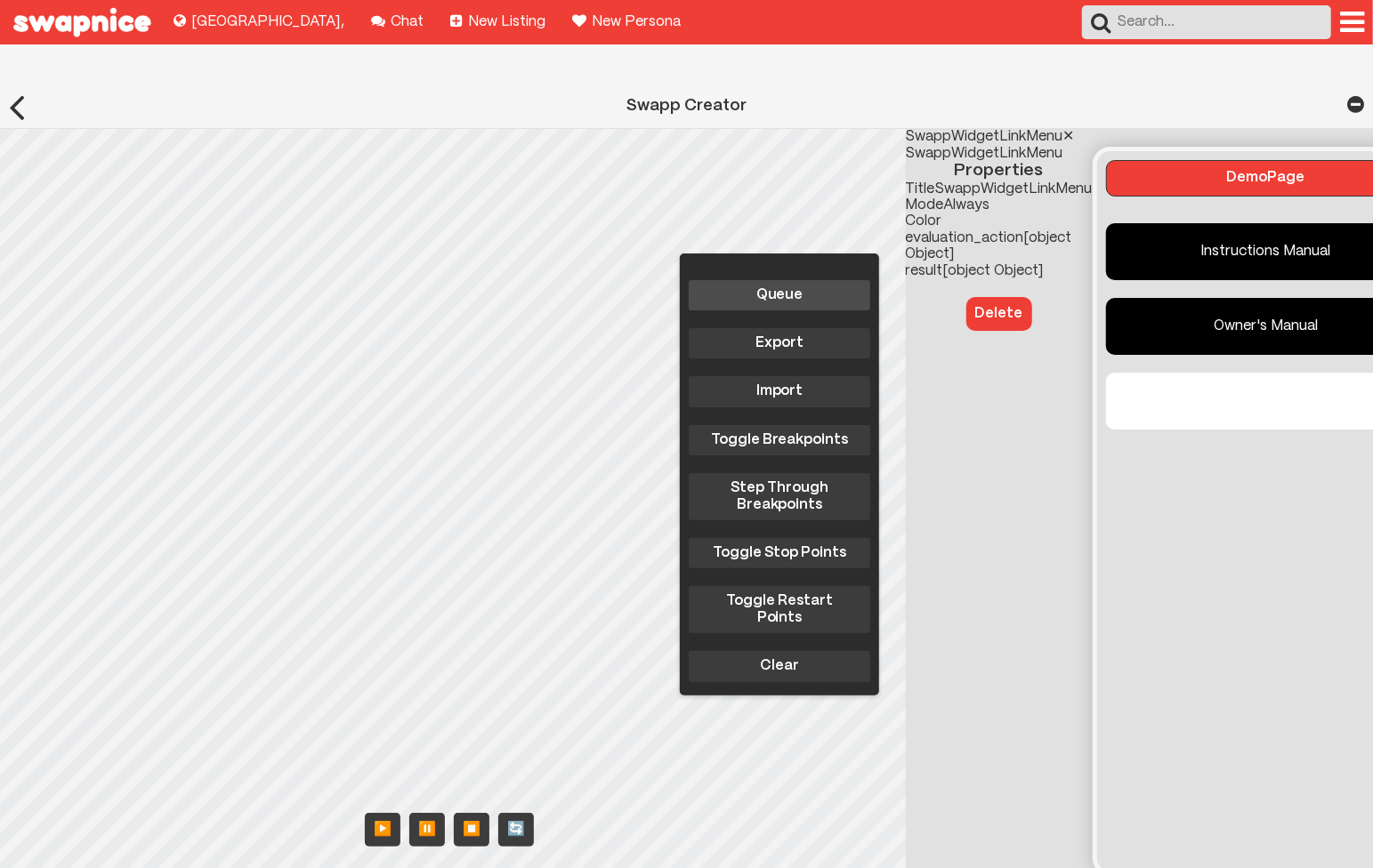
click at [725, 280] on button "Queue" at bounding box center [779, 296] width 181 height 31
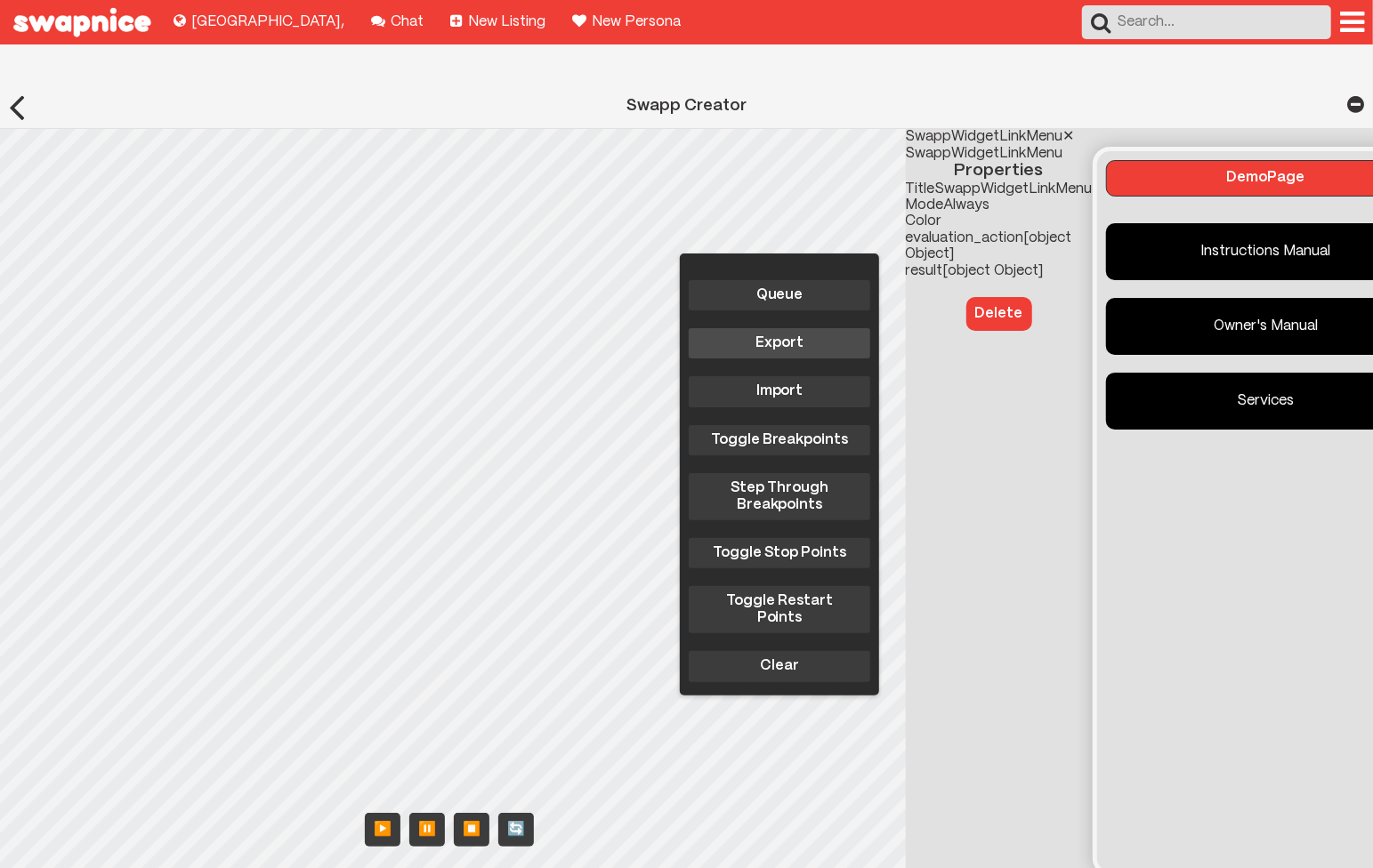
click at [779, 328] on button "Export" at bounding box center [779, 343] width 181 height 31
click at [1229, 446] on div "Instructions Manual Owner's Manual Services" at bounding box center [1266, 539] width 338 height 667
click at [1166, 373] on link "Services" at bounding box center [1266, 401] width 320 height 57
click at [1137, 373] on link "Services" at bounding box center [1266, 401] width 320 height 57
click at [1109, 298] on link "Owner's Manual" at bounding box center [1266, 326] width 320 height 57
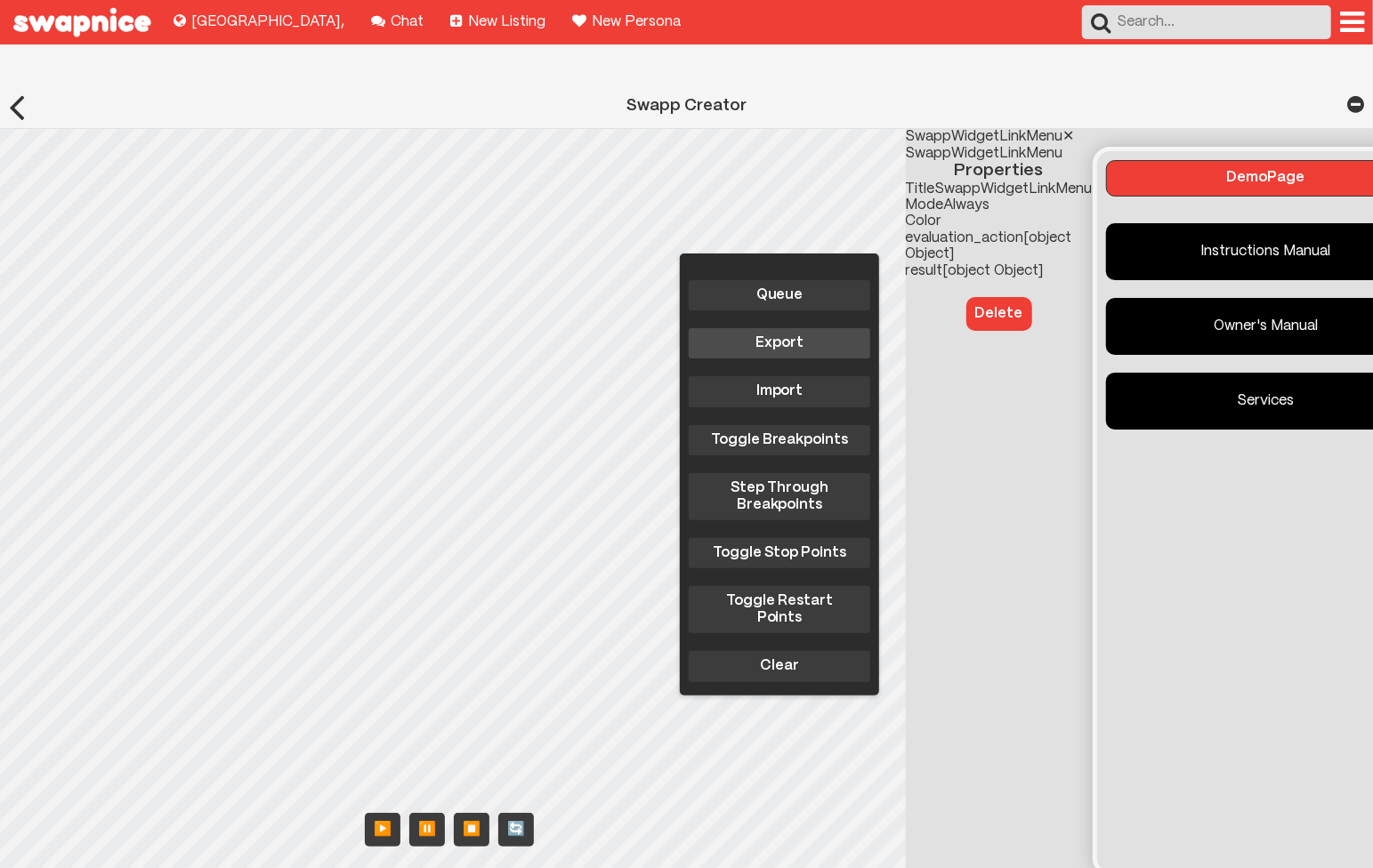
click at [768, 328] on button "Export" at bounding box center [779, 343] width 181 height 31
click at [1115, 224] on link "Instructions Manual" at bounding box center [1266, 251] width 320 height 57
click at [201, 379] on body "Explore new places to buy, sell, and swap! Lima , Chat with your friends! Chat …" at bounding box center [686, 552] width 1373 height 1104
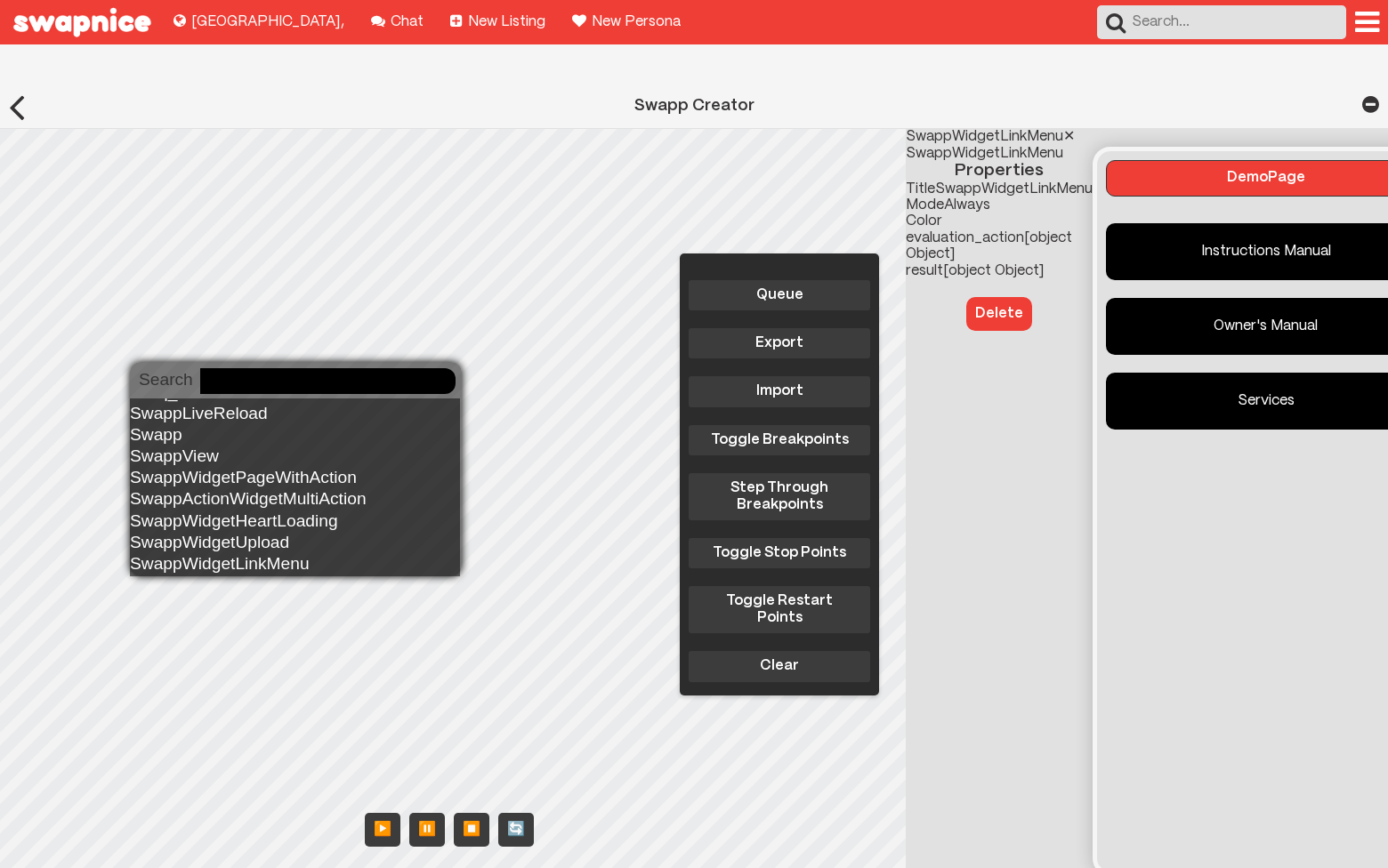
scroll to position [11558, 0]
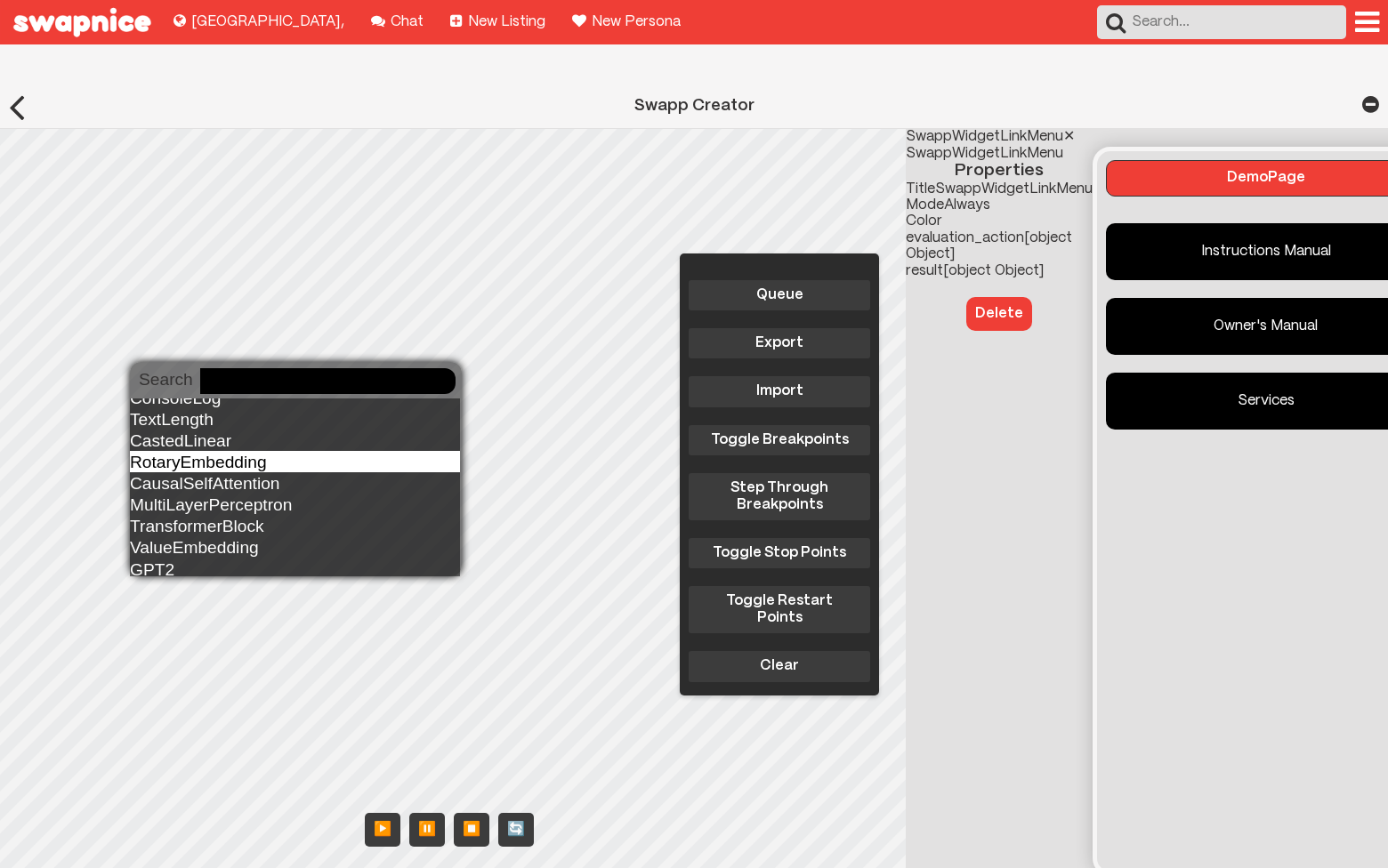
type input "z"
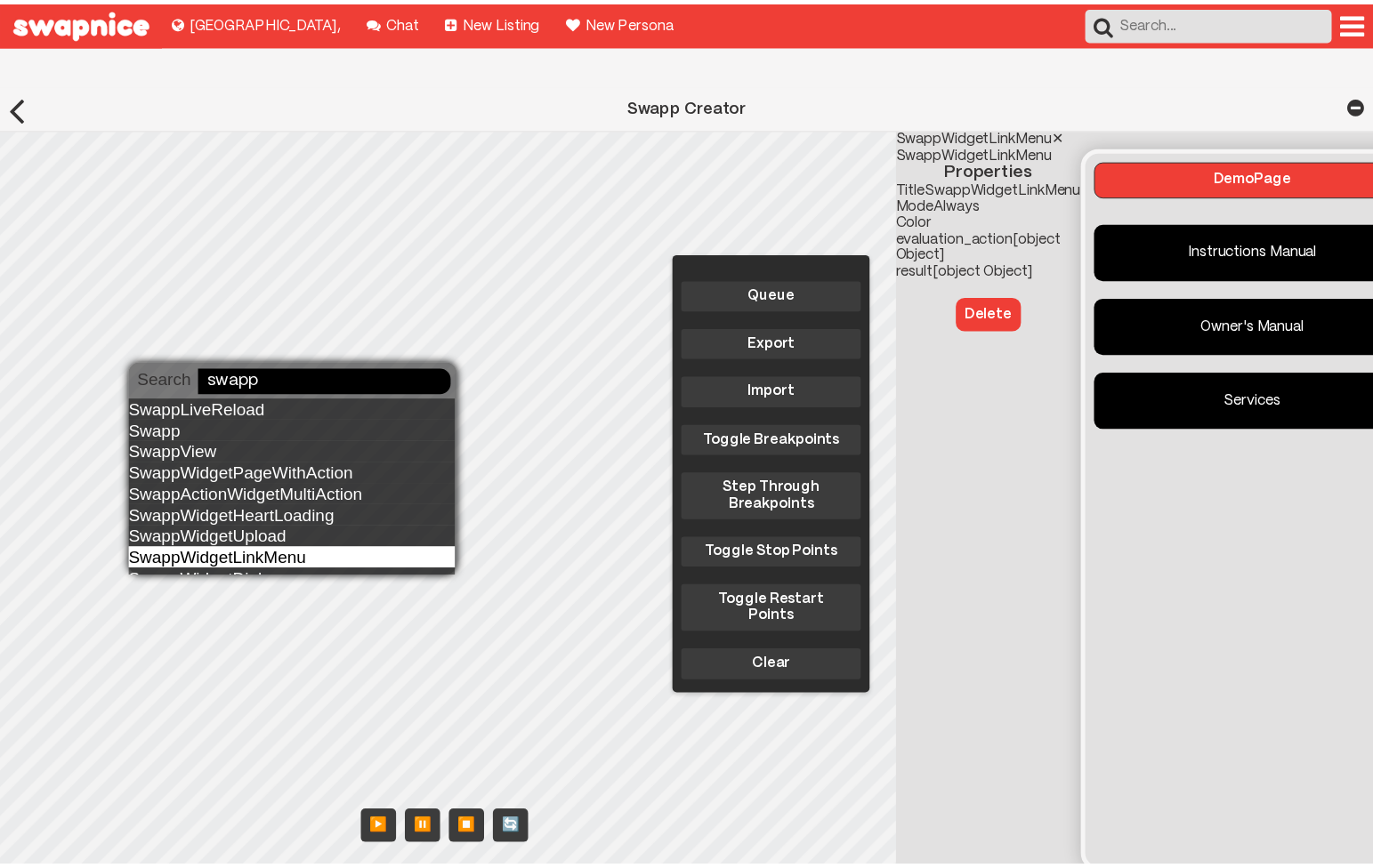
scroll to position [78, 0]
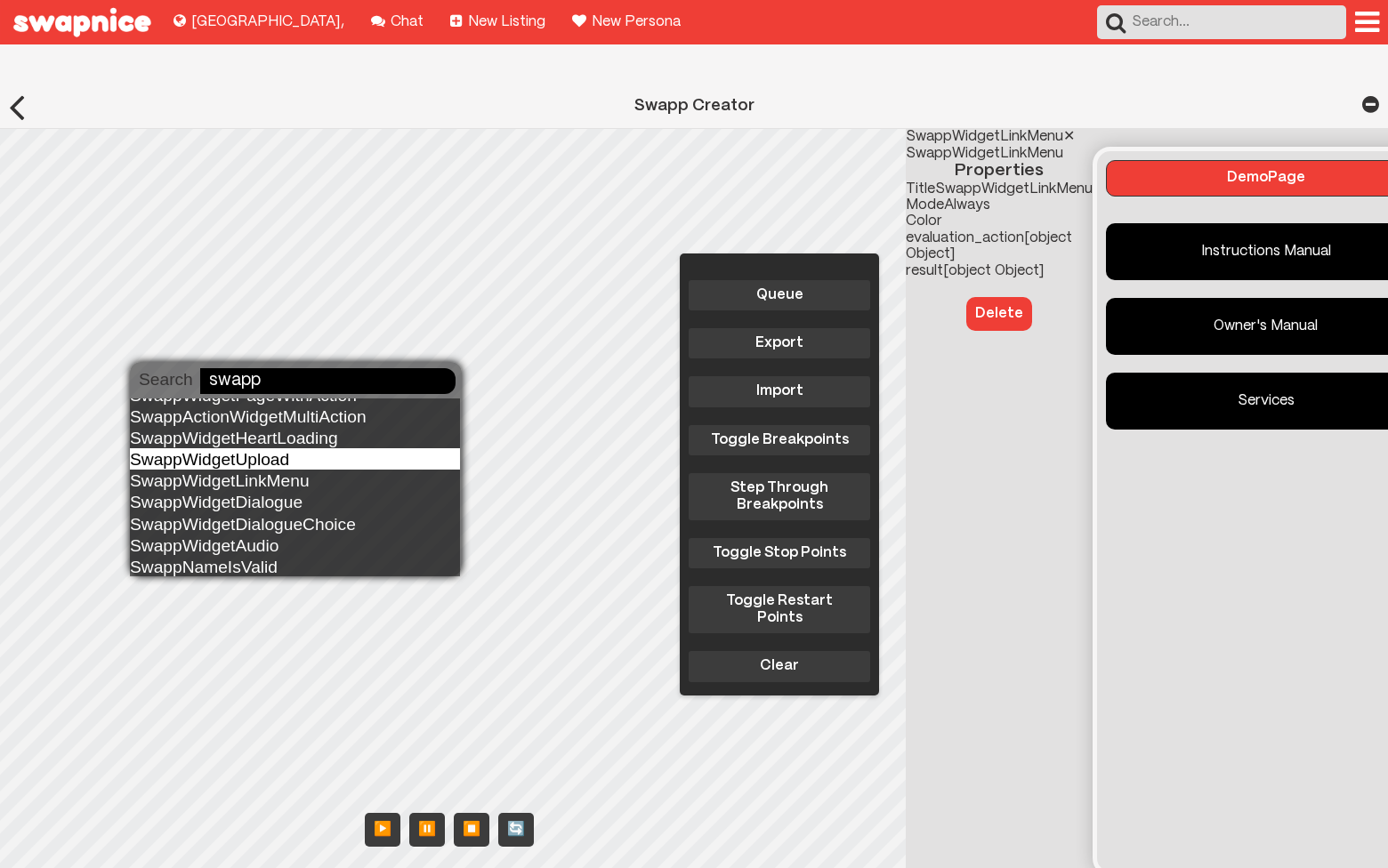
type input "swapp"
click at [227, 262] on body "Explore new places to buy, sell, and swap! Lima , Chat with your friends! Chat …" at bounding box center [694, 552] width 1388 height 1104
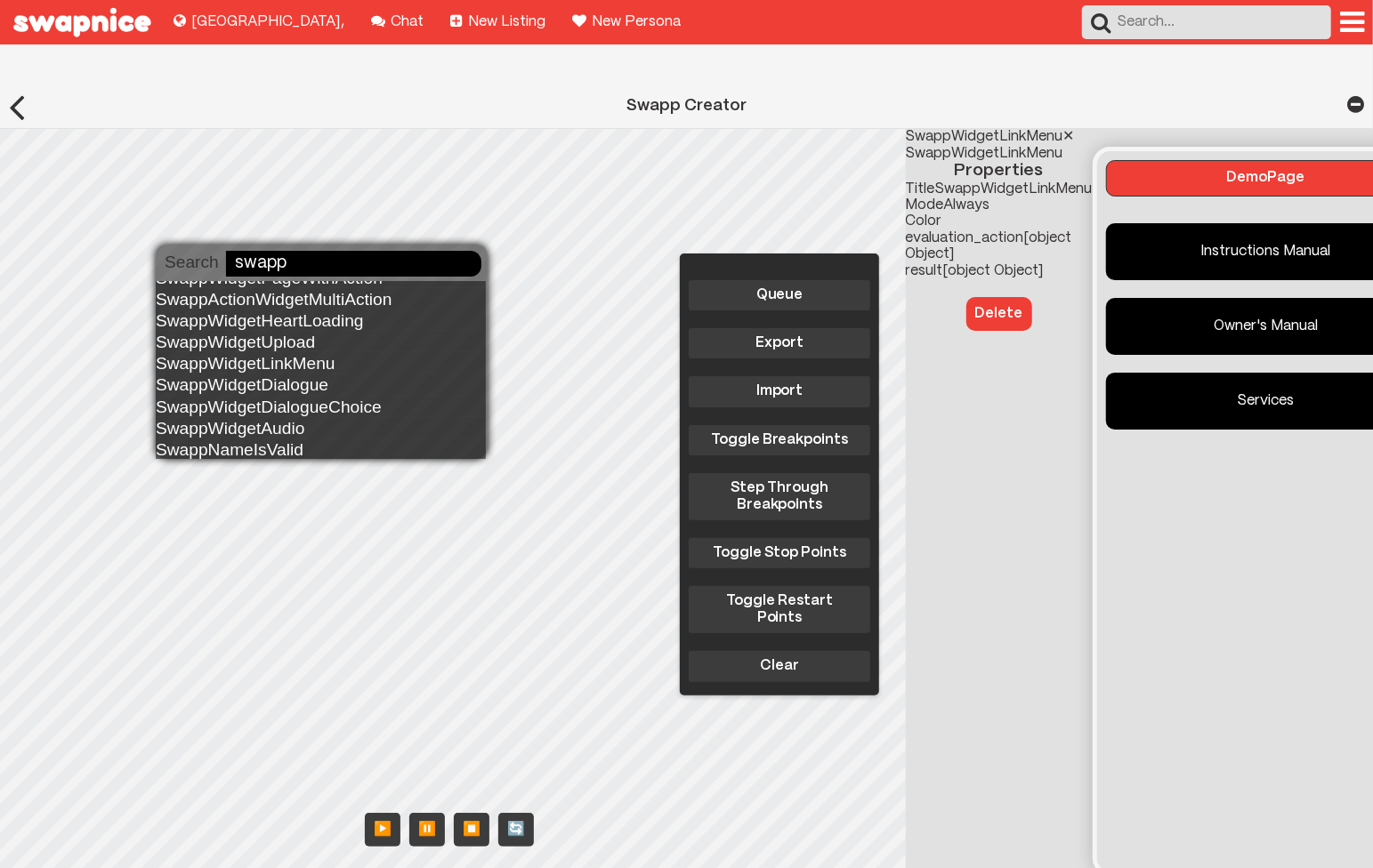
type input "swapp"
click at [276, 352] on div "SwappWidgetLinkMenu" at bounding box center [321, 363] width 330 height 22
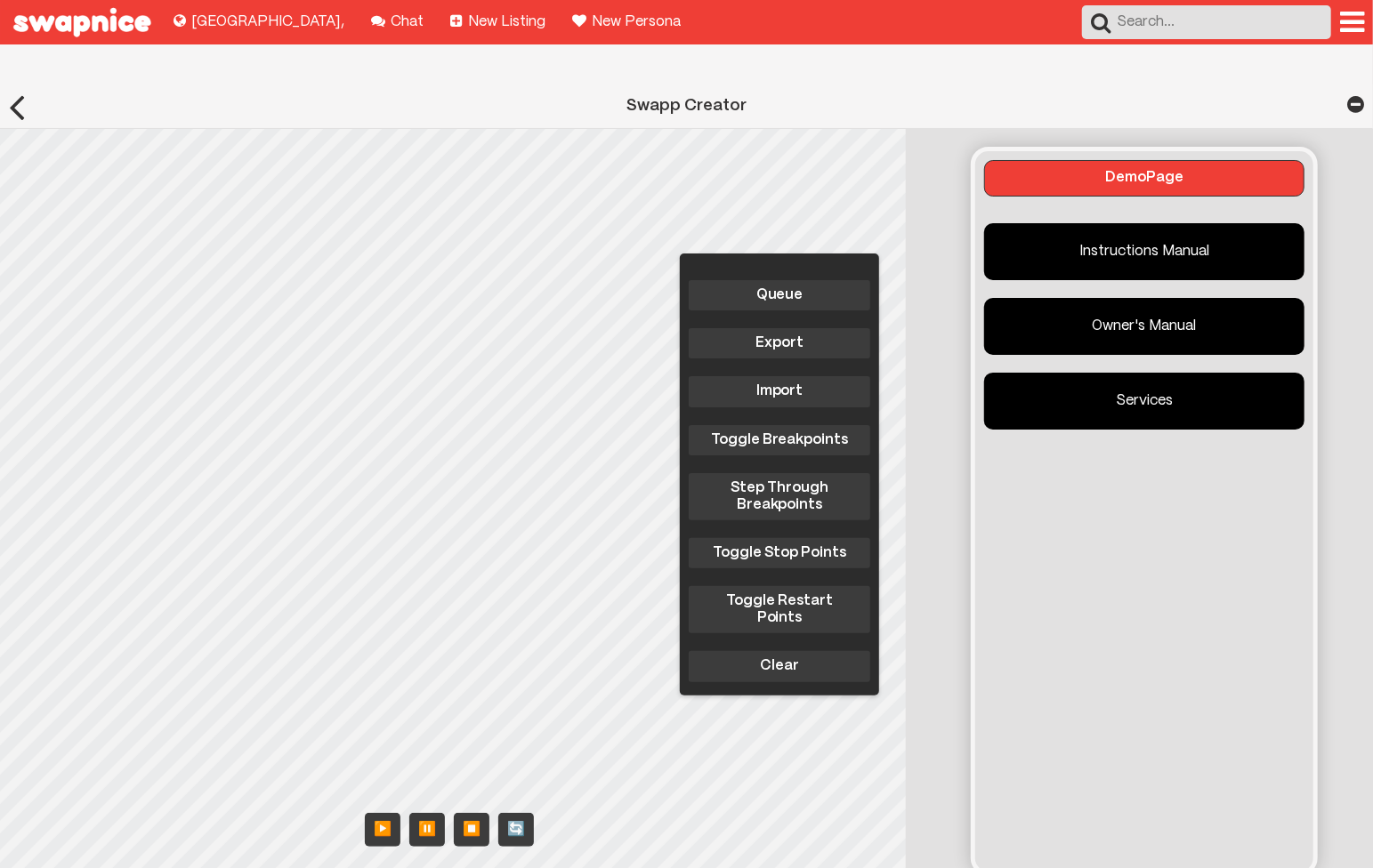
click at [299, 163] on body "Explore new places to buy, sell, and swap! Lima , Chat with your friends! Chat …" at bounding box center [686, 552] width 1373 height 1104
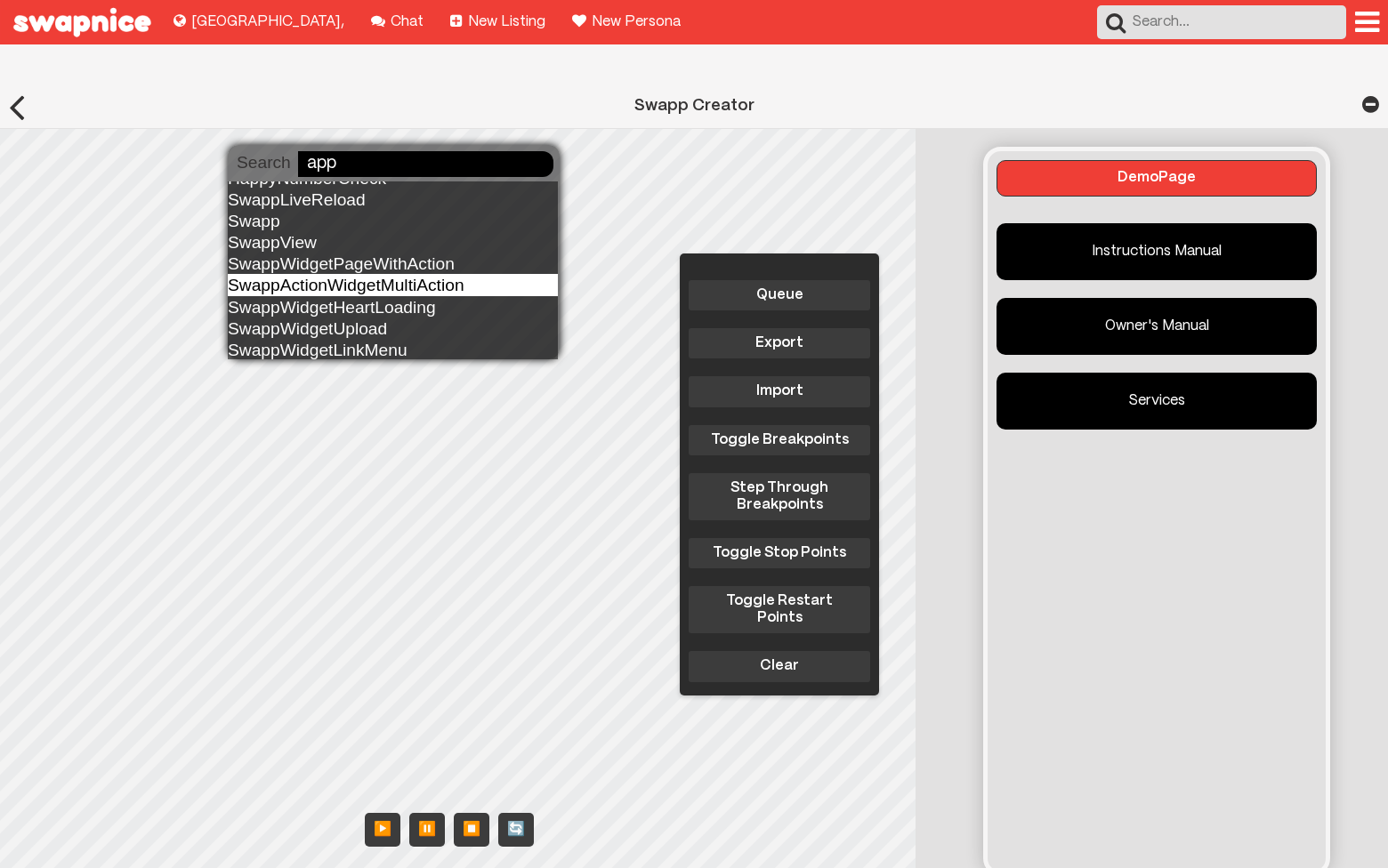
scroll to position [65, 0]
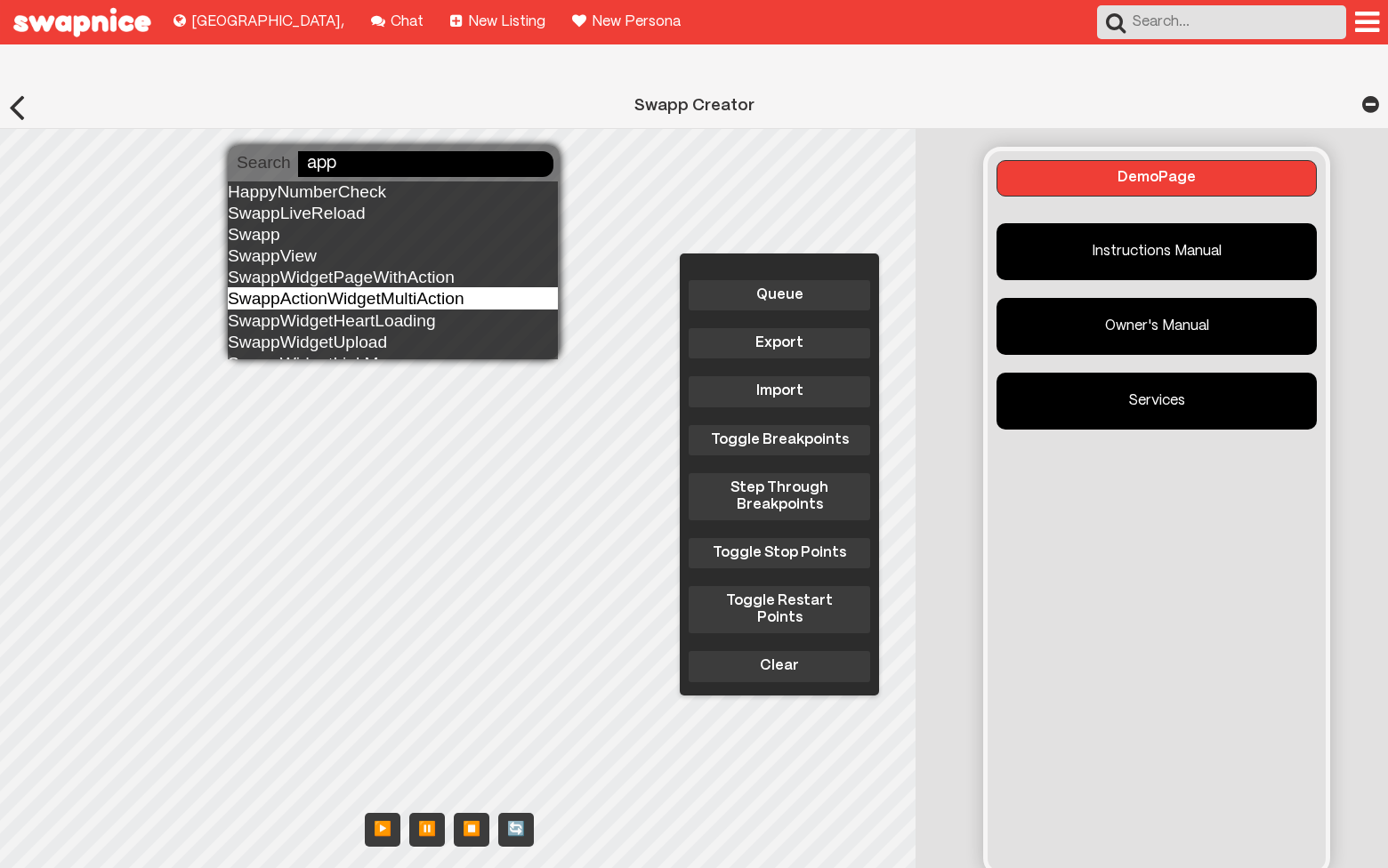
type input "app"
click at [361, 306] on div "SwappActionWidgetMultiAction" at bounding box center [393, 298] width 330 height 22
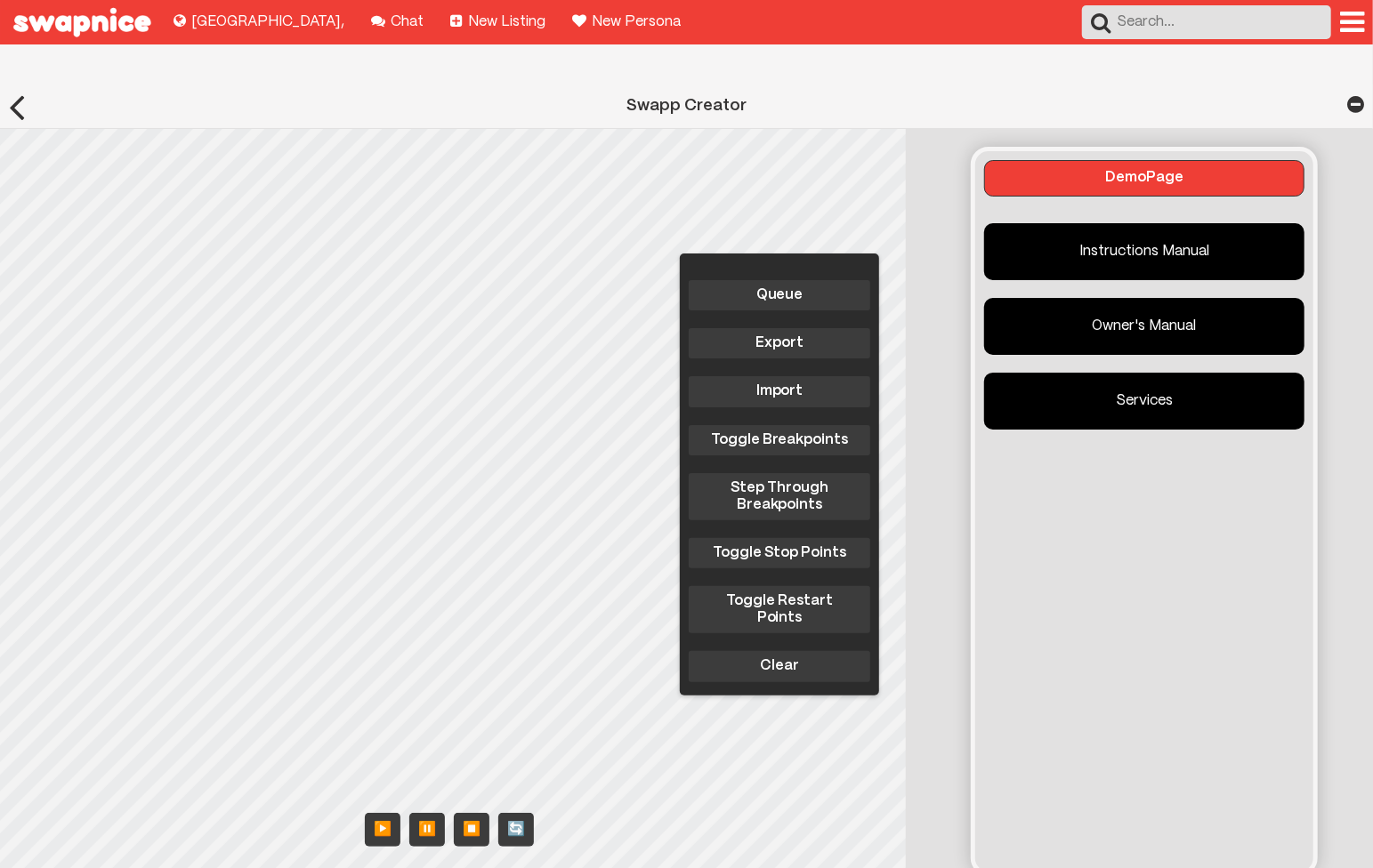
click at [240, 215] on body "Explore new places to buy, sell, and swap! Lima , Chat with your friends! Chat …" at bounding box center [686, 552] width 1373 height 1104
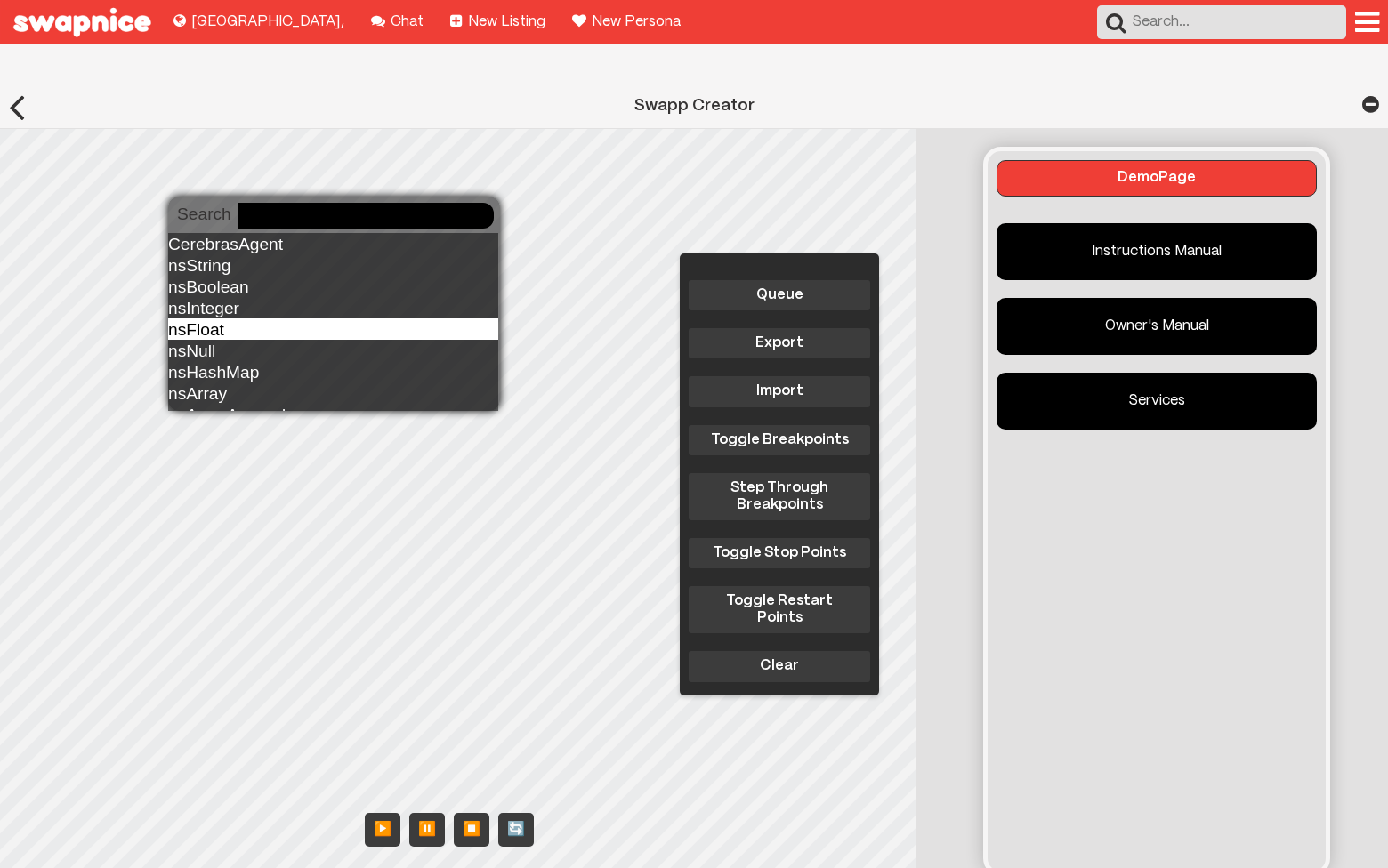
scroll to position [12, 0]
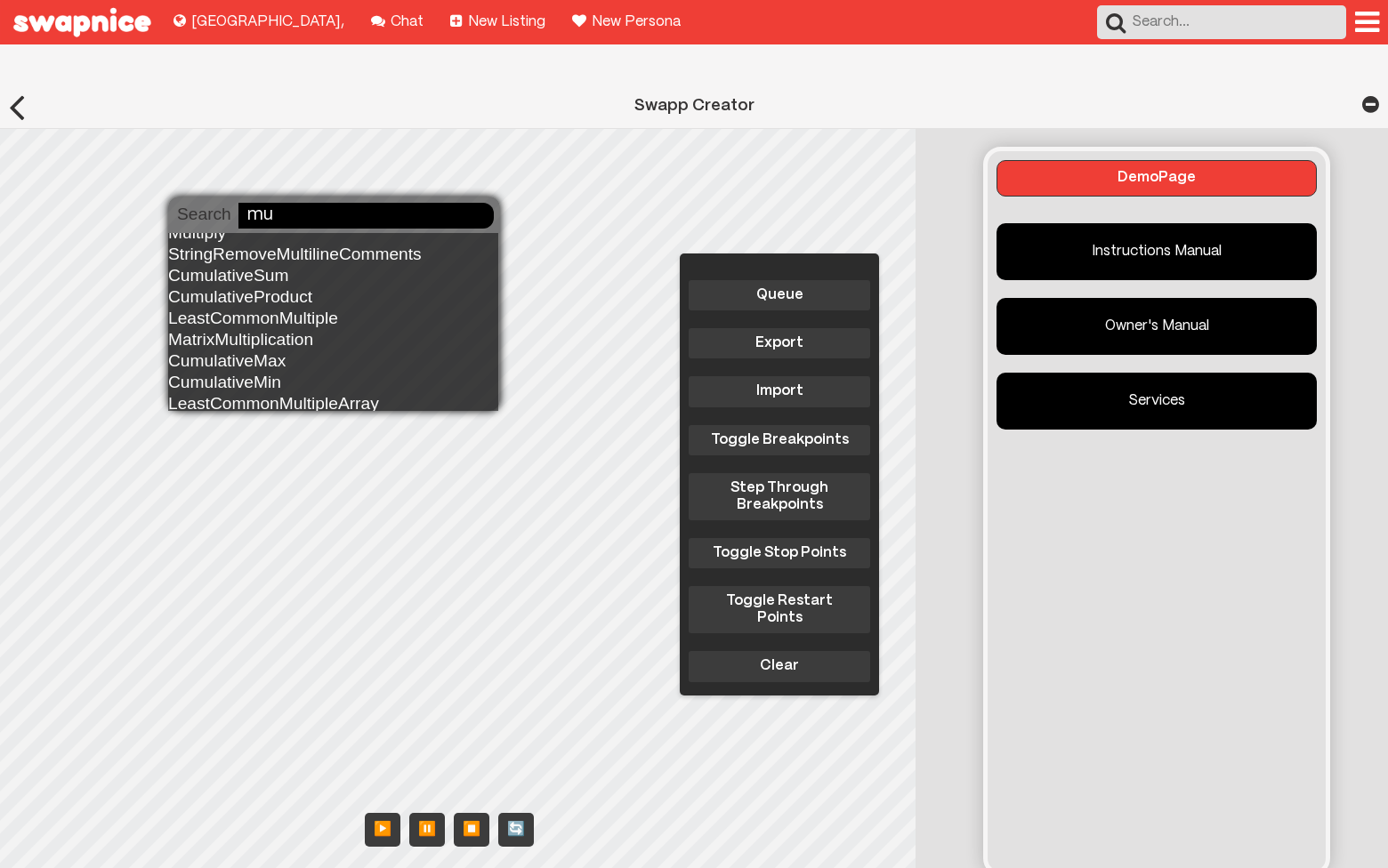
type input "m"
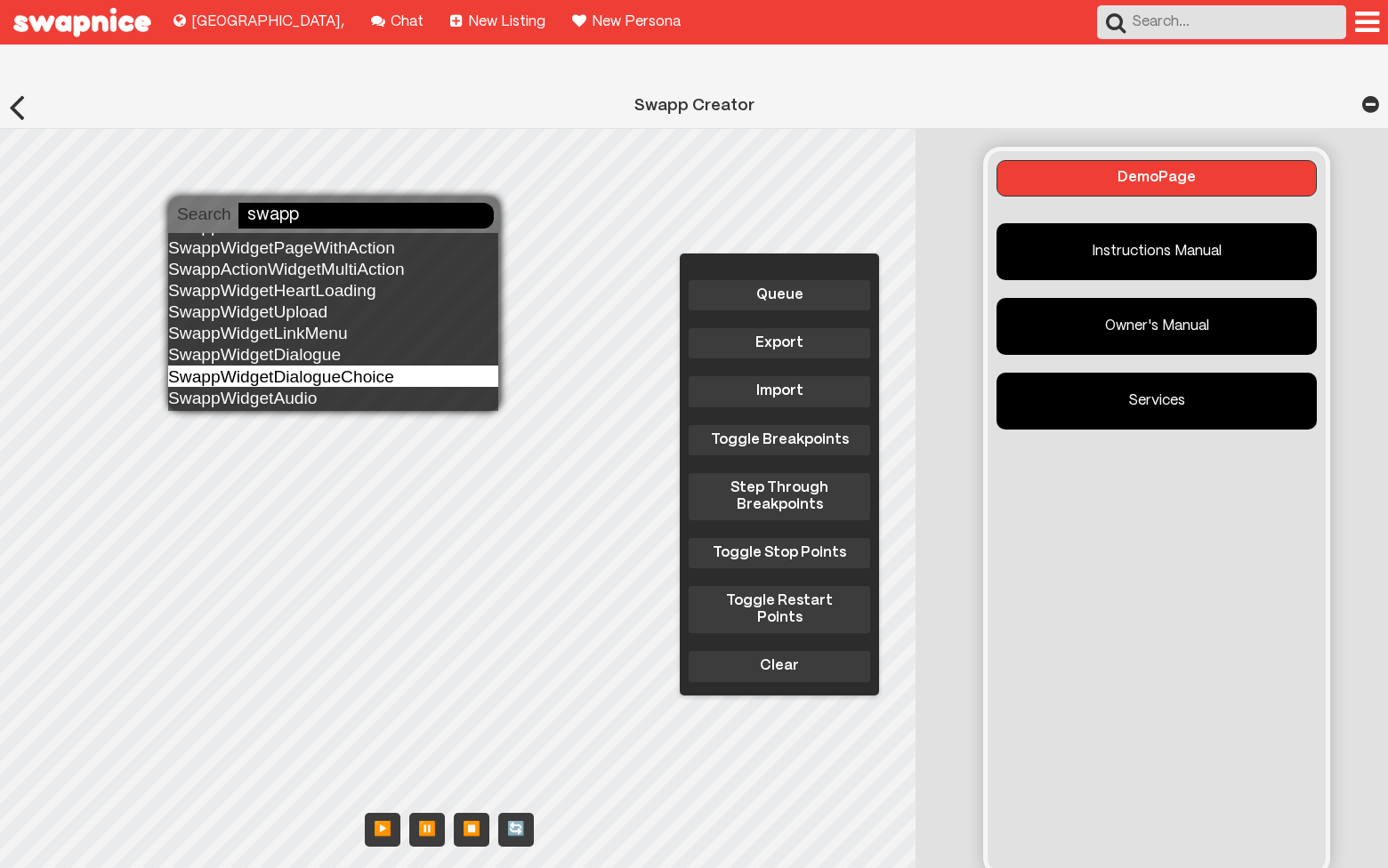
scroll to position [78, 0]
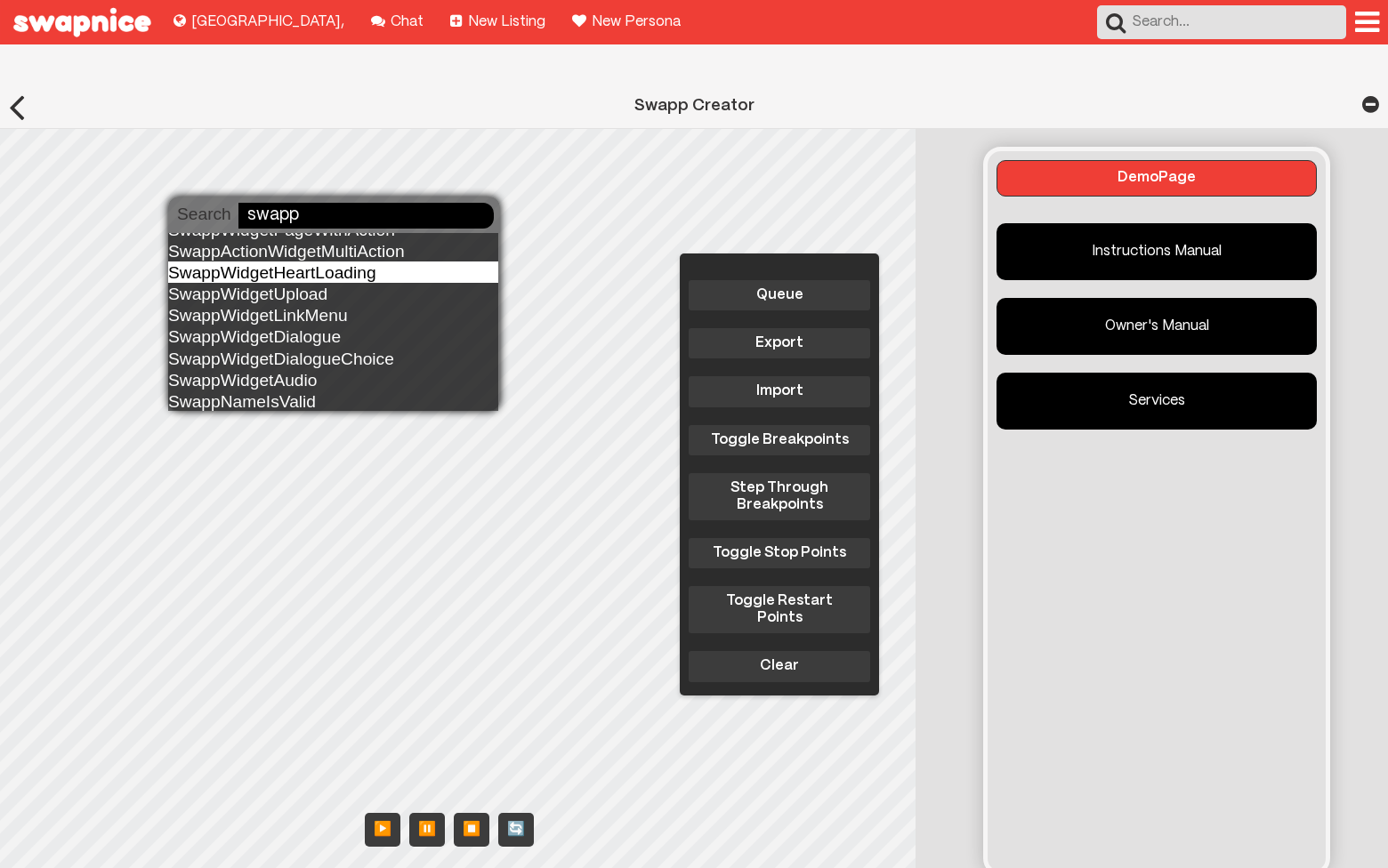
type input "swapp"
click at [309, 274] on div "SwappWidgetHeartLoading" at bounding box center [333, 272] width 330 height 22
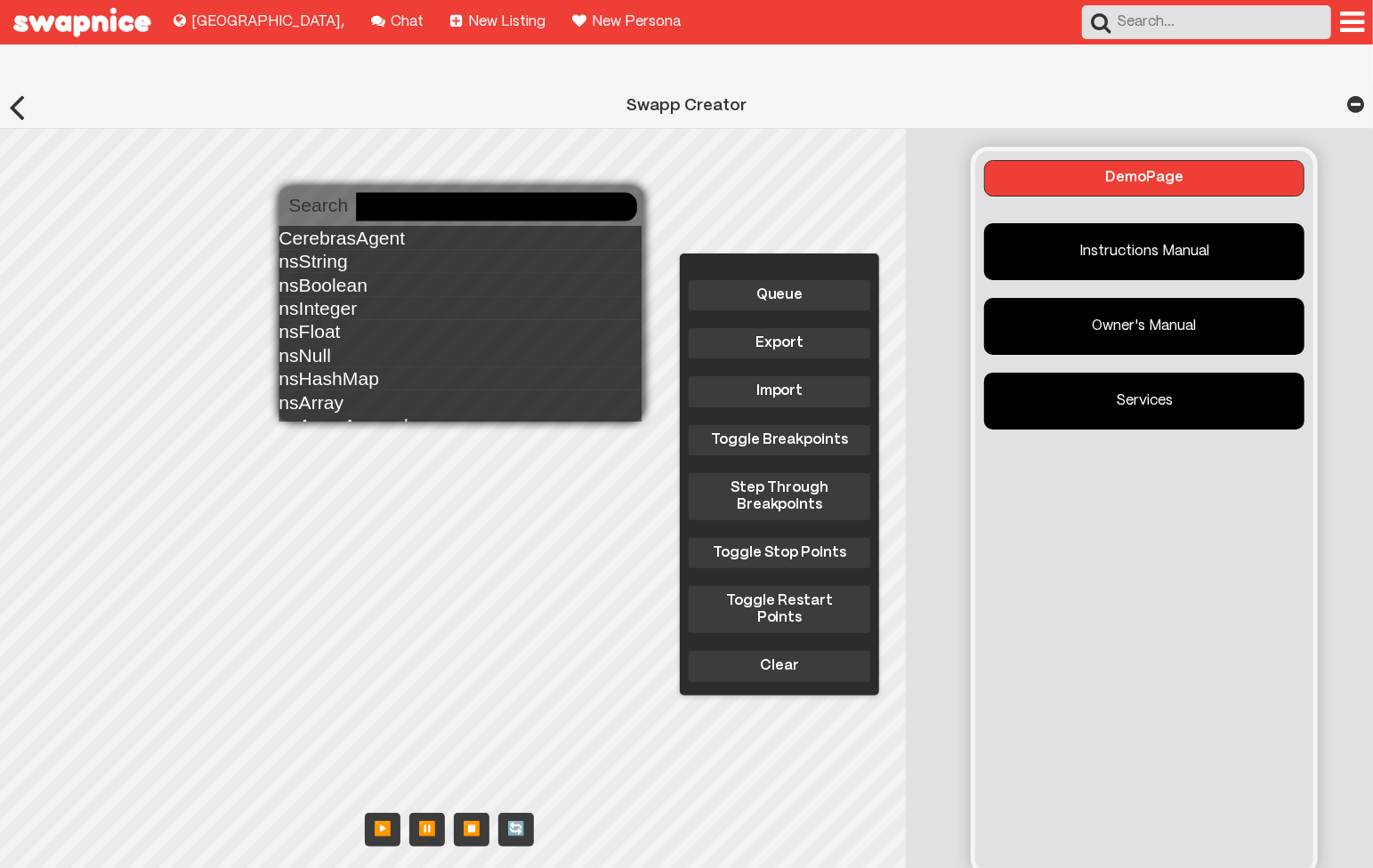
click at [367, 215] on body "Explore new places to buy, sell, and swap! Lima , Chat with your friends! Chat …" at bounding box center [686, 552] width 1373 height 1104
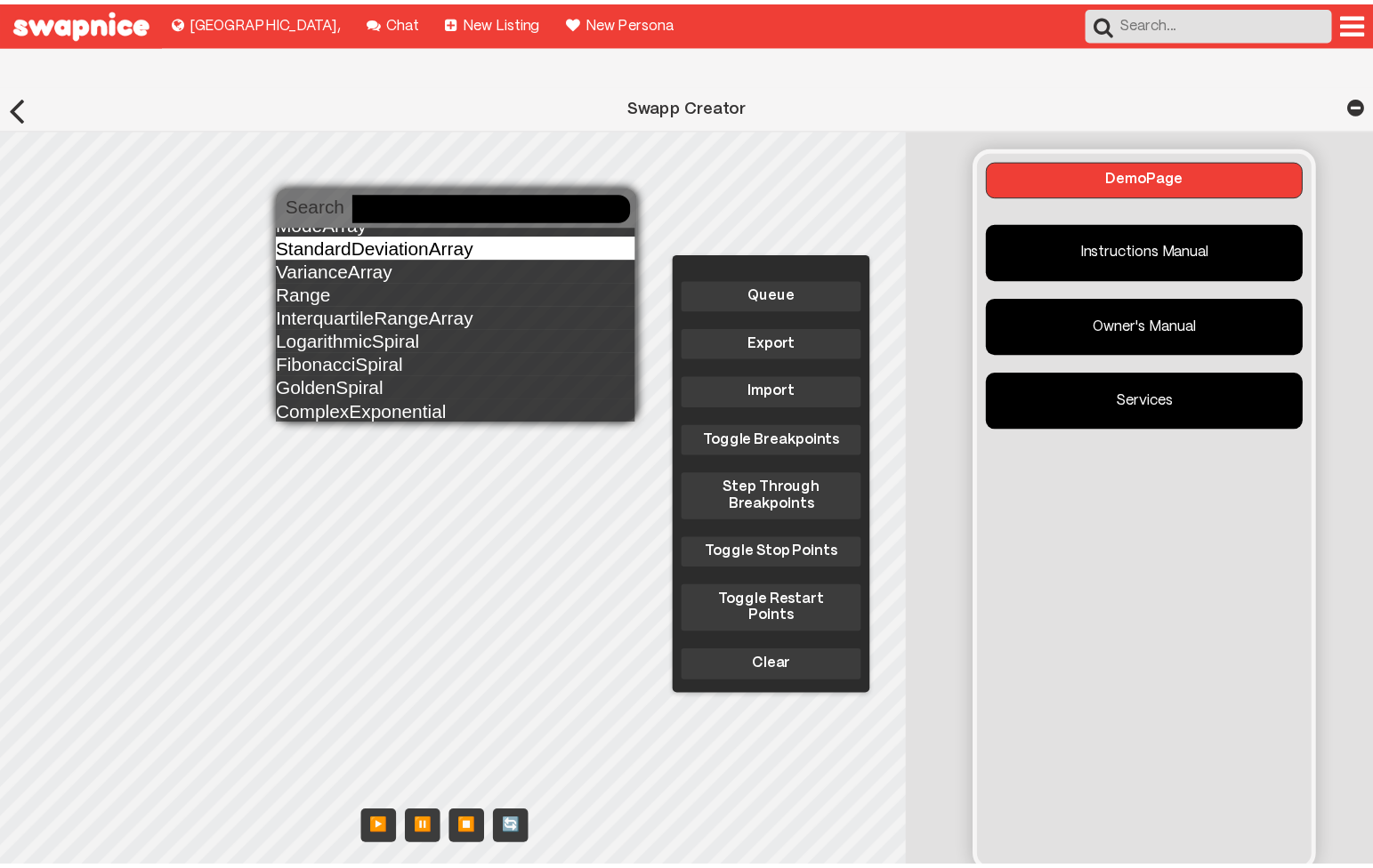
scroll to position [8394, 0]
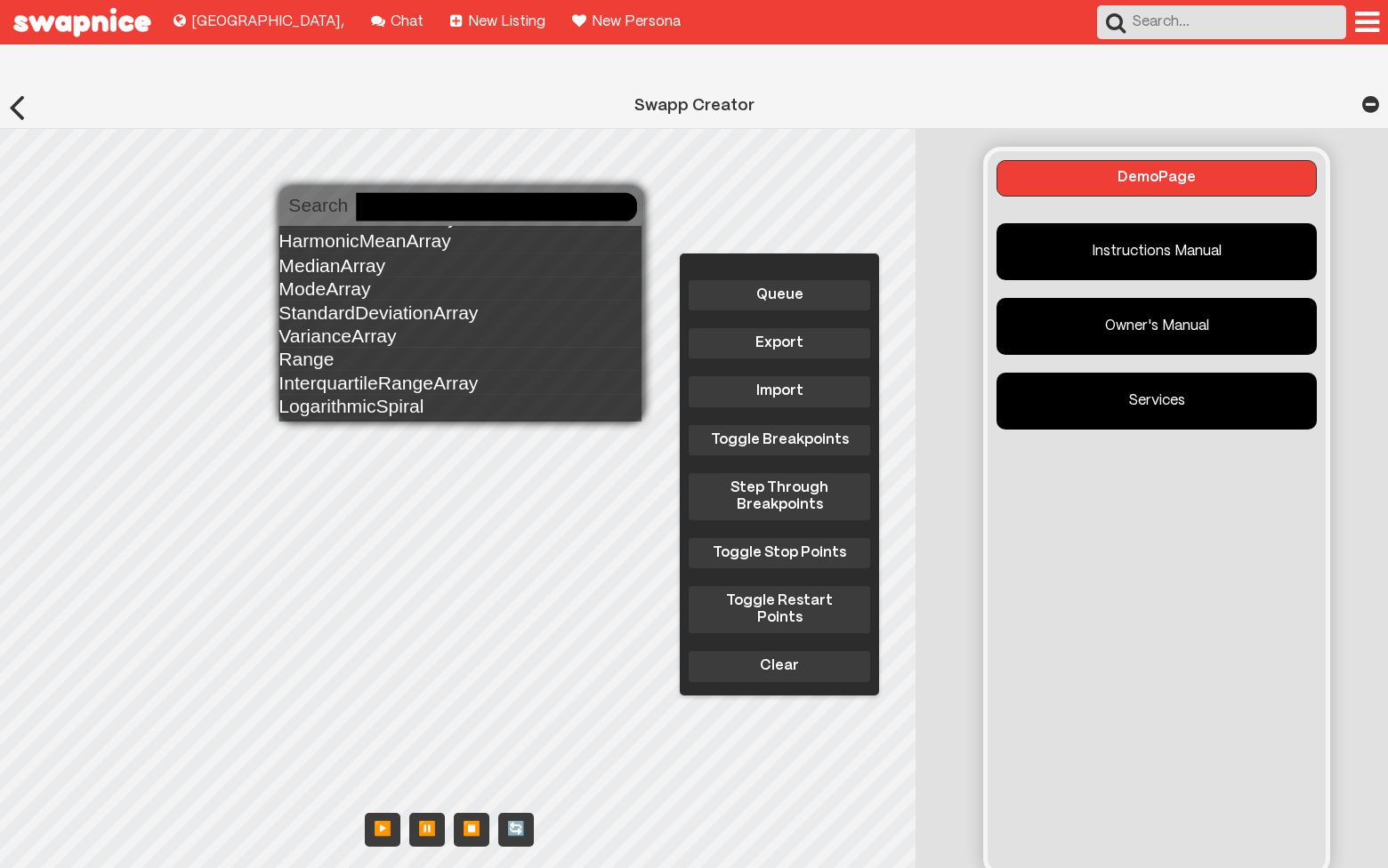
click at [334, 191] on body "Explore new places to buy, sell, and swap! Lima , Chat with your friends! Chat …" at bounding box center [694, 552] width 1388 height 1104
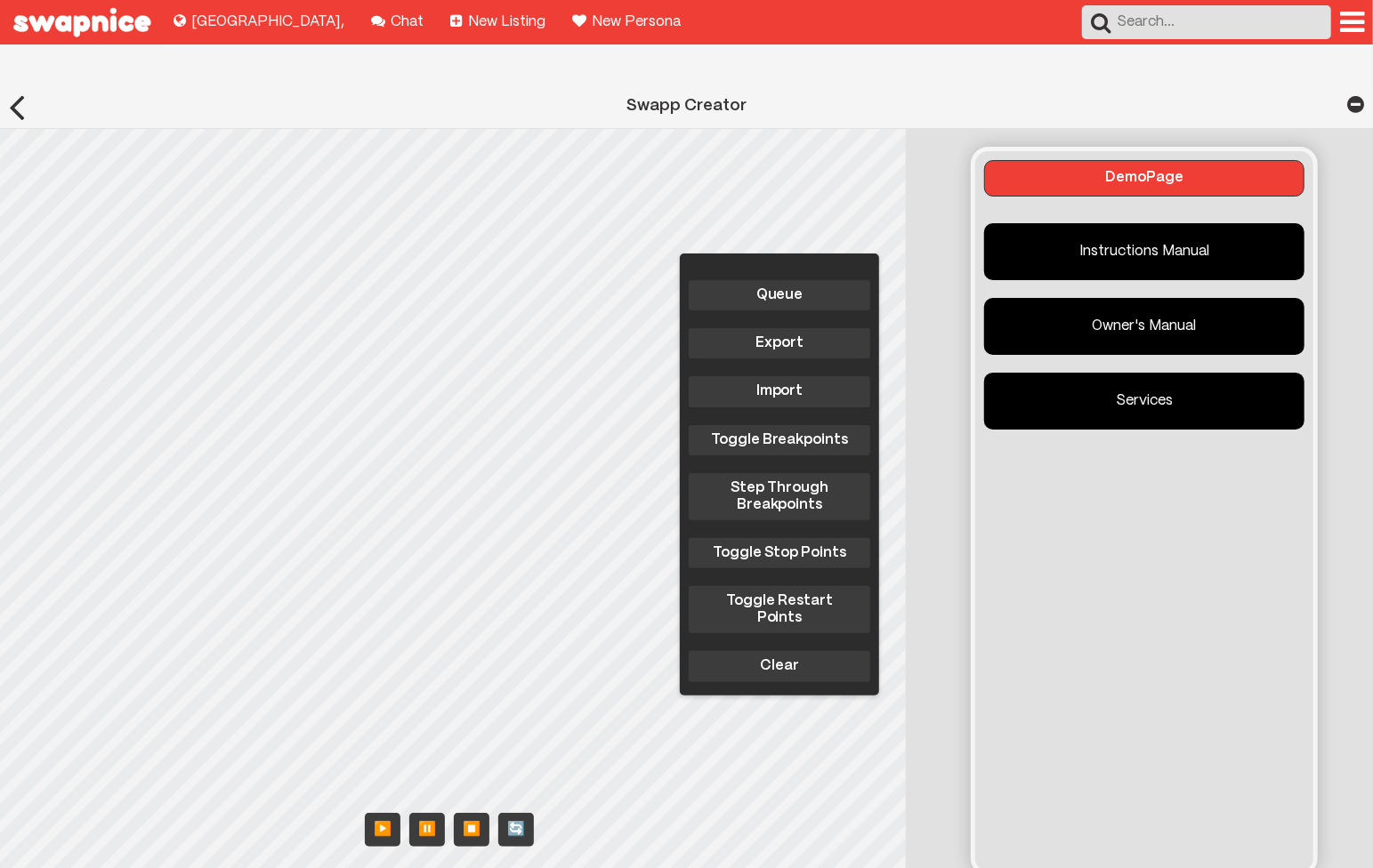
click at [883, 85] on h1 "Swapp Creator" at bounding box center [686, 104] width 1098 height 38
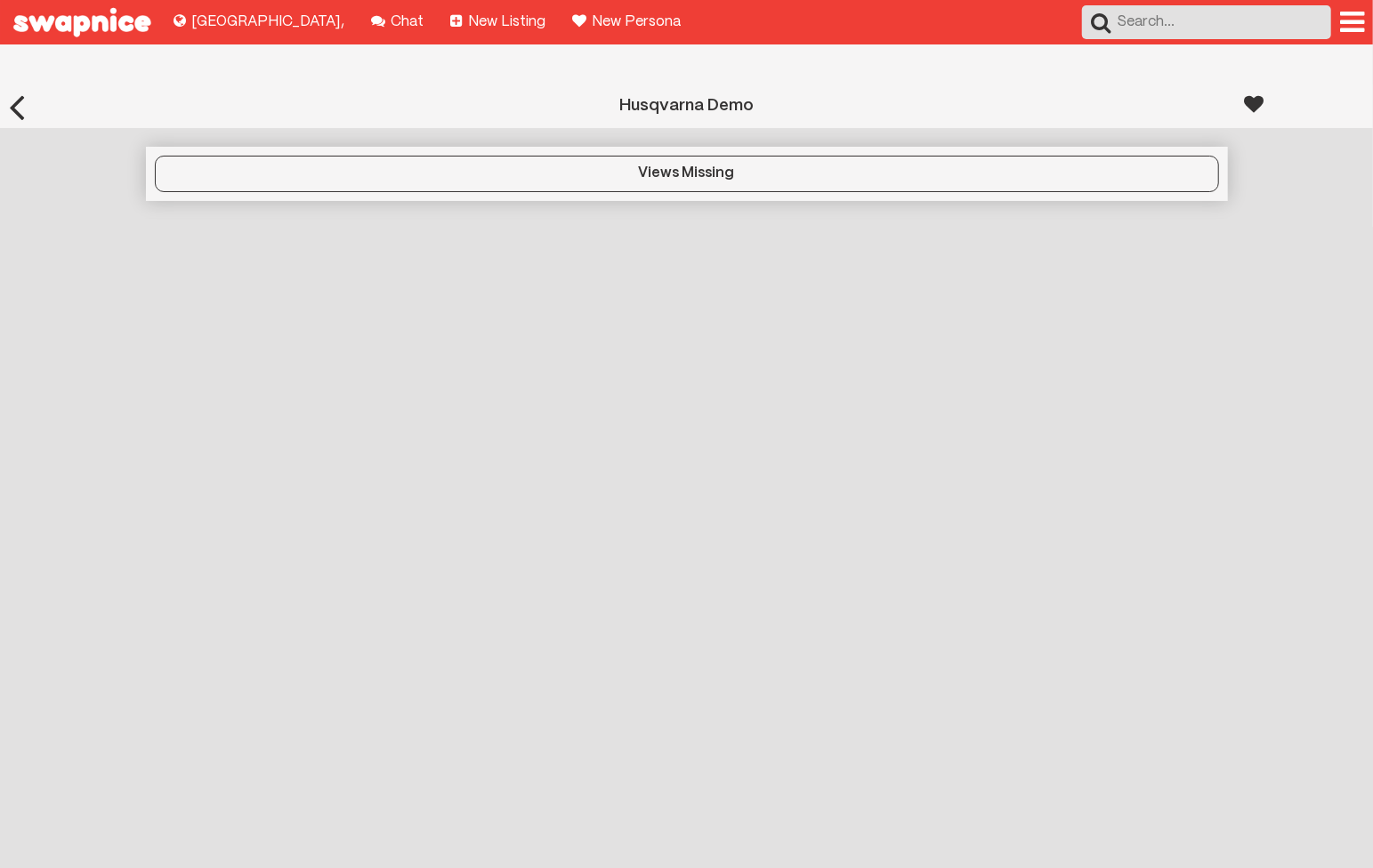
click at [701, 166] on div "Views Missing" at bounding box center [687, 174] width 1063 height 16
click at [691, 156] on button "Views Missing" at bounding box center [687, 173] width 1064 height 35
click at [1245, 85] on div at bounding box center [1255, 104] width 20 height 39
click at [1261, 85] on div at bounding box center [1255, 104] width 20 height 39
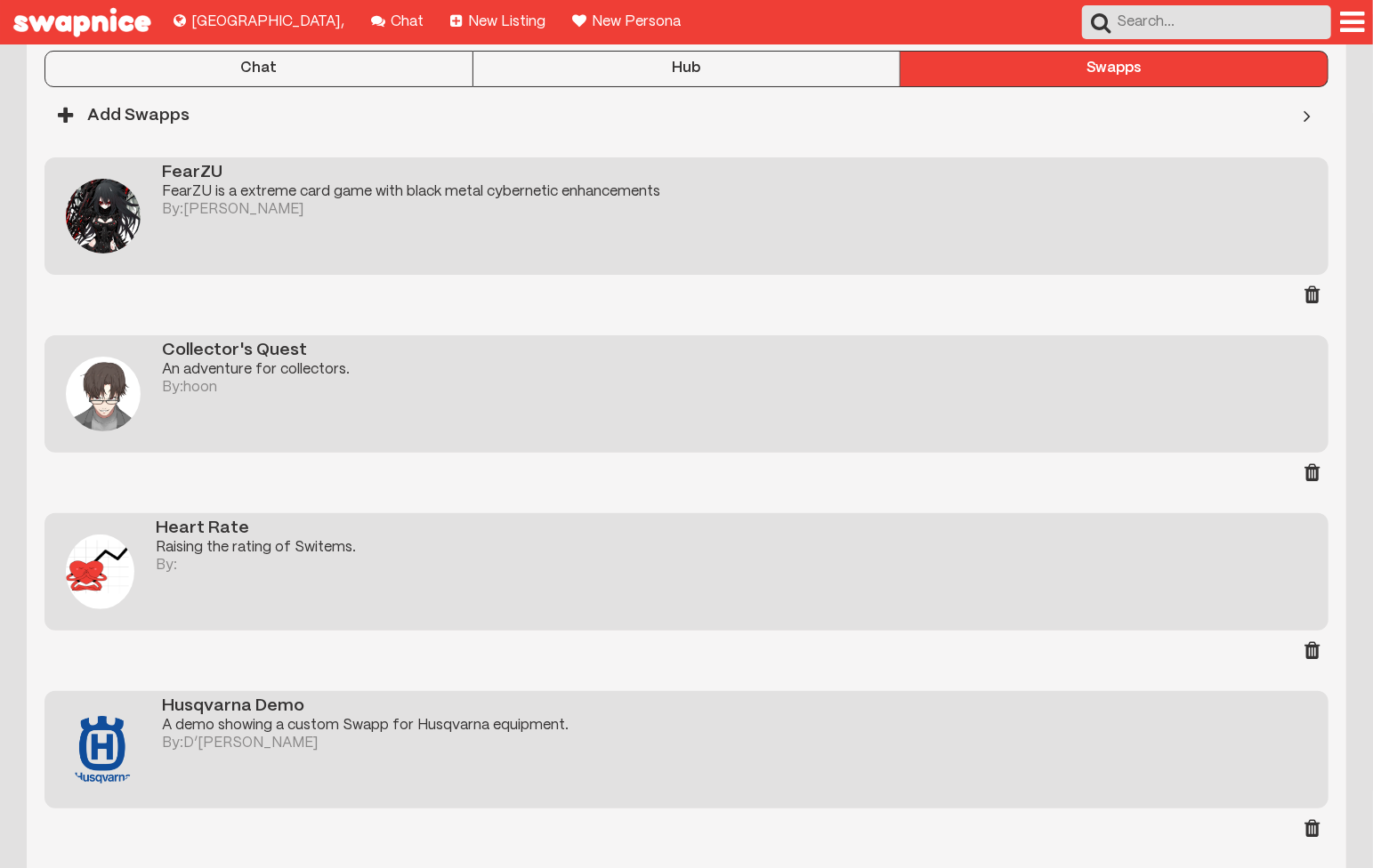
scroll to position [283, 0]
